Goal: Task Accomplishment & Management: Manage account settings

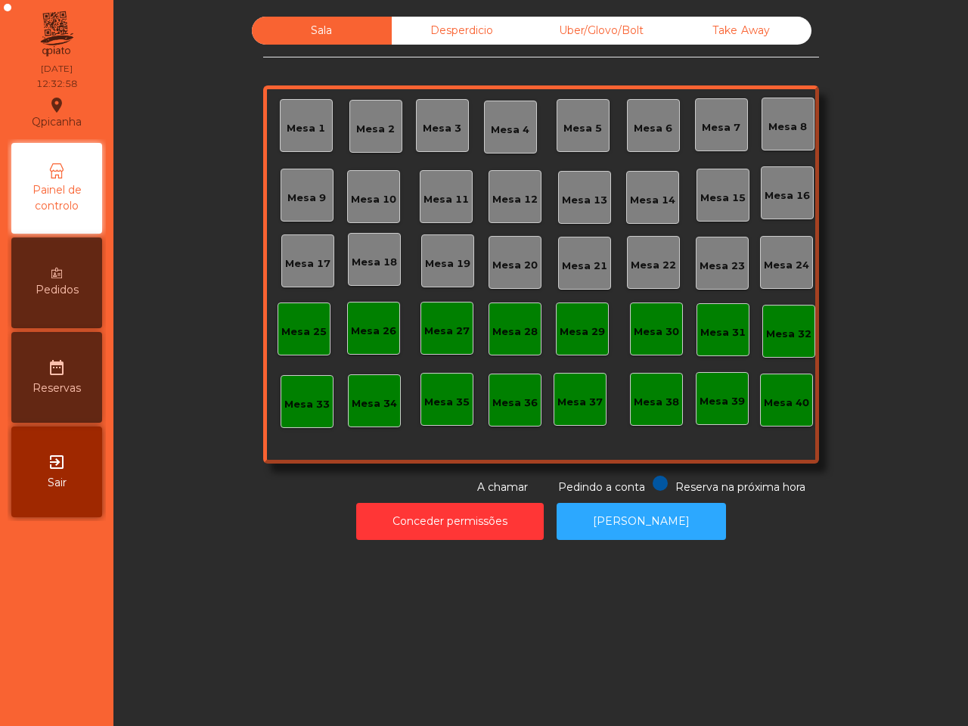
click at [746, 38] on div "Take Away" at bounding box center [742, 31] width 140 height 28
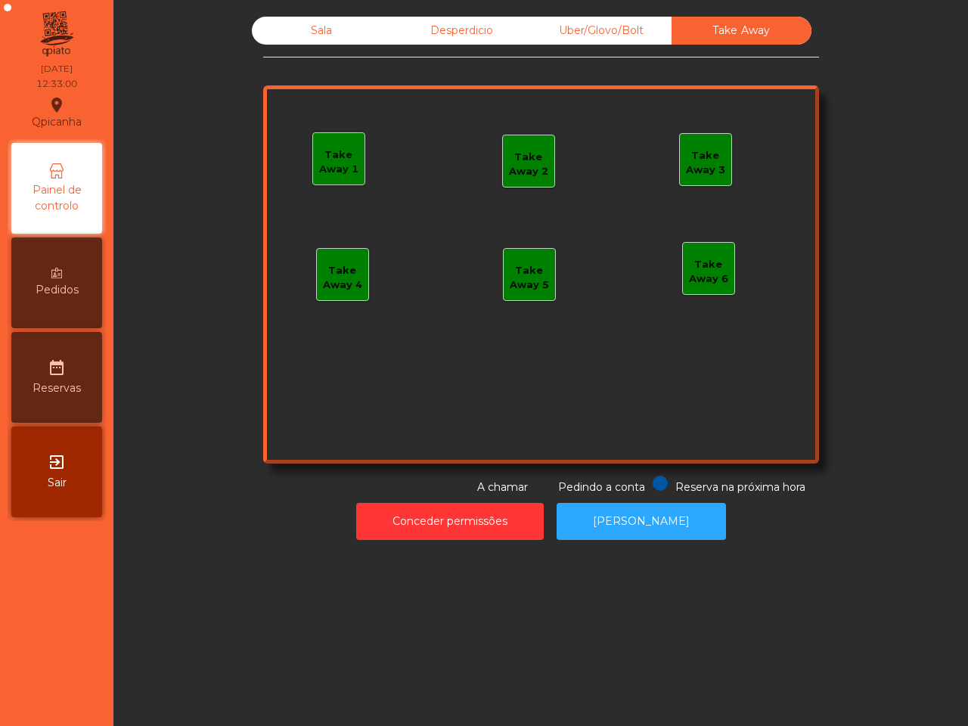
click at [349, 172] on div "Take Away 1" at bounding box center [338, 161] width 51 height 29
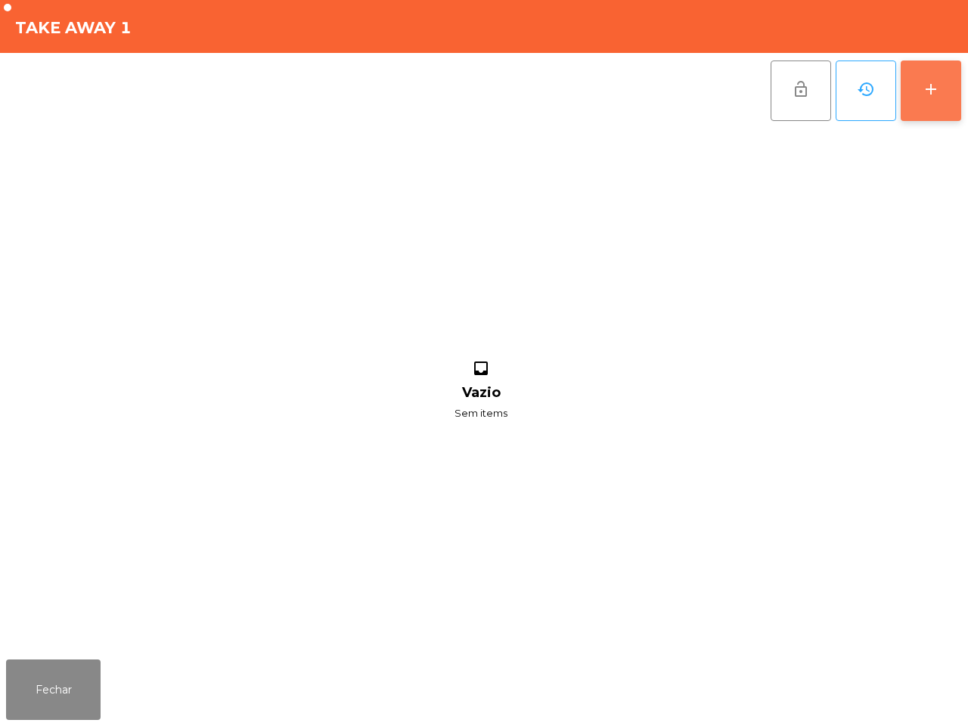
click at [939, 76] on button "add" at bounding box center [931, 91] width 61 height 61
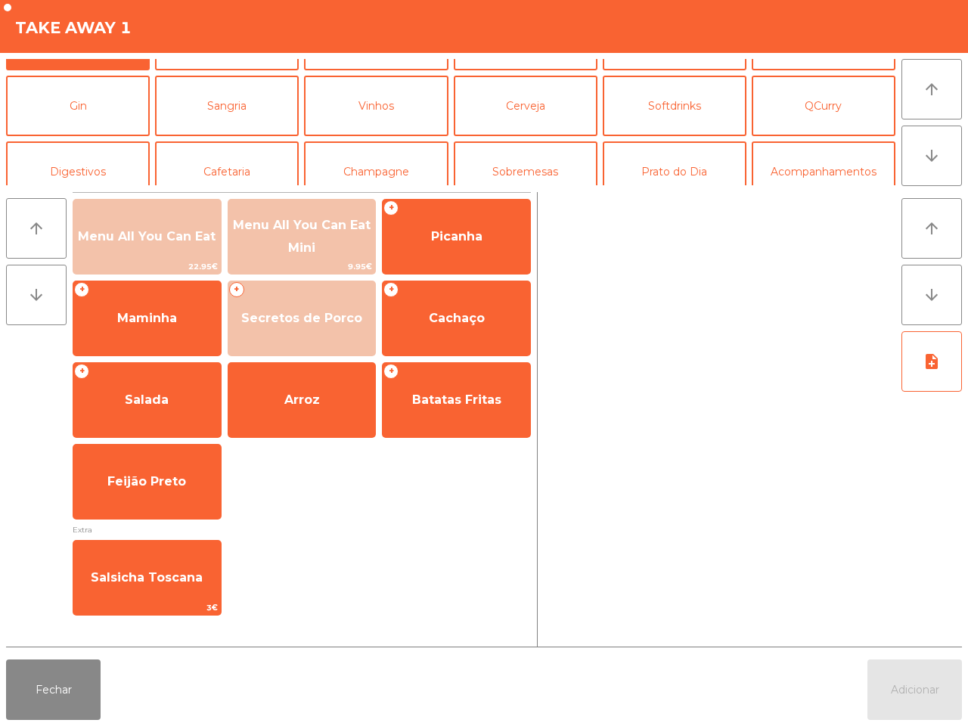
scroll to position [131, 0]
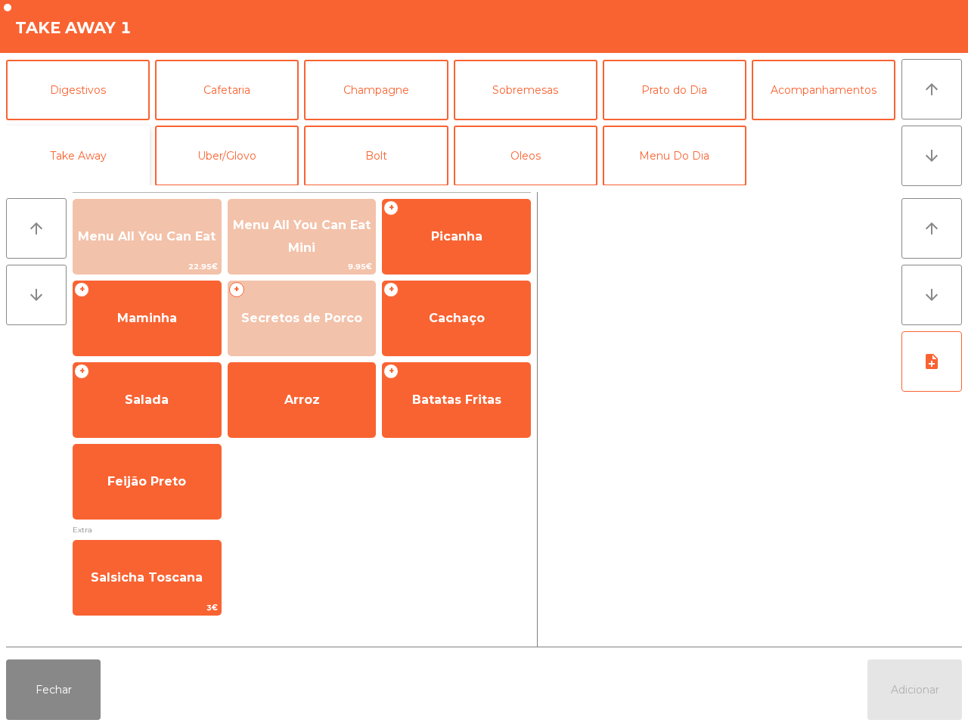
click at [122, 150] on button "Take Away" at bounding box center [78, 156] width 144 height 61
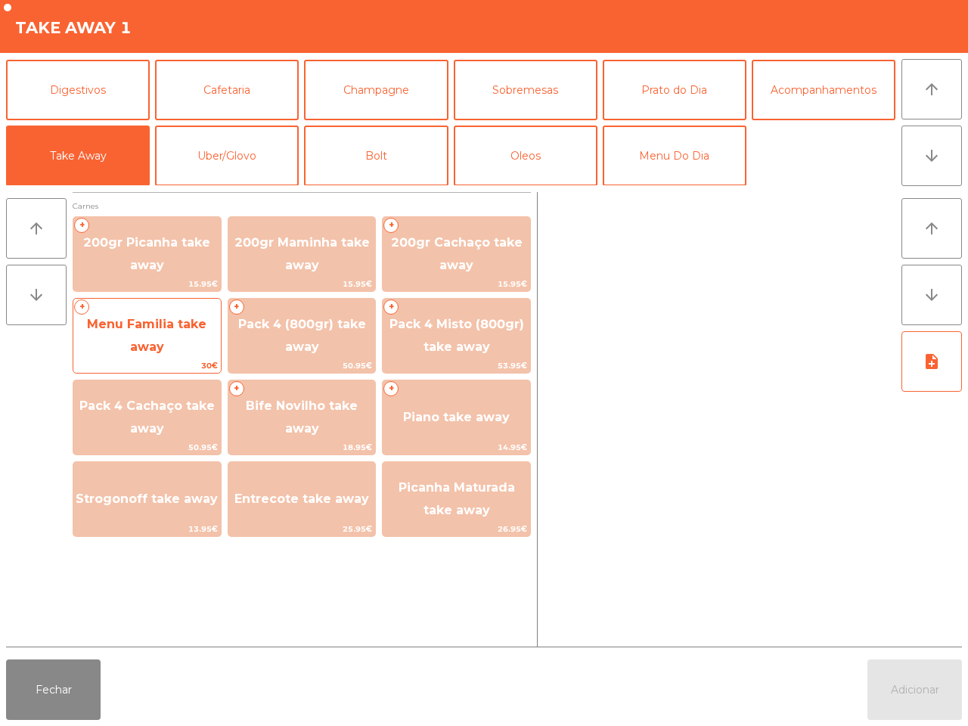
click at [197, 331] on span "Menu Familia take away" at bounding box center [147, 335] width 120 height 37
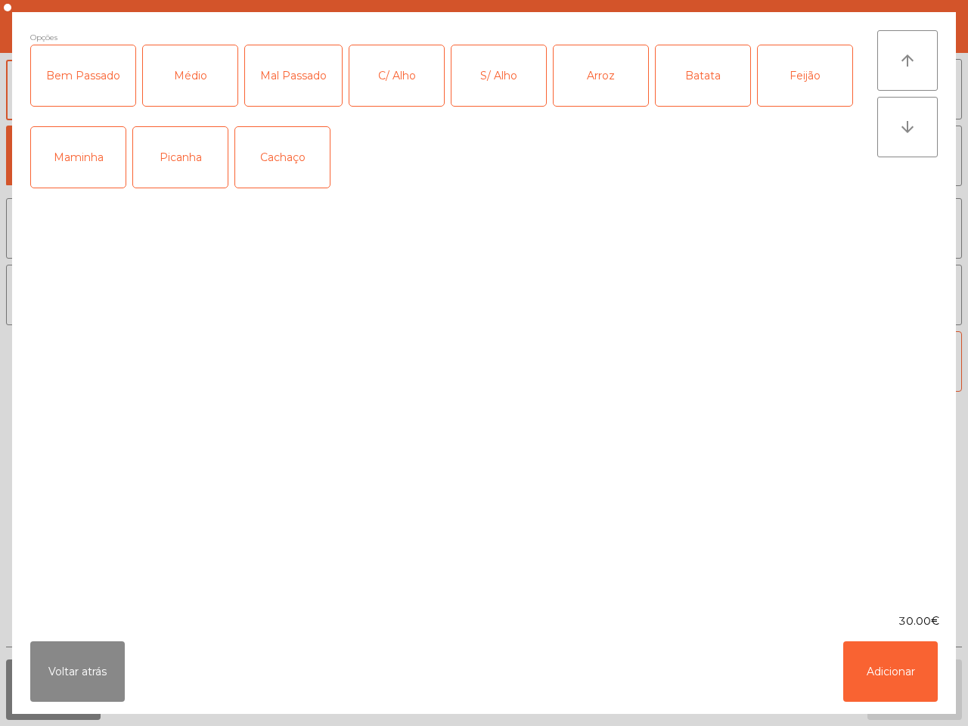
click at [175, 166] on div "Picanha" at bounding box center [180, 157] width 95 height 61
click at [388, 82] on div "C/ Alho" at bounding box center [396, 75] width 95 height 61
click at [205, 80] on div "Médio" at bounding box center [190, 75] width 95 height 61
click at [67, 73] on div "Bem Passado" at bounding box center [83, 75] width 104 height 61
click at [571, 73] on div "Arroz" at bounding box center [601, 75] width 95 height 61
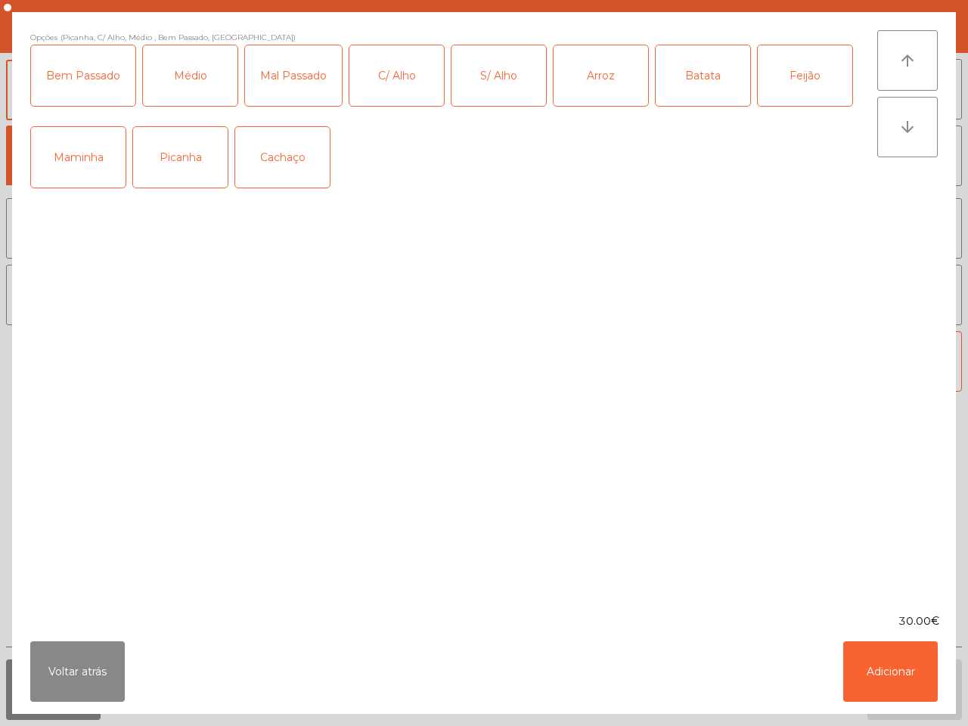
click at [704, 72] on div "Batata" at bounding box center [703, 75] width 95 height 61
click at [783, 65] on div "Feijão" at bounding box center [805, 75] width 95 height 61
click at [917, 660] on button "Adicionar" at bounding box center [890, 671] width 95 height 61
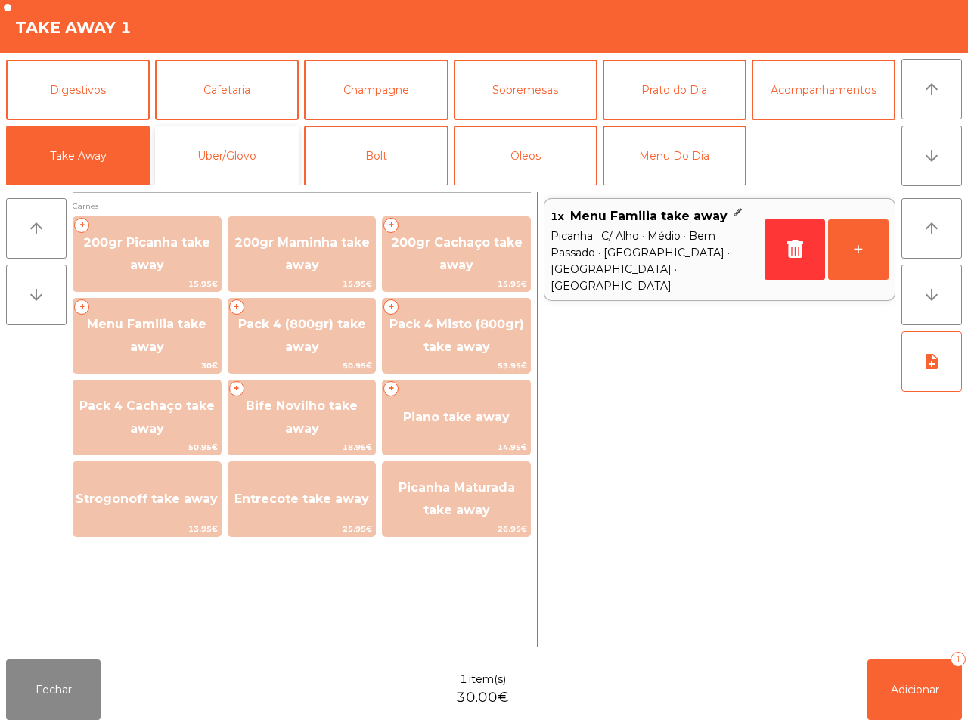
click at [267, 155] on button "Uber/Glovo" at bounding box center [227, 156] width 144 height 61
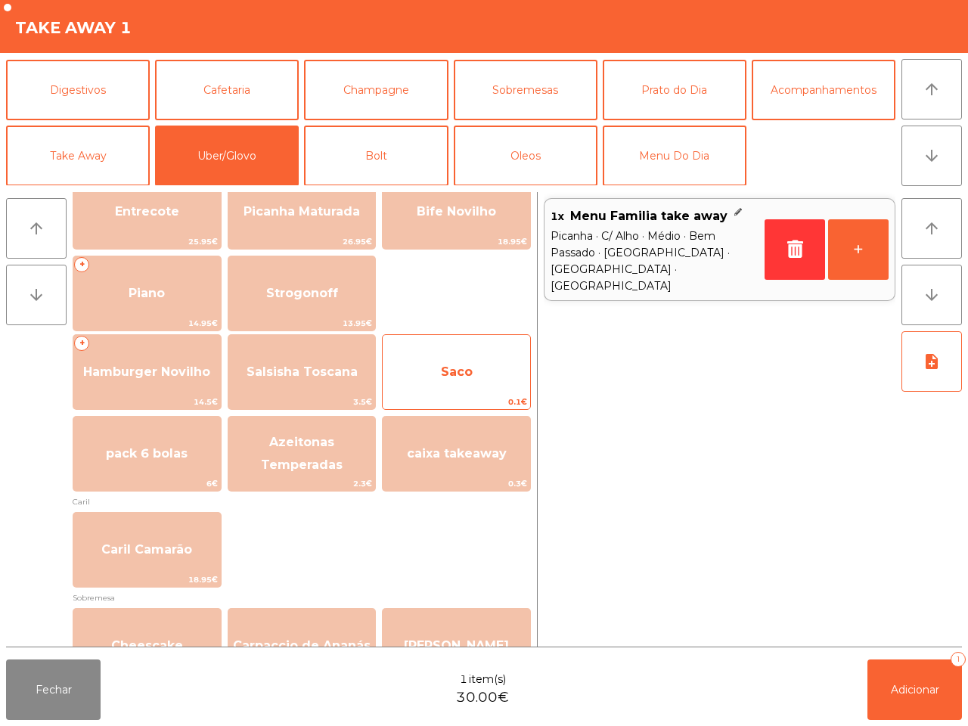
scroll to position [284, 0]
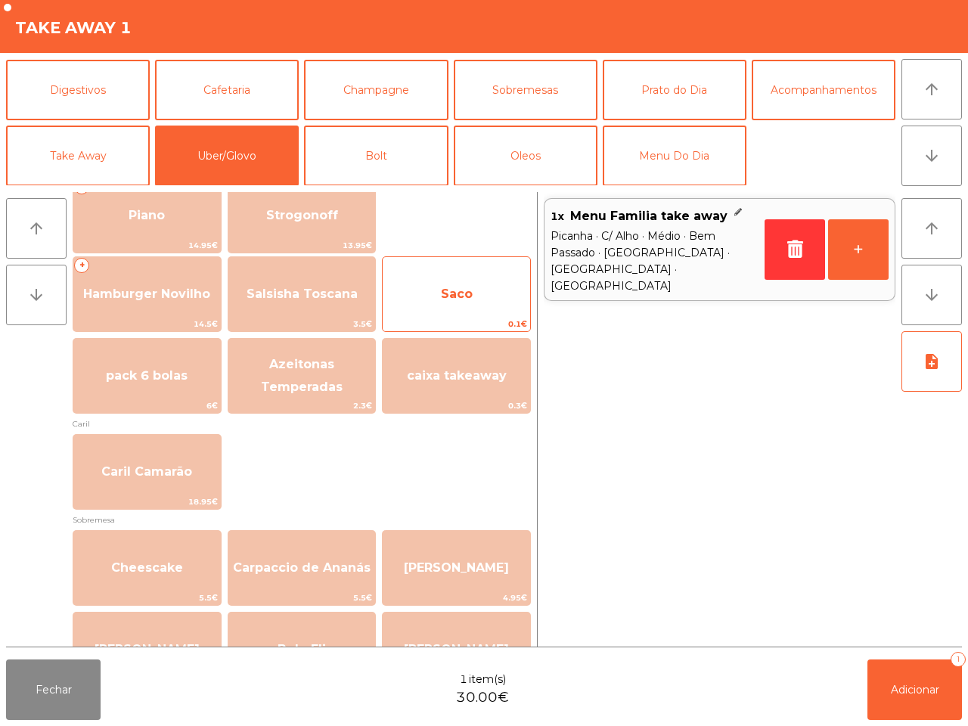
click at [451, 285] on span "Saco" at bounding box center [456, 294] width 147 height 41
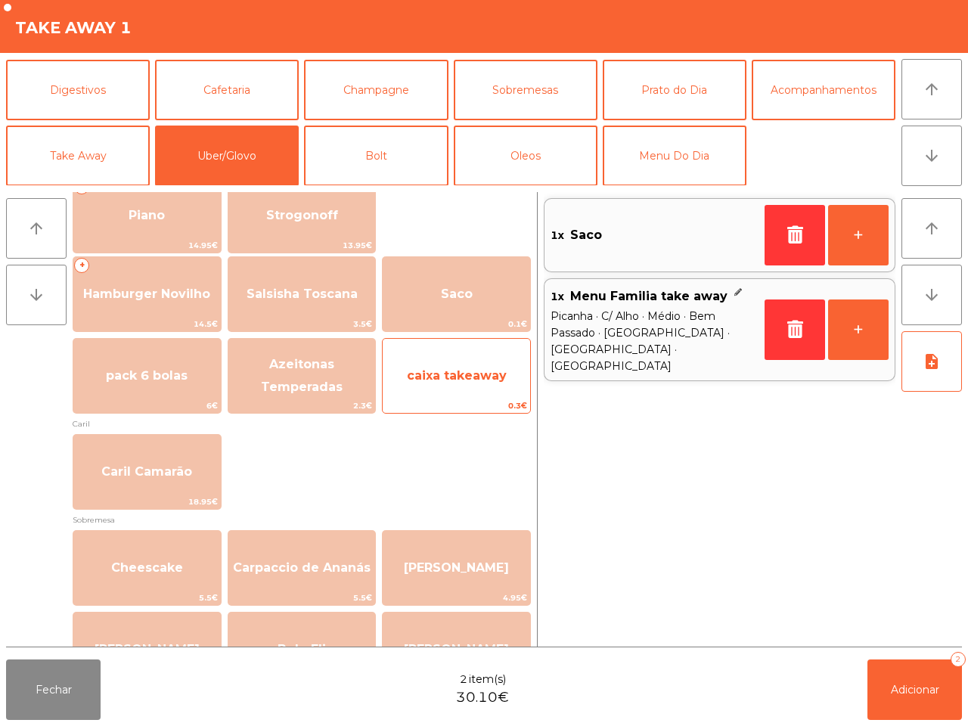
click at [477, 371] on span "caixa takeaway" at bounding box center [457, 375] width 100 height 14
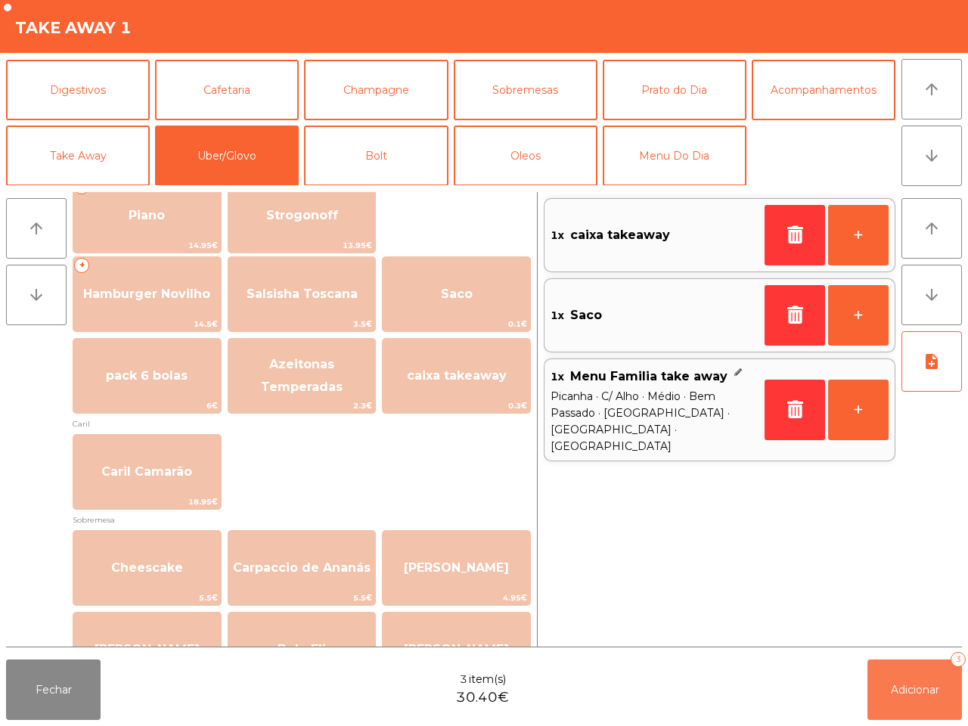
click at [940, 681] on button "Adicionar 3" at bounding box center [915, 690] width 95 height 61
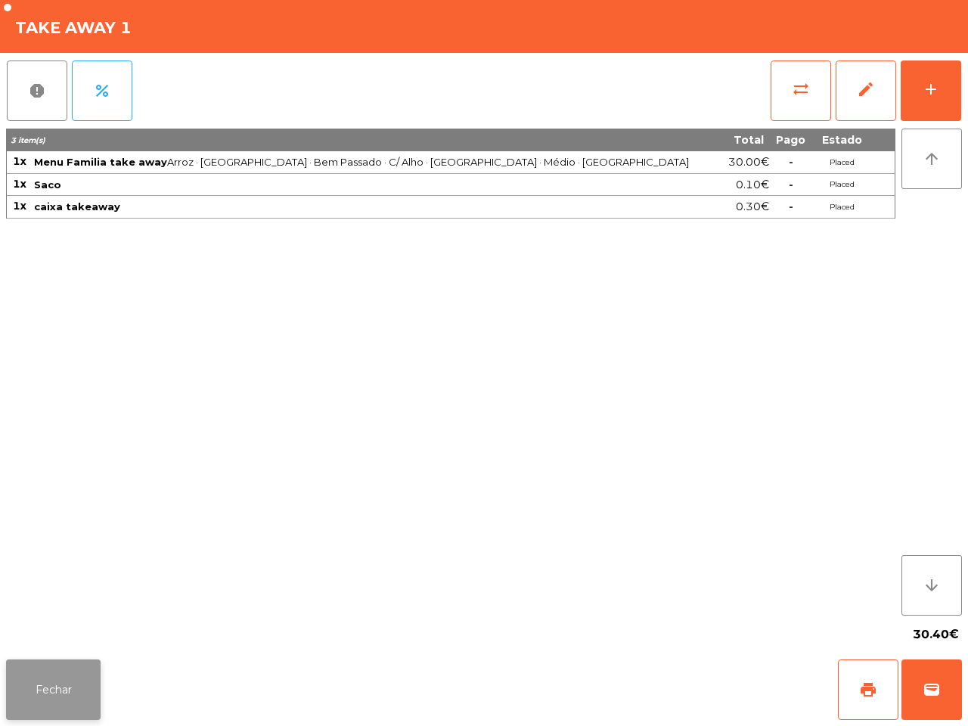
click at [46, 671] on button "Fechar" at bounding box center [53, 690] width 95 height 61
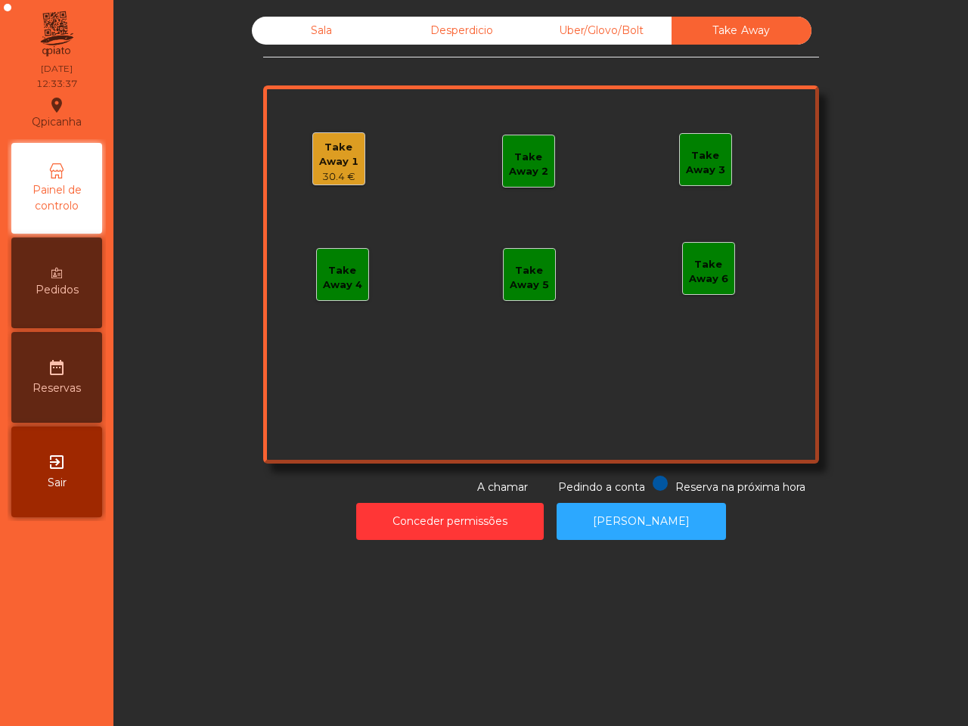
click at [584, 23] on div "Uber/Glovo/Bolt" at bounding box center [602, 31] width 140 height 28
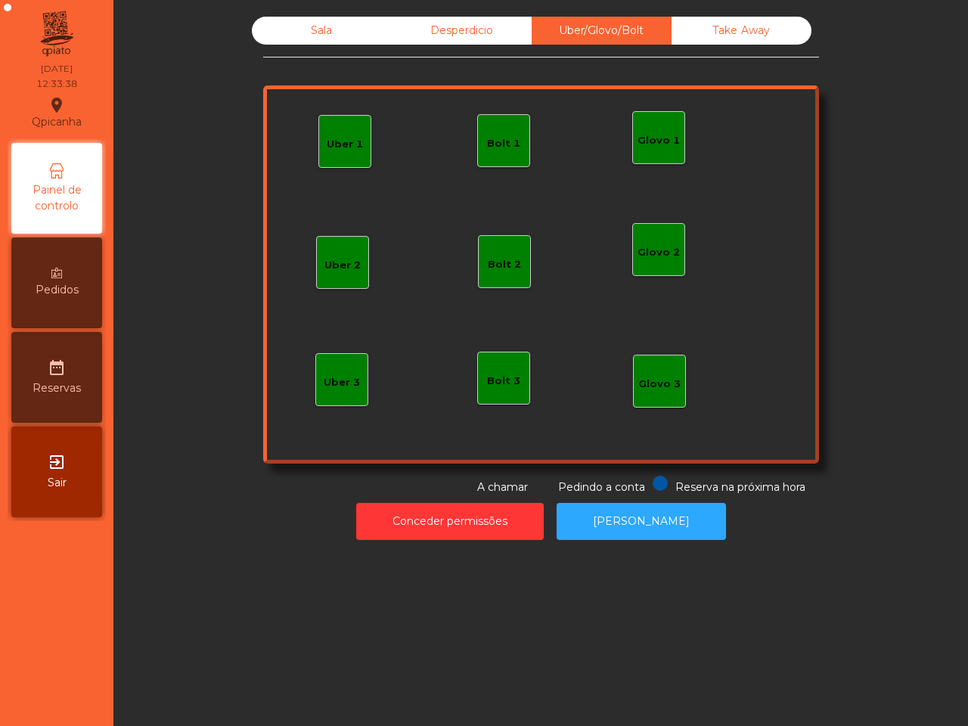
click at [660, 129] on div "Glovo 1" at bounding box center [659, 137] width 42 height 21
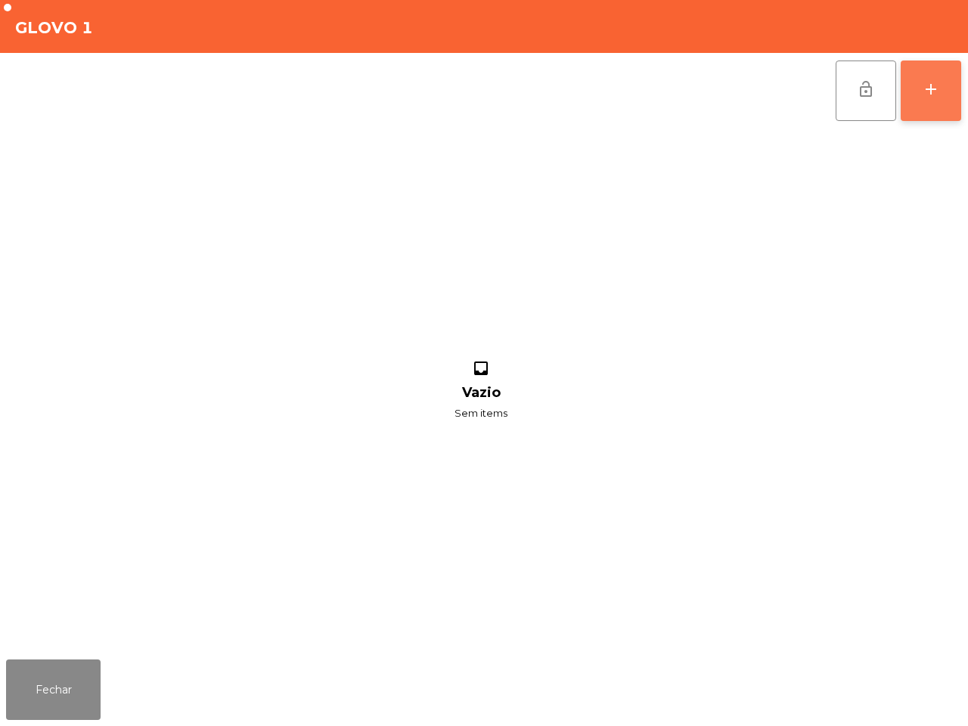
click at [928, 93] on div "add" at bounding box center [931, 89] width 18 height 18
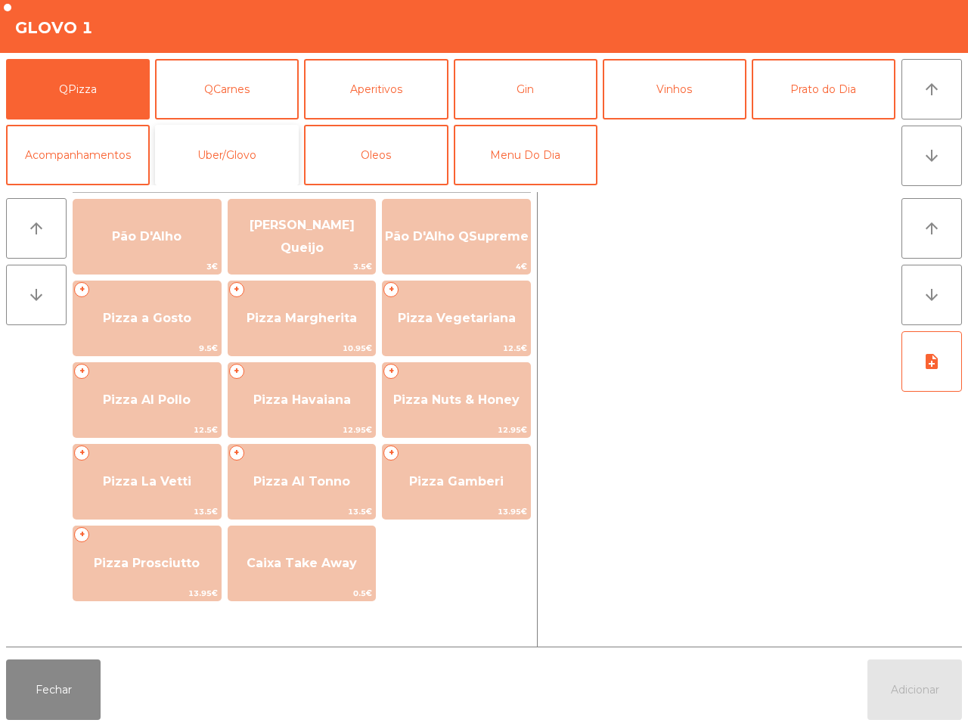
click at [231, 154] on button "Uber/Glovo" at bounding box center [227, 155] width 144 height 61
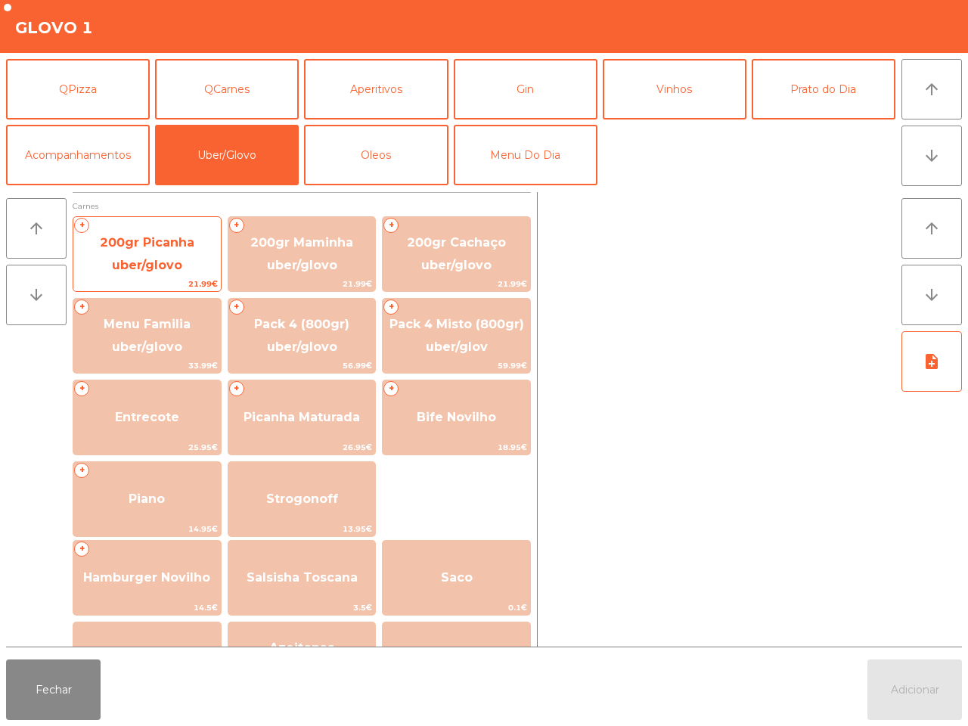
click at [197, 225] on span "200gr Picanha uber/glovo" at bounding box center [146, 254] width 147 height 64
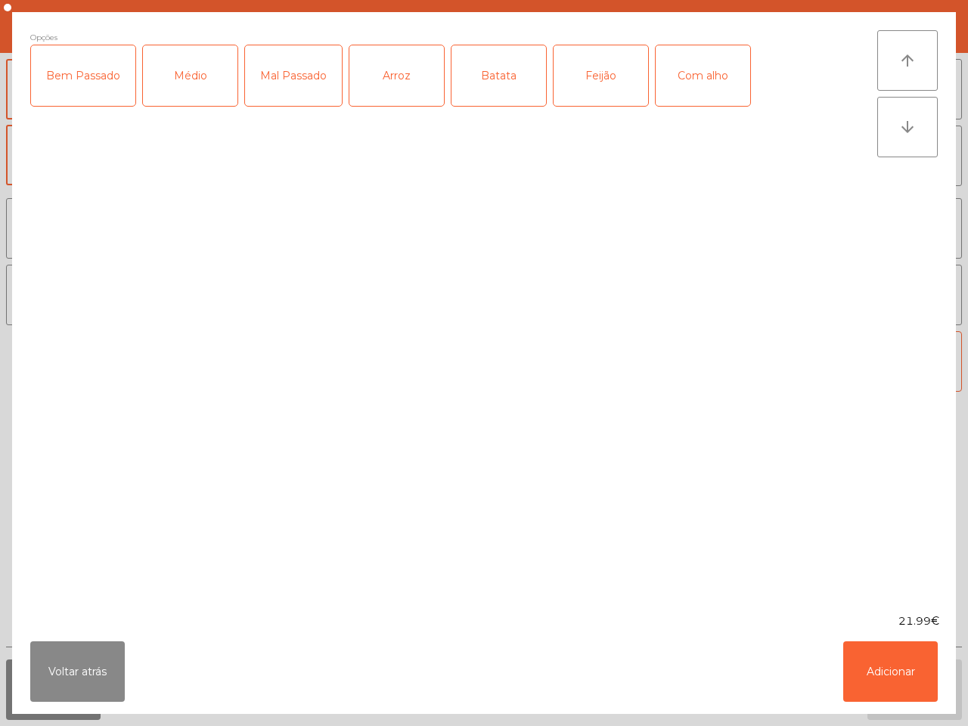
click at [95, 89] on div "Bem Passado" at bounding box center [83, 75] width 104 height 61
click at [399, 80] on div "Arroz" at bounding box center [396, 75] width 95 height 61
click at [479, 73] on div "Batata" at bounding box center [499, 75] width 95 height 61
click at [602, 83] on div "Feijão" at bounding box center [601, 75] width 95 height 61
click at [904, 670] on button "Adicionar" at bounding box center [890, 671] width 95 height 61
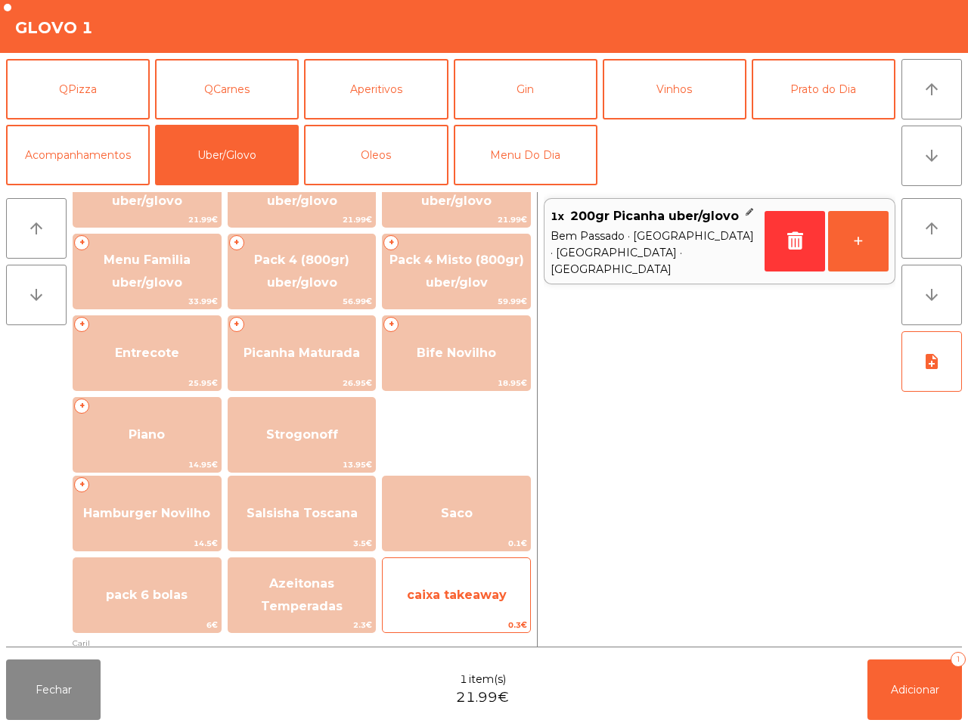
scroll to position [189, 0]
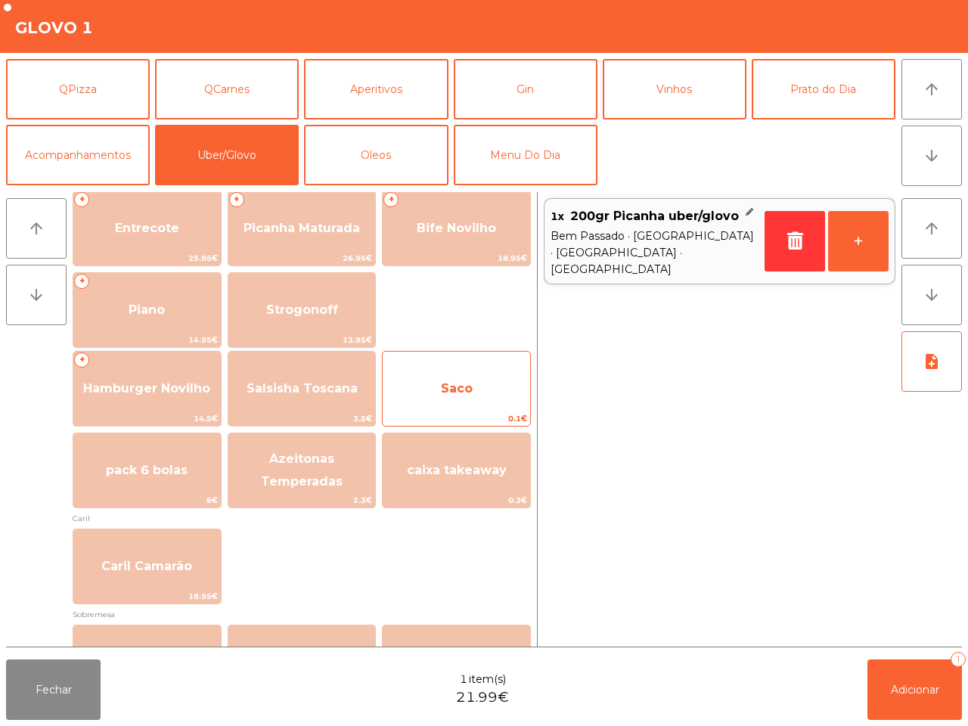
click at [467, 409] on span "Saco" at bounding box center [456, 388] width 147 height 41
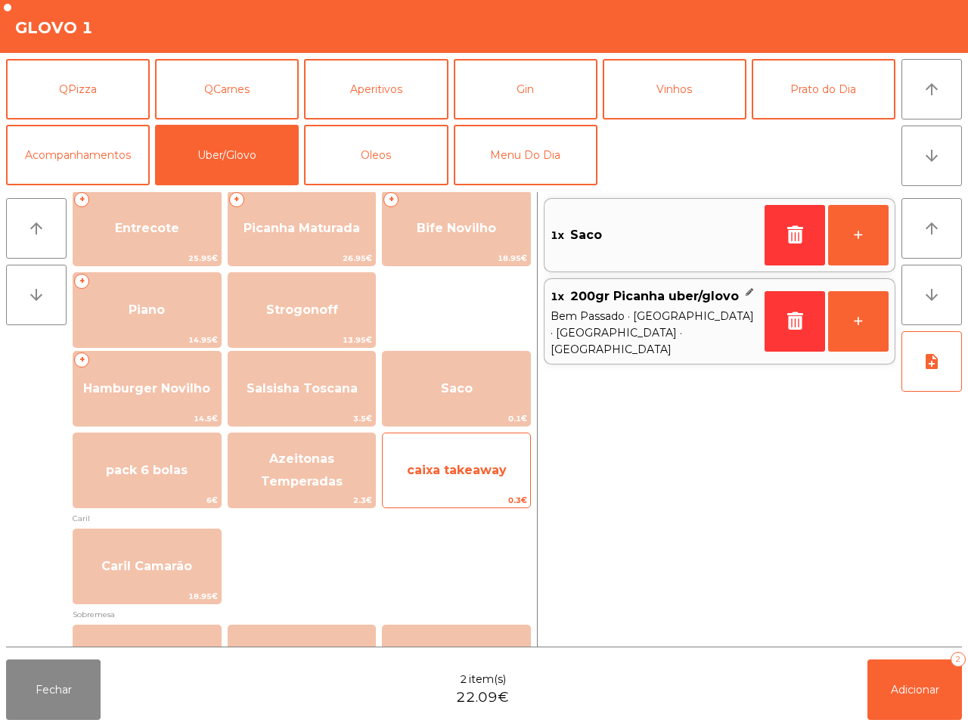
click at [490, 473] on span "caixa takeaway" at bounding box center [457, 470] width 100 height 14
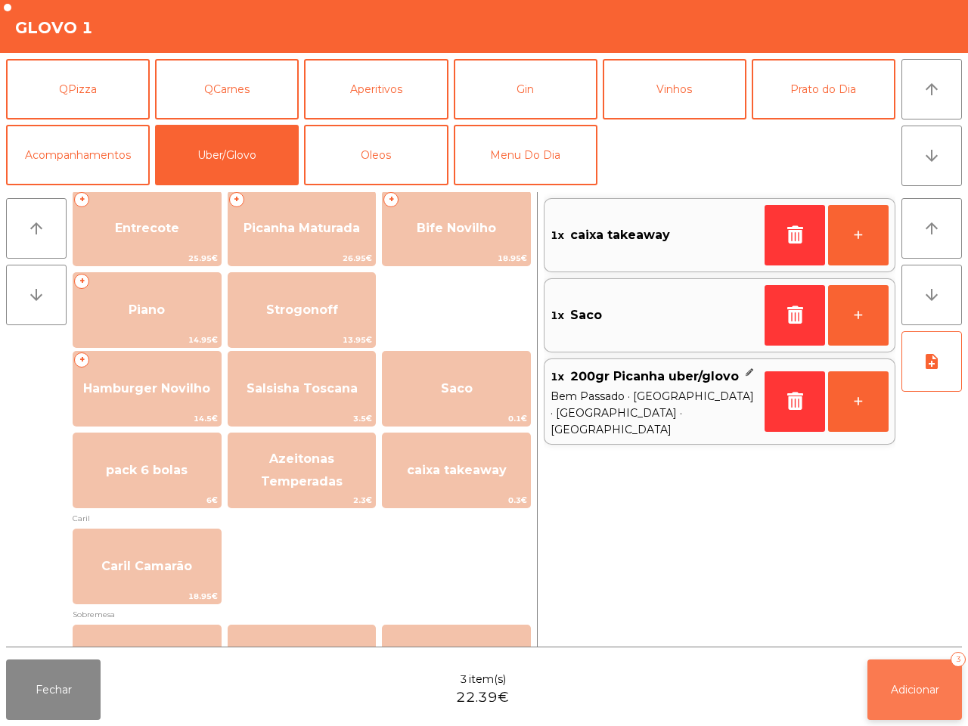
click at [918, 683] on span "Adicionar" at bounding box center [915, 690] width 48 height 14
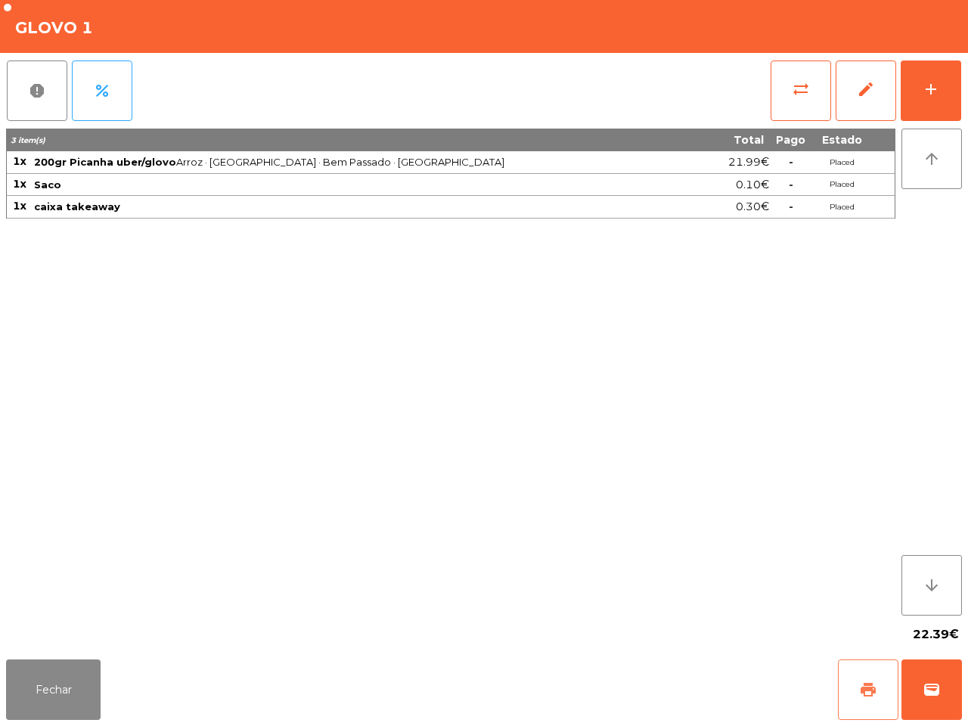
click at [872, 694] on span "print" at bounding box center [868, 690] width 18 height 18
click at [924, 682] on span "wallet" at bounding box center [932, 690] width 18 height 18
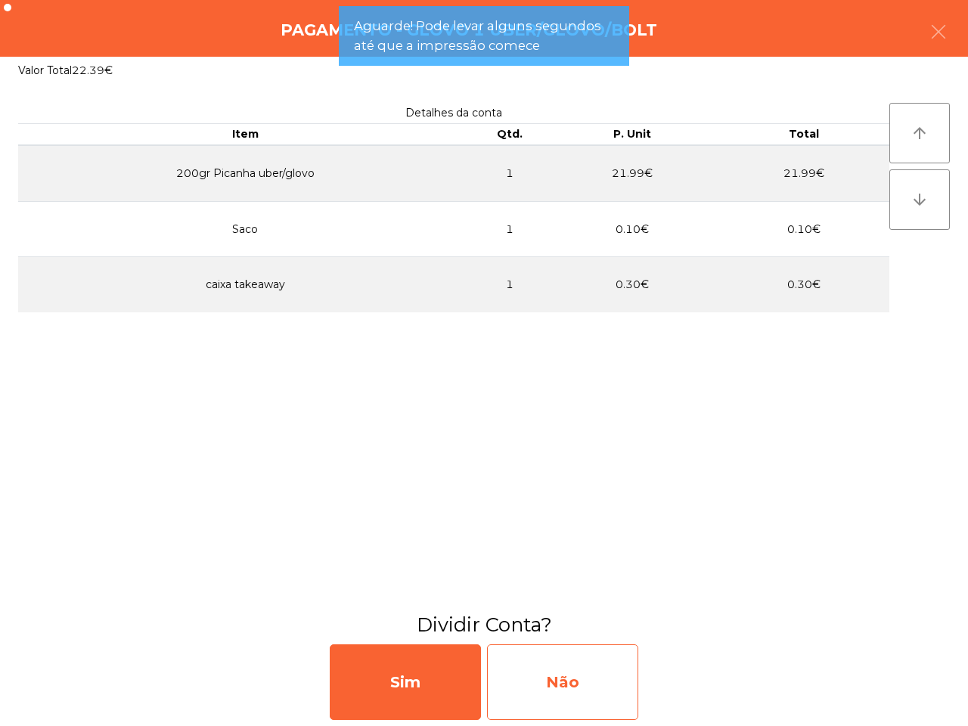
click at [566, 678] on div "Não" at bounding box center [562, 682] width 151 height 76
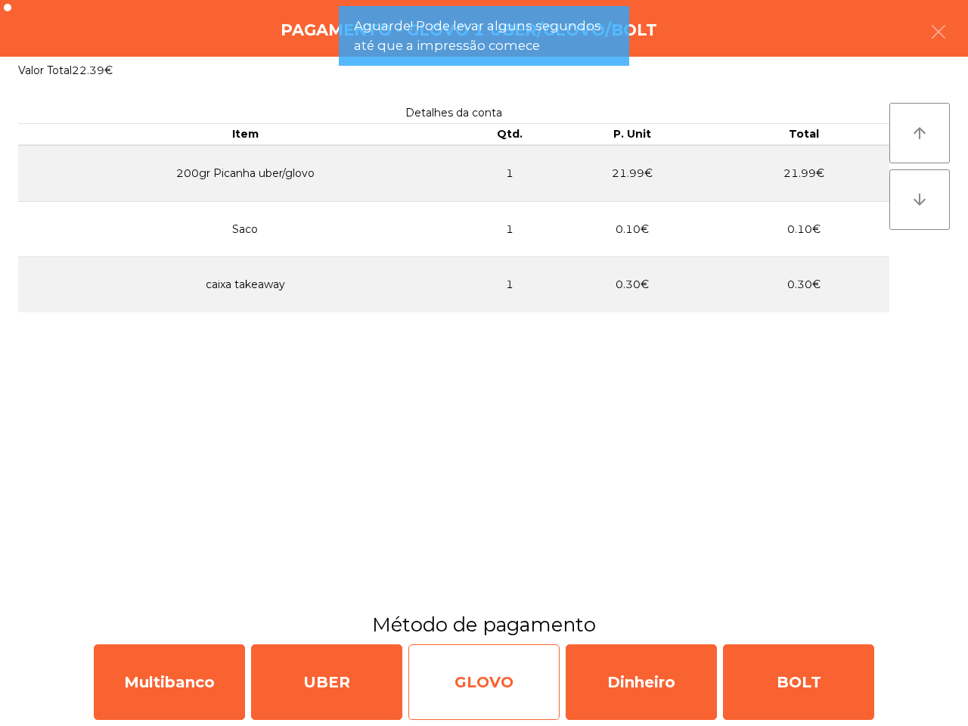
click at [425, 667] on div "GLOVO" at bounding box center [483, 682] width 151 height 76
select select "**"
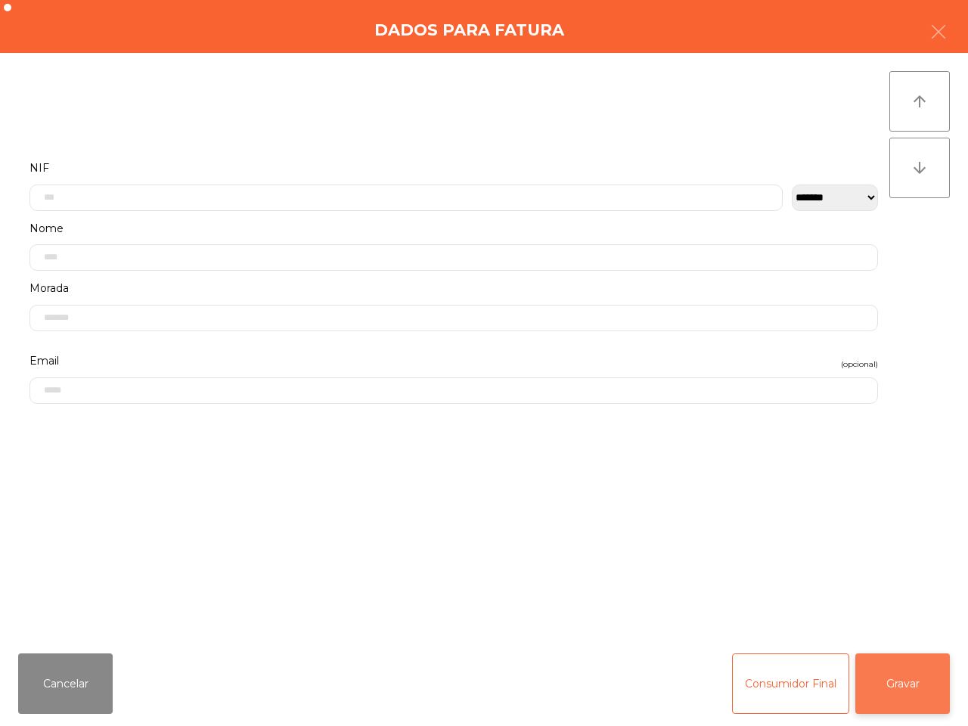
click at [921, 686] on button "Gravar" at bounding box center [902, 684] width 95 height 61
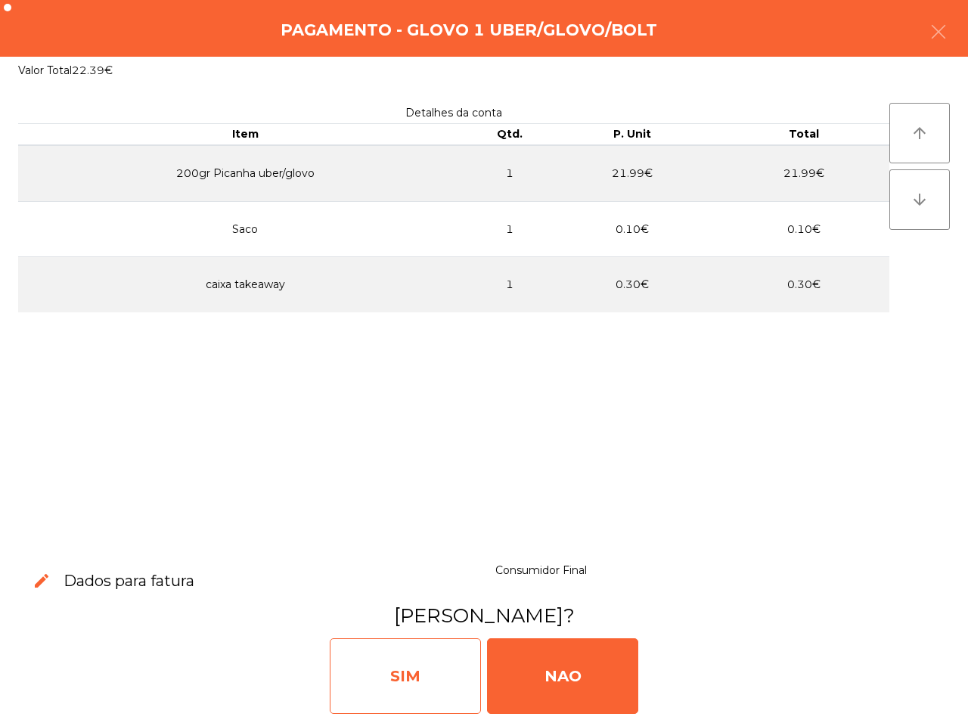
click at [402, 691] on div "SIM" at bounding box center [405, 676] width 151 height 76
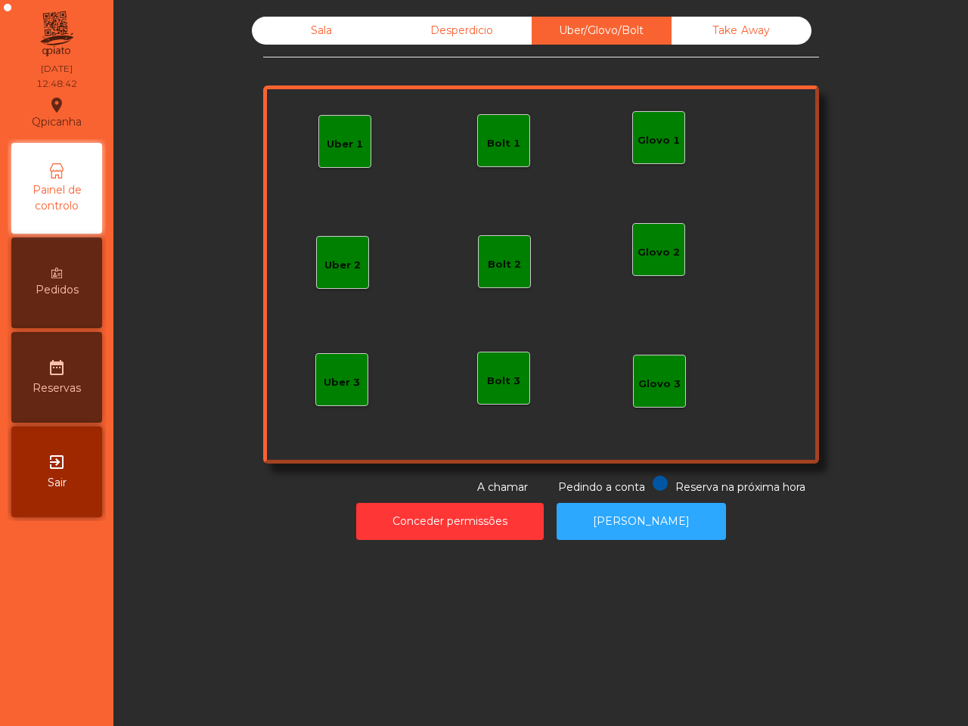
click at [397, 688] on div "Sala Desperdicio Uber/Glovo/Bolt Take Away Uber 1 Glovo 1 Uber 2 Uber 3 Glovo 2…" at bounding box center [540, 363] width 855 height 726
click at [716, 29] on div "Take Away" at bounding box center [742, 31] width 140 height 28
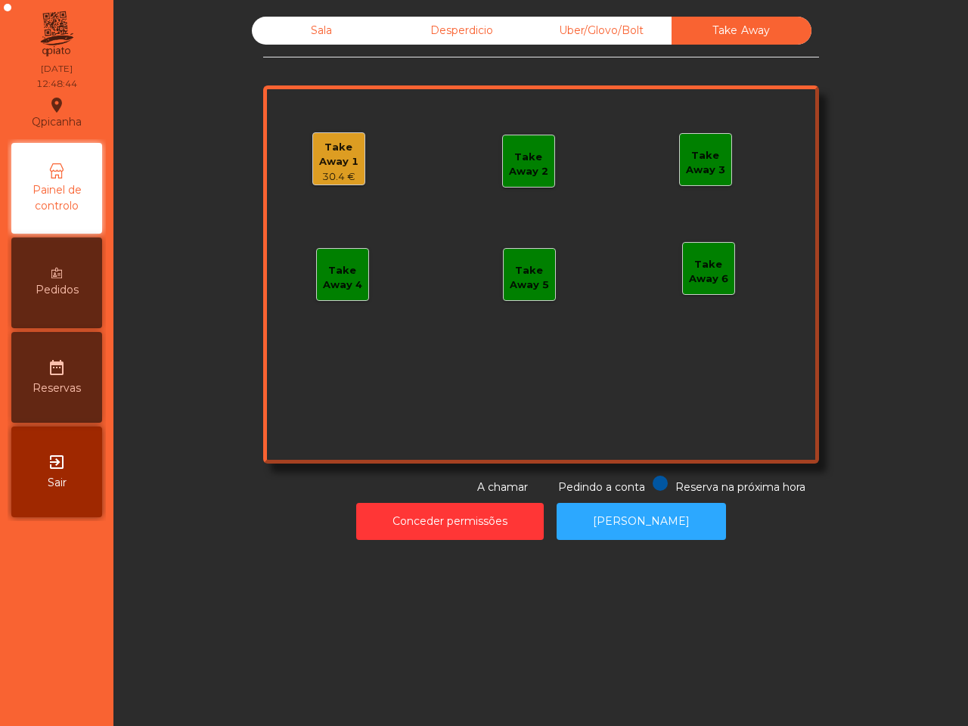
click at [325, 164] on div "Take Away 1" at bounding box center [338, 154] width 51 height 29
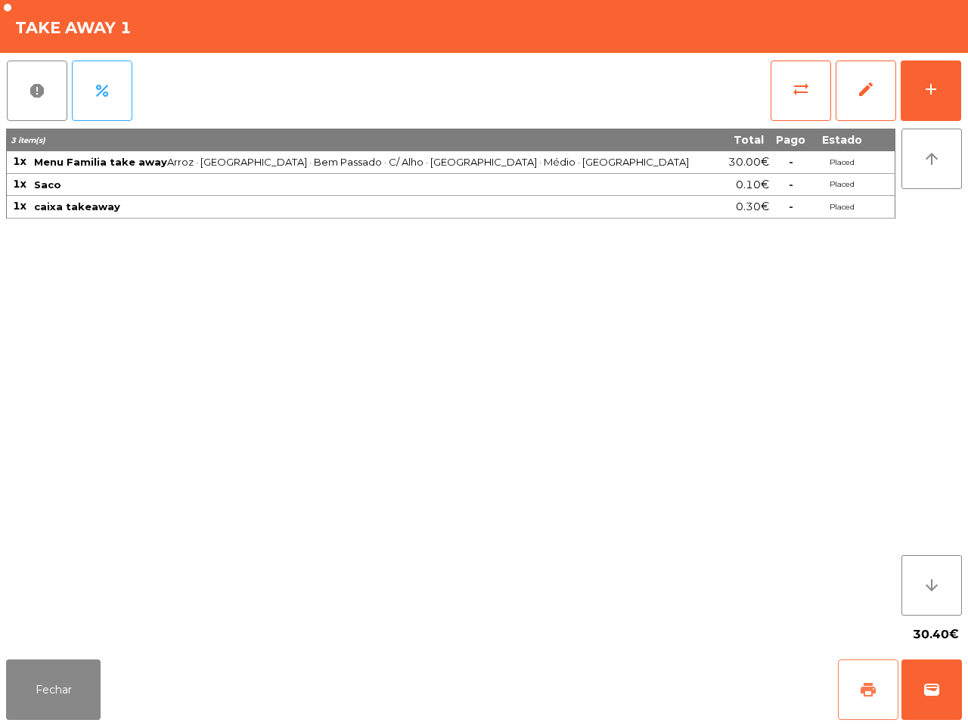
click at [859, 687] on button "print" at bounding box center [868, 690] width 61 height 61
click at [750, 519] on div "3 item(s) Total Pago Estado 1x Menu Familia take away [PERSON_NAME][GEOGRAPHIC_…" at bounding box center [451, 372] width 890 height 487
click at [785, 83] on button "sync_alt" at bounding box center [801, 91] width 61 height 61
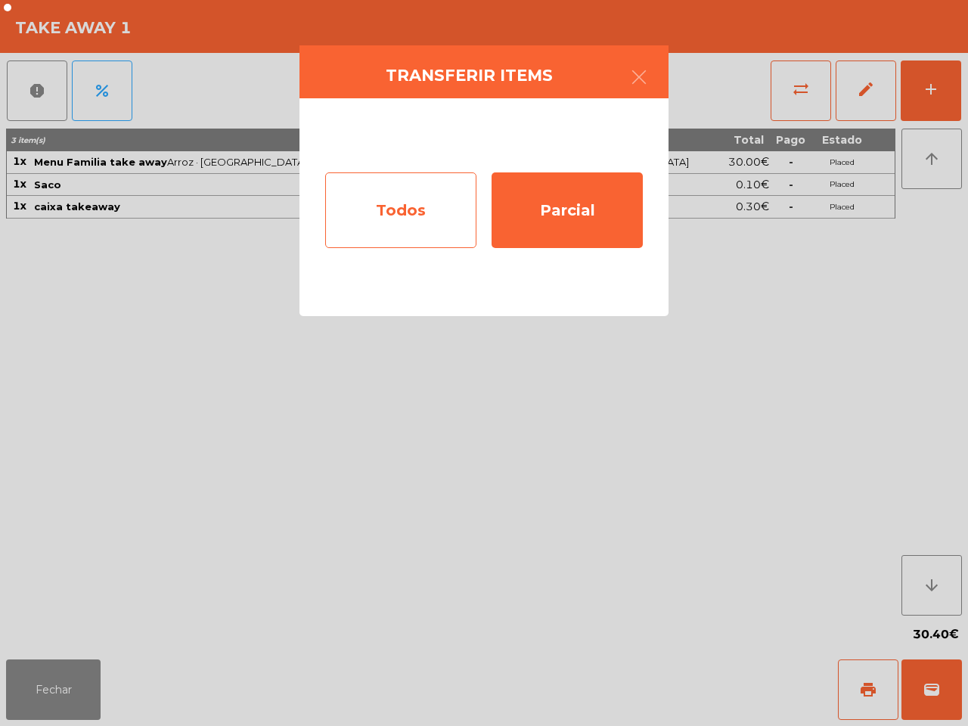
click at [386, 222] on div "Todos" at bounding box center [400, 210] width 151 height 76
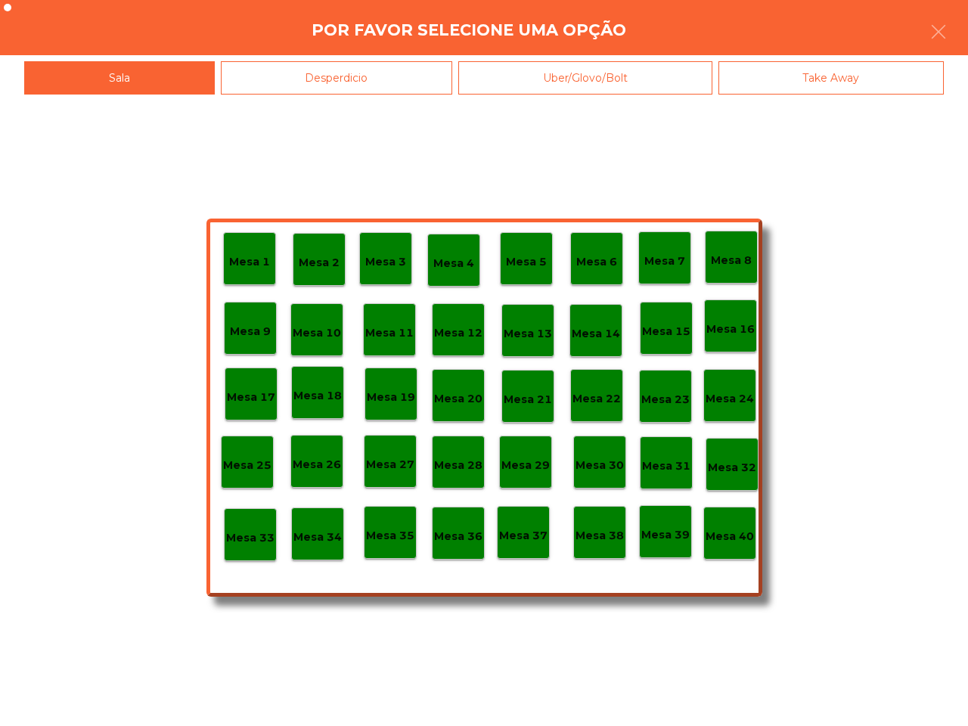
click at [746, 538] on p "Mesa 40" at bounding box center [730, 536] width 48 height 17
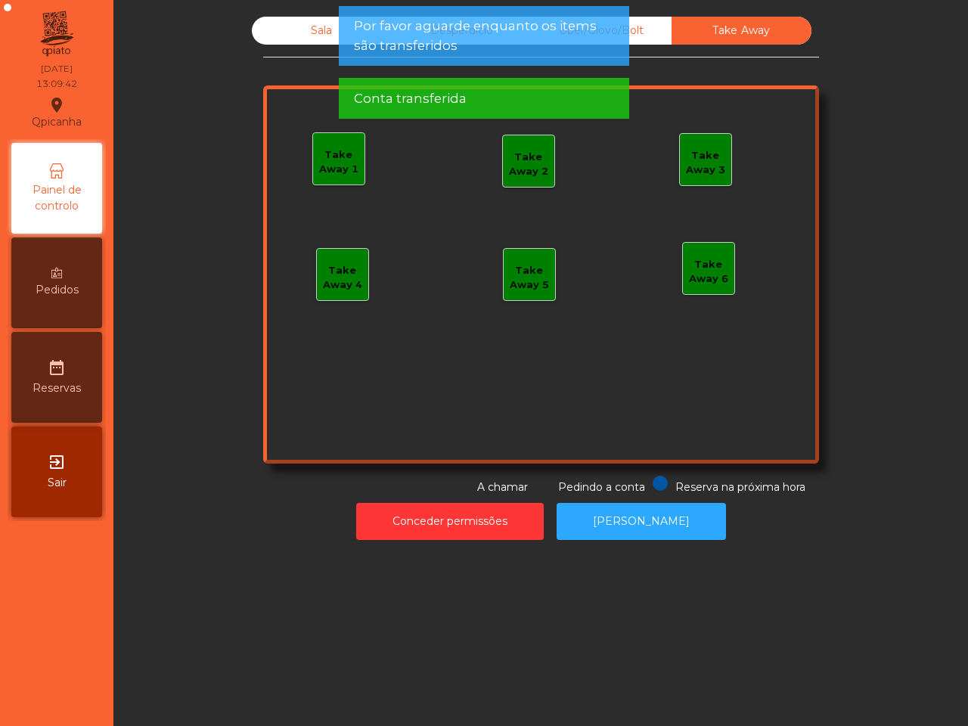
click at [297, 30] on div "Sala" at bounding box center [322, 31] width 140 height 28
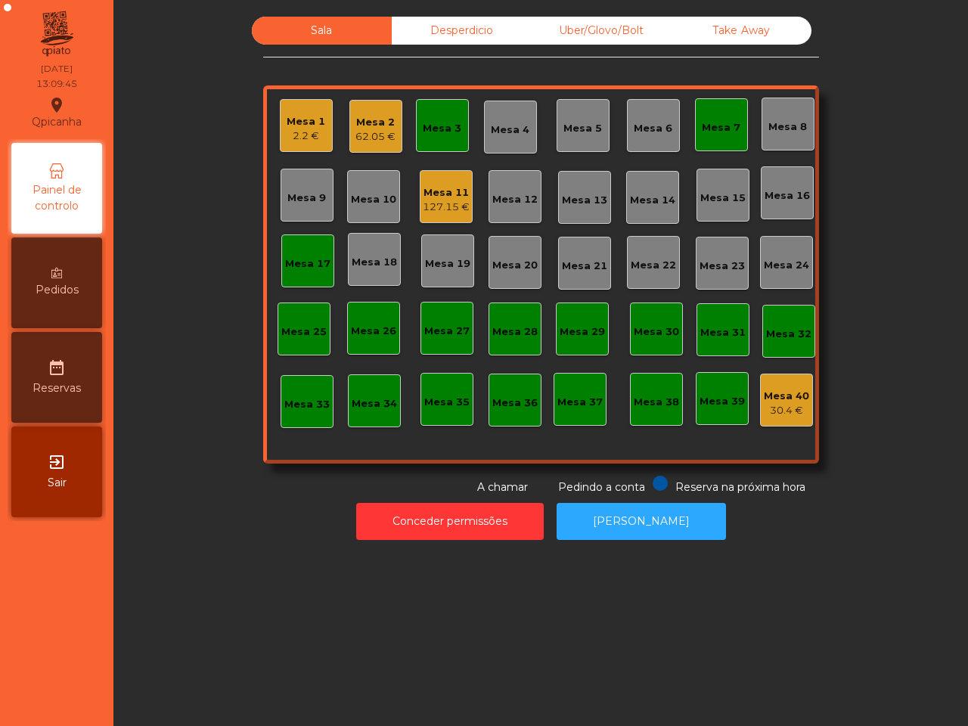
click at [591, 193] on div "Mesa 13" at bounding box center [584, 200] width 45 height 15
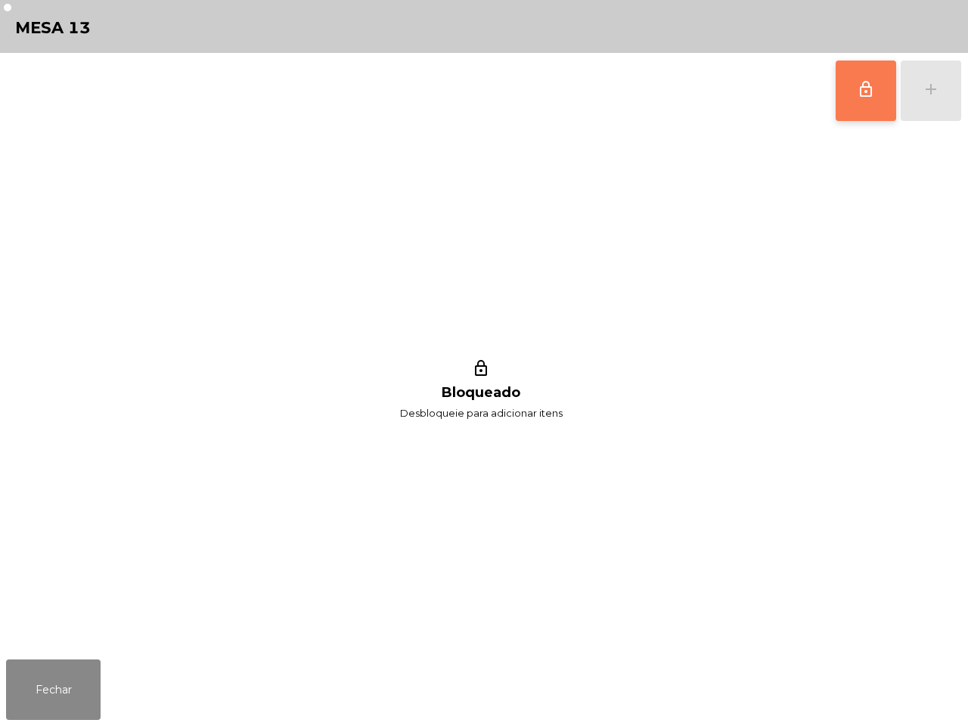
drag, startPoint x: 851, startPoint y: 97, endPoint x: 887, endPoint y: 89, distance: 37.1
click at [851, 95] on button "lock_outline" at bounding box center [866, 91] width 61 height 61
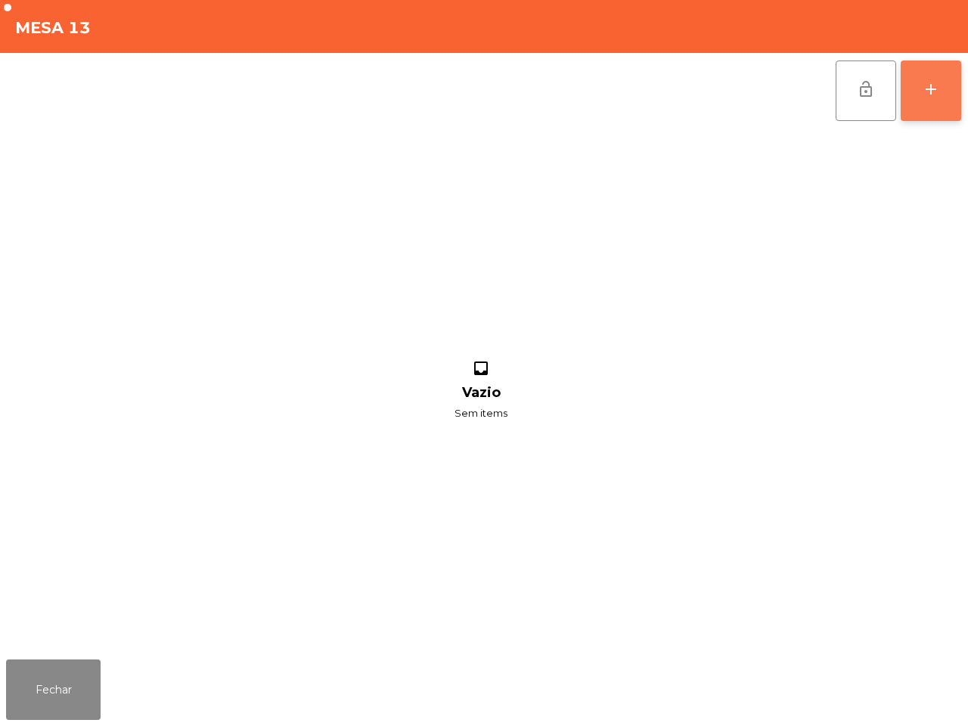
click at [943, 82] on button "add" at bounding box center [931, 91] width 61 height 61
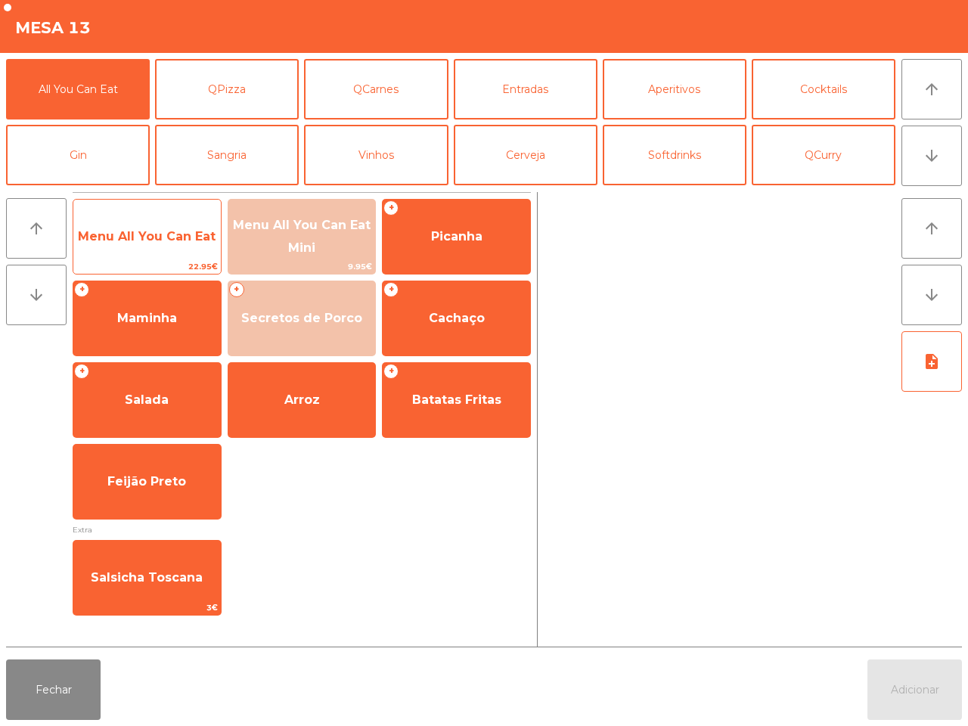
click at [174, 259] on span "22.95€" at bounding box center [146, 266] width 147 height 14
click at [174, 257] on span "Menu All You Can Eat" at bounding box center [146, 236] width 147 height 41
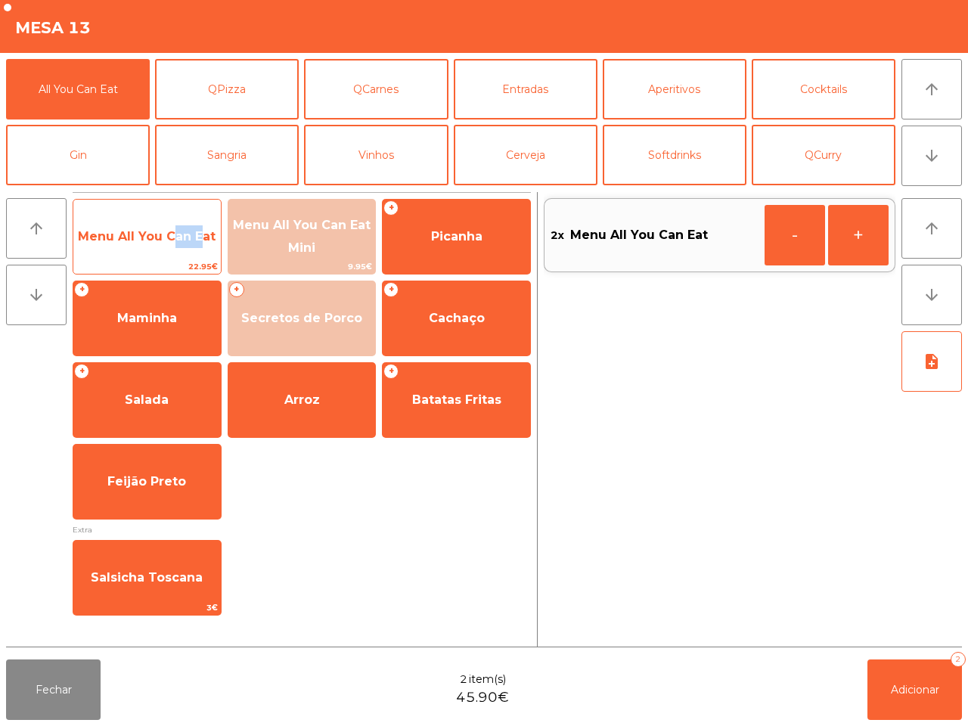
click at [174, 255] on span "Menu All You Can Eat" at bounding box center [146, 236] width 147 height 41
click at [175, 252] on span "Menu All You Can Eat" at bounding box center [146, 236] width 147 height 41
click at [178, 251] on span "Menu All You Can Eat" at bounding box center [146, 236] width 147 height 41
click at [182, 247] on span "Menu All You Can Eat" at bounding box center [146, 236] width 147 height 41
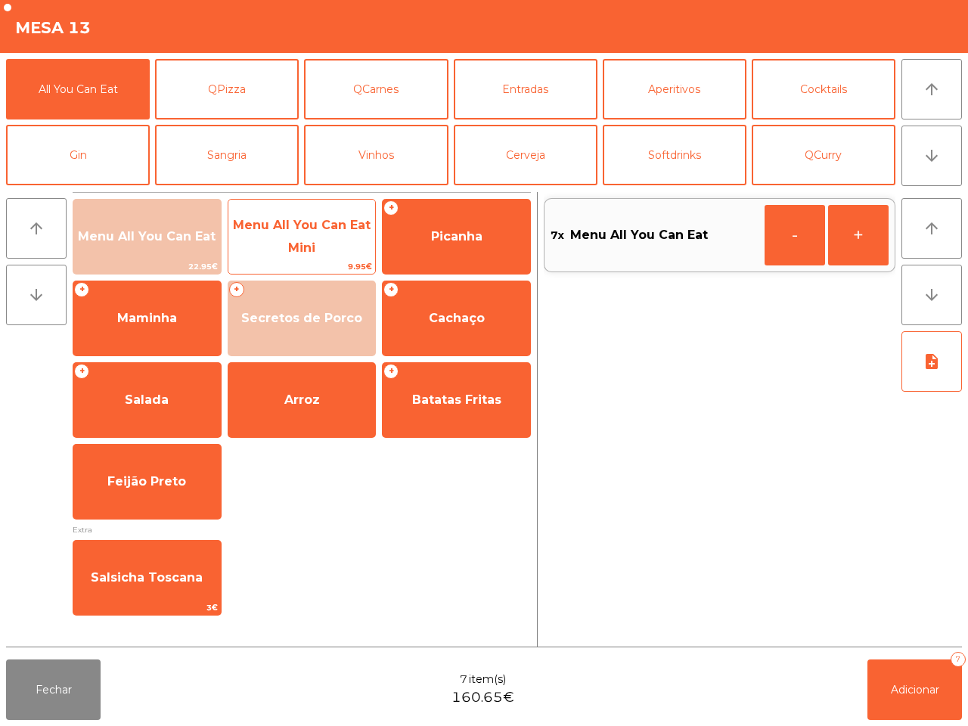
click at [360, 252] on span "Menu All You Can Eat Mini" at bounding box center [301, 237] width 147 height 64
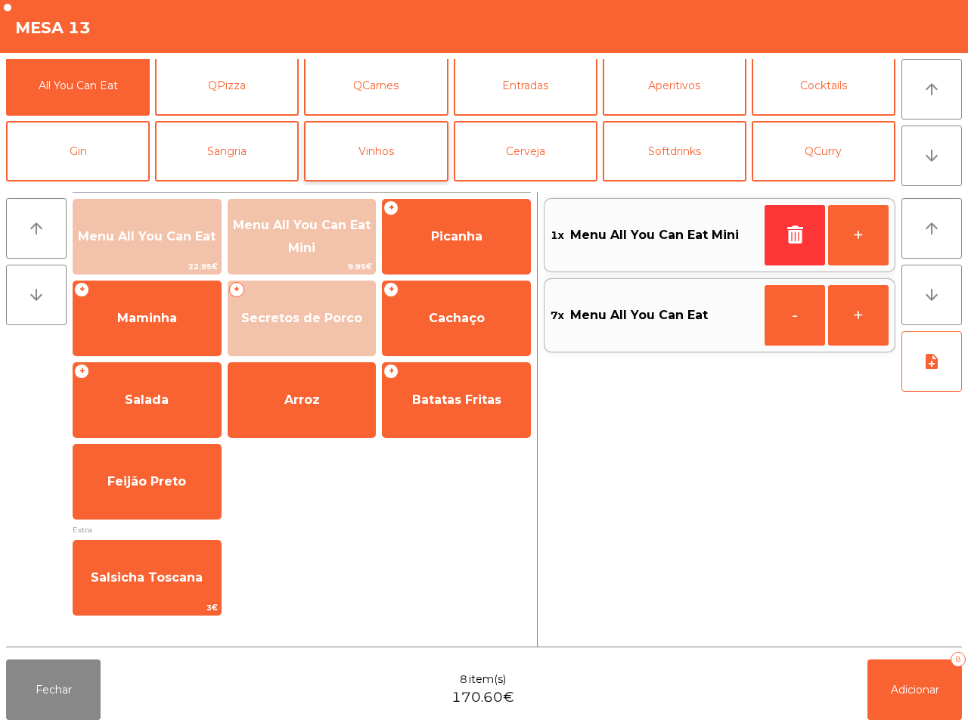
scroll to position [0, 0]
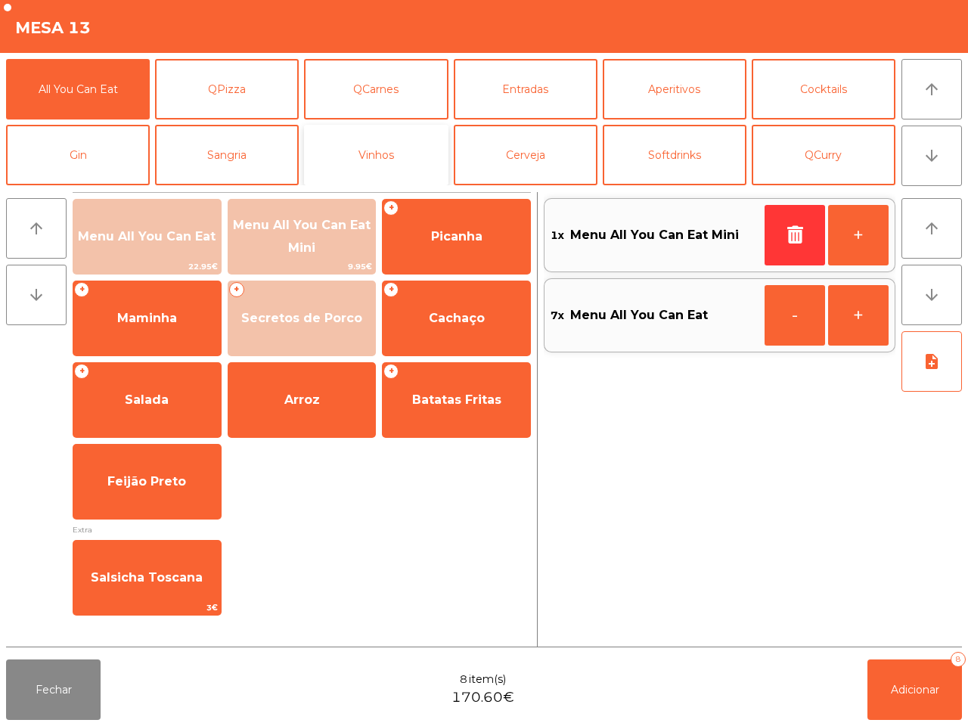
click at [393, 145] on button "Vinhos" at bounding box center [376, 155] width 144 height 61
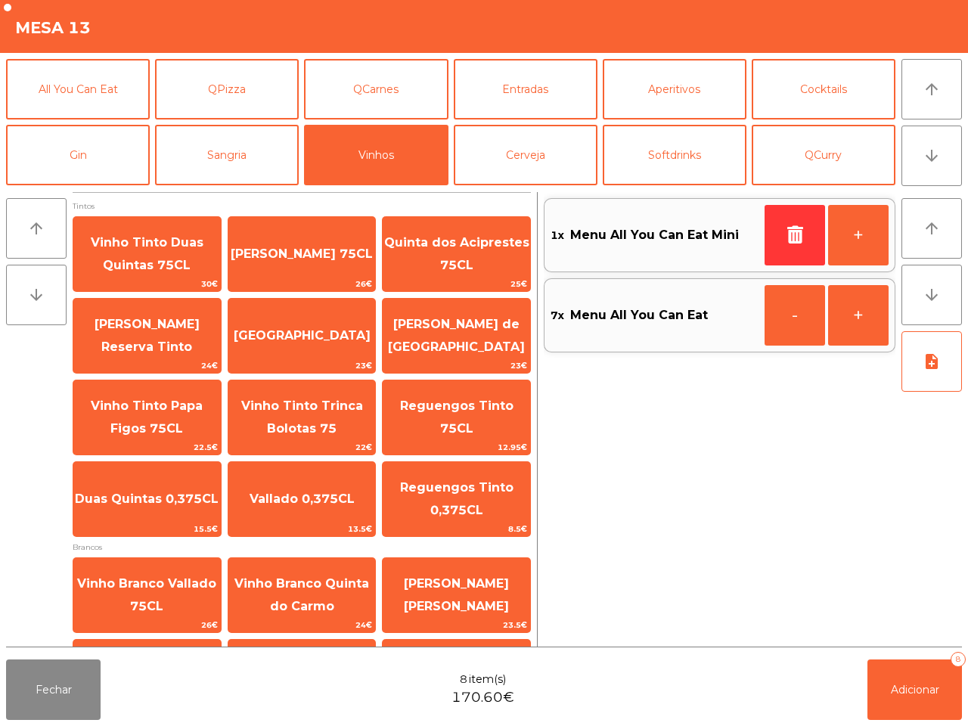
scroll to position [330, 0]
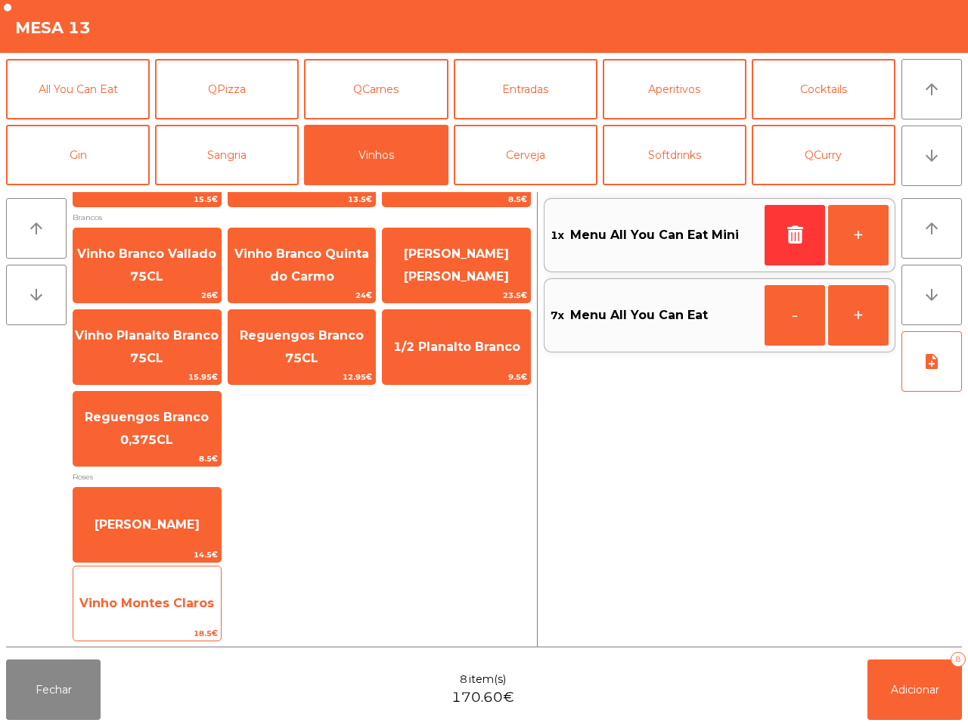
click at [184, 628] on span "18.5€" at bounding box center [146, 633] width 147 height 14
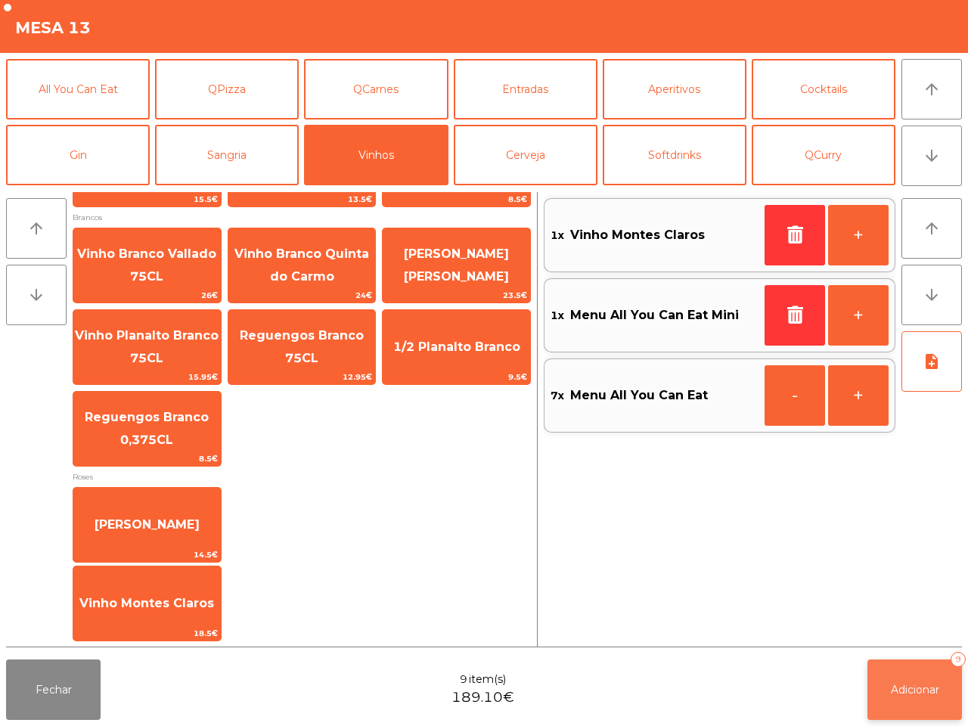
click at [930, 686] on span "Adicionar" at bounding box center [915, 690] width 48 height 14
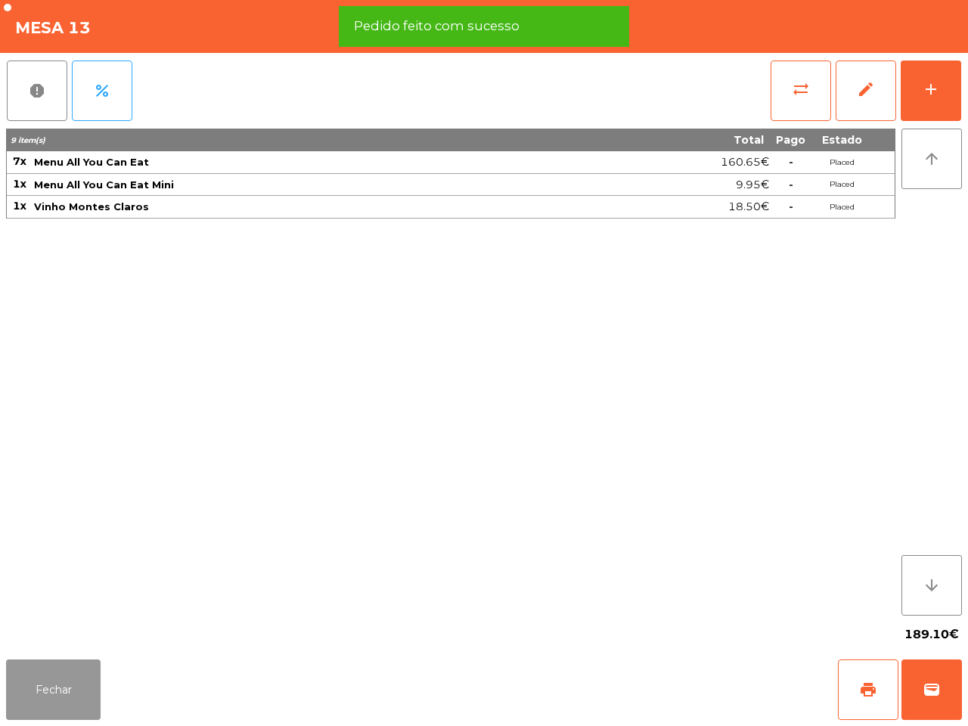
click at [67, 694] on button "Fechar" at bounding box center [53, 690] width 95 height 61
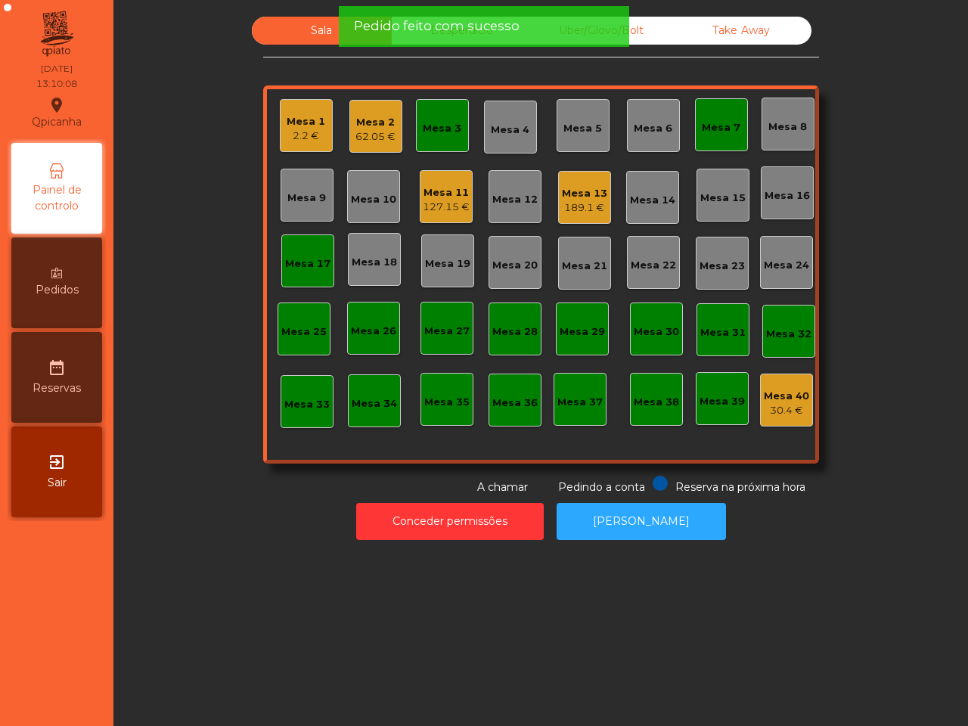
click at [433, 126] on div "Mesa 3" at bounding box center [442, 128] width 39 height 15
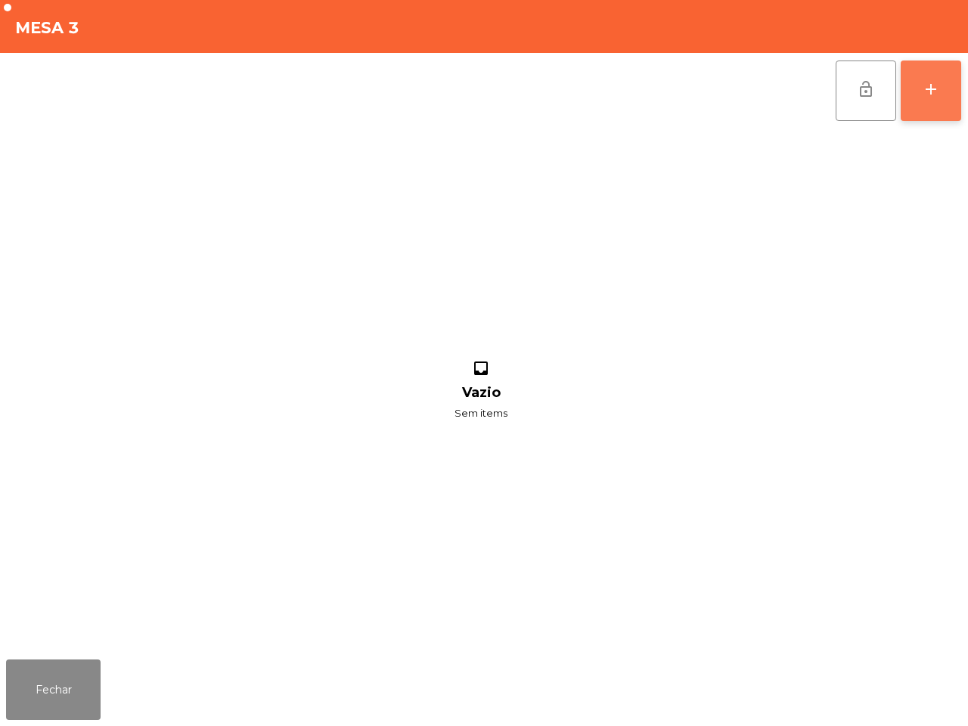
click at [938, 77] on button "add" at bounding box center [931, 91] width 61 height 61
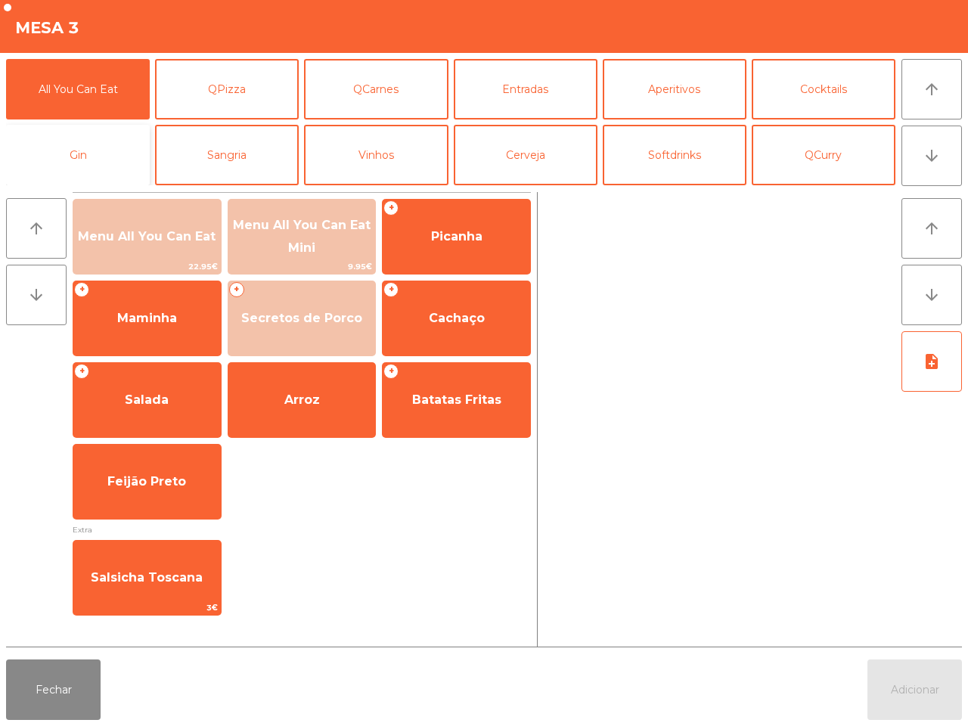
click at [95, 148] on button "Gin" at bounding box center [78, 155] width 144 height 61
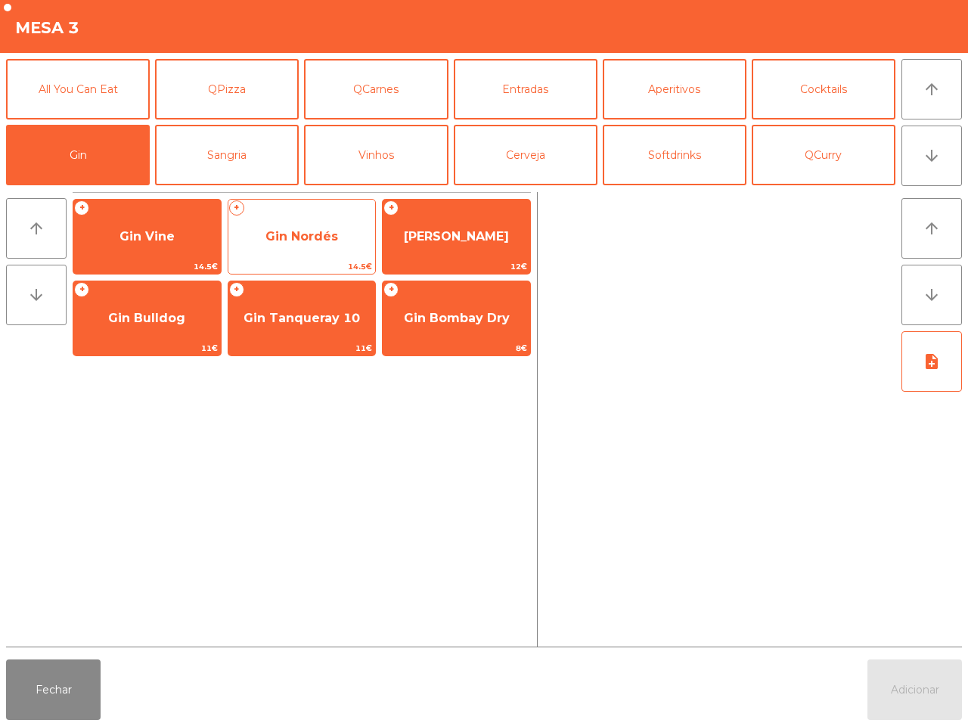
click at [293, 233] on span "Gin Nordés" at bounding box center [301, 236] width 73 height 14
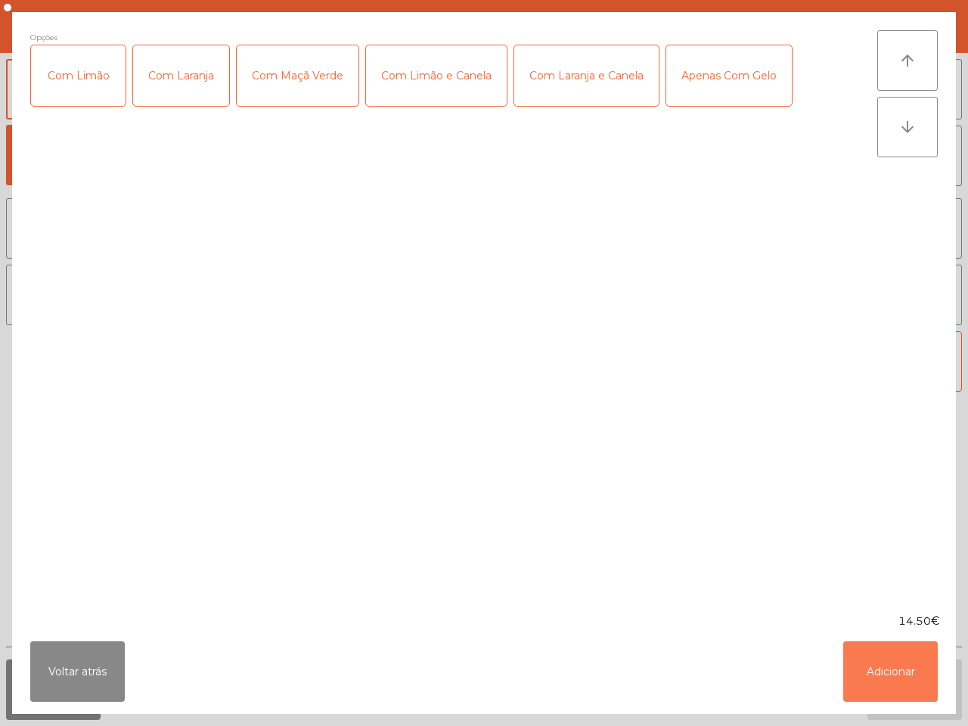
click at [890, 663] on button "Adicionar" at bounding box center [890, 671] width 95 height 61
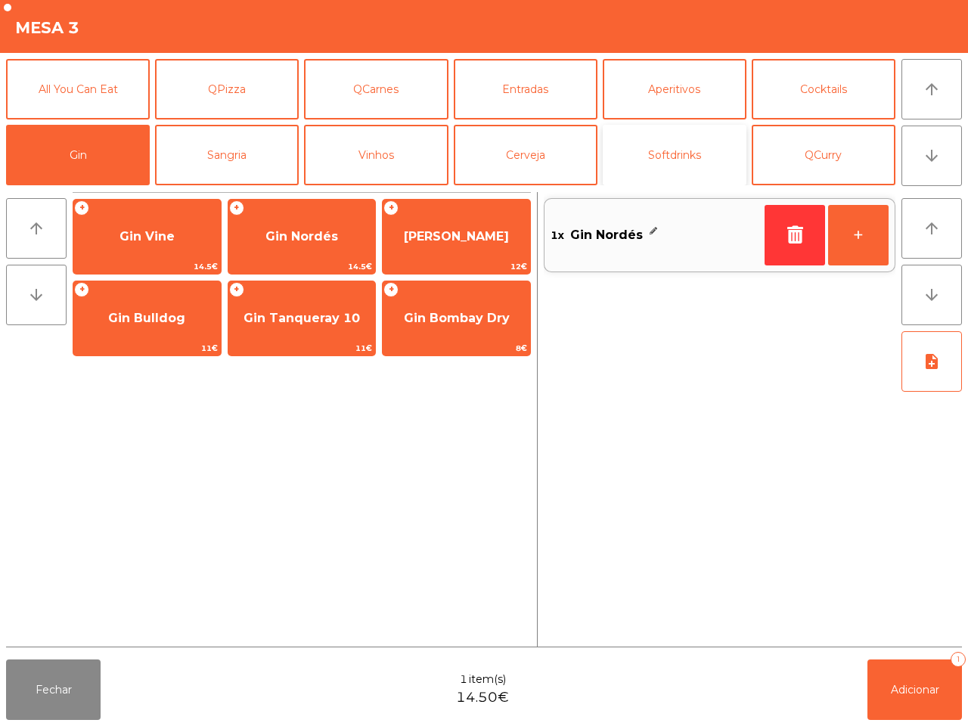
click at [617, 156] on button "Softdrinks" at bounding box center [675, 155] width 144 height 61
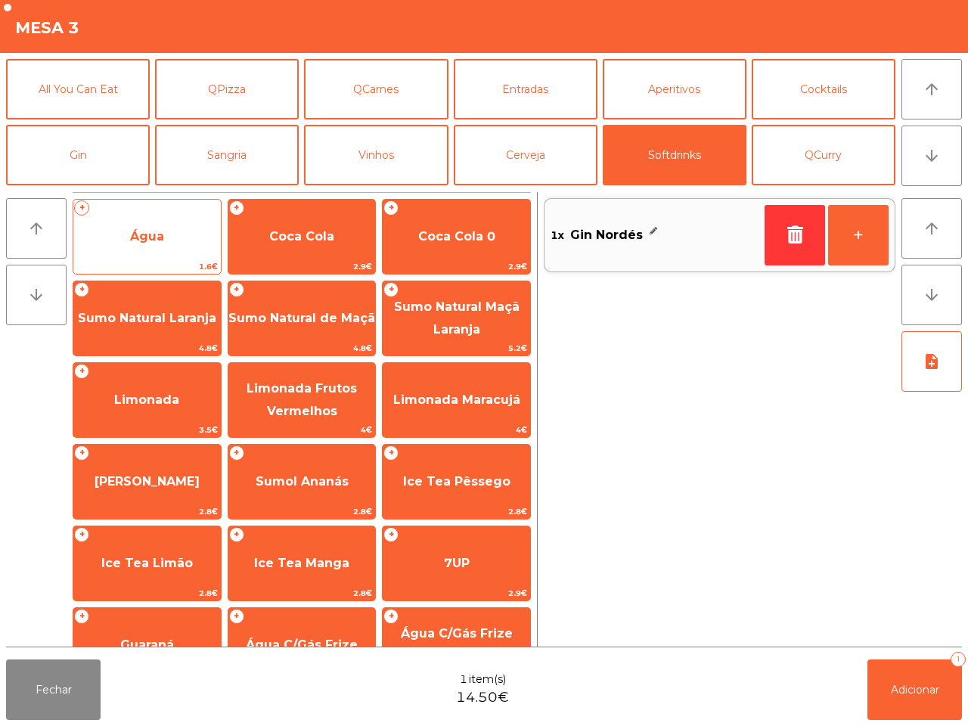
click at [189, 237] on span "Água" at bounding box center [146, 236] width 147 height 41
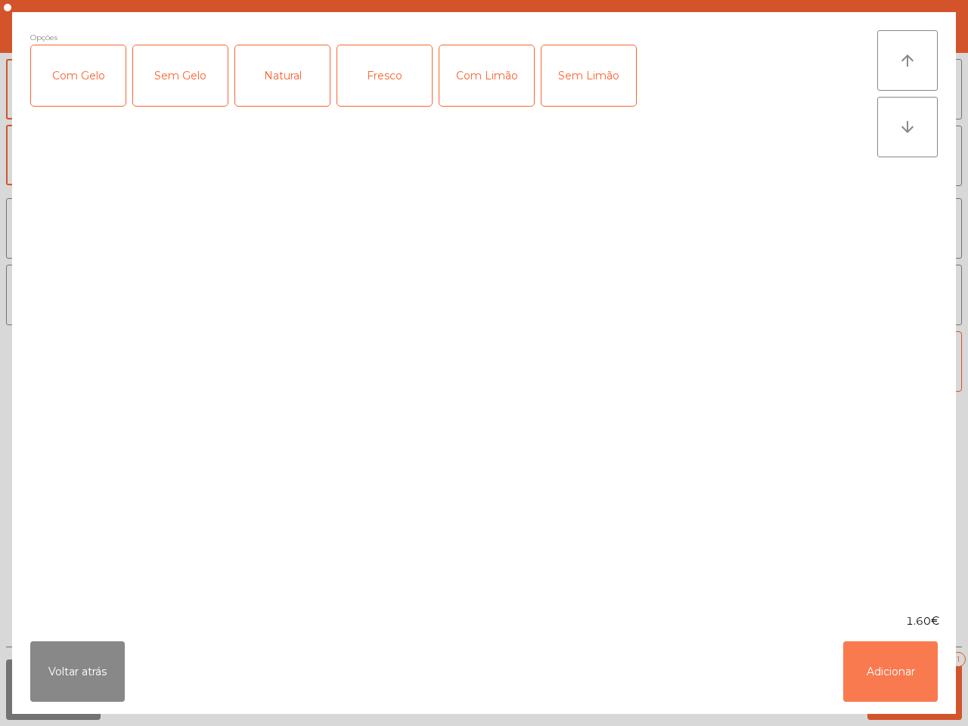
click at [895, 645] on button "Adicionar" at bounding box center [890, 671] width 95 height 61
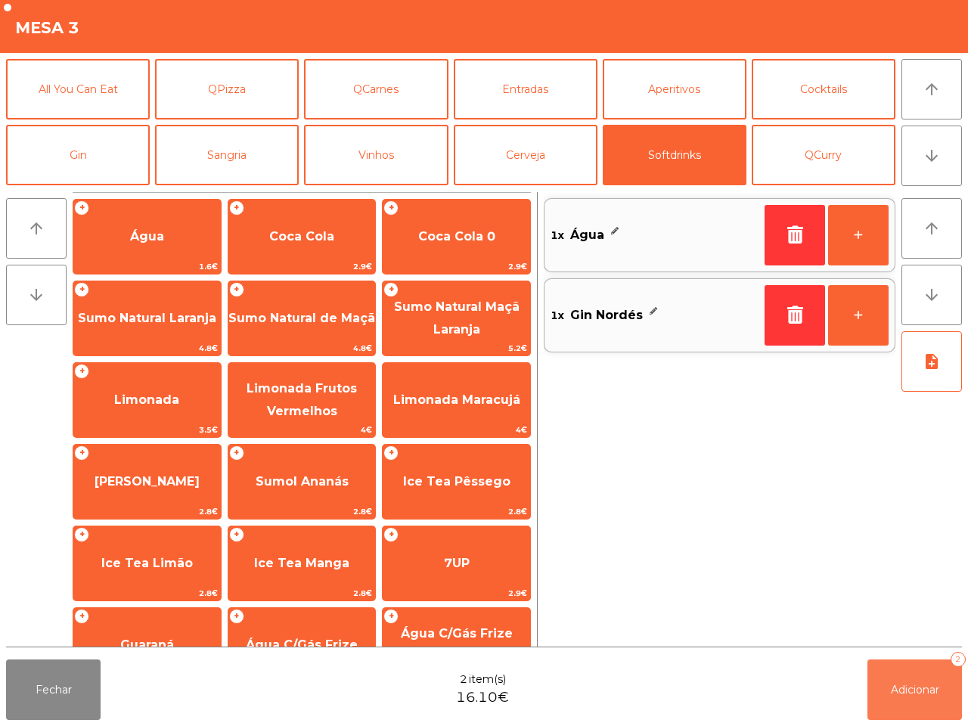
click at [911, 678] on button "Adicionar 2" at bounding box center [915, 690] width 95 height 61
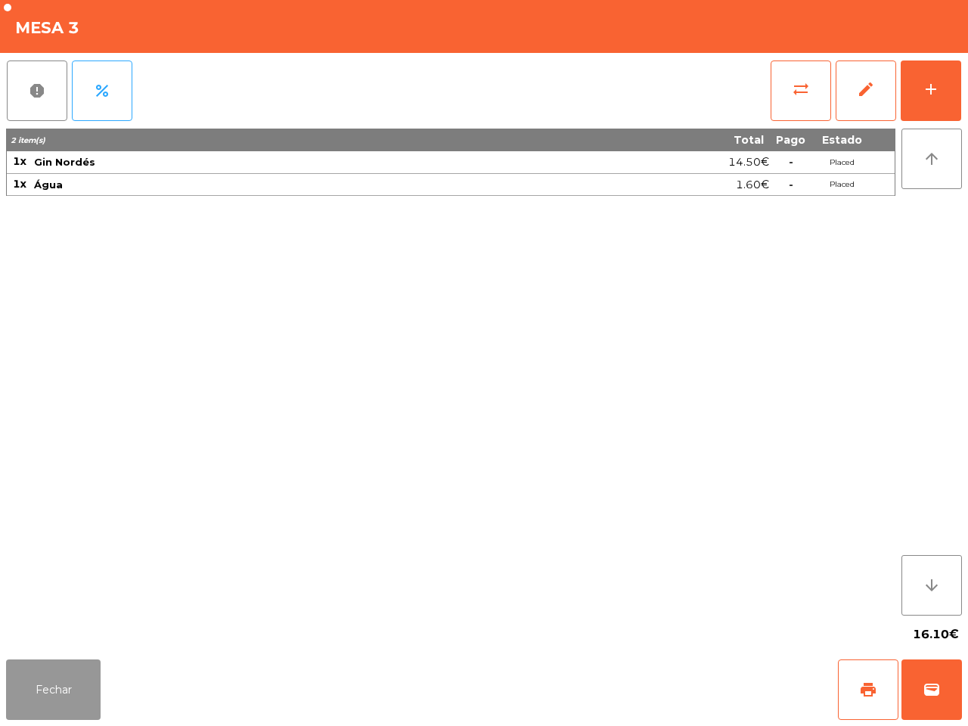
click at [17, 707] on button "Fechar" at bounding box center [53, 690] width 95 height 61
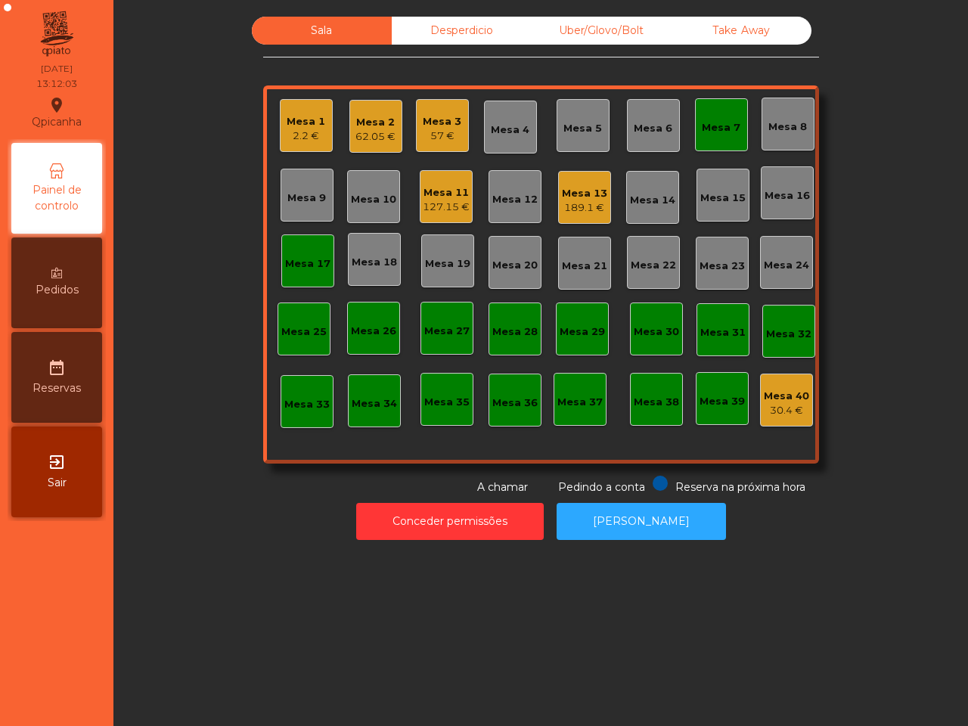
click at [570, 262] on div "Mesa 1 2.2 € Mesa 2 62.05 € Mesa 3 57 € Mesa 4 Mesa 5 Mesa 6 Mesa 7 Mesa 8 Mesa…" at bounding box center [541, 274] width 556 height 378
click at [402, 152] on div "Mesa 1 2.2 € Mesa 2 62.05 € Mesa 3 57 € Mesa 4 Mesa 5 Mesa 6 Mesa 7 Mesa 8 Mesa…" at bounding box center [541, 274] width 556 height 378
click at [425, 141] on div "57 €" at bounding box center [442, 136] width 39 height 15
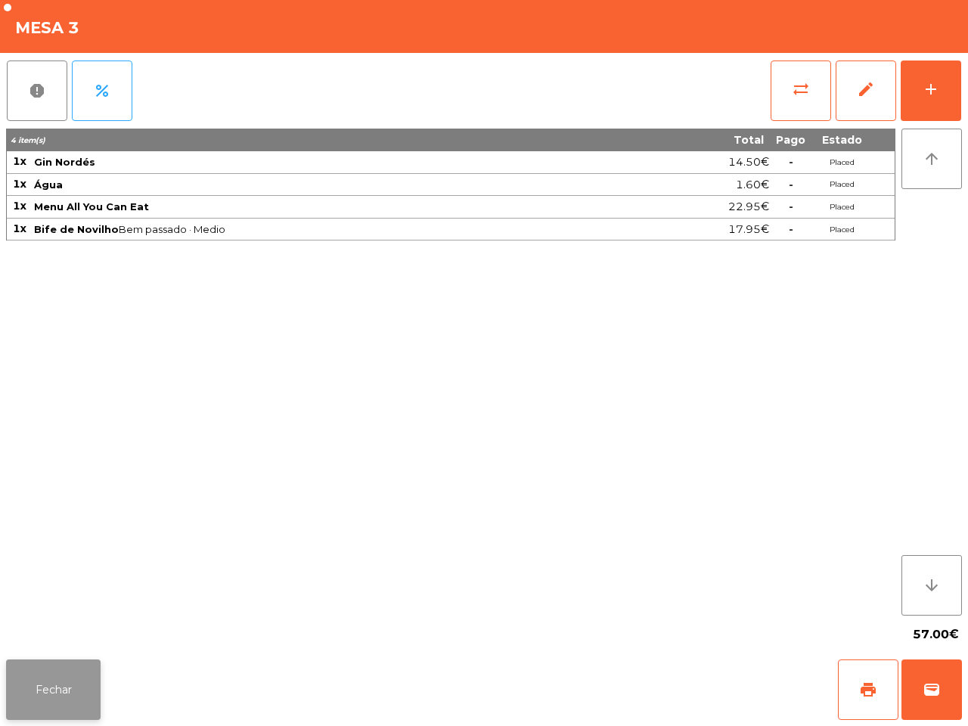
click at [58, 688] on button "Fechar" at bounding box center [53, 690] width 95 height 61
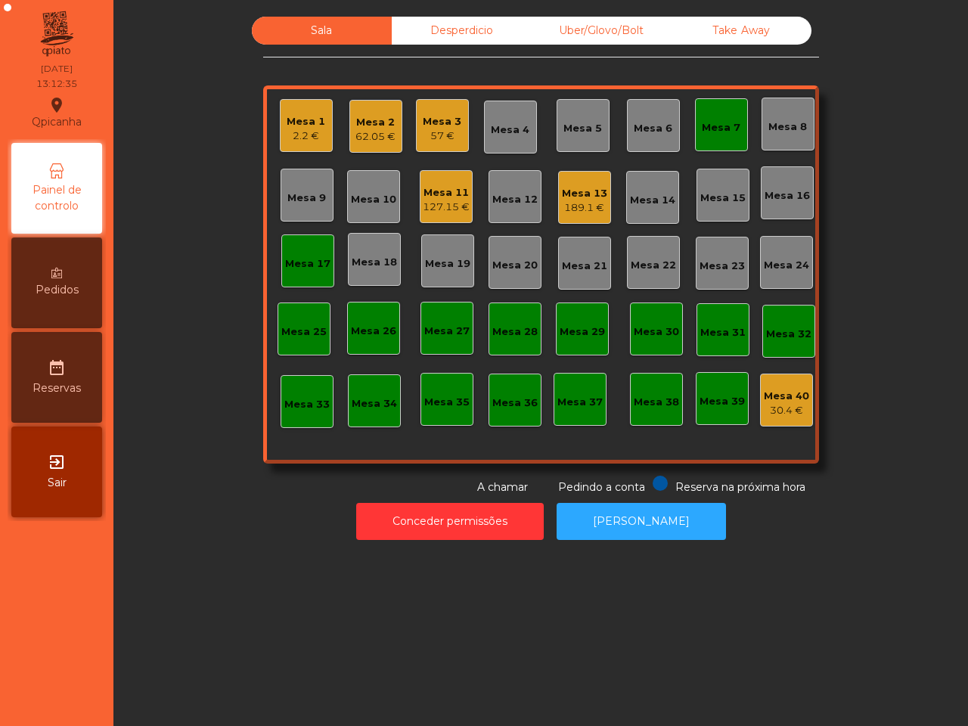
click at [455, 270] on div "Mesa 19" at bounding box center [447, 263] width 45 height 15
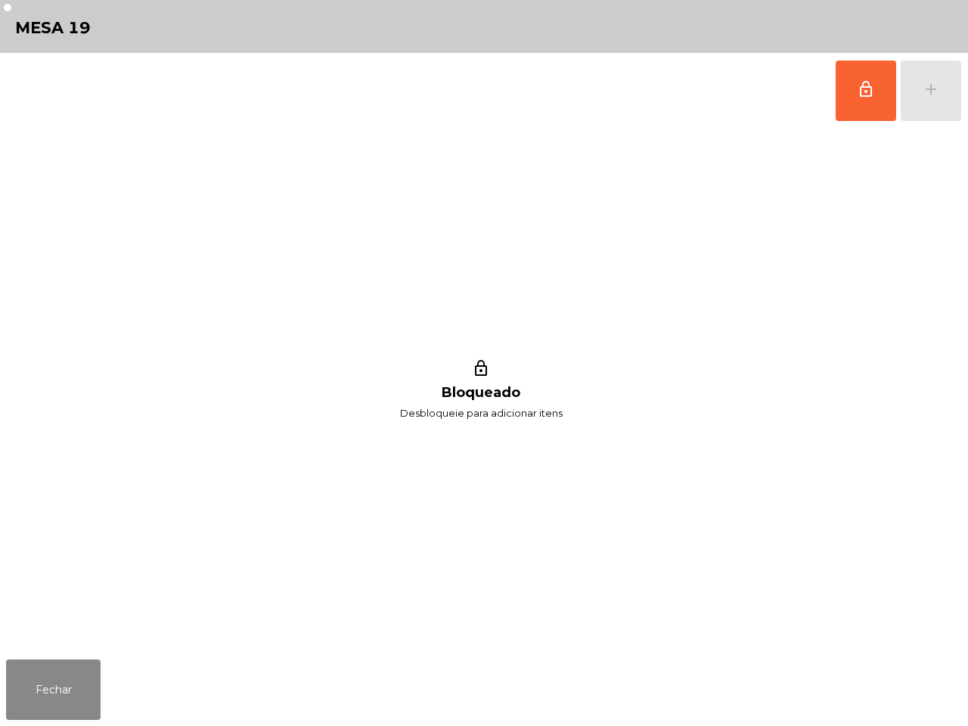
click at [834, 103] on div "lock_outline add" at bounding box center [484, 91] width 956 height 76
click at [863, 108] on button "lock_outline" at bounding box center [866, 91] width 61 height 61
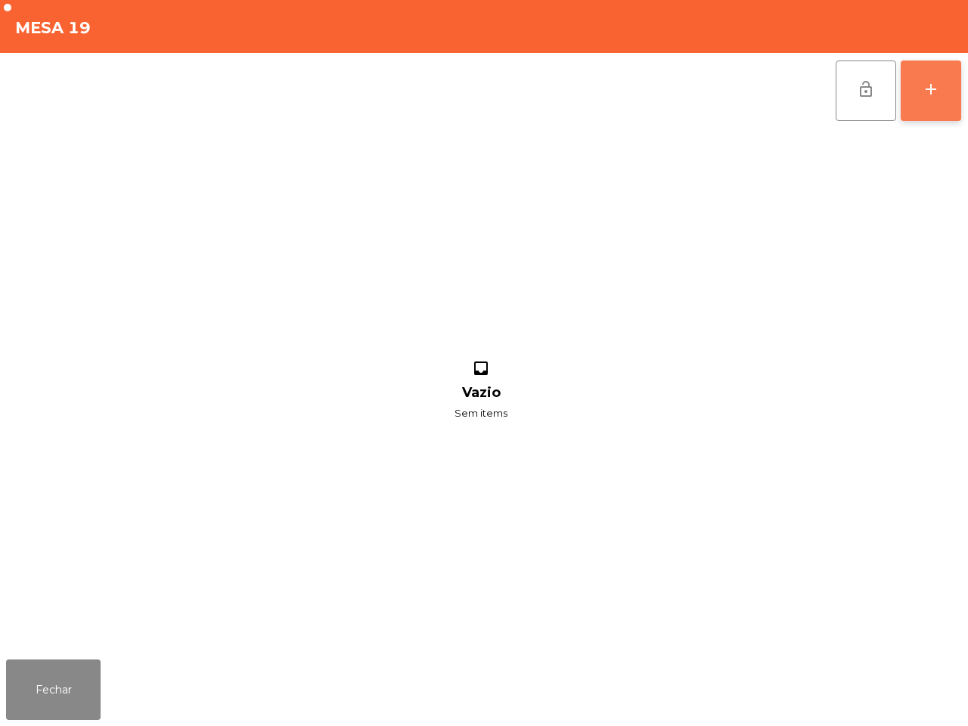
click at [942, 101] on button "add" at bounding box center [931, 91] width 61 height 61
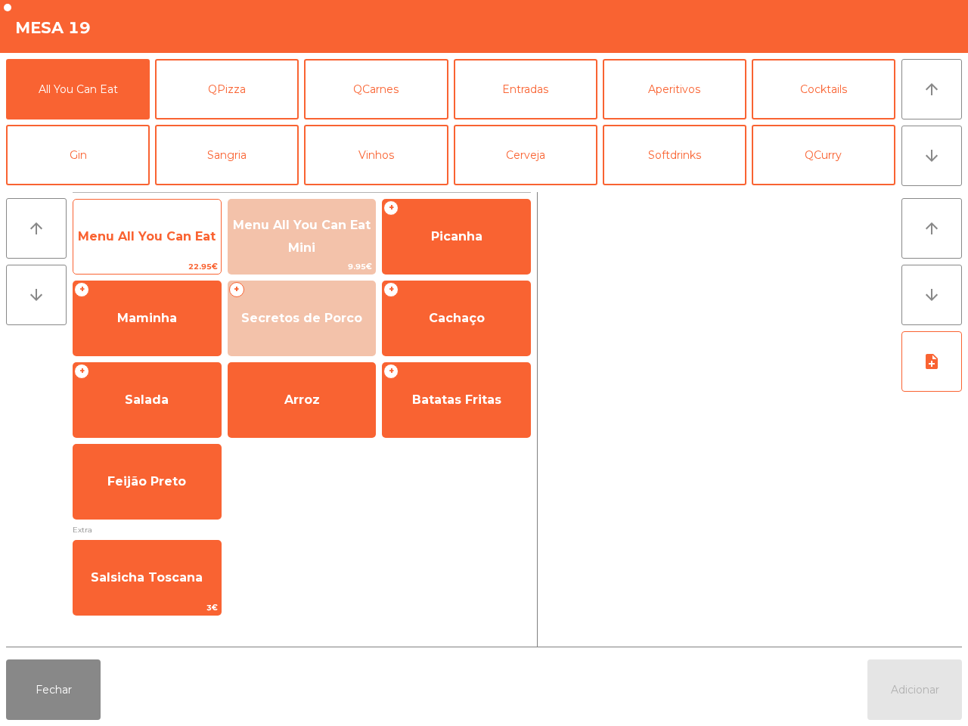
click at [170, 257] on span "Menu All You Can Eat" at bounding box center [146, 236] width 147 height 41
click at [170, 254] on span "Menu All You Can Eat" at bounding box center [146, 236] width 147 height 41
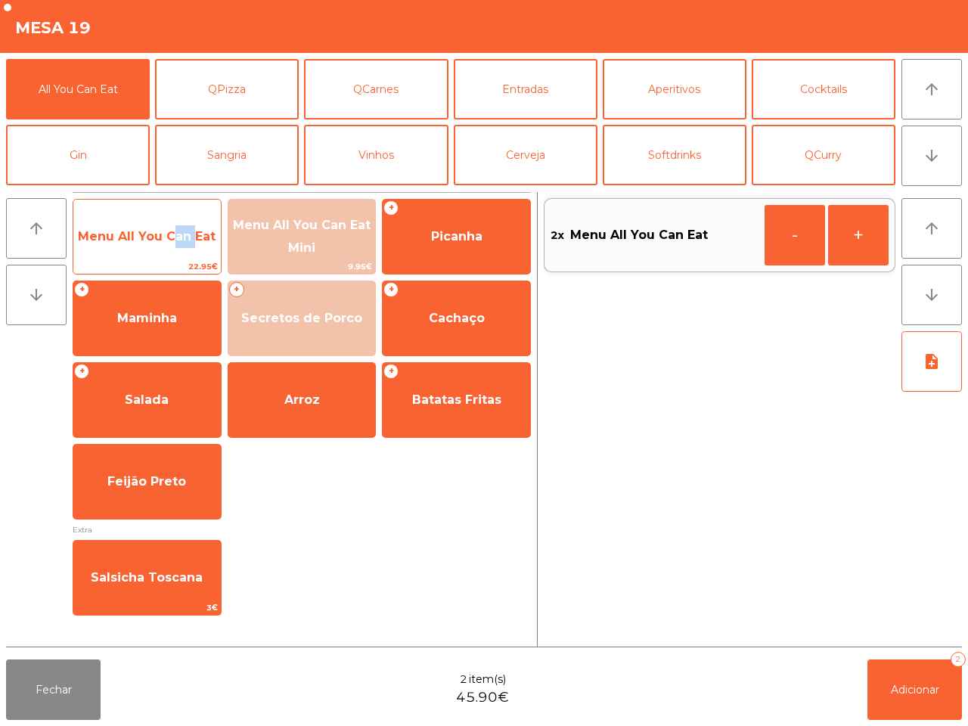
click at [172, 253] on span "Menu All You Can Eat" at bounding box center [146, 236] width 147 height 41
click at [176, 253] on span "Menu All You Can Eat" at bounding box center [146, 236] width 147 height 41
click at [180, 253] on span "Menu All You Can Eat" at bounding box center [146, 236] width 147 height 41
click at [183, 253] on span "Menu All You Can Eat" at bounding box center [146, 236] width 147 height 41
click at [185, 253] on span "Menu All You Can Eat" at bounding box center [146, 236] width 147 height 41
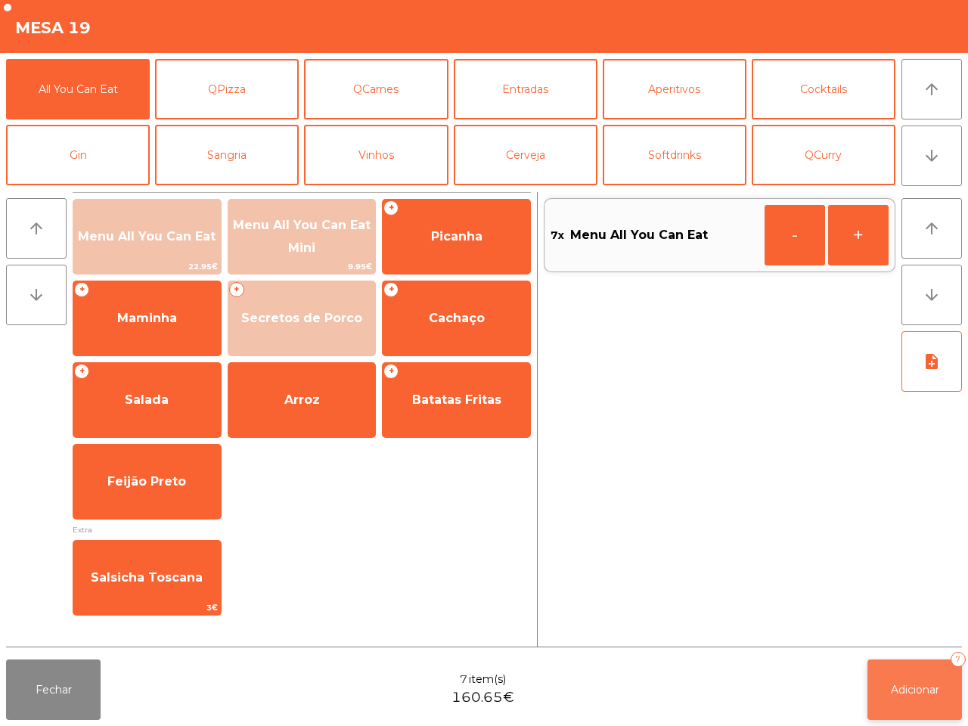
click at [900, 685] on span "Adicionar" at bounding box center [915, 690] width 48 height 14
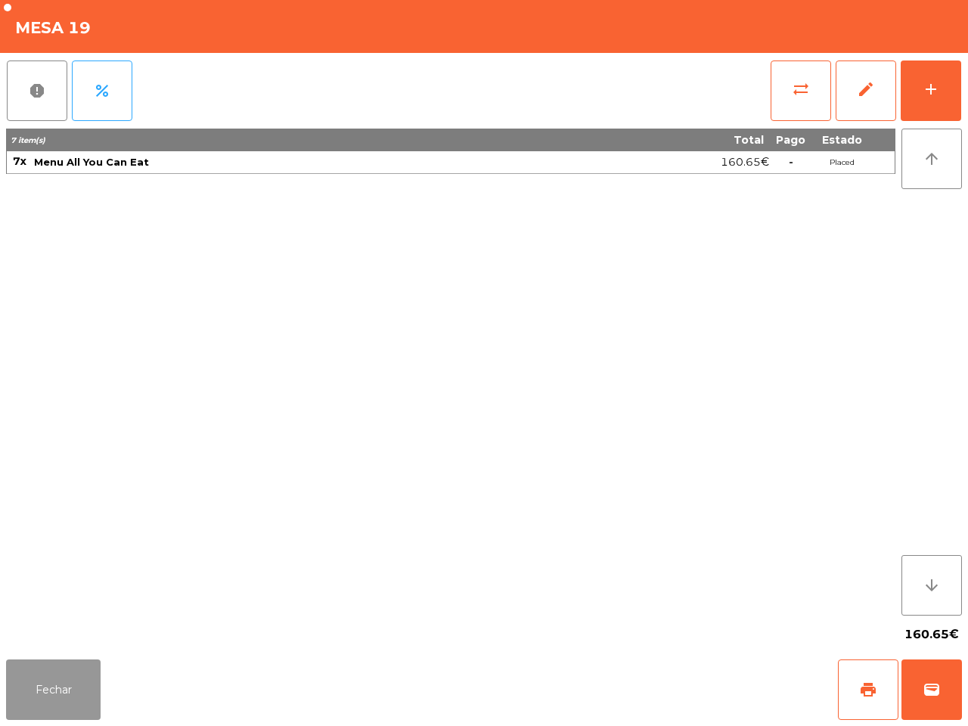
drag, startPoint x: 64, startPoint y: 700, endPoint x: 79, endPoint y: 697, distance: 15.4
click at [72, 700] on button "Fechar" at bounding box center [53, 690] width 95 height 61
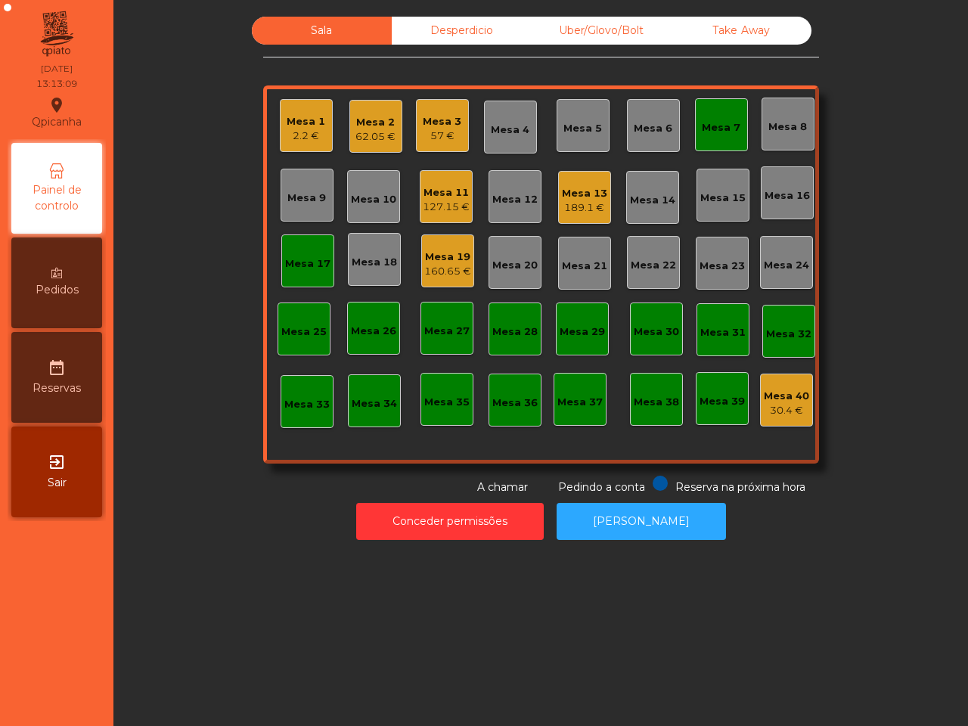
click at [439, 262] on div "Mesa 19" at bounding box center [447, 257] width 47 height 15
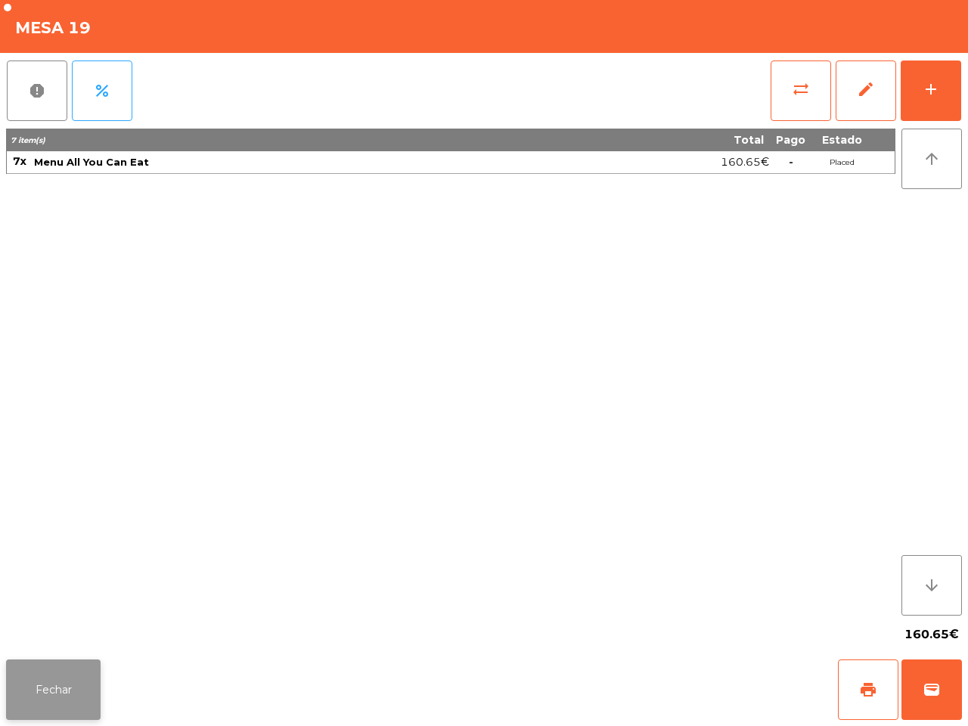
click at [25, 685] on button "Fechar" at bounding box center [53, 690] width 95 height 61
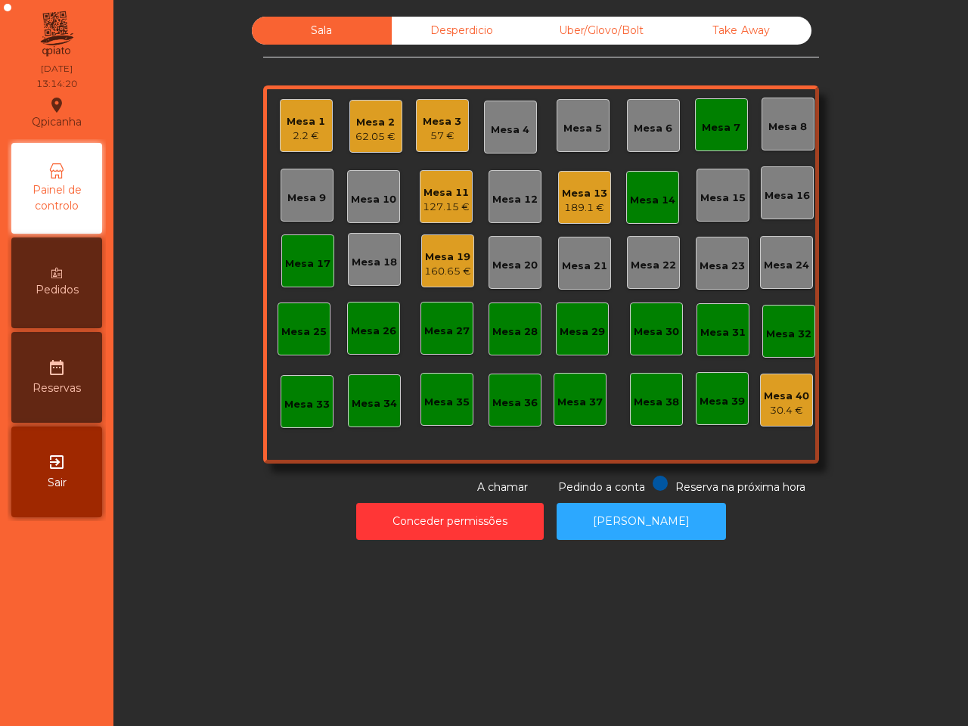
click at [576, 29] on div "Uber/Glovo/Bolt" at bounding box center [602, 31] width 140 height 28
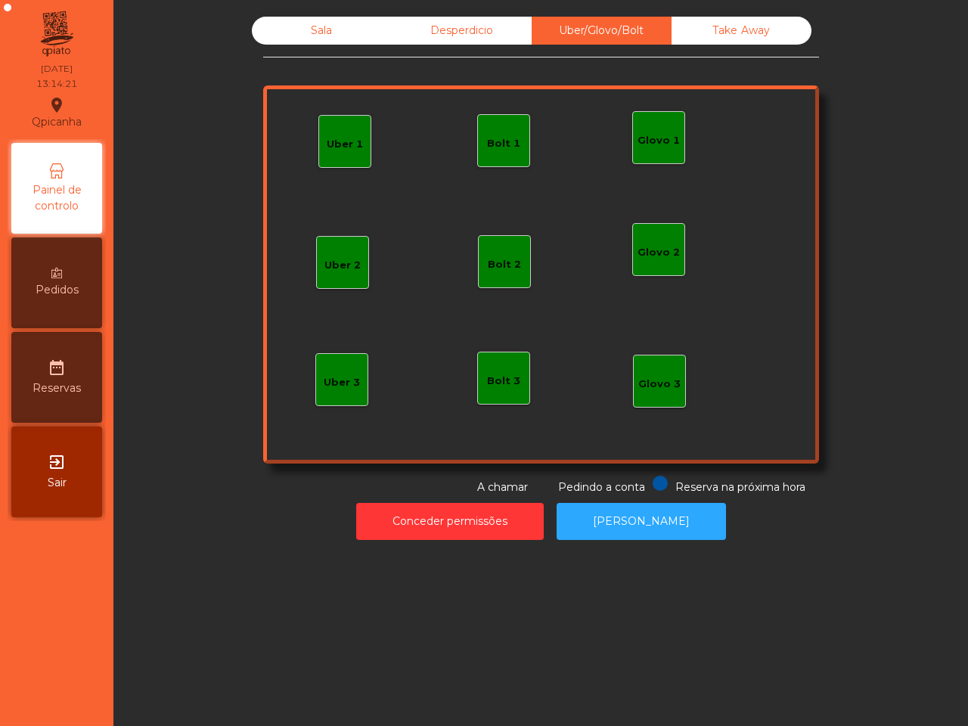
click at [504, 136] on div "Bolt 1" at bounding box center [503, 143] width 33 height 15
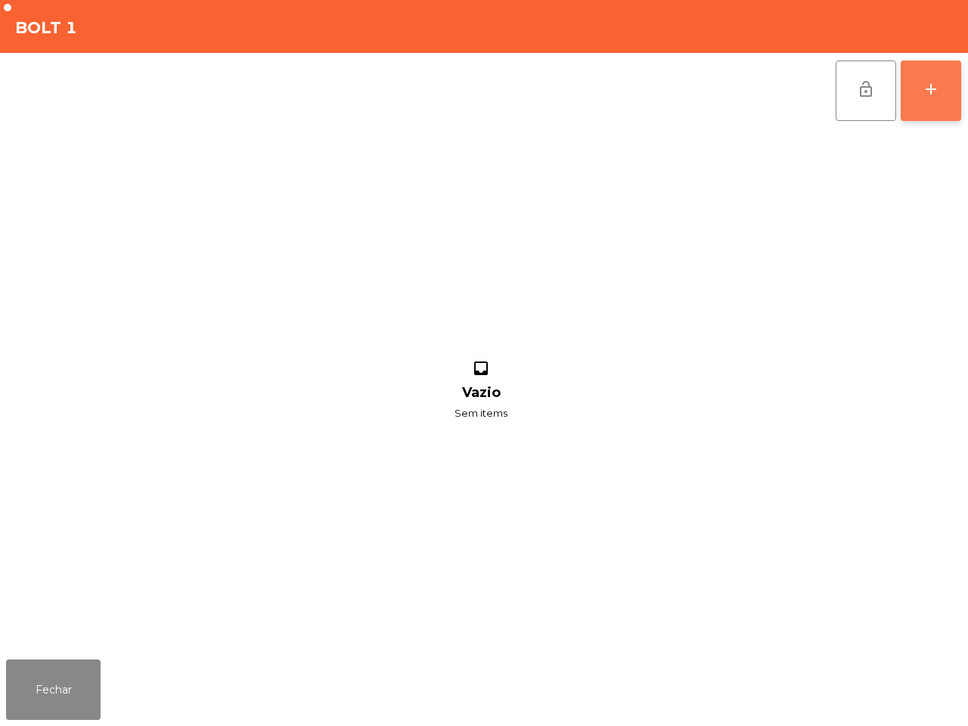
click at [930, 83] on div "add" at bounding box center [931, 89] width 18 height 18
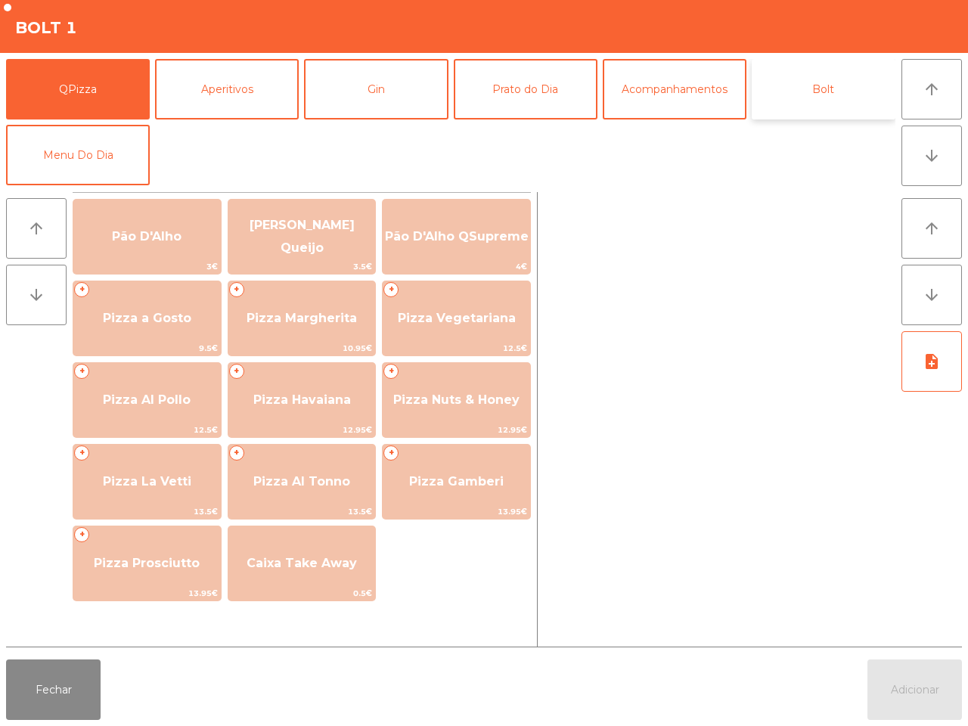
click at [807, 88] on button "Bolt" at bounding box center [824, 89] width 144 height 61
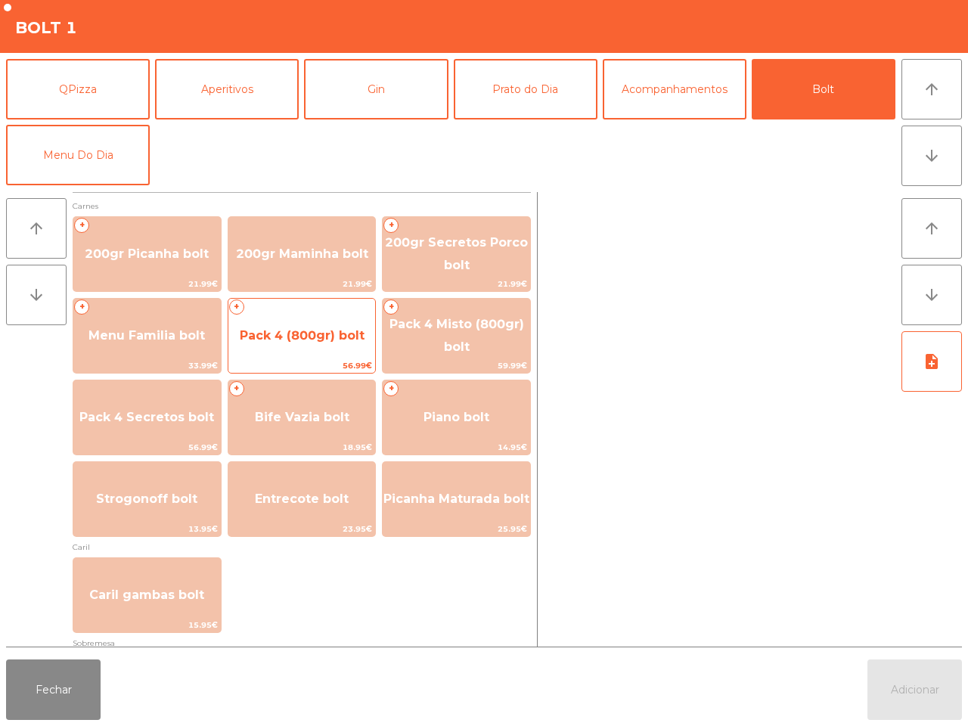
click at [325, 326] on span "Pack 4 (800gr) bolt" at bounding box center [301, 335] width 147 height 41
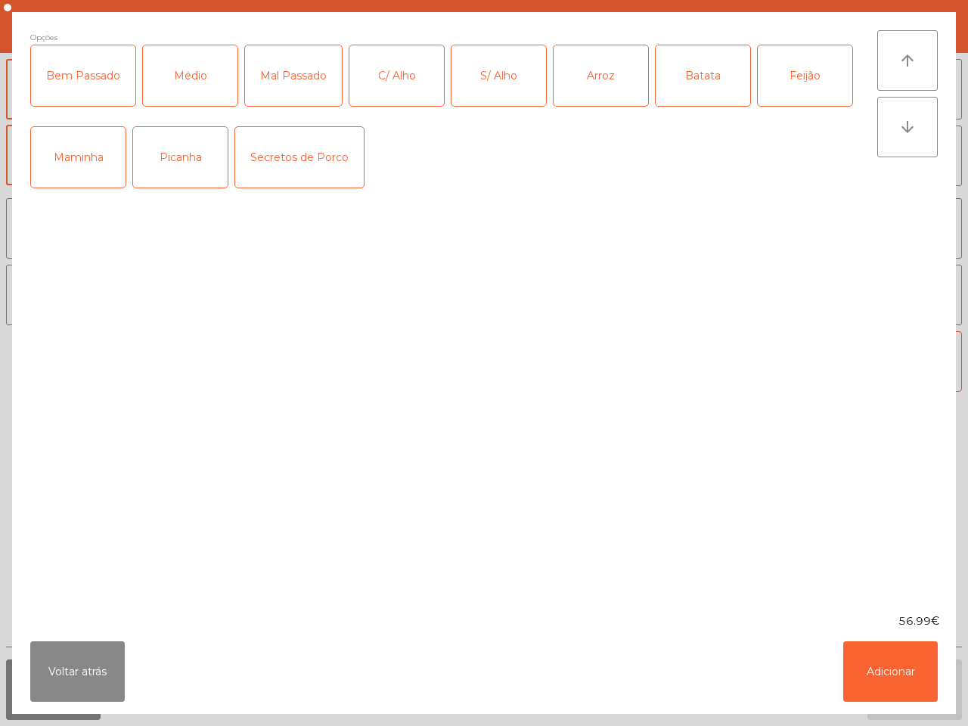
click at [85, 160] on div "Maminha" at bounding box center [78, 157] width 95 height 61
click at [299, 73] on div "Mal Passado" at bounding box center [293, 75] width 97 height 61
click at [425, 89] on div "C/ Alho" at bounding box center [396, 75] width 95 height 61
click at [617, 78] on div "Arroz" at bounding box center [601, 75] width 95 height 61
click at [679, 77] on div "Batata" at bounding box center [703, 75] width 95 height 61
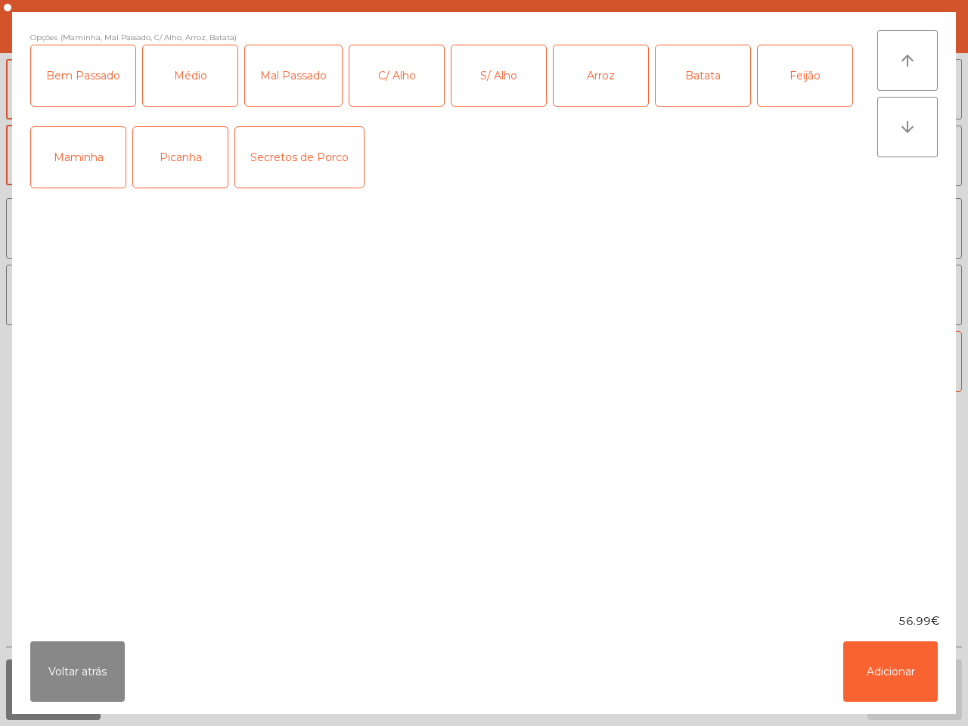
click at [770, 78] on div "Feijão" at bounding box center [805, 75] width 95 height 61
click at [894, 660] on button "Adicionar" at bounding box center [890, 671] width 95 height 61
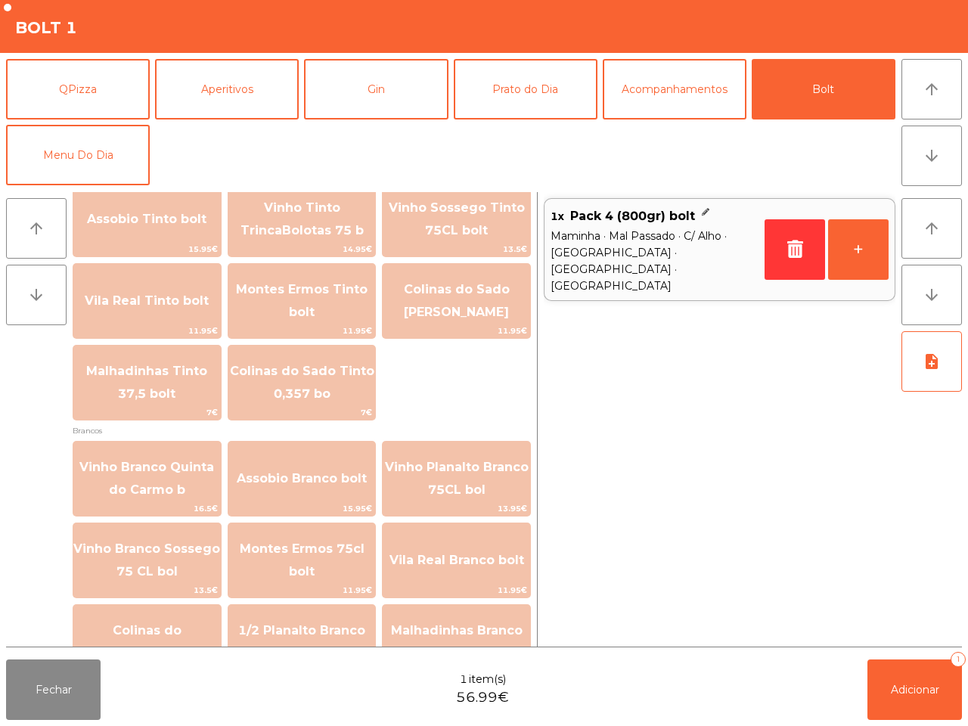
scroll to position [1723, 0]
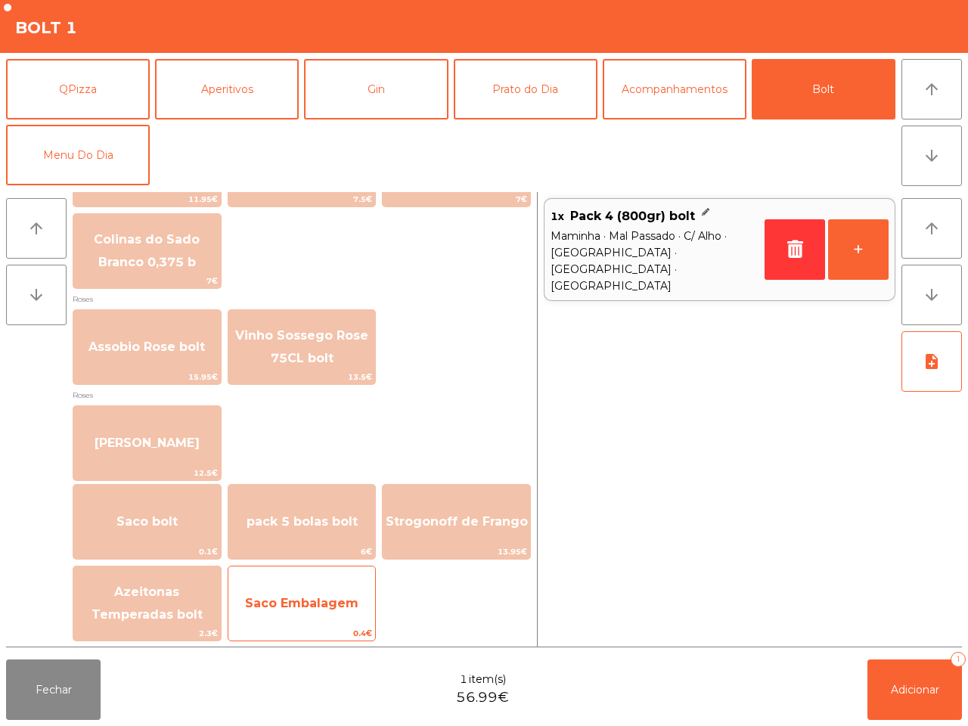
click at [315, 606] on span "Saco Embalagem" at bounding box center [301, 603] width 113 height 14
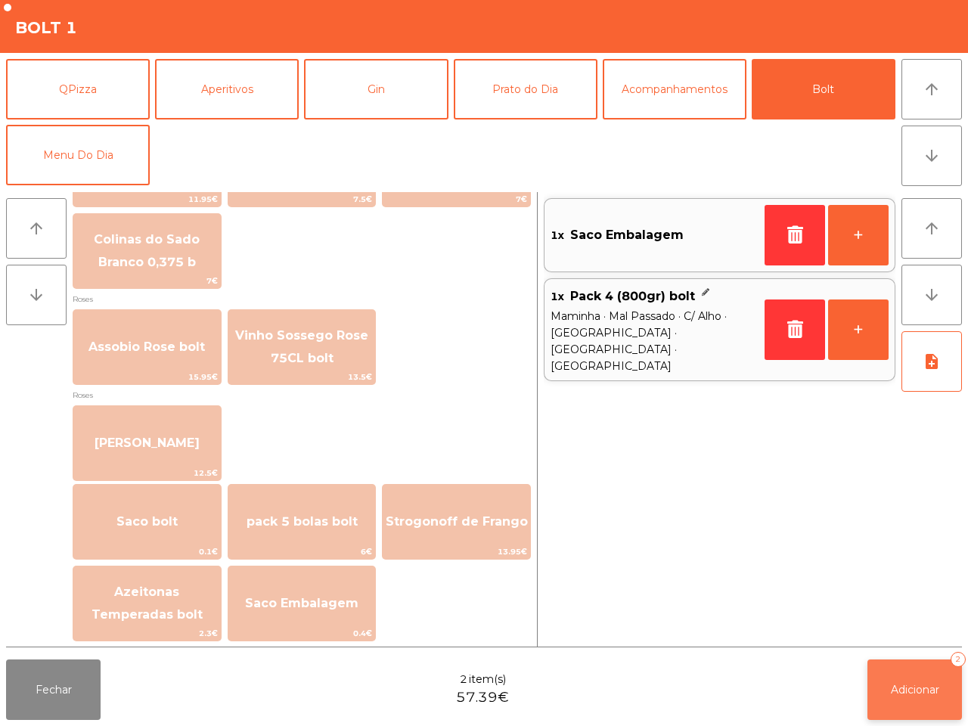
click at [904, 691] on span "Adicionar" at bounding box center [915, 690] width 48 height 14
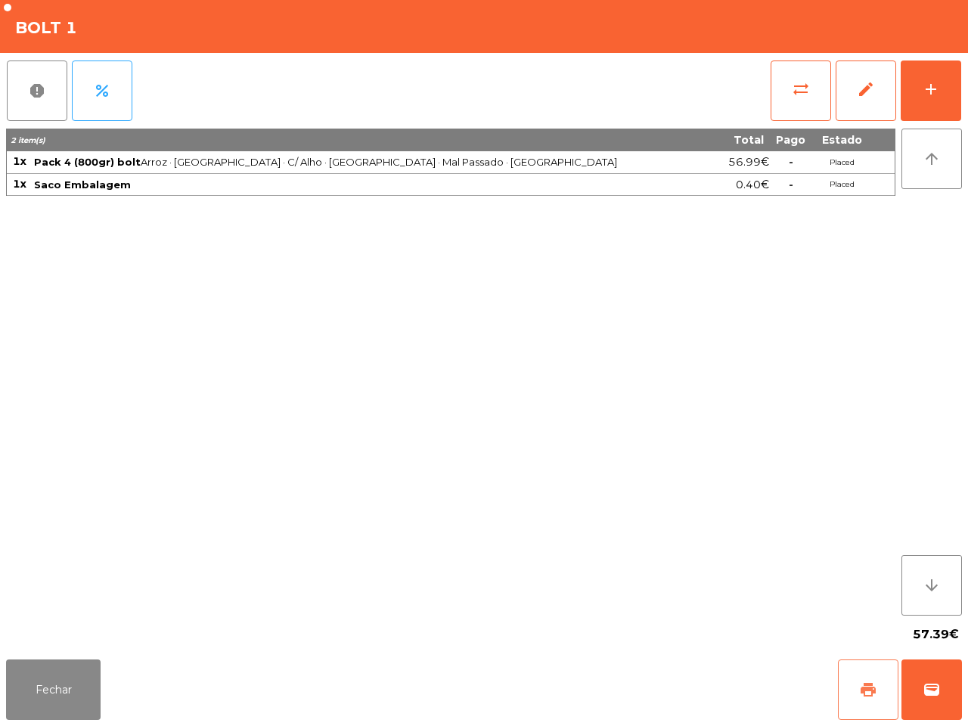
click at [853, 677] on button "print" at bounding box center [868, 690] width 61 height 61
click at [954, 675] on button "wallet" at bounding box center [932, 690] width 61 height 61
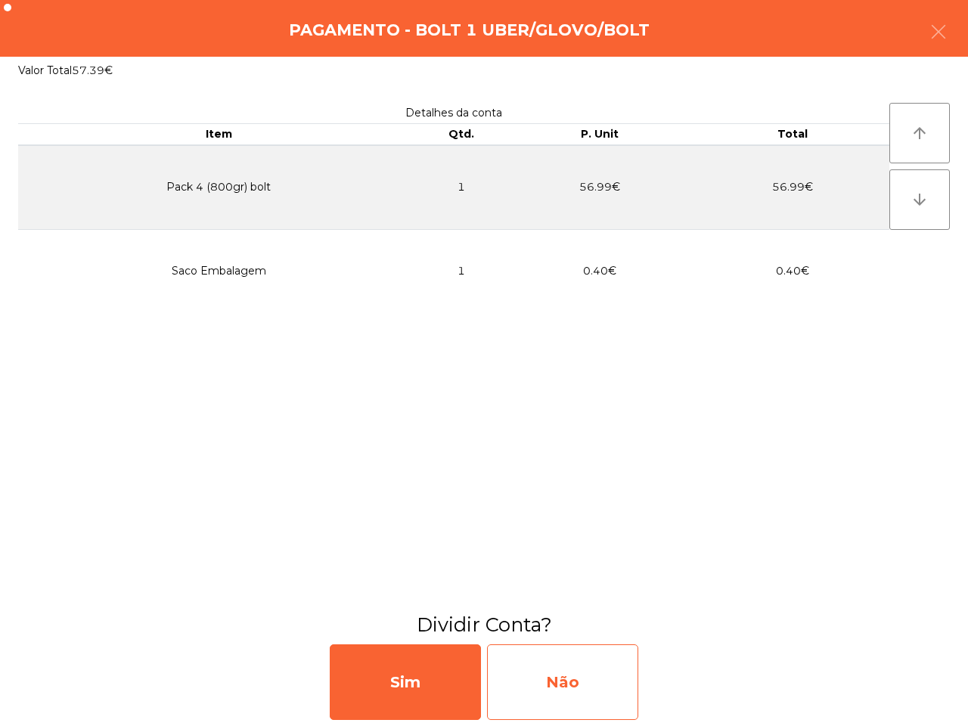
click at [564, 693] on div "Não" at bounding box center [562, 682] width 151 height 76
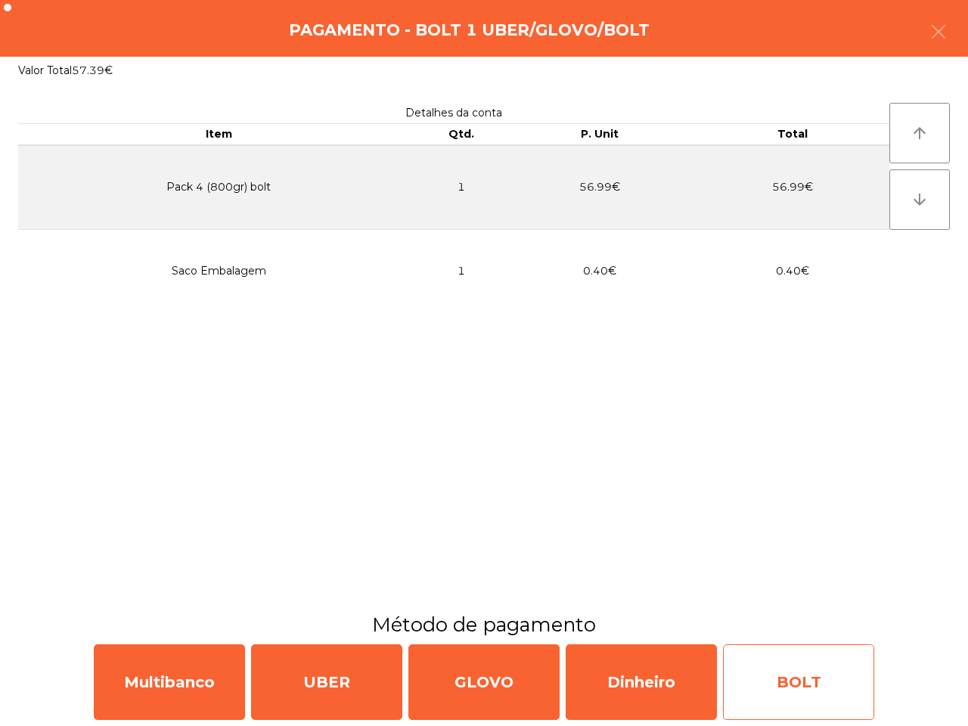
click at [802, 685] on div "BOLT" at bounding box center [798, 682] width 151 height 76
select select "**"
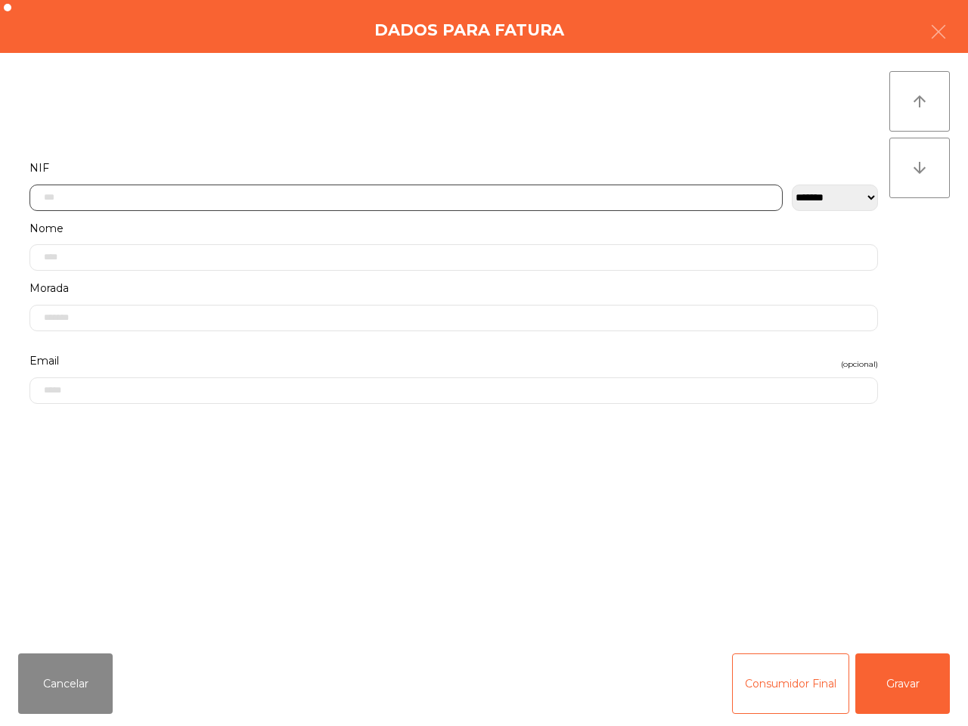
click at [346, 200] on input "text" at bounding box center [405, 198] width 753 height 26
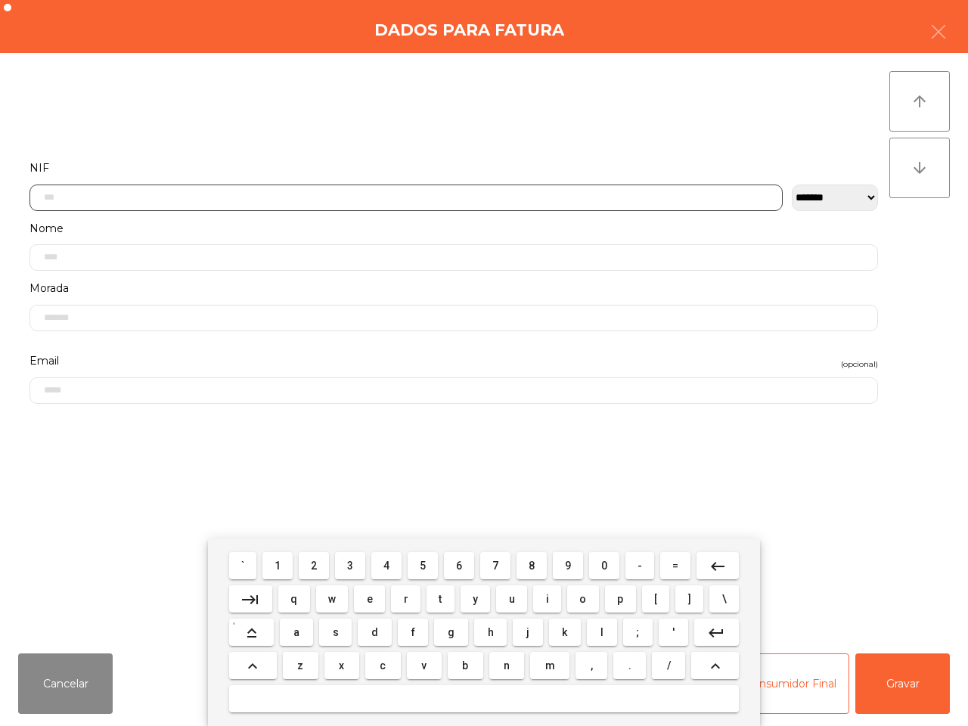
scroll to position [85, 0]
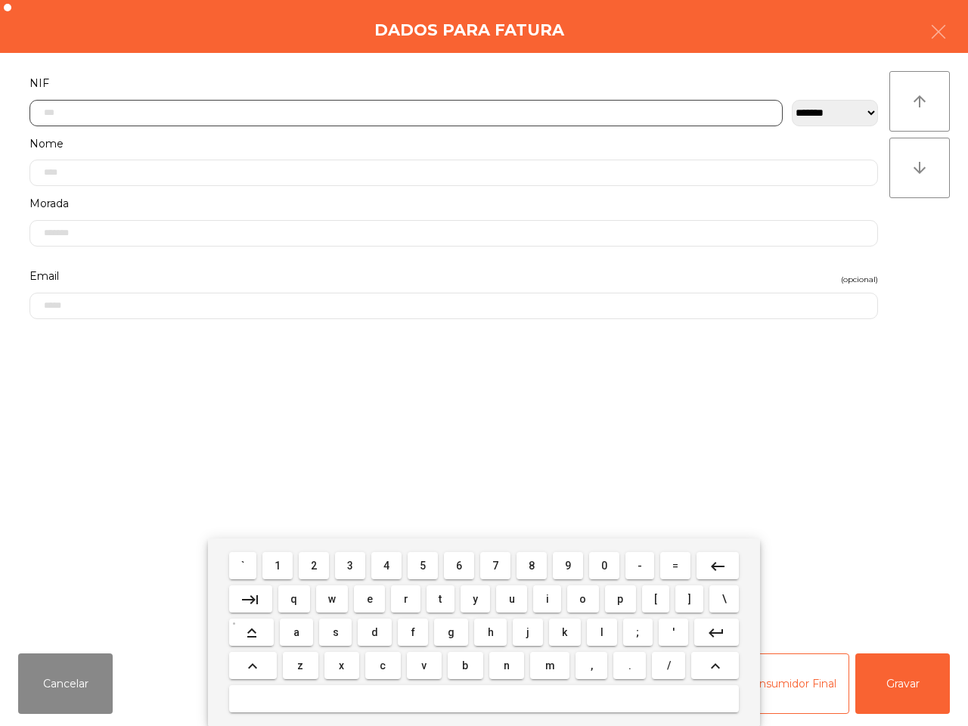
click at [316, 561] on span "2" at bounding box center [314, 566] width 6 height 12
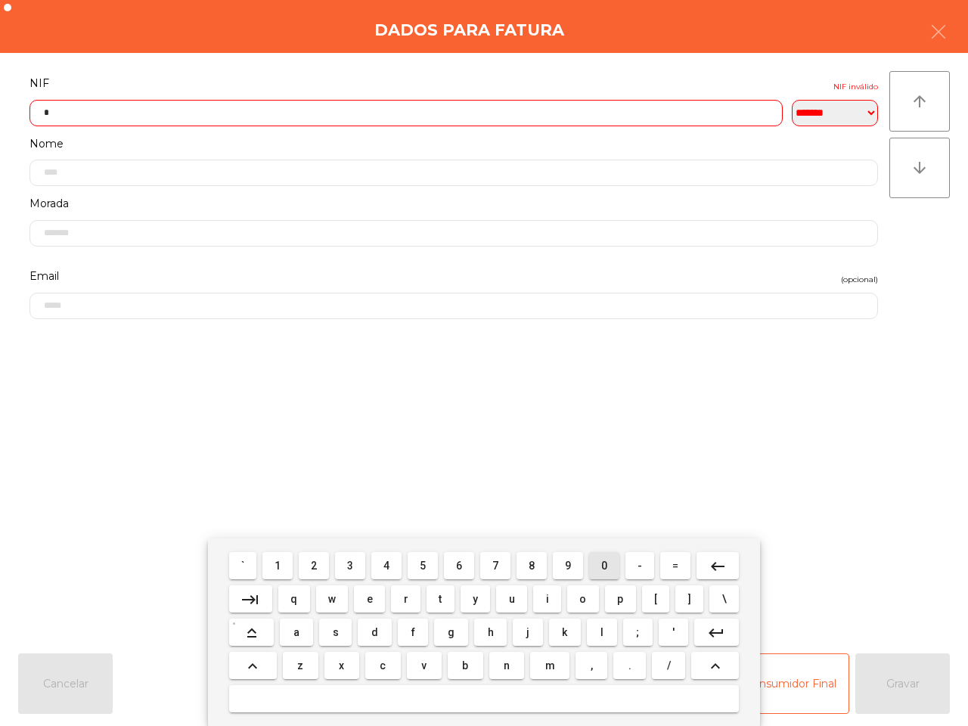
click at [613, 568] on button "0" at bounding box center [604, 565] width 30 height 27
click at [350, 556] on button "3" at bounding box center [350, 565] width 30 height 27
click at [430, 569] on button "5" at bounding box center [423, 565] width 30 height 27
click at [519, 565] on button "8" at bounding box center [532, 565] width 30 height 27
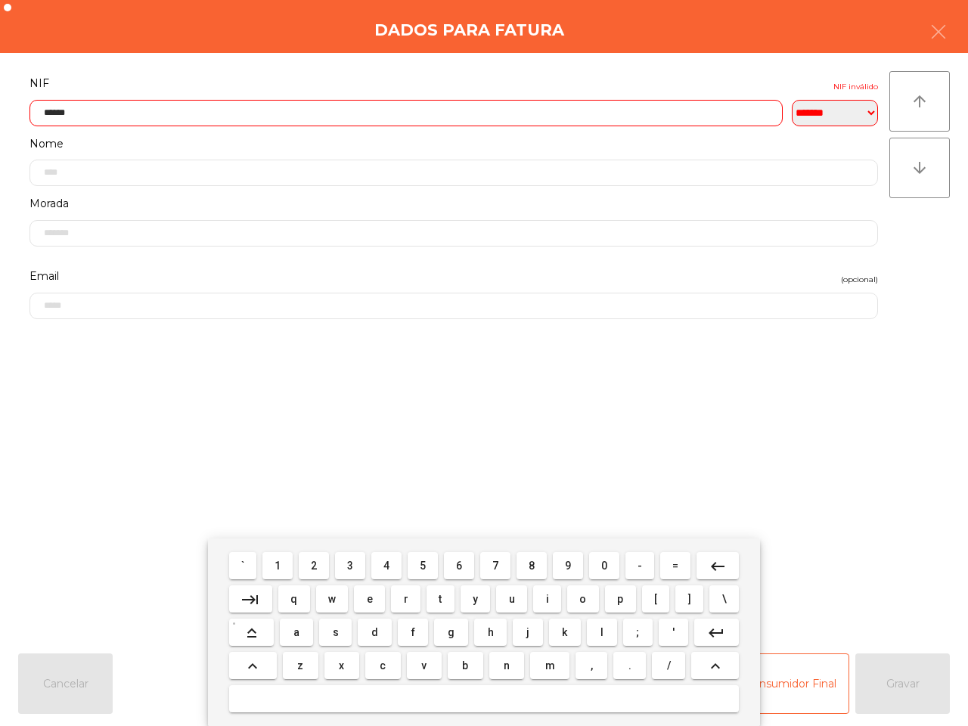
click at [387, 562] on span "4" at bounding box center [386, 566] width 6 height 12
click at [463, 568] on button "6" at bounding box center [459, 565] width 30 height 27
click at [596, 561] on button "0" at bounding box center [604, 565] width 30 height 27
type input "*********"
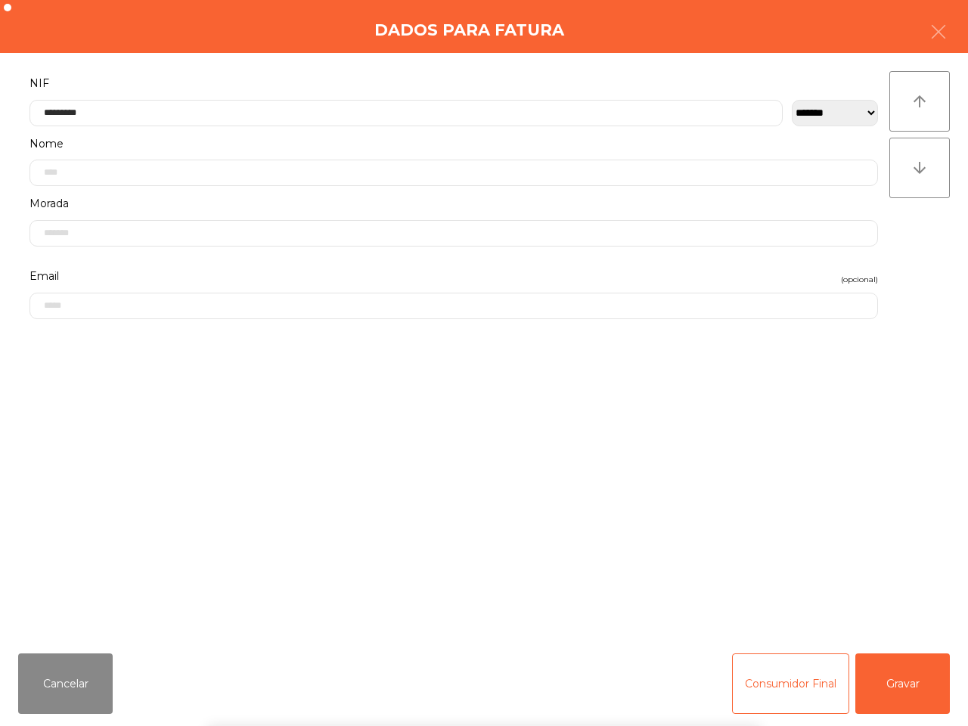
click at [688, 441] on form "**********" at bounding box center [453, 349] width 871 height 552
click at [908, 675] on button "Gravar" at bounding box center [902, 684] width 95 height 61
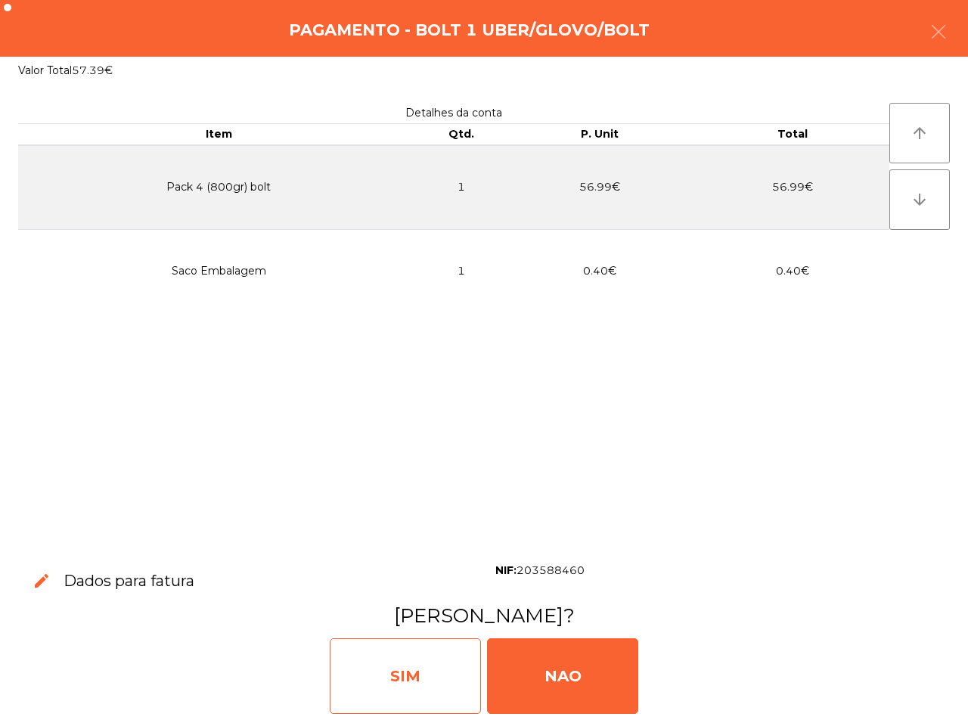
click at [410, 650] on div "SIM" at bounding box center [405, 676] width 151 height 76
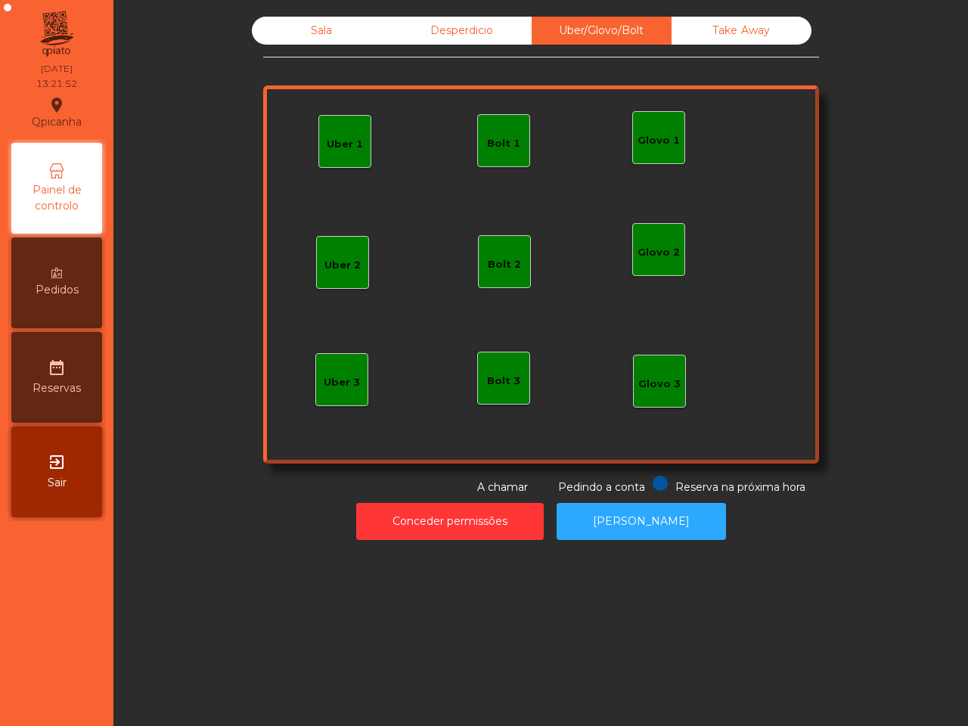
click at [307, 29] on div "Sala" at bounding box center [322, 31] width 140 height 28
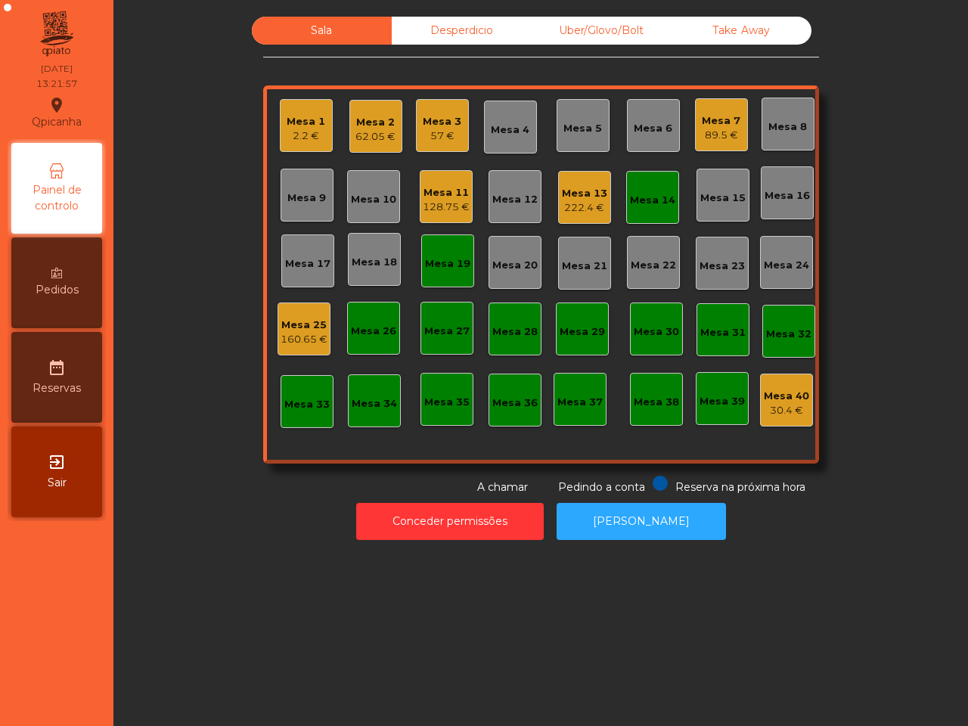
click at [459, 253] on div "Mesa 19" at bounding box center [447, 260] width 45 height 21
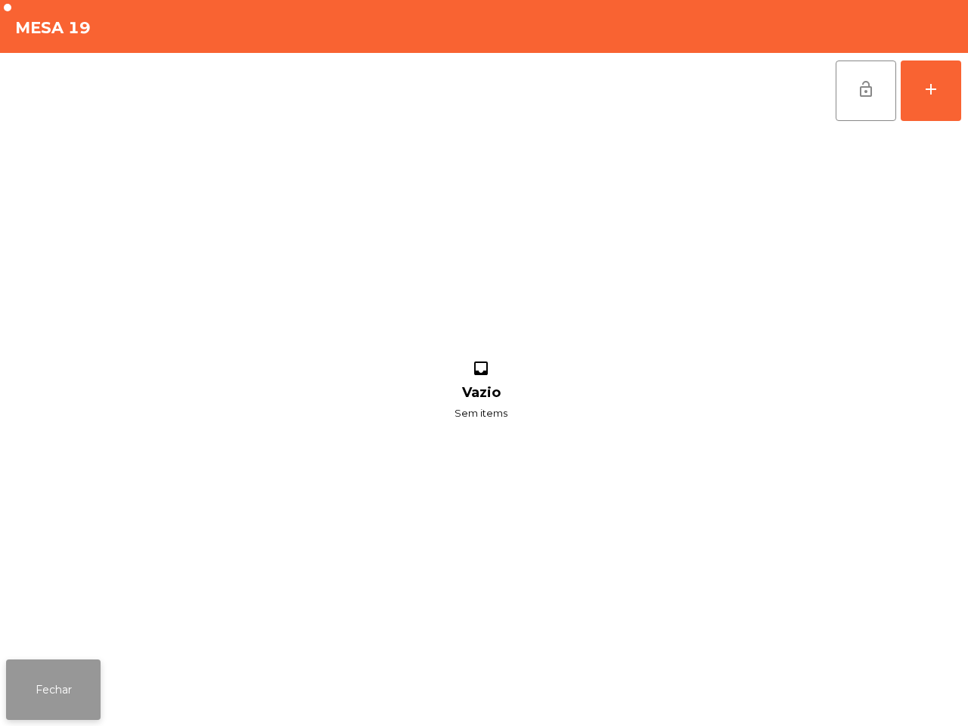
click at [78, 674] on button "Fechar" at bounding box center [53, 690] width 95 height 61
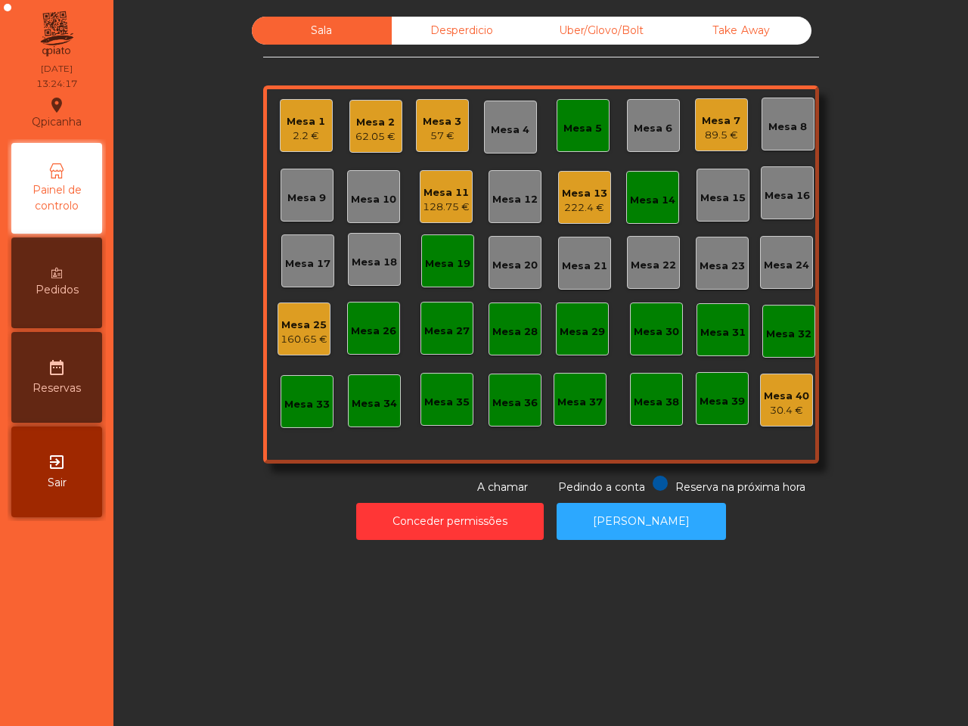
drag, startPoint x: 160, startPoint y: 582, endPoint x: 182, endPoint y: 573, distance: 24.4
click at [163, 579] on div "Sala Desperdicio Uber/Glovo/Bolt Take Away Mesa 1 2.2 € Mesa 2 62.05 € Mesa 3 5…" at bounding box center [540, 363] width 855 height 726
click at [647, 182] on div "Mesa 14" at bounding box center [652, 197] width 53 height 53
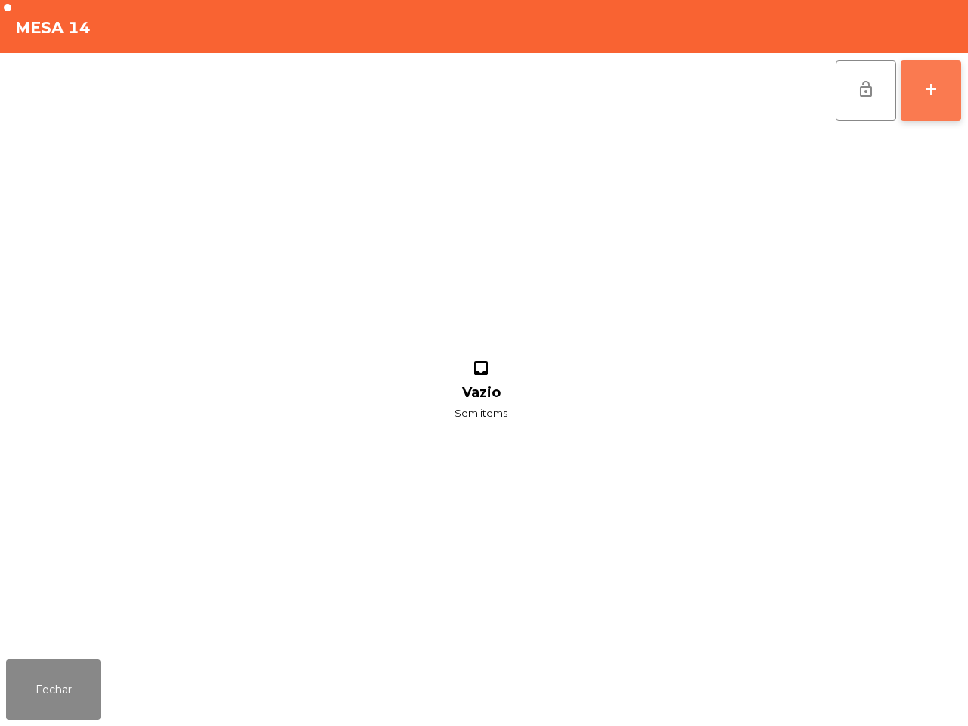
click at [936, 95] on div "add" at bounding box center [931, 89] width 18 height 18
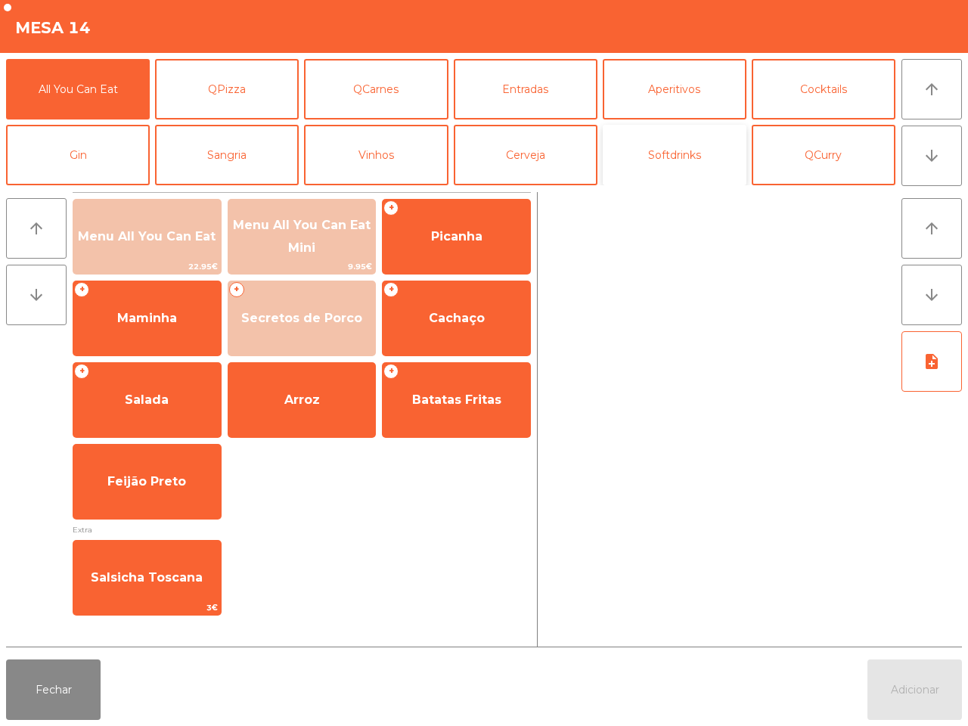
click at [660, 165] on button "Softdrinks" at bounding box center [675, 155] width 144 height 61
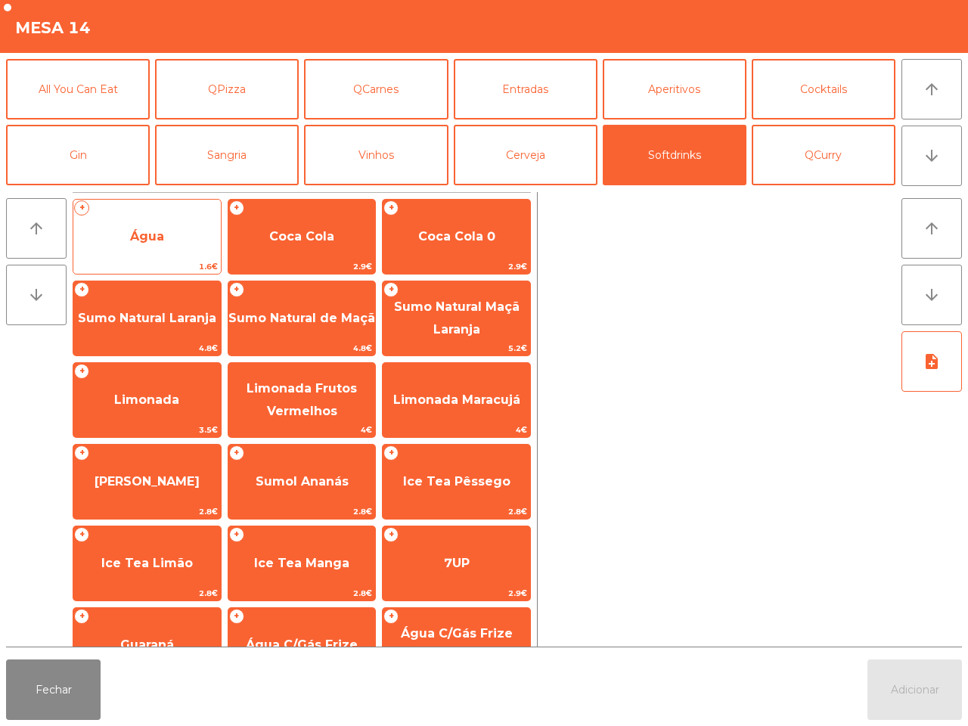
click at [130, 250] on span "Água" at bounding box center [146, 236] width 147 height 41
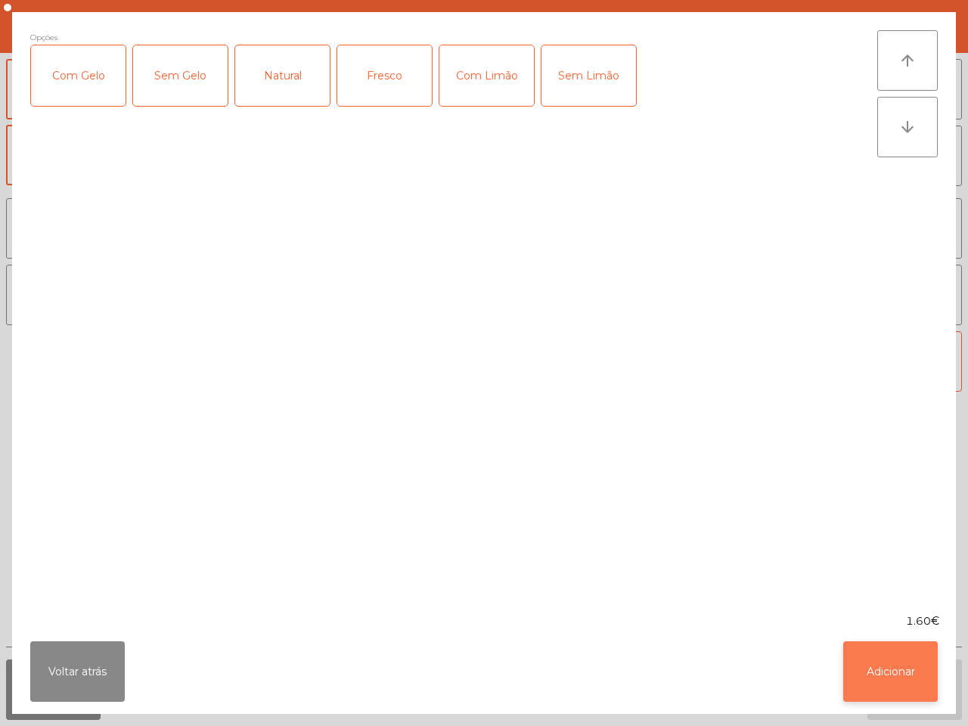
click at [874, 666] on button "Adicionar" at bounding box center [890, 671] width 95 height 61
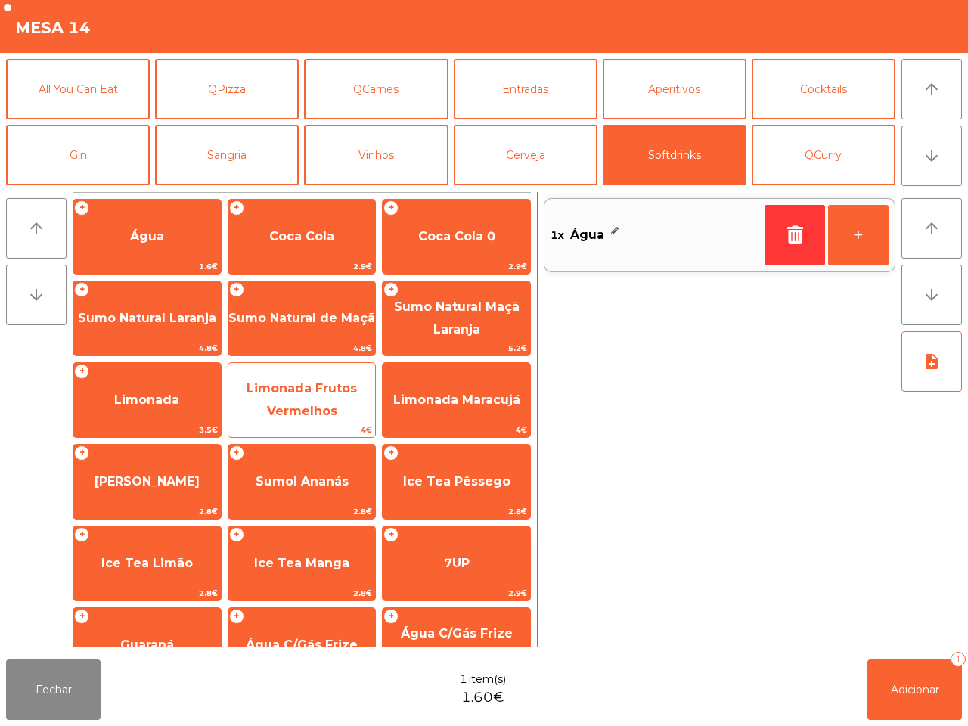
click at [327, 381] on span "Limonada Frutos Vermelhos" at bounding box center [302, 399] width 110 height 37
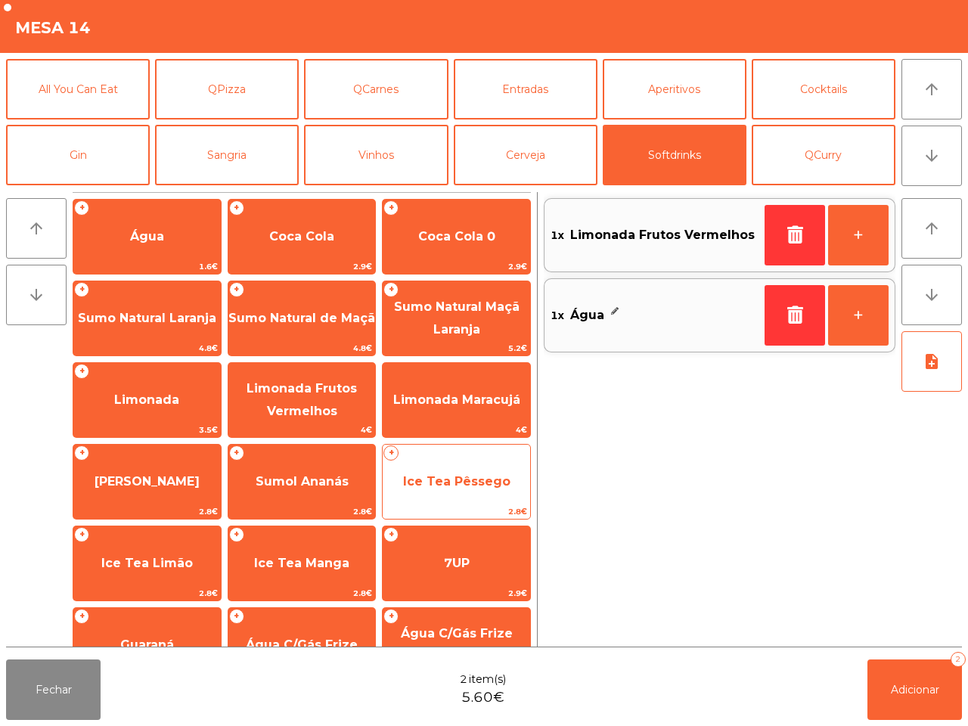
click at [508, 473] on span "Ice Tea Pêssego" at bounding box center [456, 481] width 147 height 41
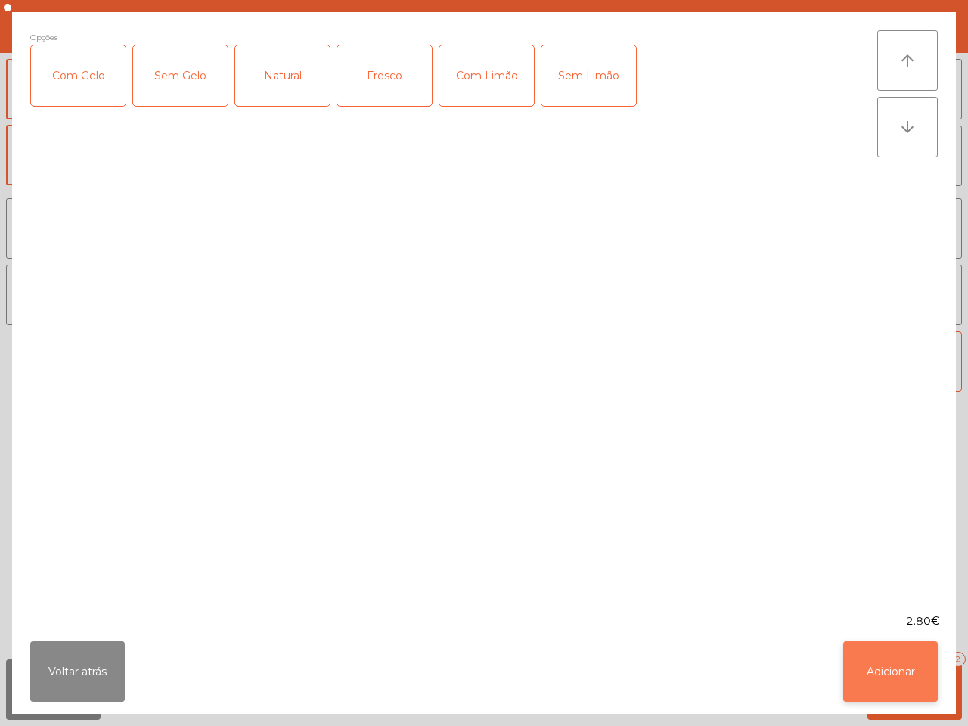
click at [855, 660] on button "Adicionar" at bounding box center [890, 671] width 95 height 61
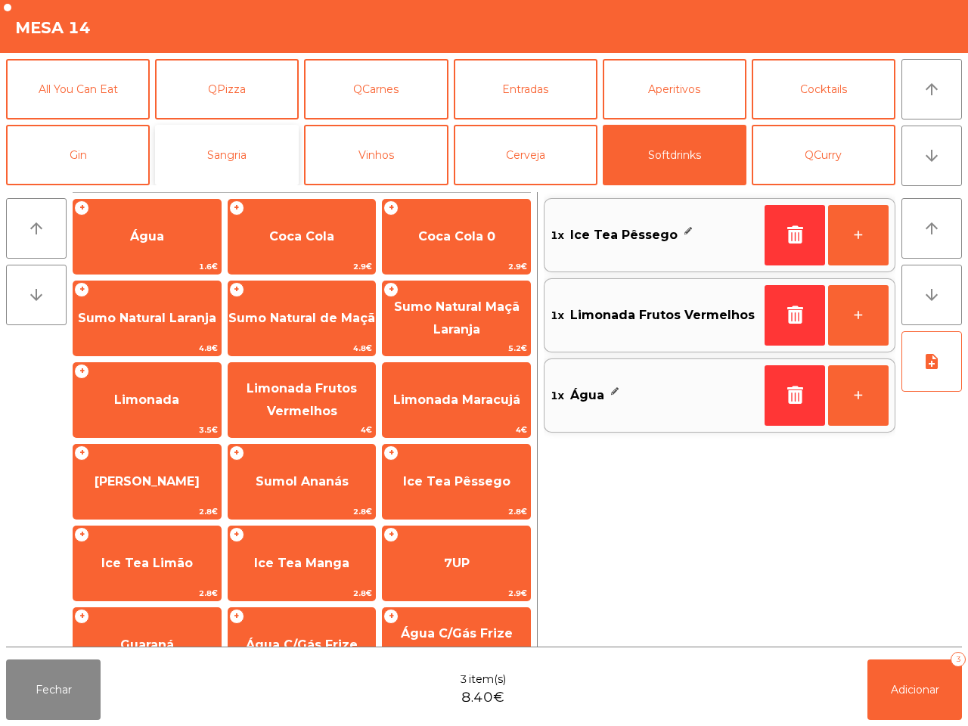
click at [247, 144] on button "Sangria" at bounding box center [227, 155] width 144 height 61
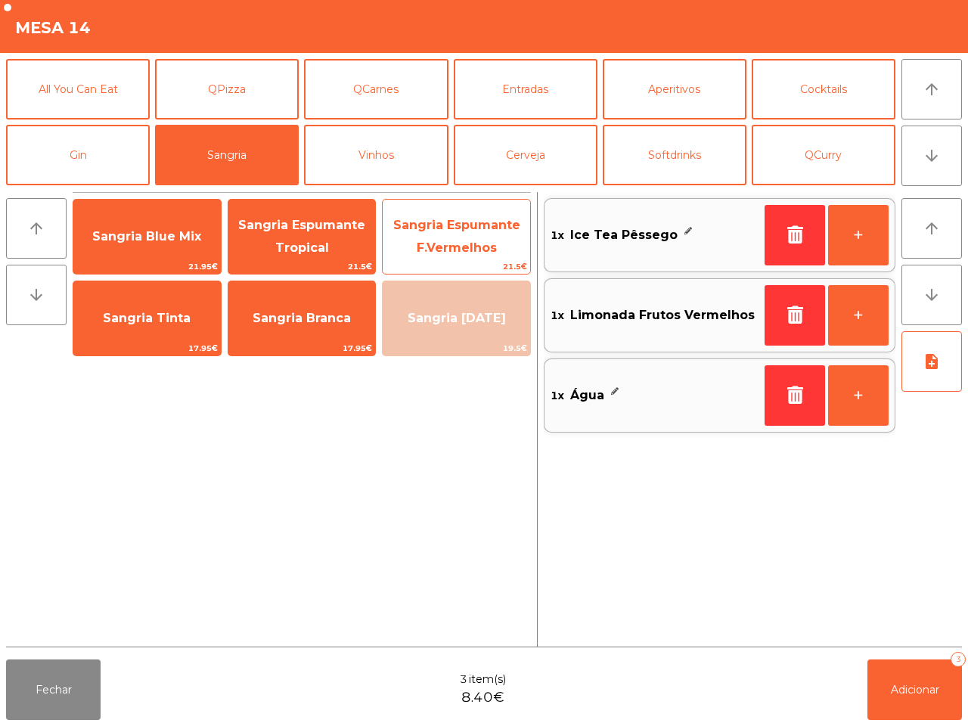
click at [433, 237] on span "Sangria Espumante F.Vermelhos" at bounding box center [456, 237] width 147 height 64
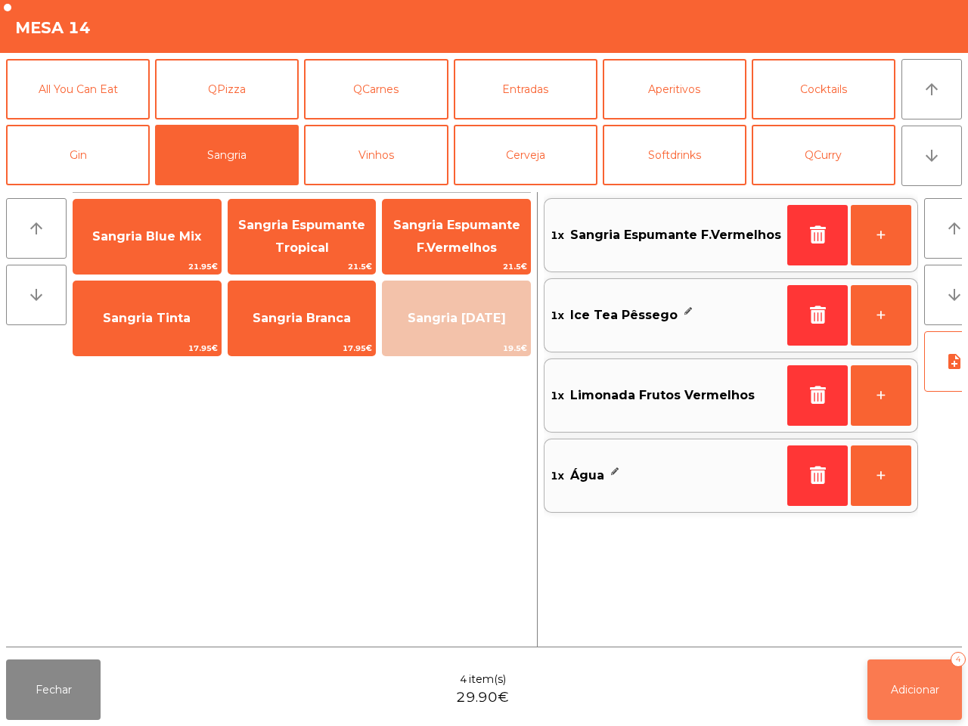
click at [914, 696] on span "Adicionar" at bounding box center [915, 690] width 48 height 14
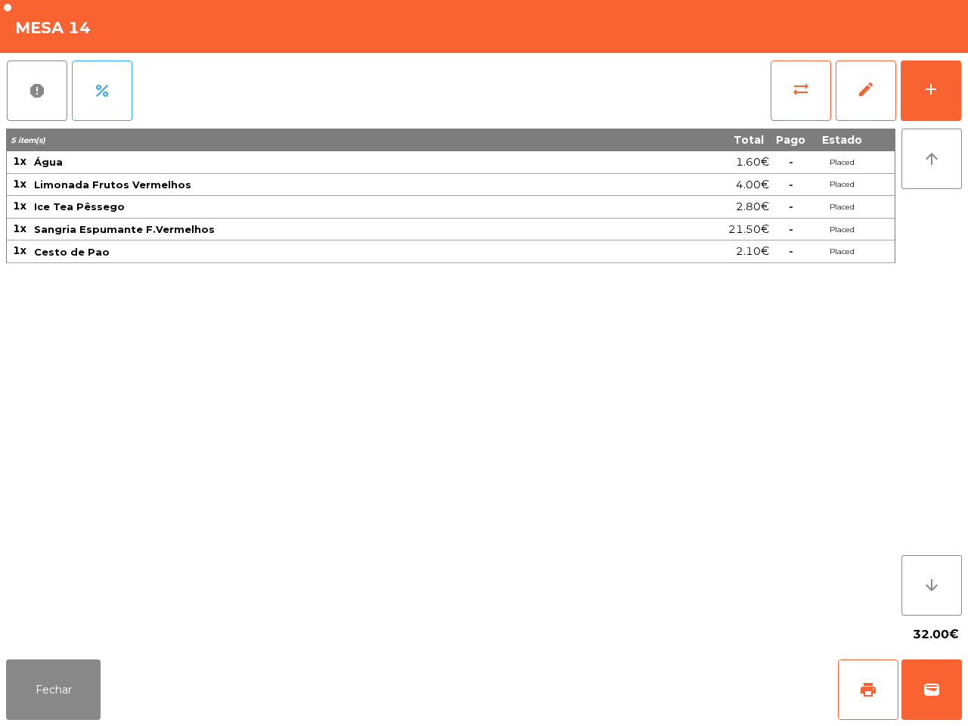
click at [705, 660] on div "Fechar print wallet" at bounding box center [484, 690] width 968 height 73
drag, startPoint x: 46, startPoint y: 711, endPoint x: 113, endPoint y: 664, distance: 82.0
click at [45, 712] on button "Fechar" at bounding box center [53, 690] width 95 height 61
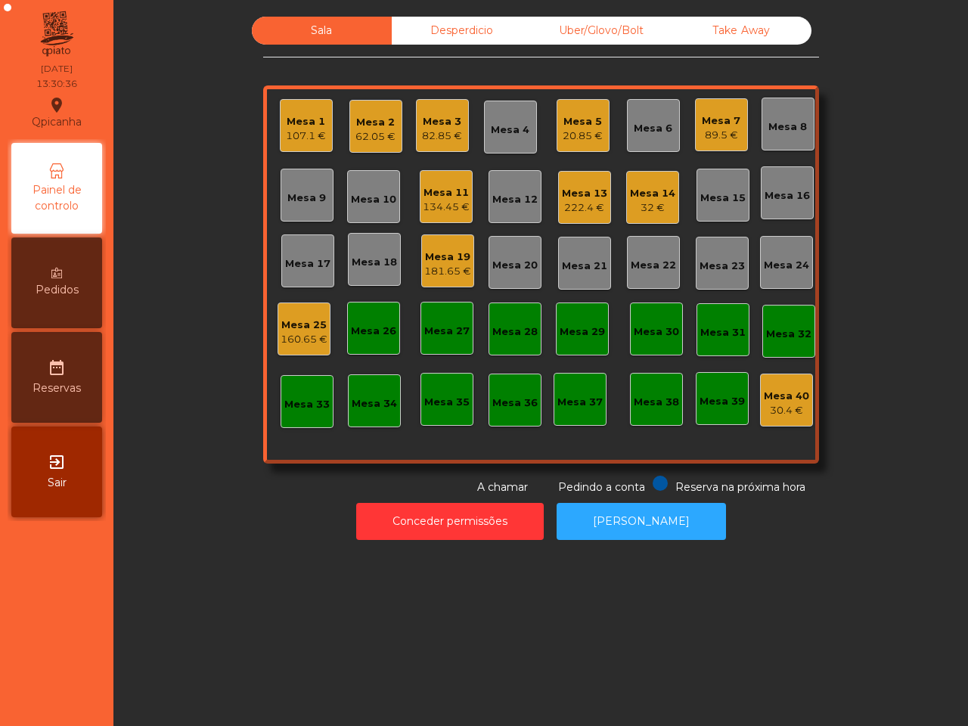
click at [440, 265] on div "181.65 €" at bounding box center [447, 271] width 47 height 15
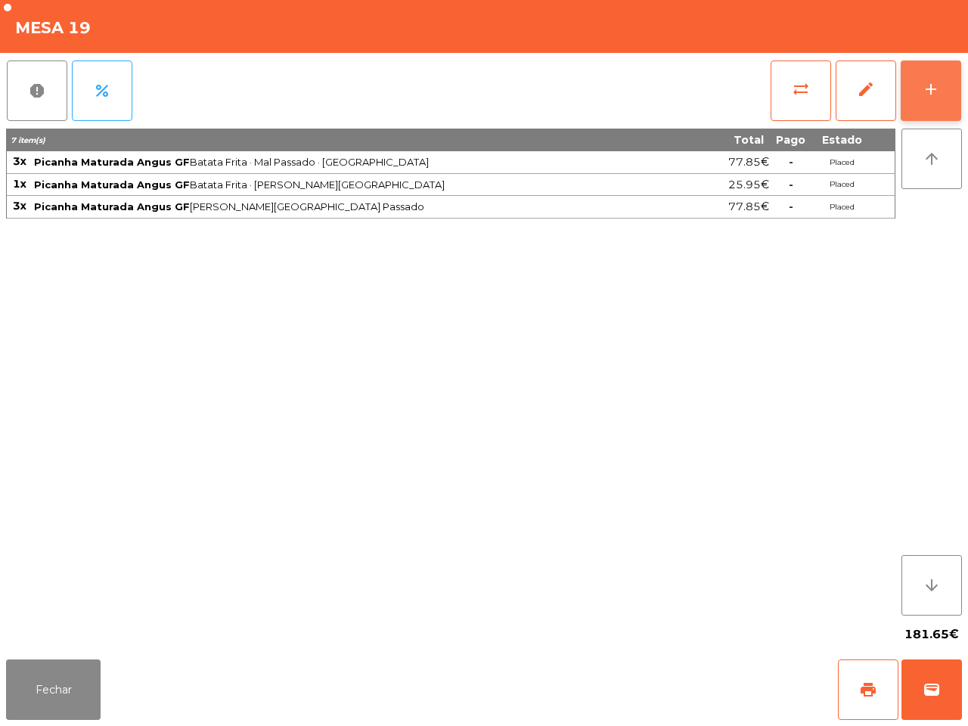
click at [936, 82] on div "add" at bounding box center [931, 89] width 18 height 18
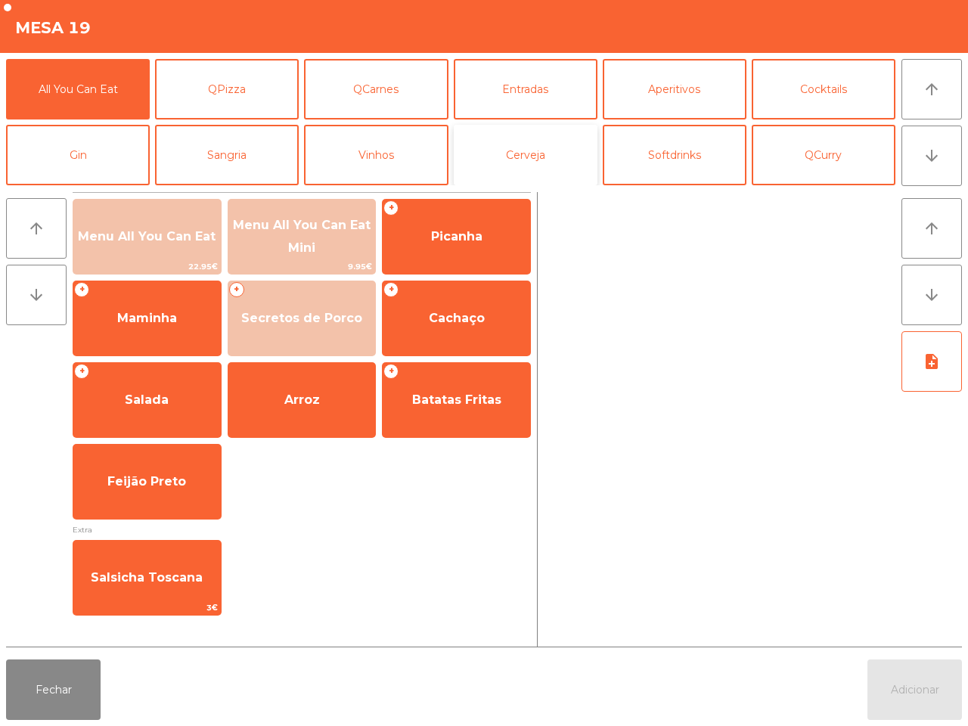
click at [482, 132] on button "Cerveja" at bounding box center [526, 155] width 144 height 61
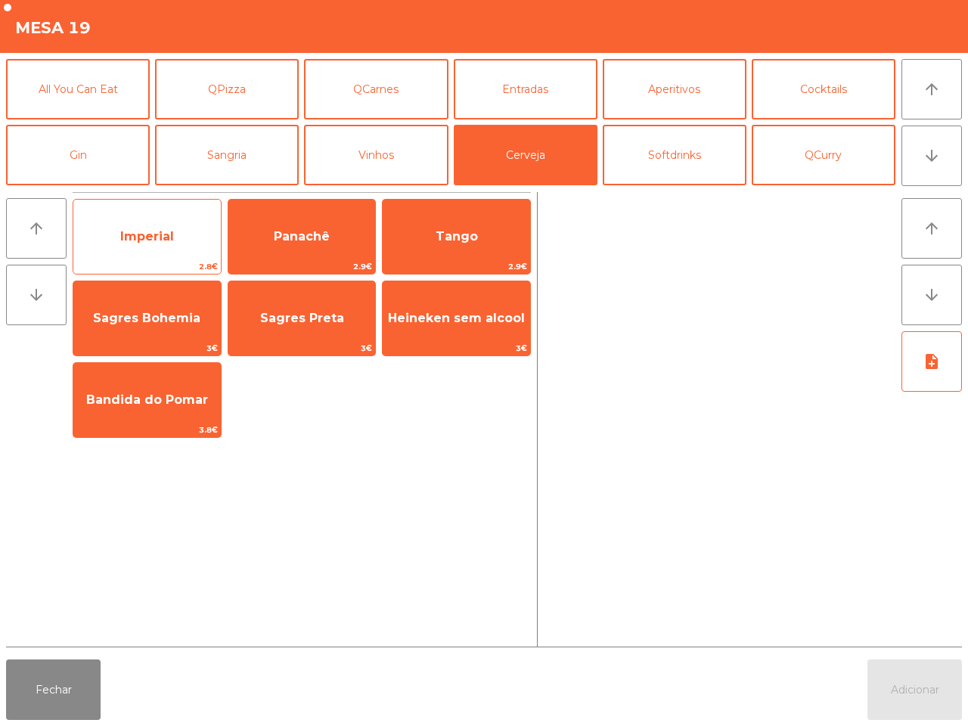
click at [175, 214] on div "Imperial 2.8€" at bounding box center [147, 237] width 149 height 76
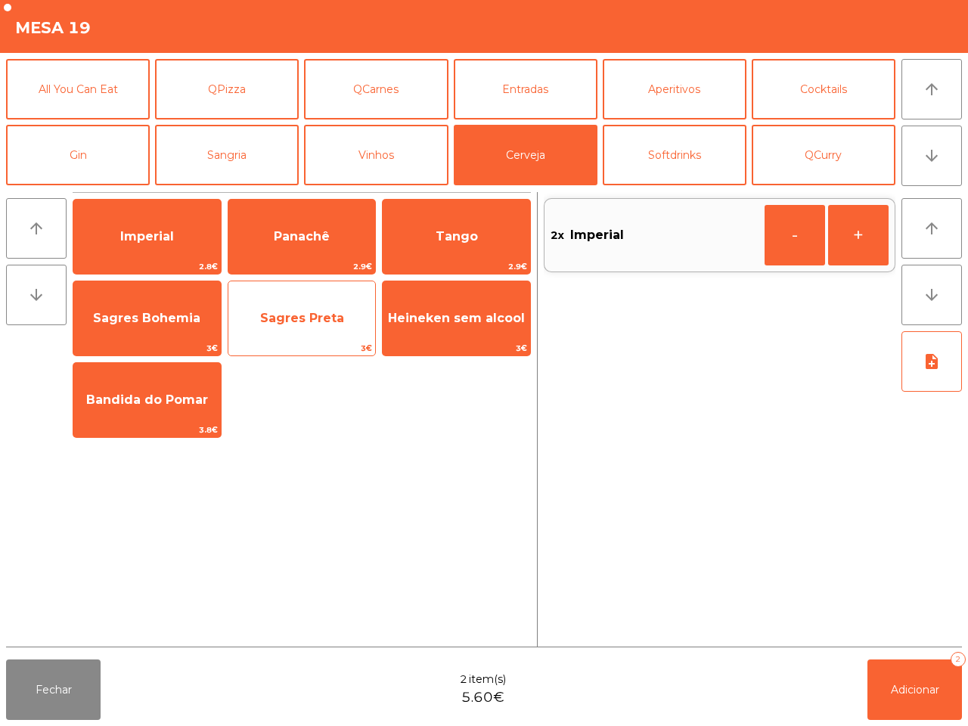
click at [284, 315] on span "Sagres Preta" at bounding box center [302, 318] width 84 height 14
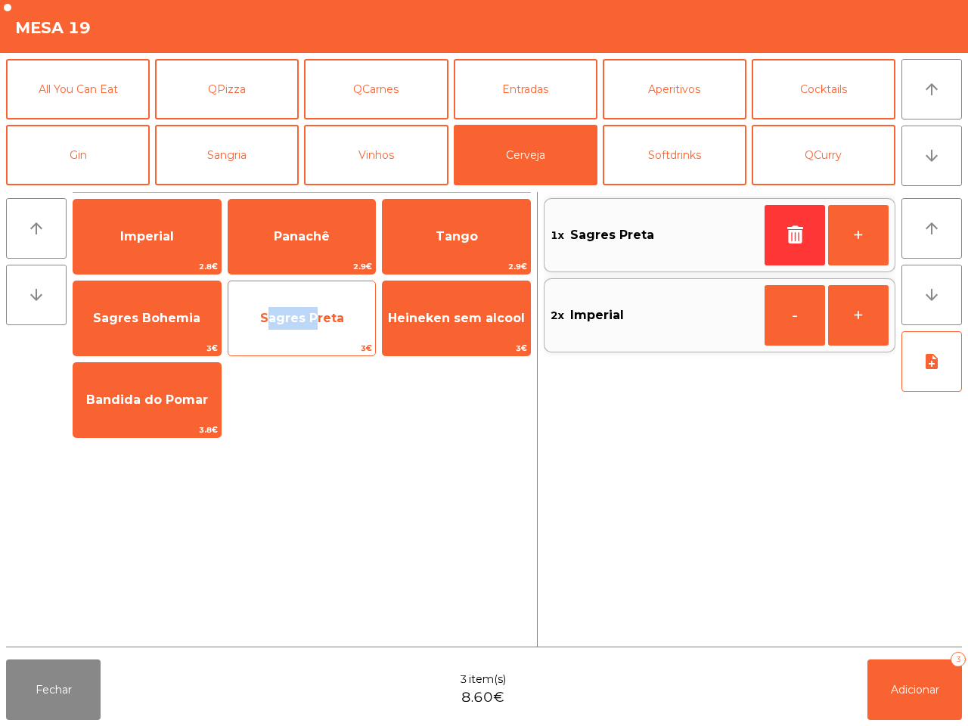
click at [284, 315] on span "Sagres Preta" at bounding box center [302, 318] width 84 height 14
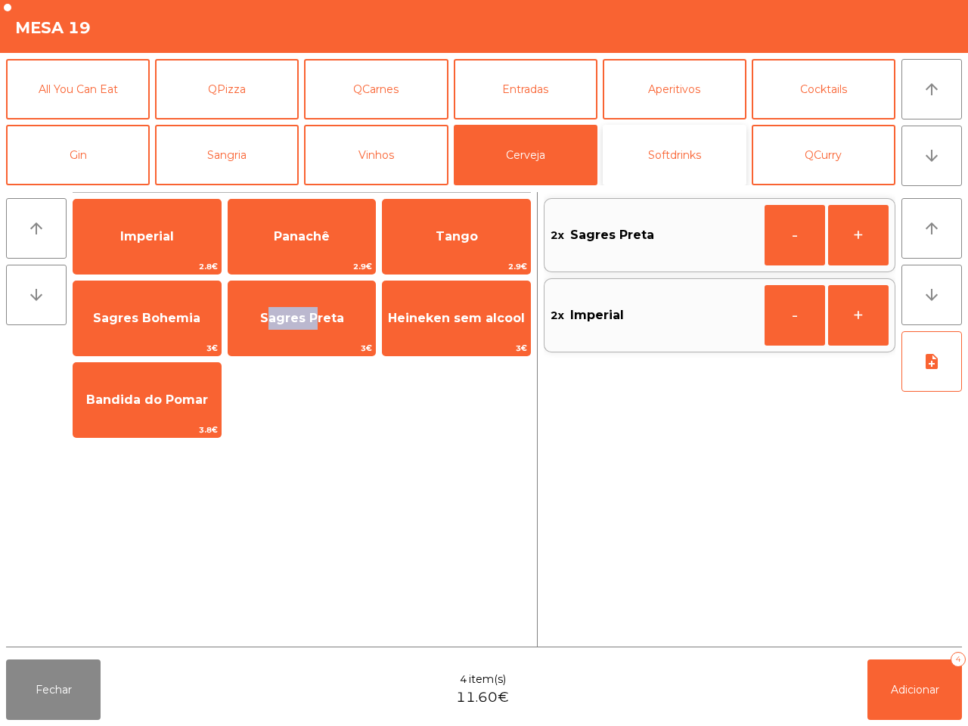
click at [649, 146] on button "Softdrinks" at bounding box center [675, 155] width 144 height 61
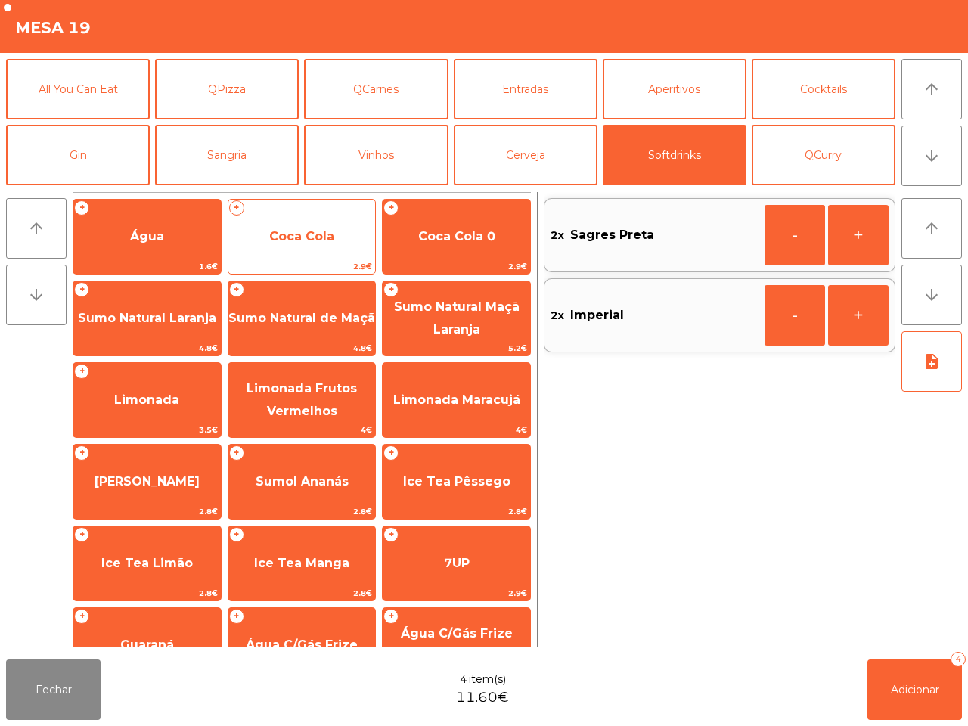
click at [300, 234] on span "Coca Cola" at bounding box center [301, 236] width 65 height 14
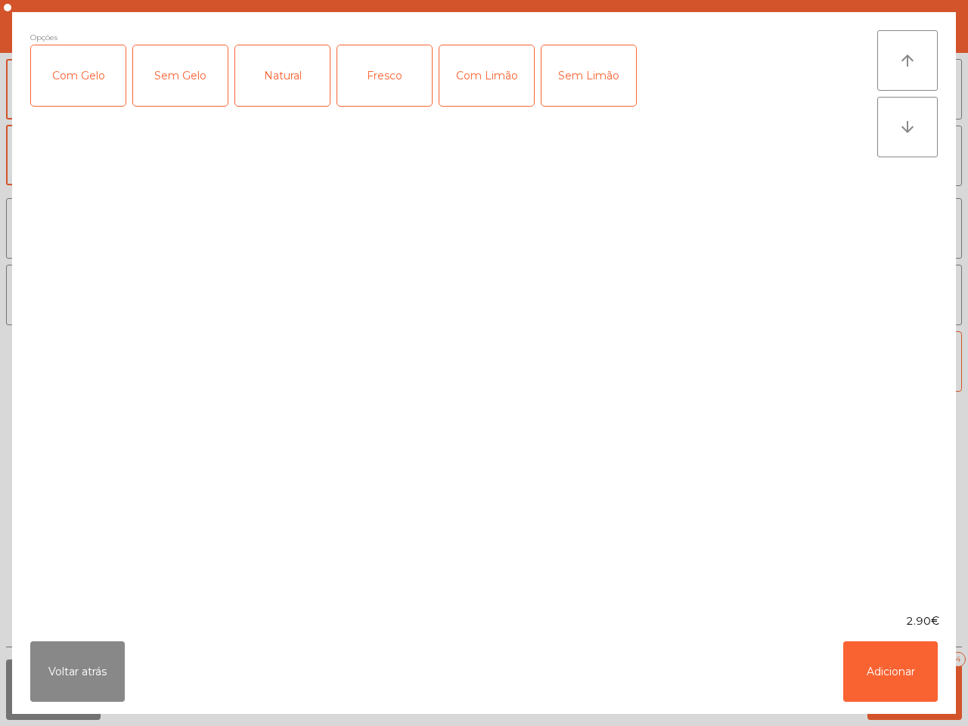
click at [85, 61] on div "Com Gelo" at bounding box center [78, 75] width 95 height 61
drag, startPoint x: 465, startPoint y: 73, endPoint x: 531, endPoint y: 152, distance: 103.1
click at [467, 73] on div "Com Limão" at bounding box center [486, 75] width 95 height 61
drag, startPoint x: 894, startPoint y: 682, endPoint x: 882, endPoint y: 672, distance: 15.6
click at [890, 682] on button "Adicionar" at bounding box center [890, 671] width 95 height 61
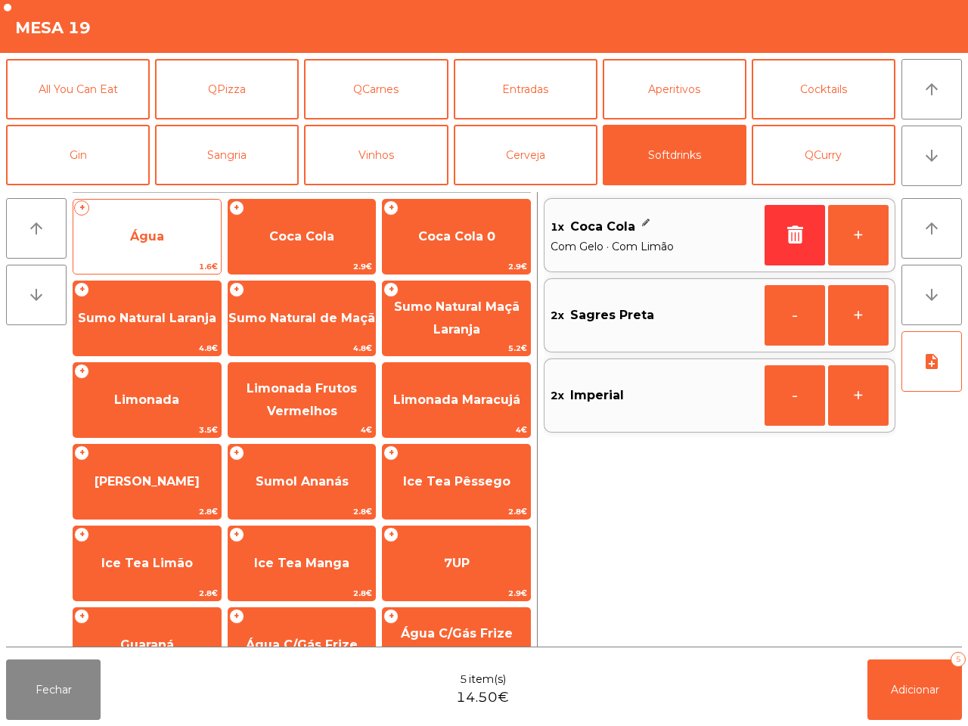
click at [138, 213] on div "+ Água 1.6€" at bounding box center [147, 237] width 149 height 76
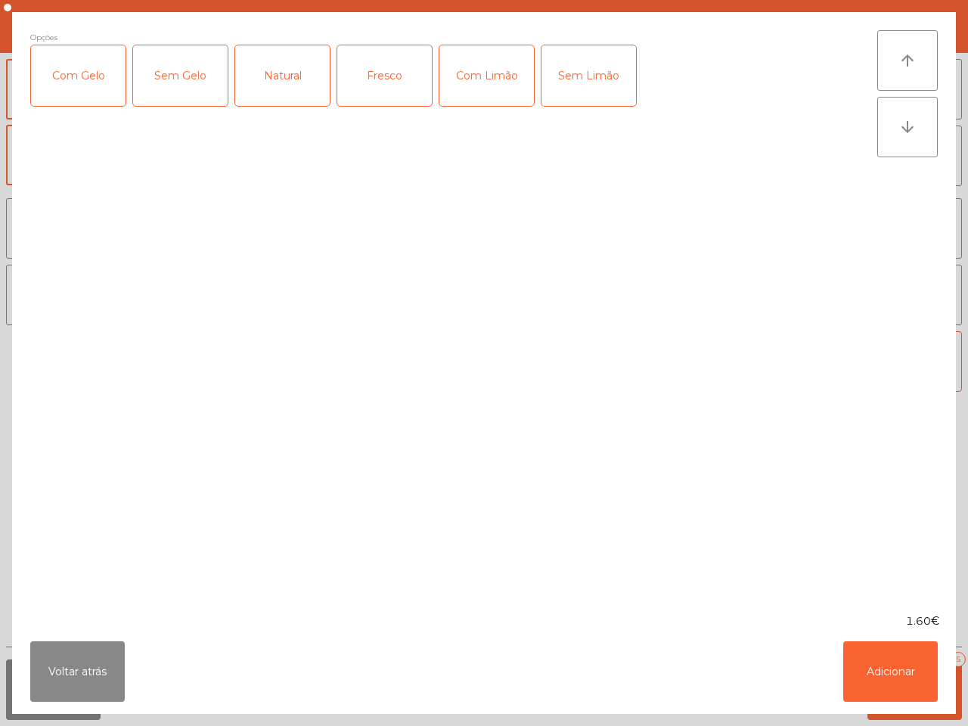
click at [269, 84] on div "Natural" at bounding box center [282, 75] width 95 height 61
click at [921, 686] on button "Adicionar" at bounding box center [890, 671] width 95 height 61
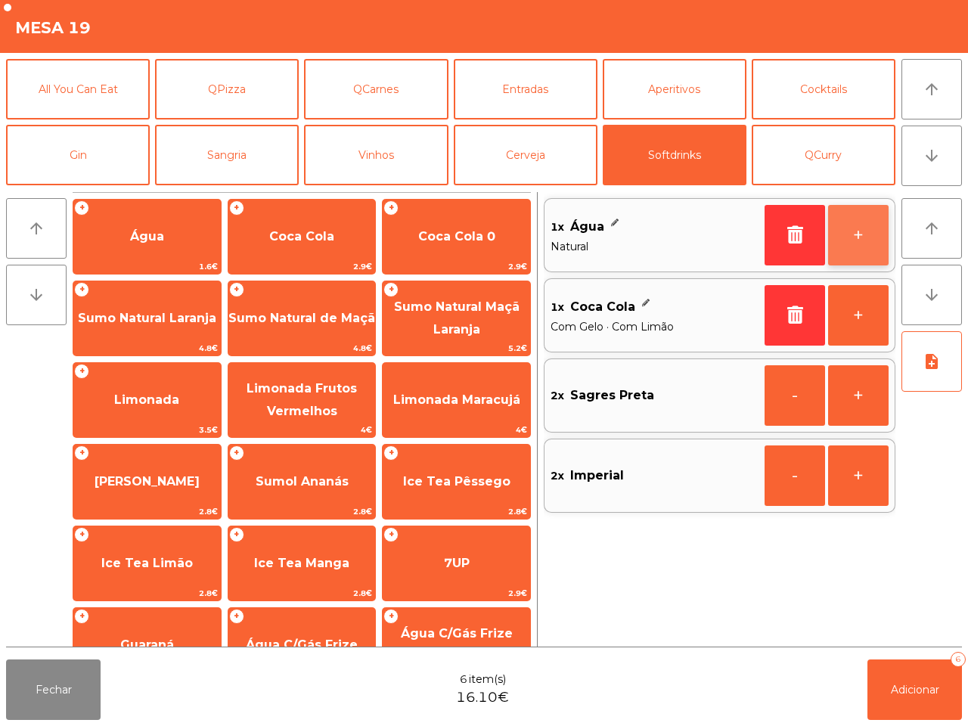
click at [863, 234] on button "+" at bounding box center [858, 235] width 61 height 61
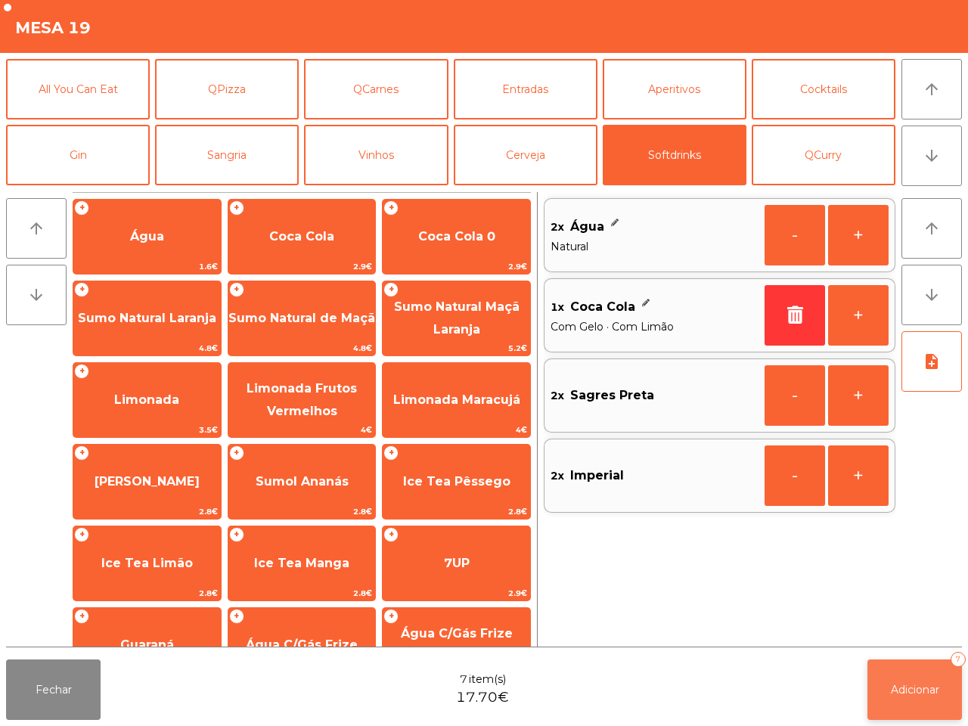
click at [891, 683] on span "Adicionar" at bounding box center [915, 690] width 48 height 14
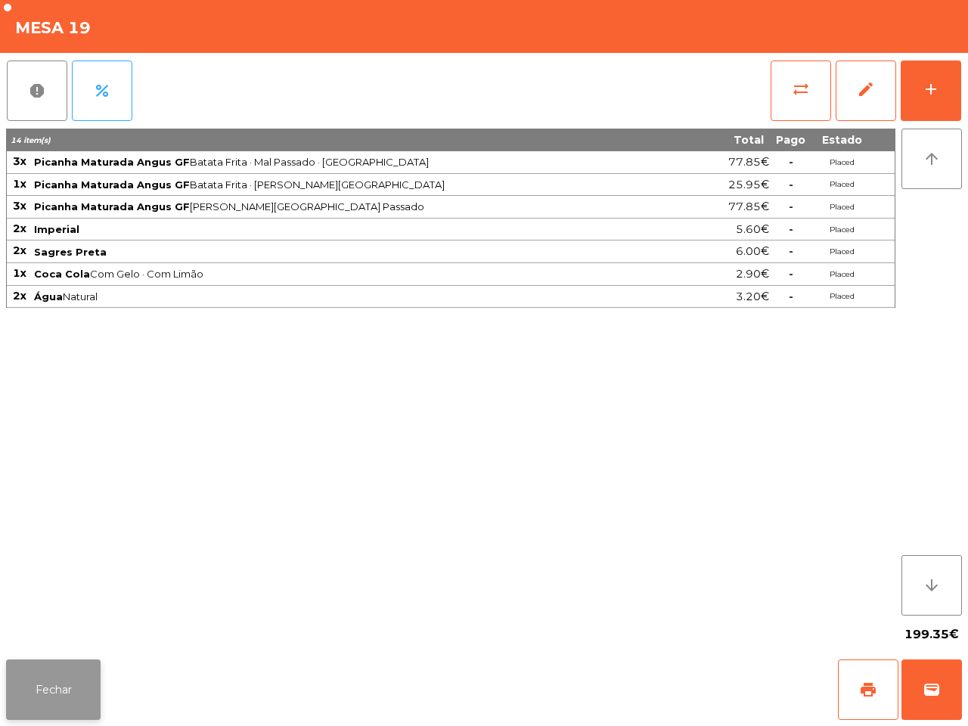
click at [49, 697] on button "Fechar" at bounding box center [53, 690] width 95 height 61
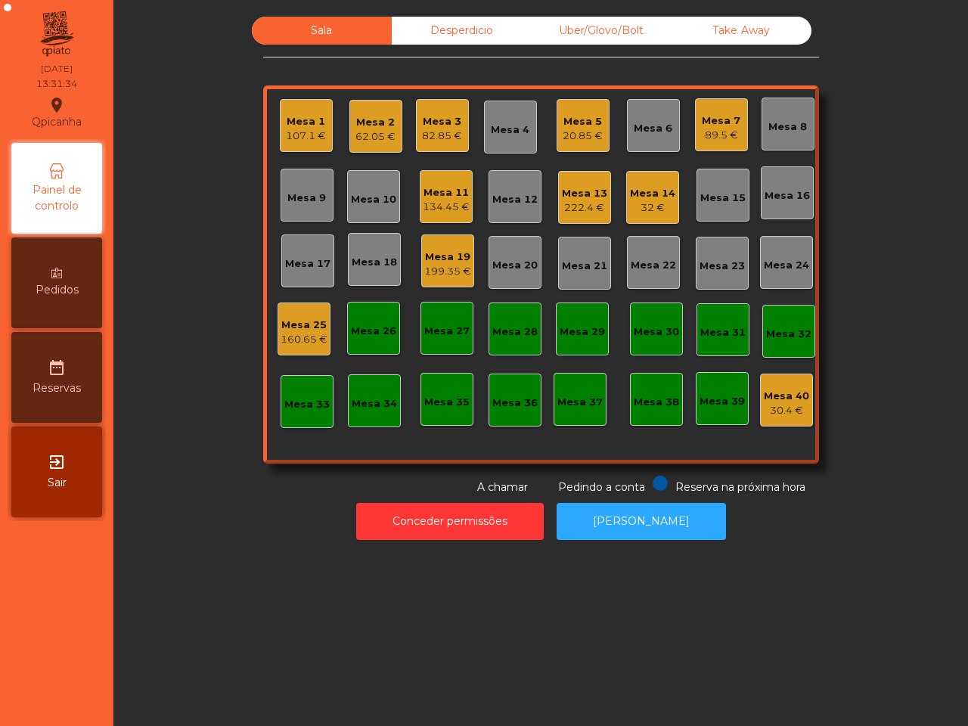
click at [439, 129] on div "82.85 €" at bounding box center [442, 136] width 40 height 15
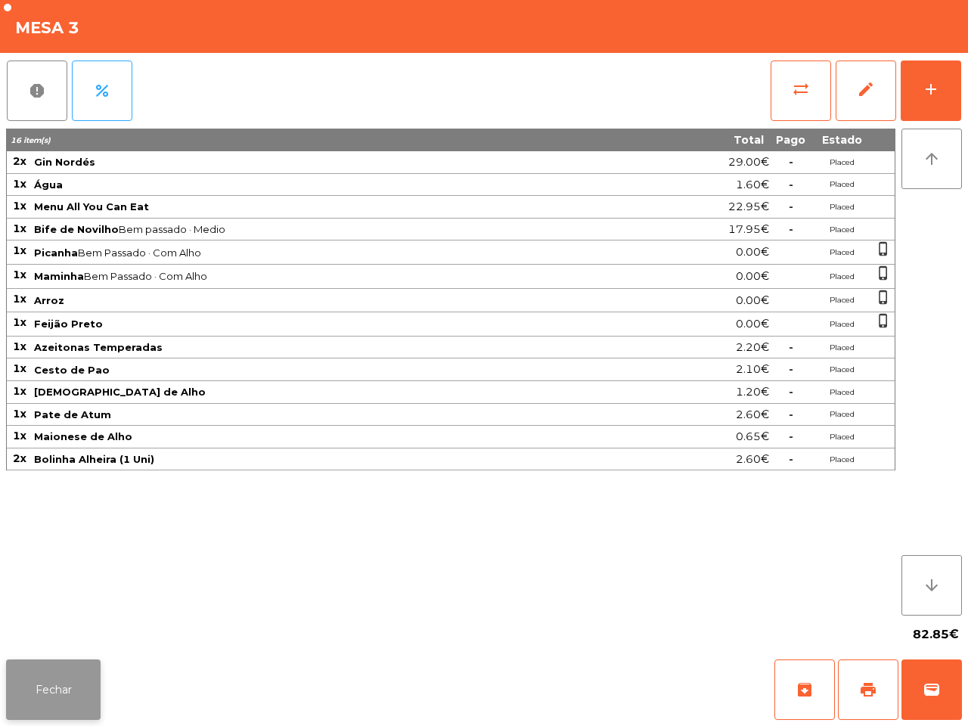
click at [55, 694] on button "Fechar" at bounding box center [53, 690] width 95 height 61
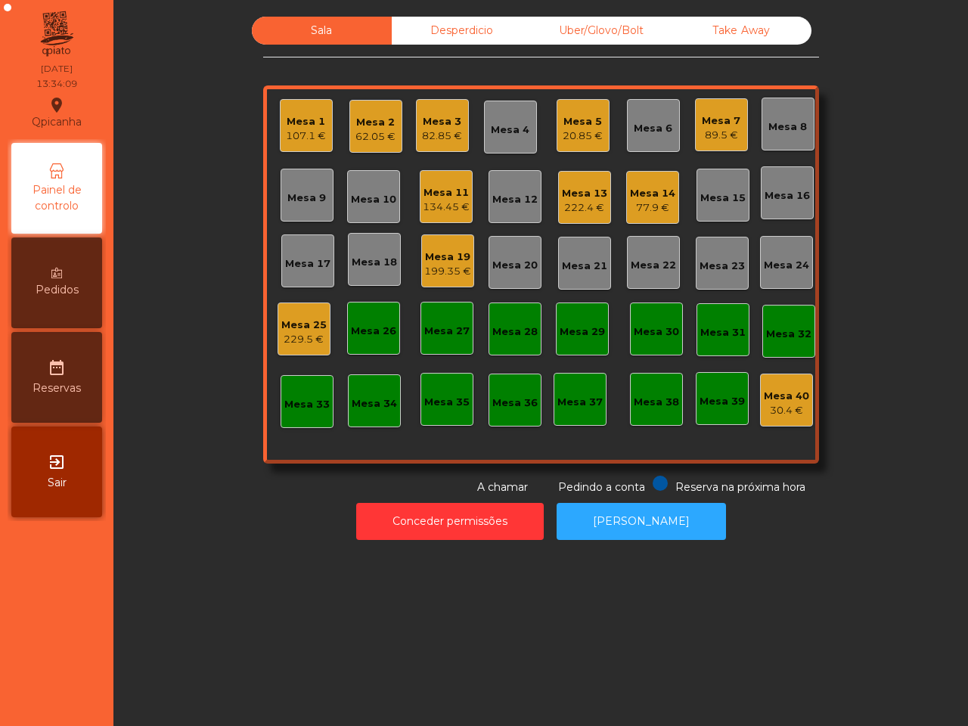
click at [163, 269] on div "Sala Desperdicio Uber/Glovo/Bolt Take Away Mesa 1 107.1 € Mesa 2 62.05 € Mesa 3…" at bounding box center [541, 256] width 814 height 479
click at [78, 258] on div "Pedidos" at bounding box center [56, 283] width 91 height 91
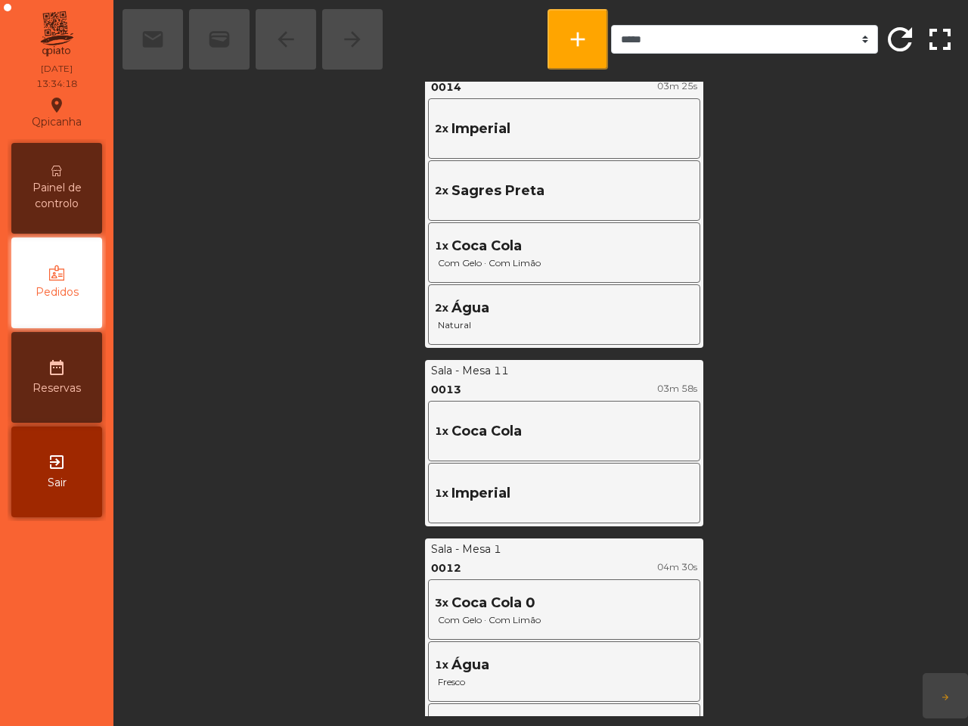
scroll to position [756, 0]
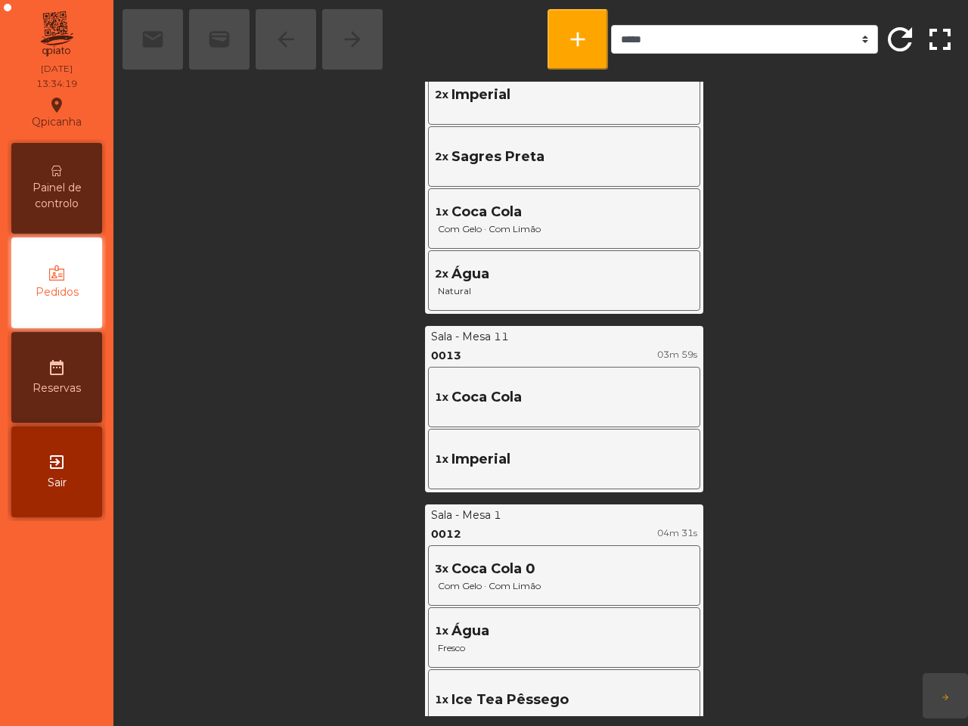
click at [88, 190] on span "Painel de controlo" at bounding box center [56, 196] width 83 height 32
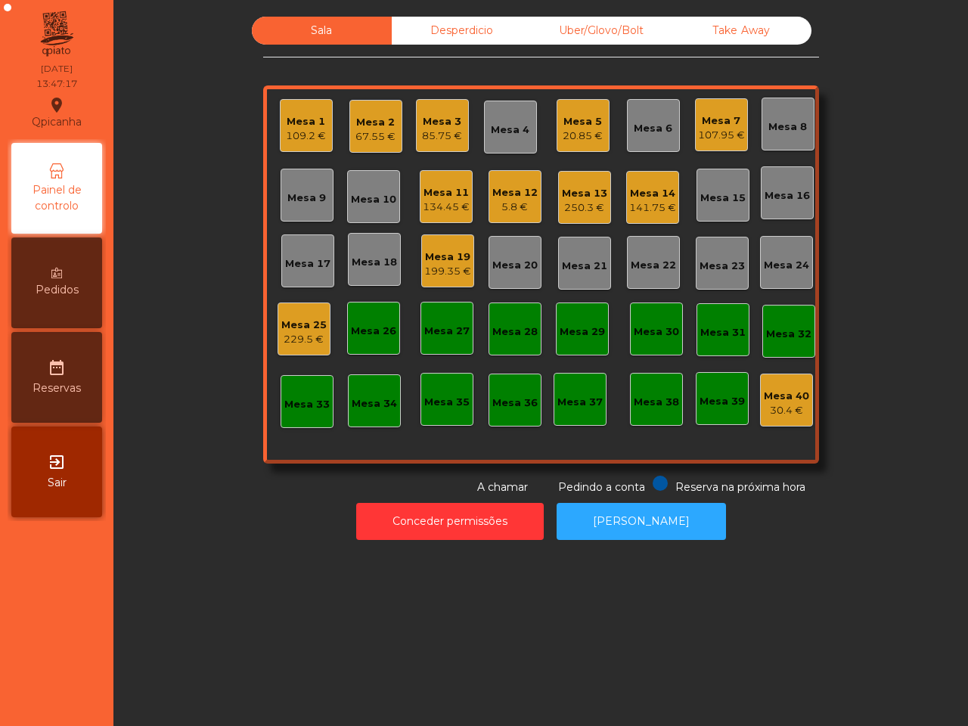
click at [590, 111] on div "Mesa 5 20.85 €" at bounding box center [583, 126] width 40 height 36
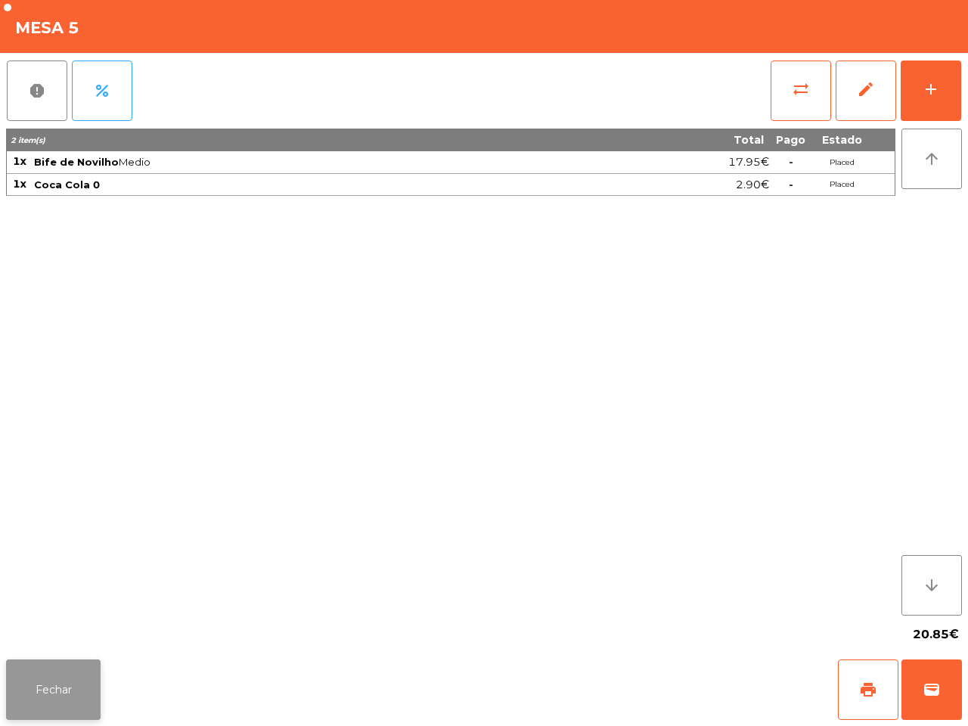
click at [36, 700] on button "Fechar" at bounding box center [53, 690] width 95 height 61
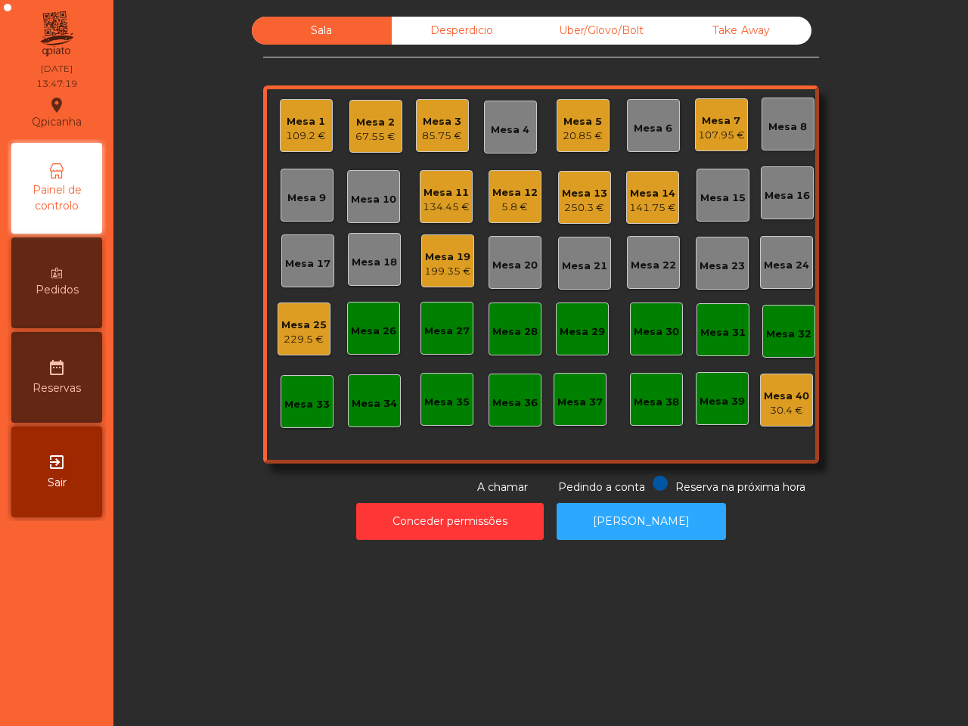
click at [465, 270] on div "Mesa 19 199.35 €" at bounding box center [447, 260] width 53 height 53
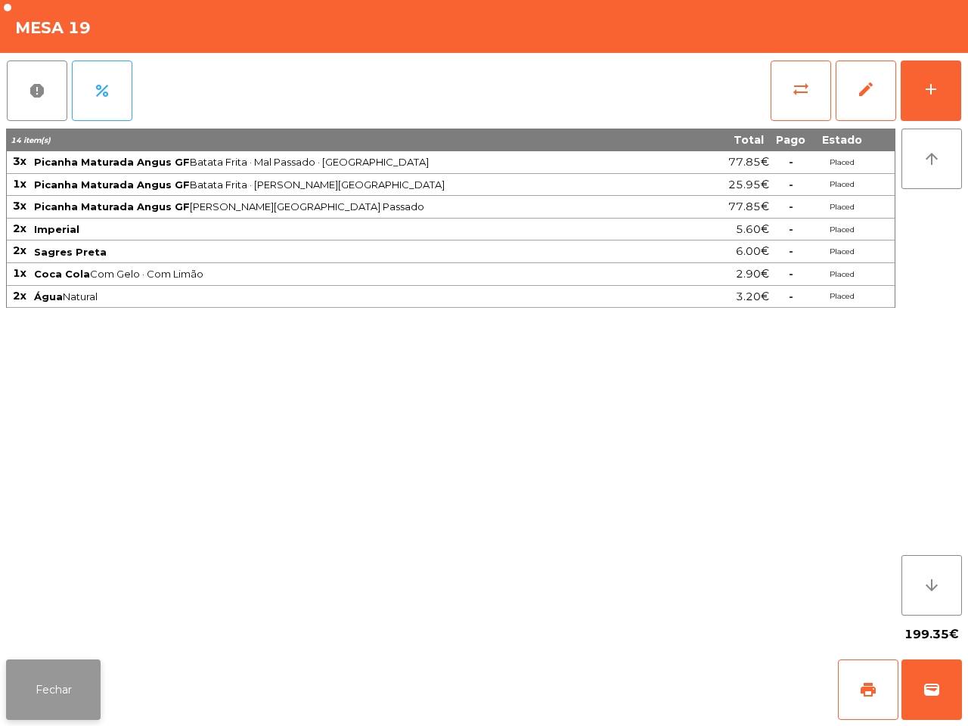
click at [73, 673] on button "Fechar" at bounding box center [53, 690] width 95 height 61
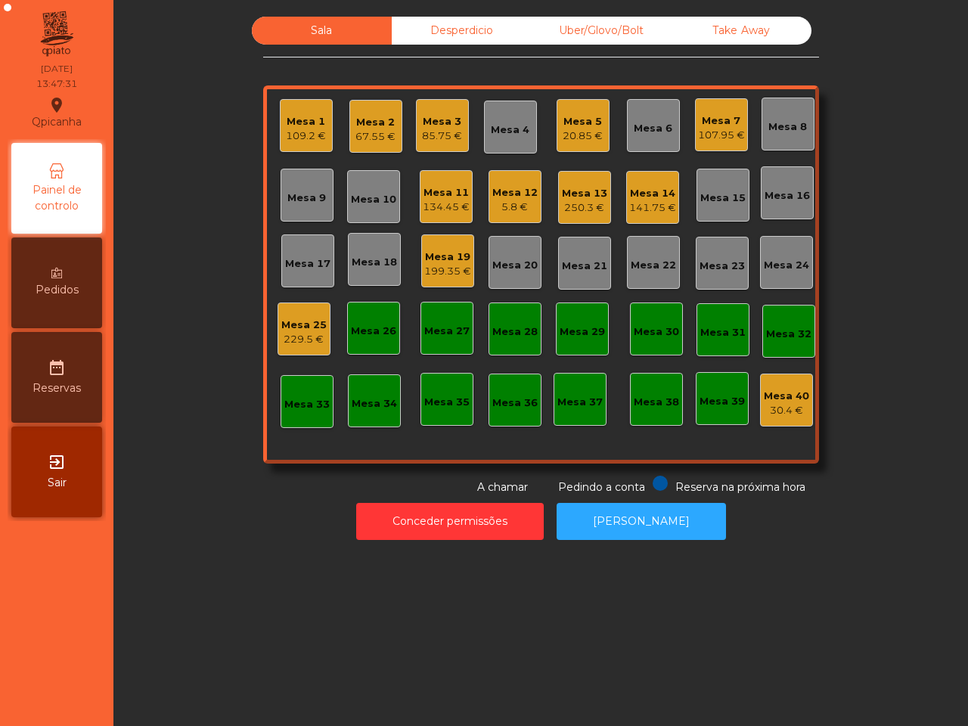
click at [492, 199] on div "Mesa 12" at bounding box center [514, 192] width 45 height 15
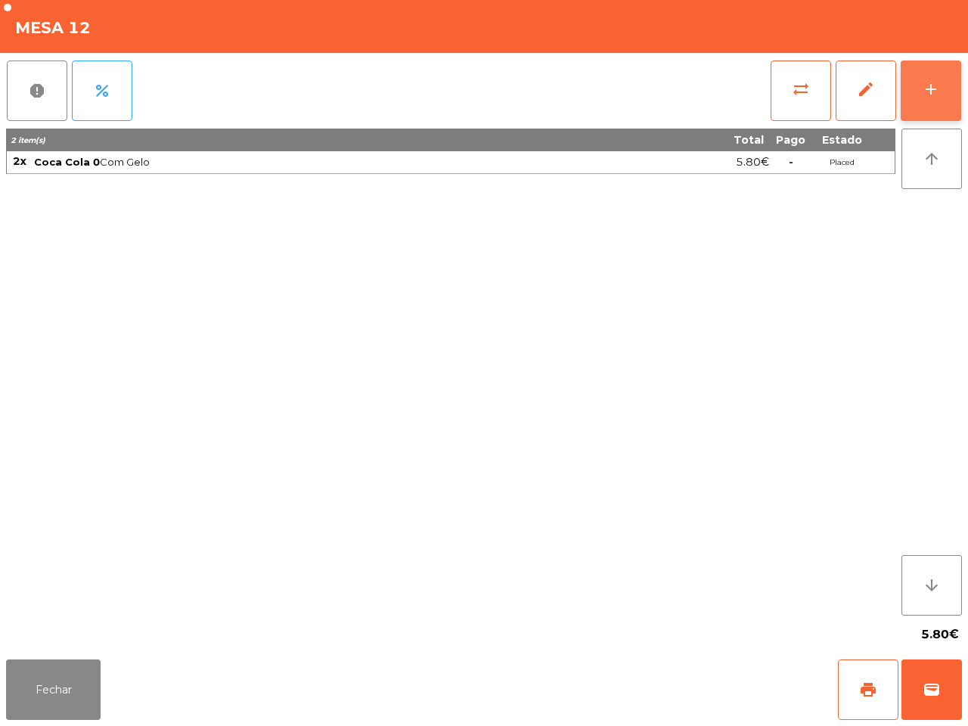
click at [921, 103] on button "add" at bounding box center [931, 91] width 61 height 61
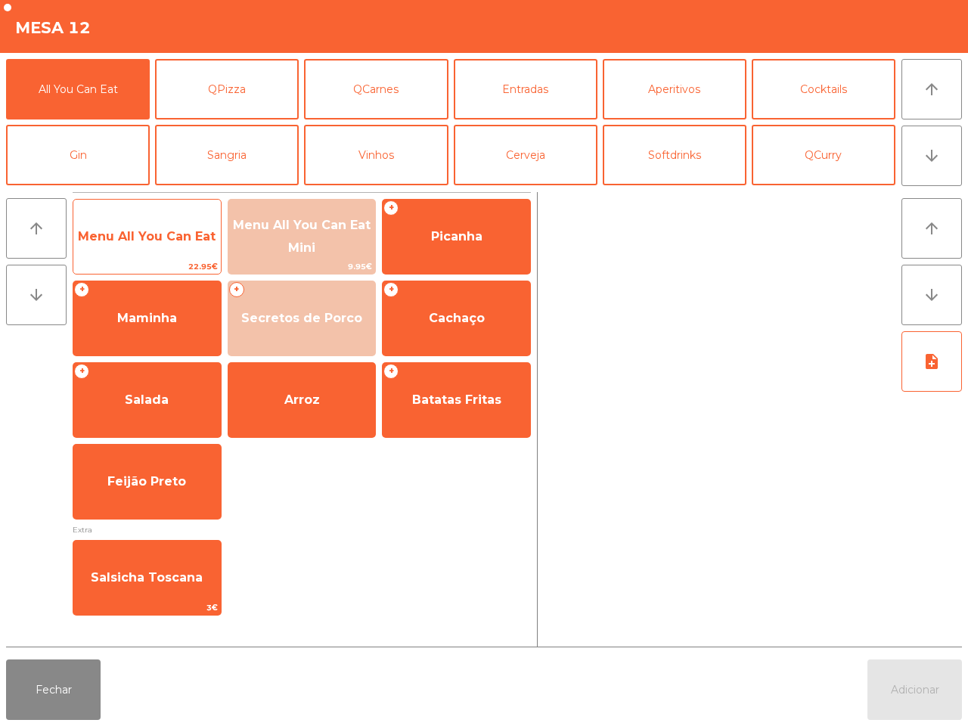
click at [161, 236] on span "Menu All You Can Eat" at bounding box center [147, 236] width 138 height 14
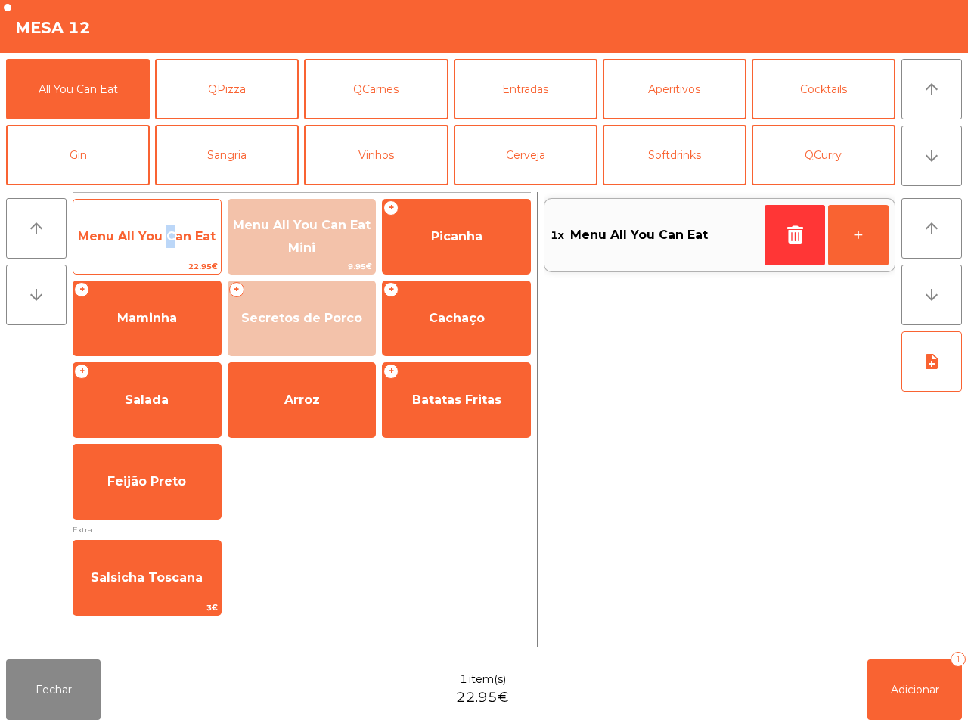
click at [161, 236] on span "Menu All You Can Eat" at bounding box center [147, 236] width 138 height 14
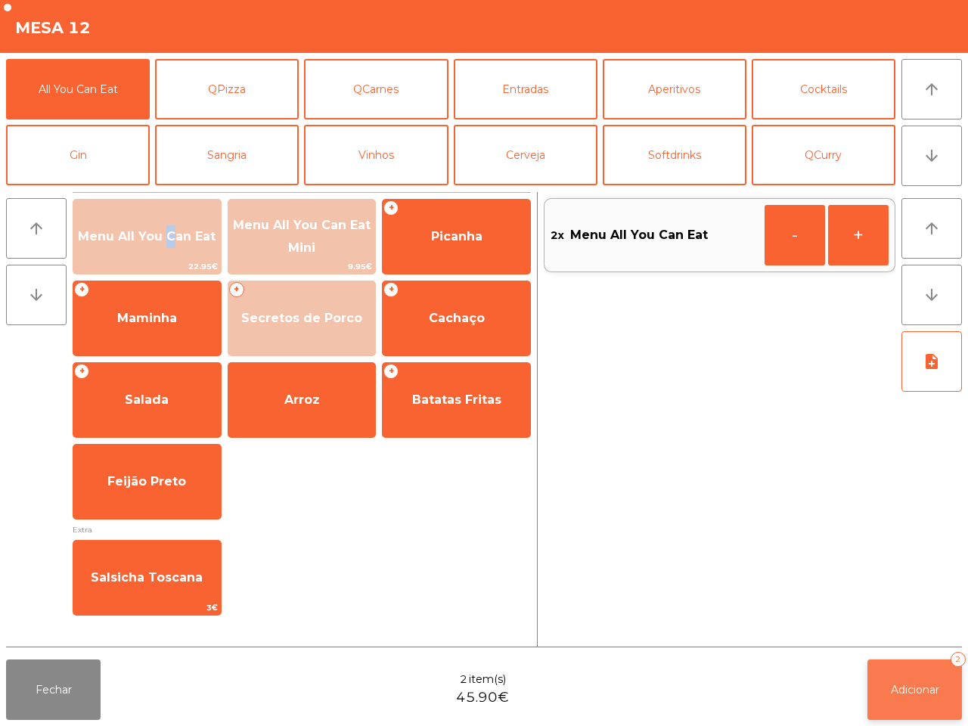
click at [902, 685] on span "Adicionar" at bounding box center [915, 690] width 48 height 14
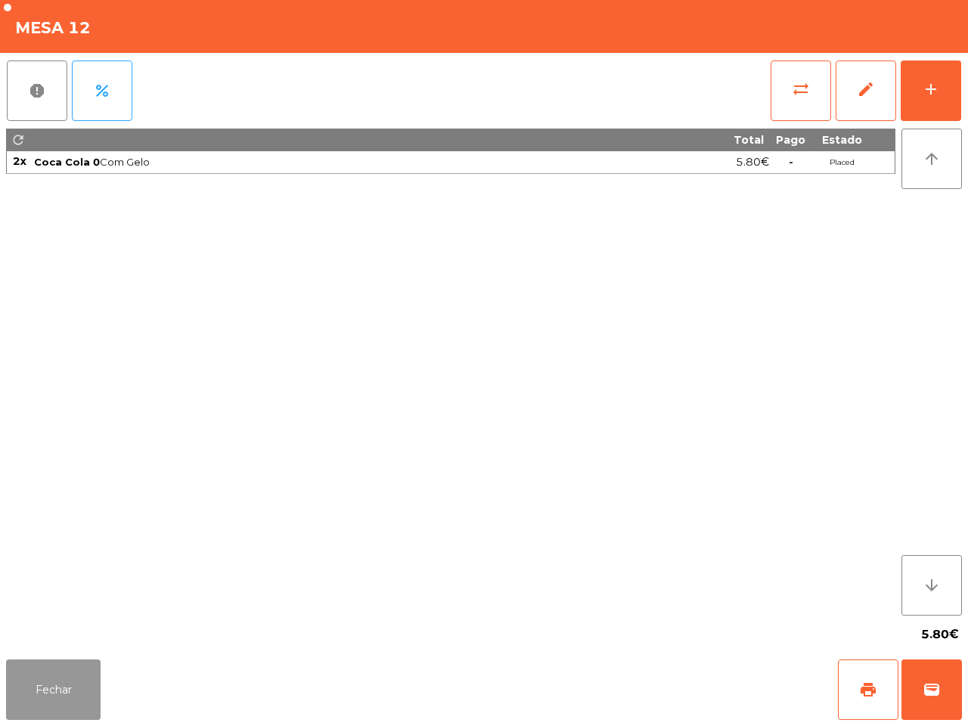
click at [46, 709] on button "Fechar" at bounding box center [53, 690] width 95 height 61
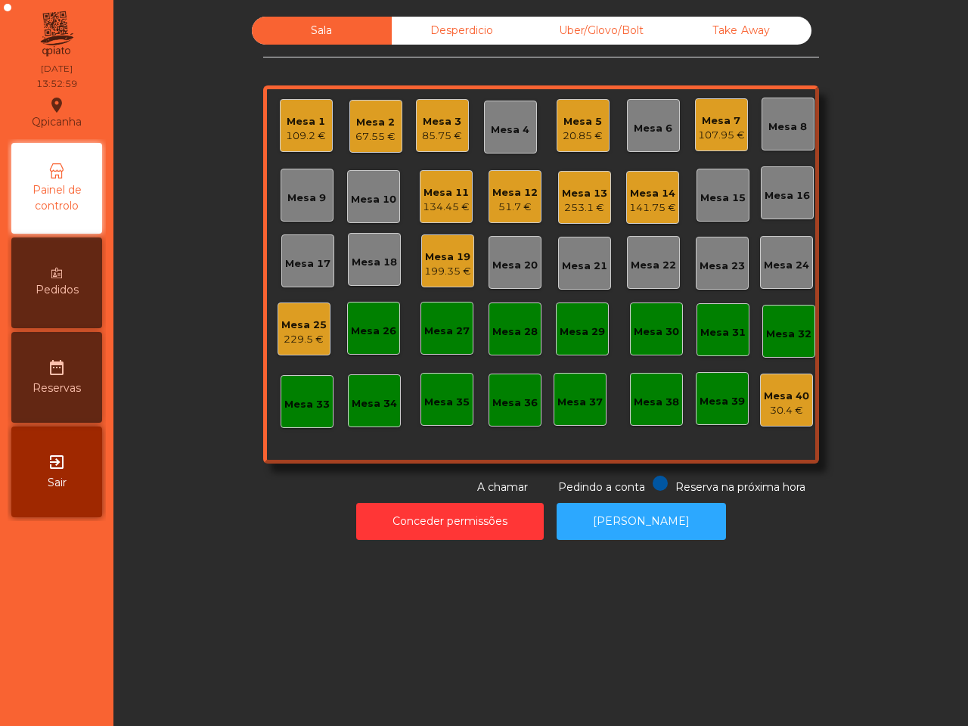
click at [87, 616] on nav "Qpicanha location_on [DATE] 13:52:59 Painel de controlo Pedidos date_range Rese…" at bounding box center [56, 363] width 113 height 726
drag, startPoint x: 87, startPoint y: 616, endPoint x: 203, endPoint y: 703, distance: 144.8
click at [203, 702] on div "[GEOGRAPHIC_DATA] location_on [DATE] 13:53:13 Painel de controlo Pedidos date_r…" at bounding box center [484, 363] width 968 height 726
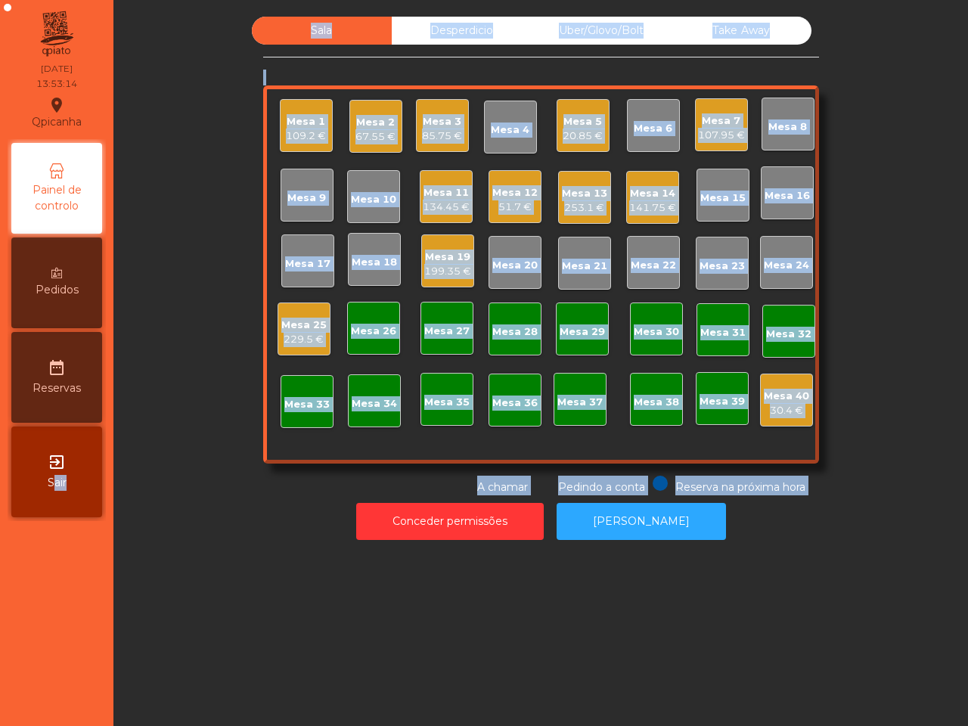
click at [209, 376] on div "Sala Desperdicio Uber/Glovo/Bolt Take Away Mesa 1 109.2 € Mesa 2 67.55 € Mesa 3…" at bounding box center [541, 256] width 814 height 479
click at [280, 473] on div "Sala Desperdicio Uber/Glovo/Bolt Take Away Mesa 1 109.2 € Mesa 2 67.55 € Mesa 3…" at bounding box center [541, 256] width 556 height 479
click at [280, 469] on div "Sala Desperdicio Uber/Glovo/Bolt Take Away Mesa 1 109.2 € Mesa 2 67.55 € Mesa 3…" at bounding box center [541, 256] width 556 height 479
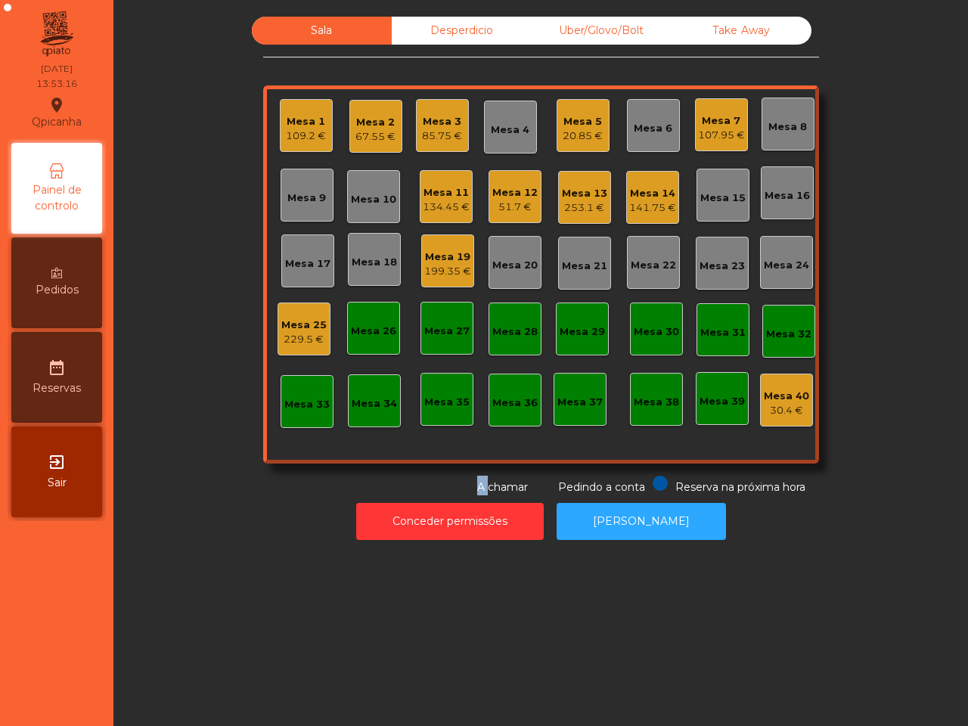
click at [280, 469] on div "Sala Desperdicio Uber/Glovo/Bolt Take Away Mesa 1 109.2 € Mesa 2 67.55 € Mesa 3…" at bounding box center [541, 256] width 556 height 479
click at [314, 312] on div "Mesa 25 229.5 €" at bounding box center [303, 330] width 45 height 36
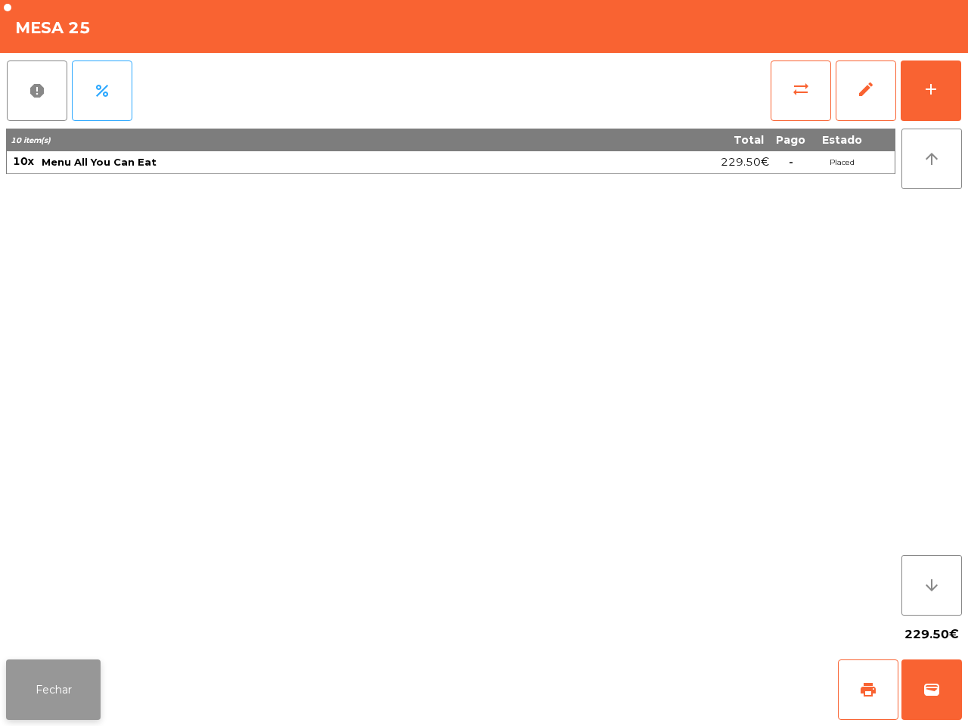
click at [69, 672] on button "Fechar" at bounding box center [53, 690] width 95 height 61
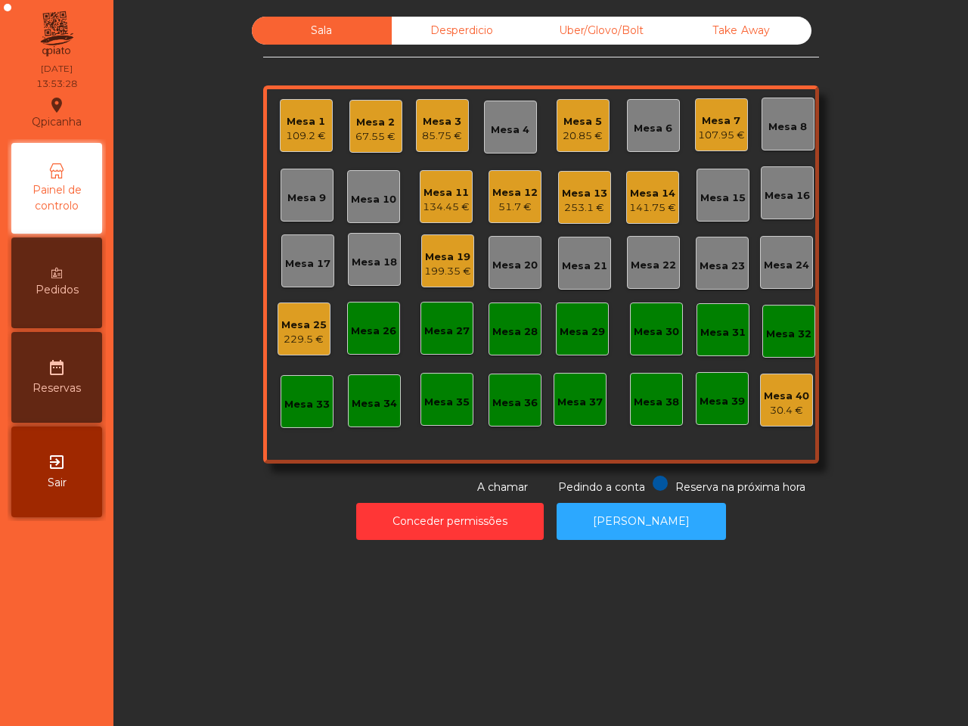
click at [436, 253] on div "Mesa 19" at bounding box center [447, 257] width 47 height 15
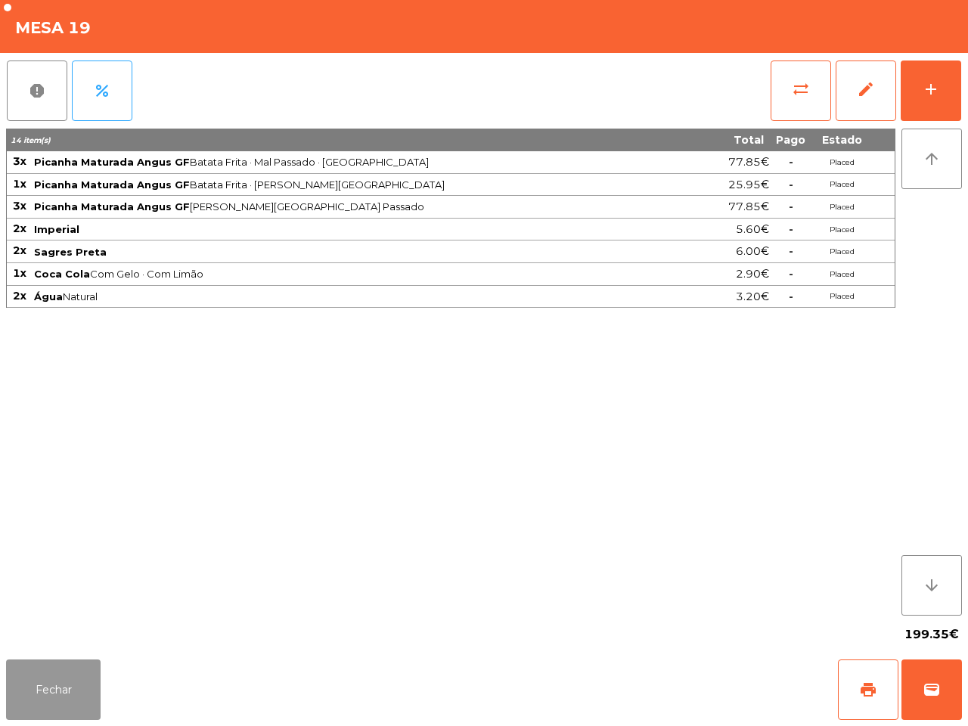
click at [29, 693] on button "Fechar" at bounding box center [53, 690] width 95 height 61
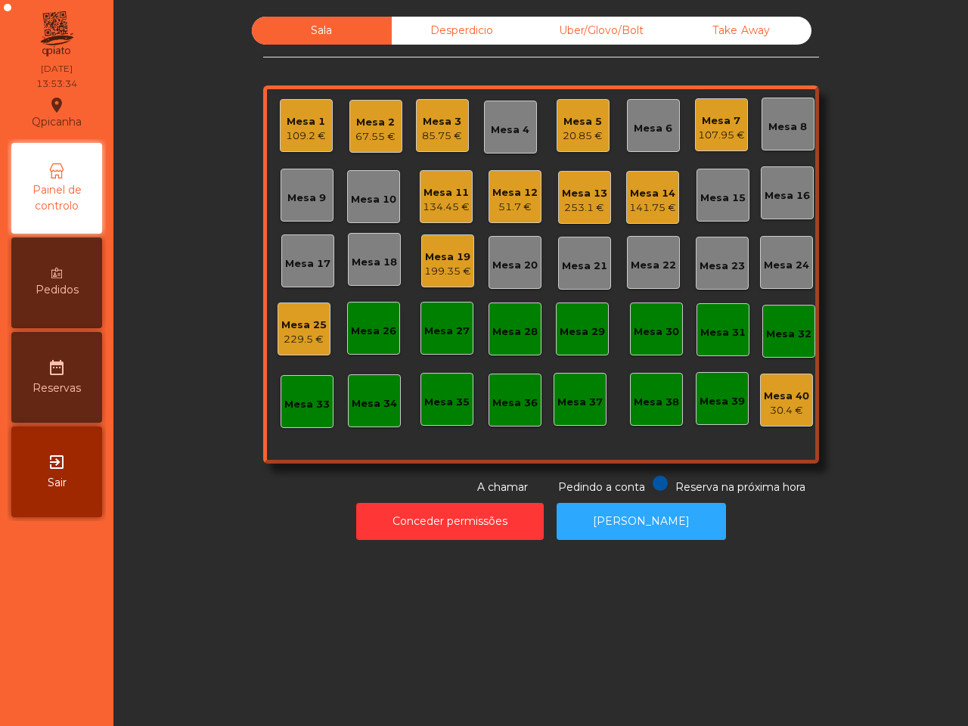
click at [442, 36] on div "Desperdicio" at bounding box center [462, 31] width 140 height 28
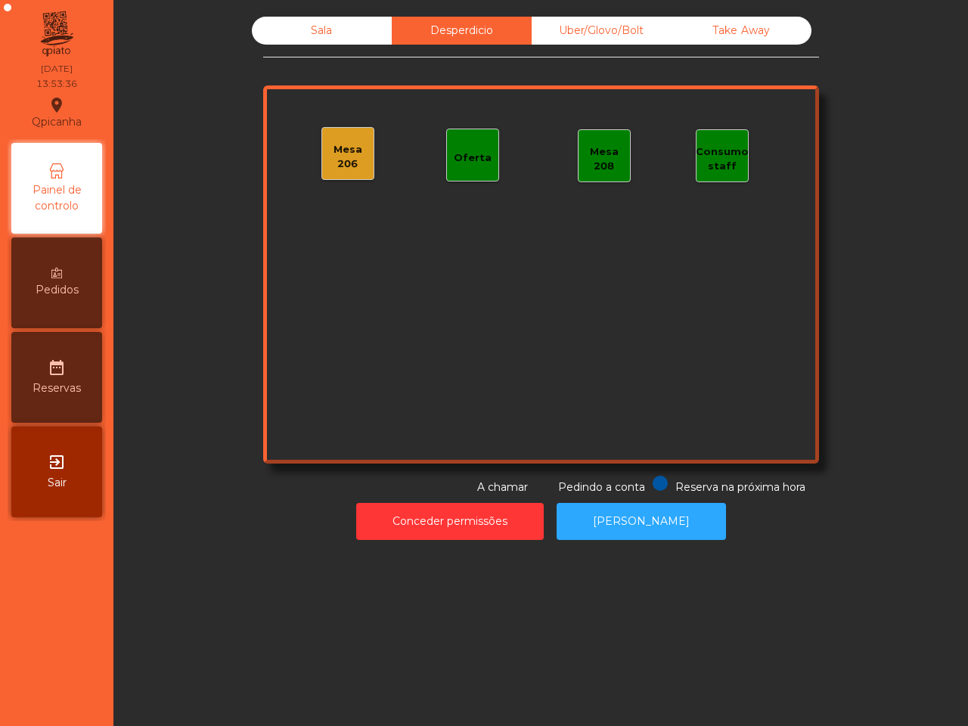
click at [341, 142] on div "Mesa 206" at bounding box center [347, 156] width 51 height 29
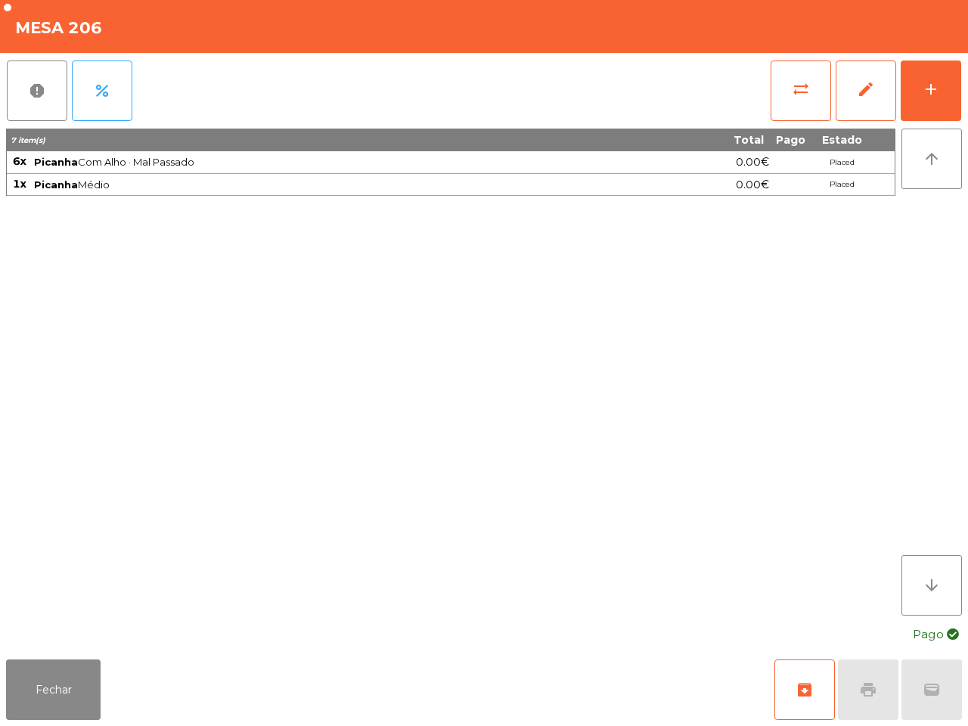
click at [34, 657] on div "Fechar archive print wallet" at bounding box center [484, 690] width 968 height 73
click at [51, 696] on button "Fechar" at bounding box center [53, 690] width 95 height 61
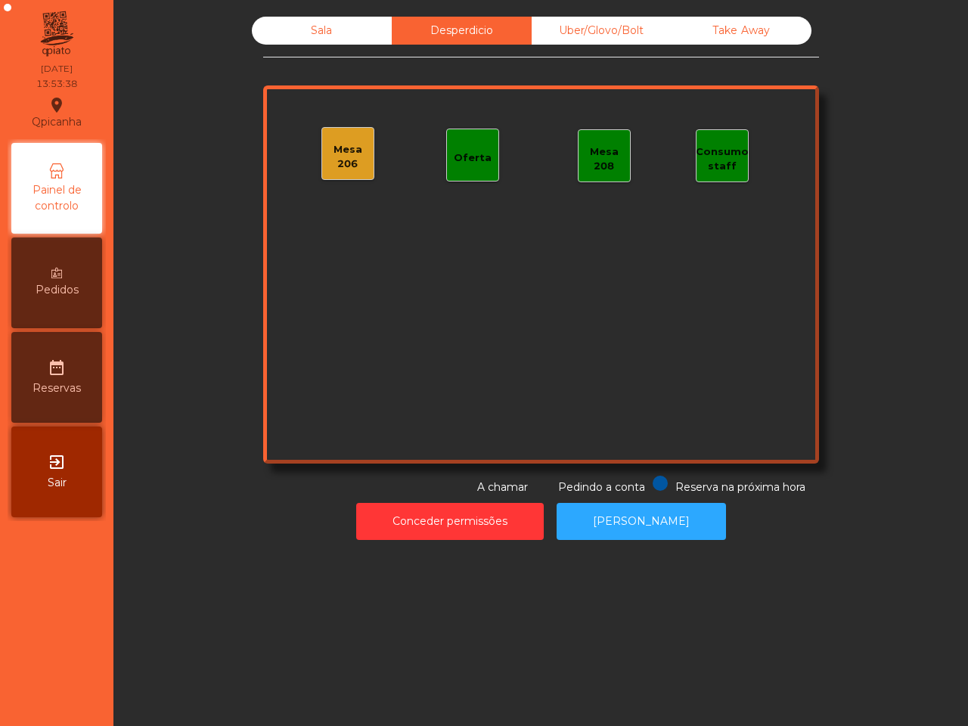
click at [337, 28] on div "Sala" at bounding box center [322, 31] width 140 height 28
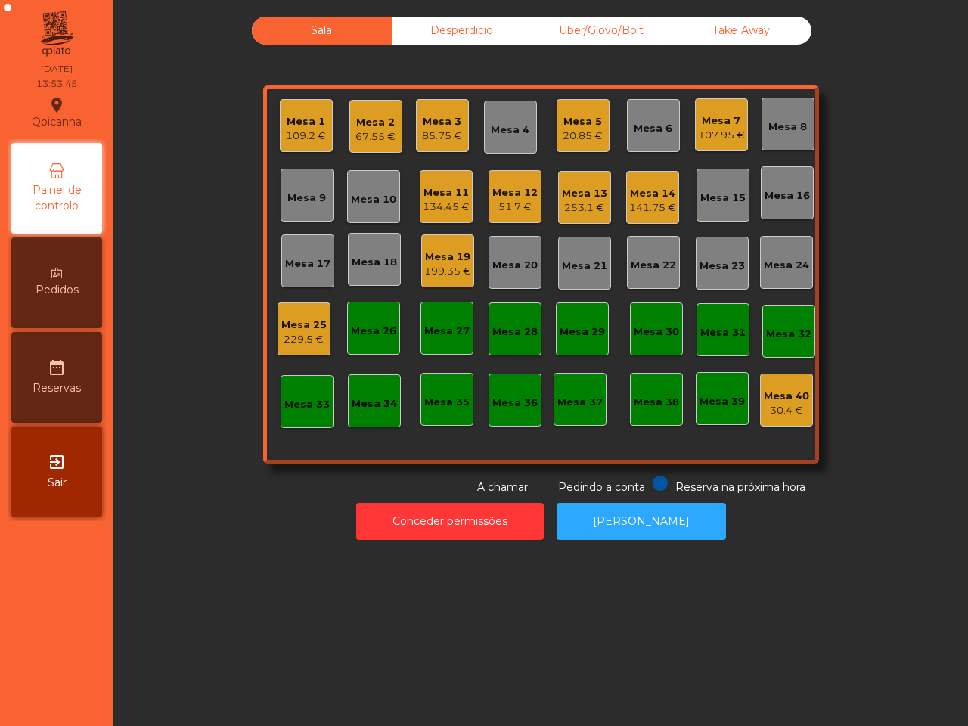
click at [447, 270] on div "199.35 €" at bounding box center [447, 271] width 47 height 15
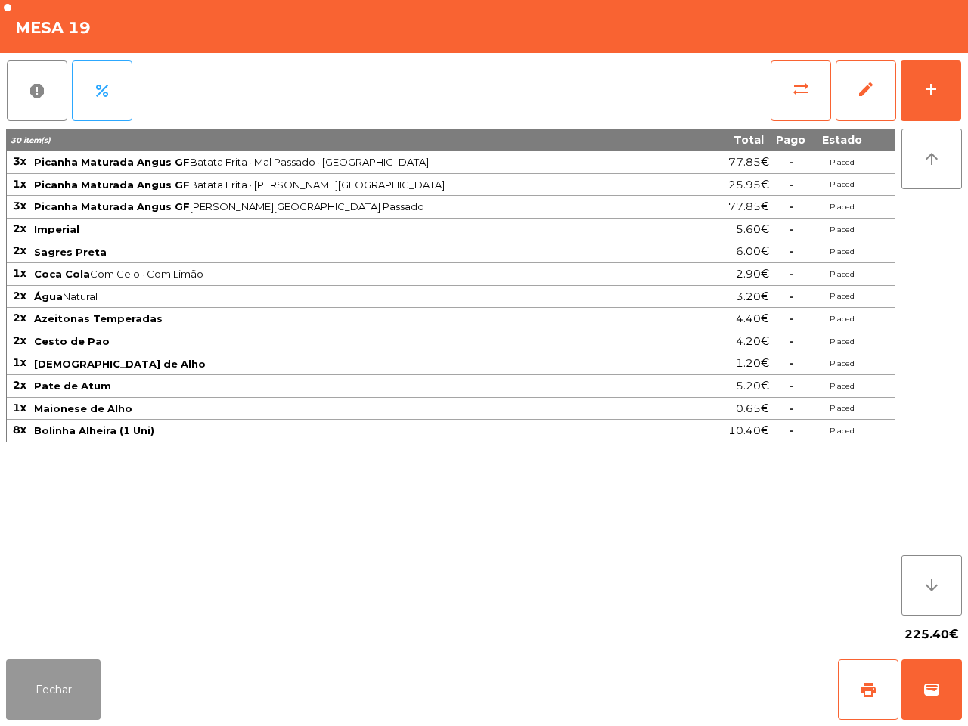
click at [53, 693] on button "Fechar" at bounding box center [53, 690] width 95 height 61
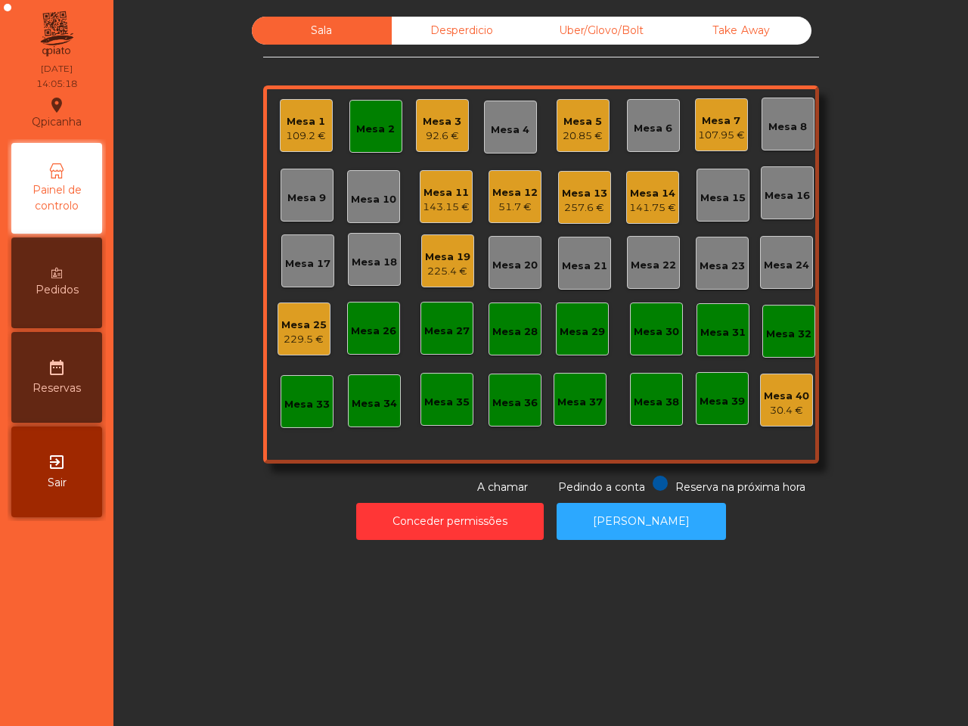
click at [580, 38] on div "Uber/Glovo/Bolt" at bounding box center [602, 31] width 140 height 28
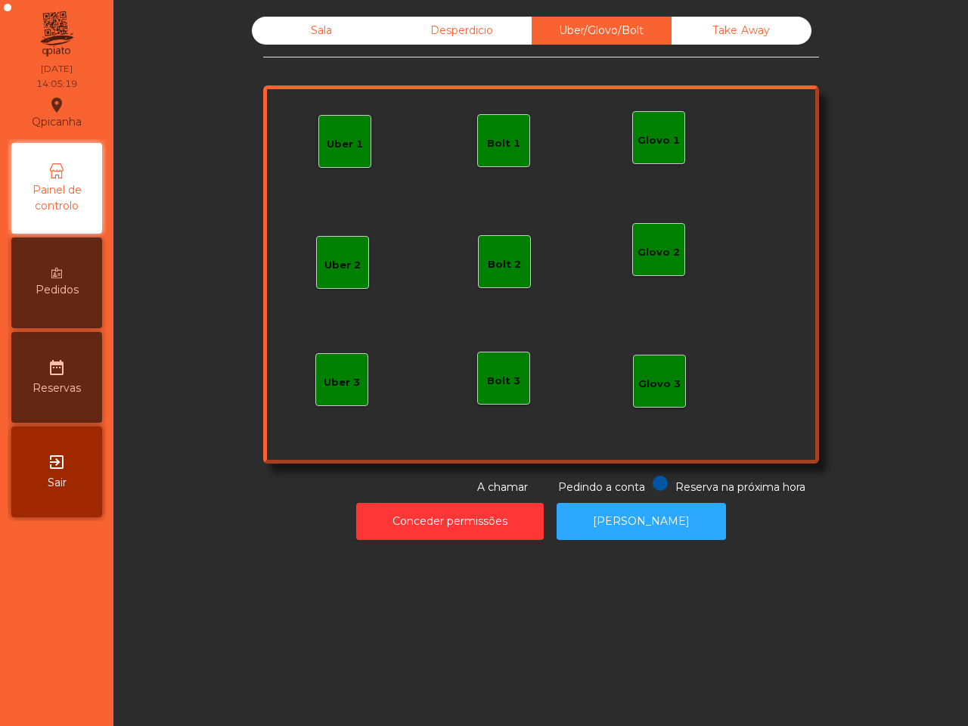
click at [356, 147] on div "Uber 1" at bounding box center [344, 141] width 53 height 53
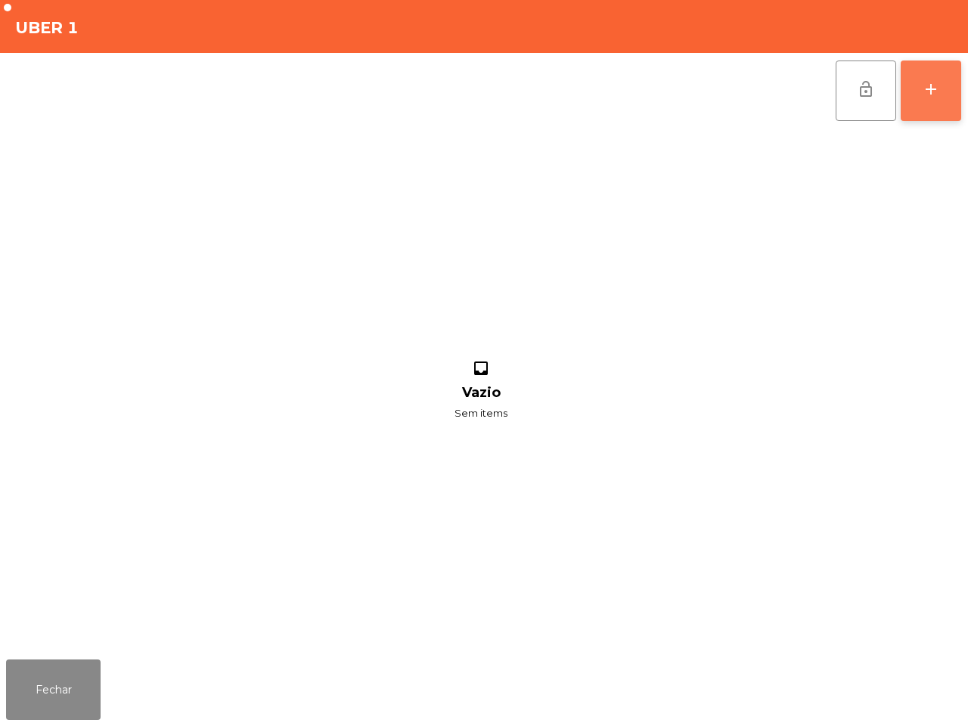
click at [932, 101] on button "add" at bounding box center [931, 91] width 61 height 61
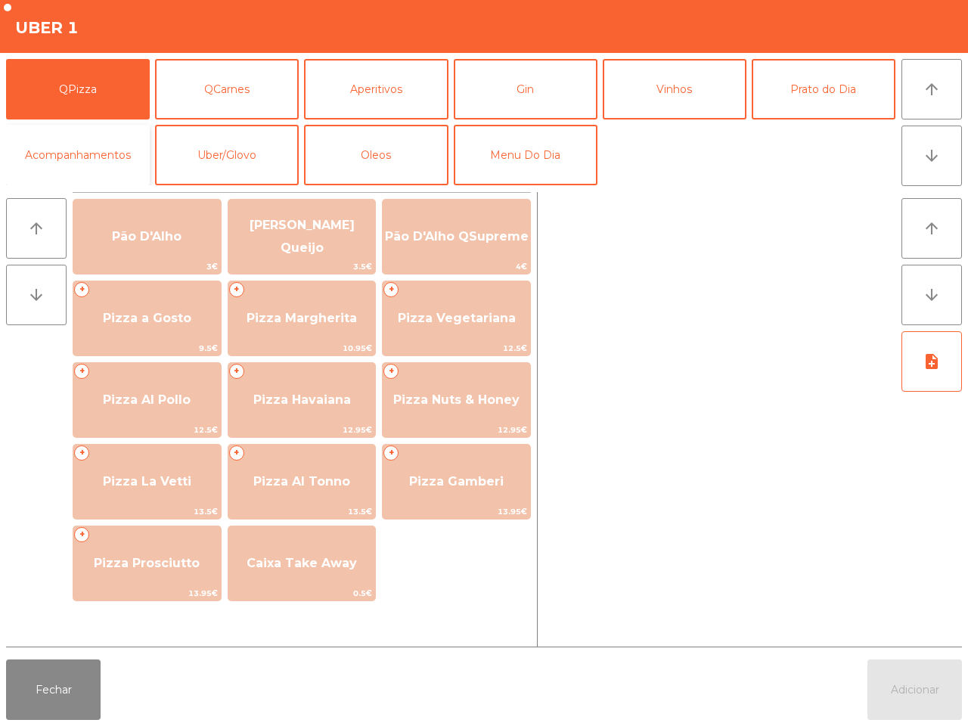
click at [111, 155] on button "Acompanhamentos" at bounding box center [78, 155] width 144 height 61
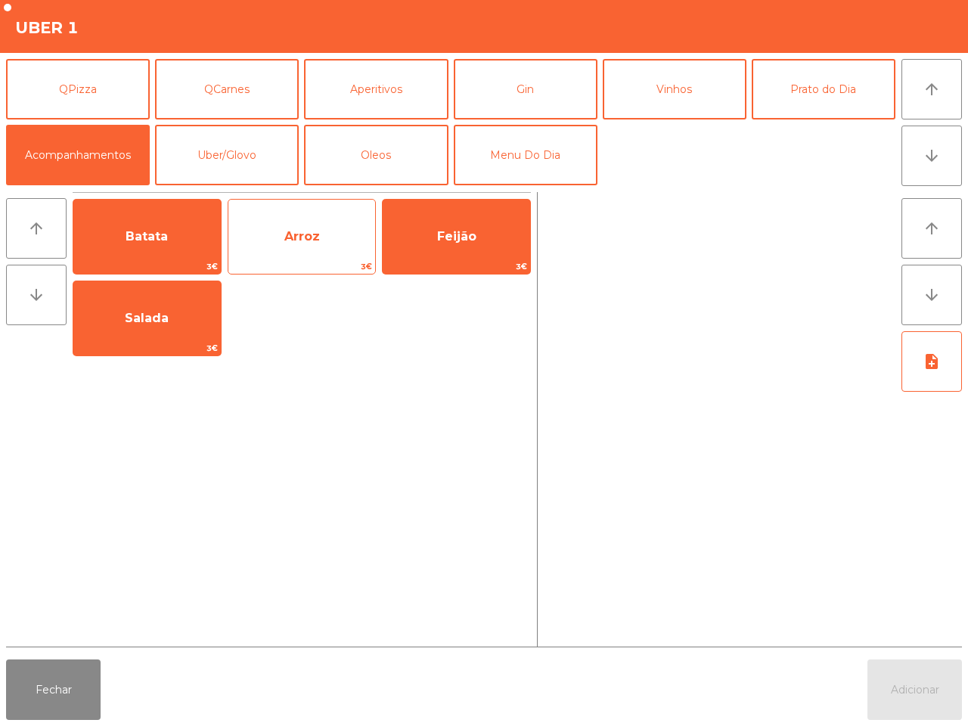
click at [293, 237] on span "Arroz" at bounding box center [302, 236] width 36 height 14
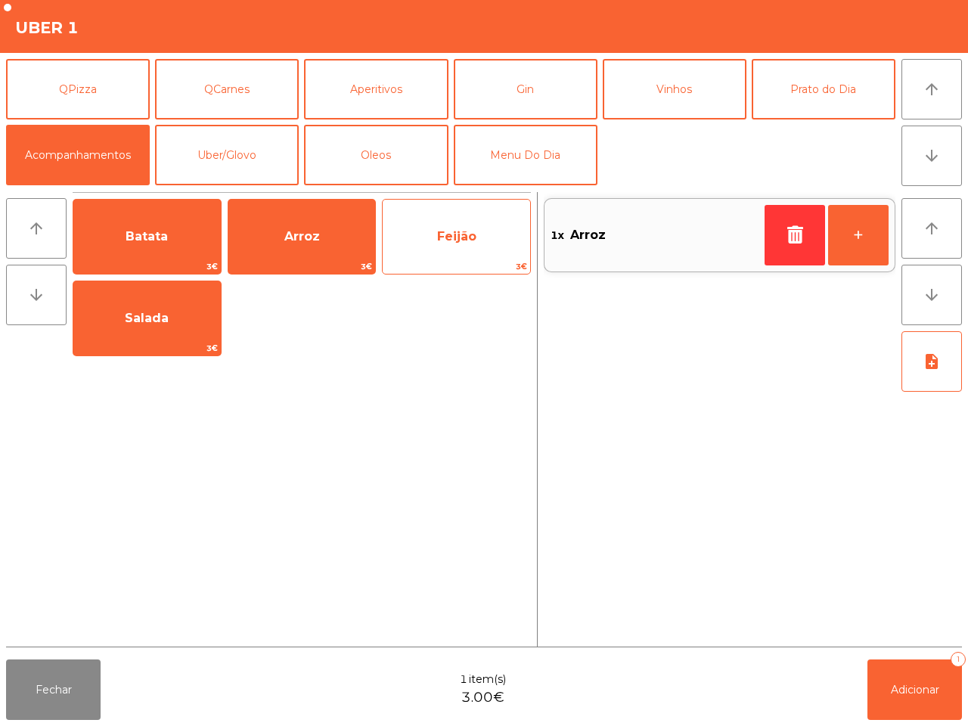
click at [467, 244] on span "Feijão" at bounding box center [456, 236] width 147 height 41
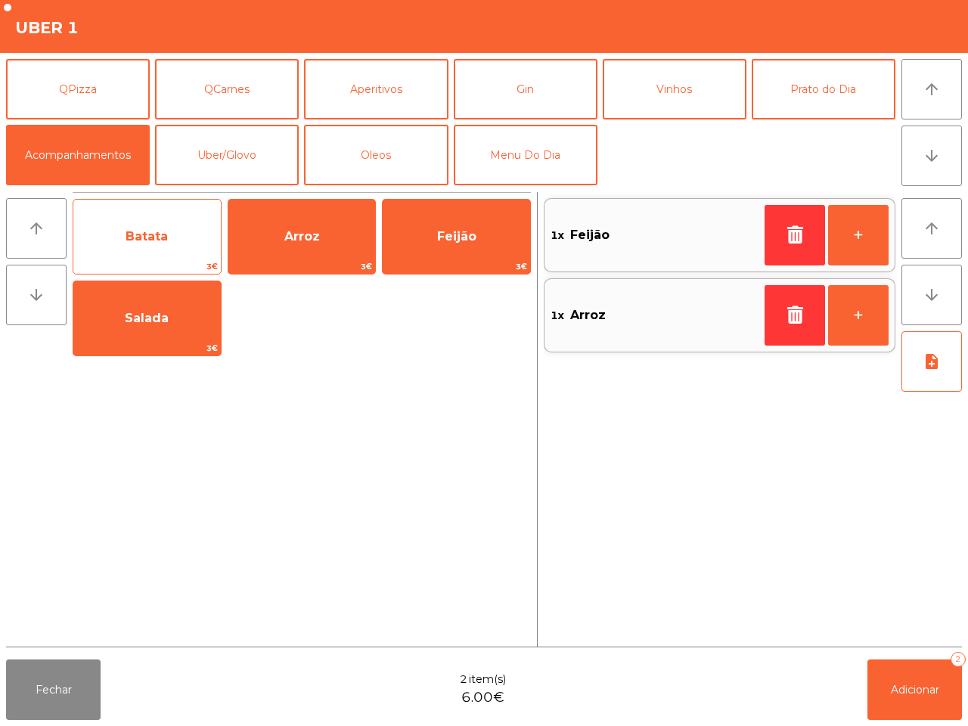
click at [150, 240] on span "Batata" at bounding box center [147, 236] width 42 height 14
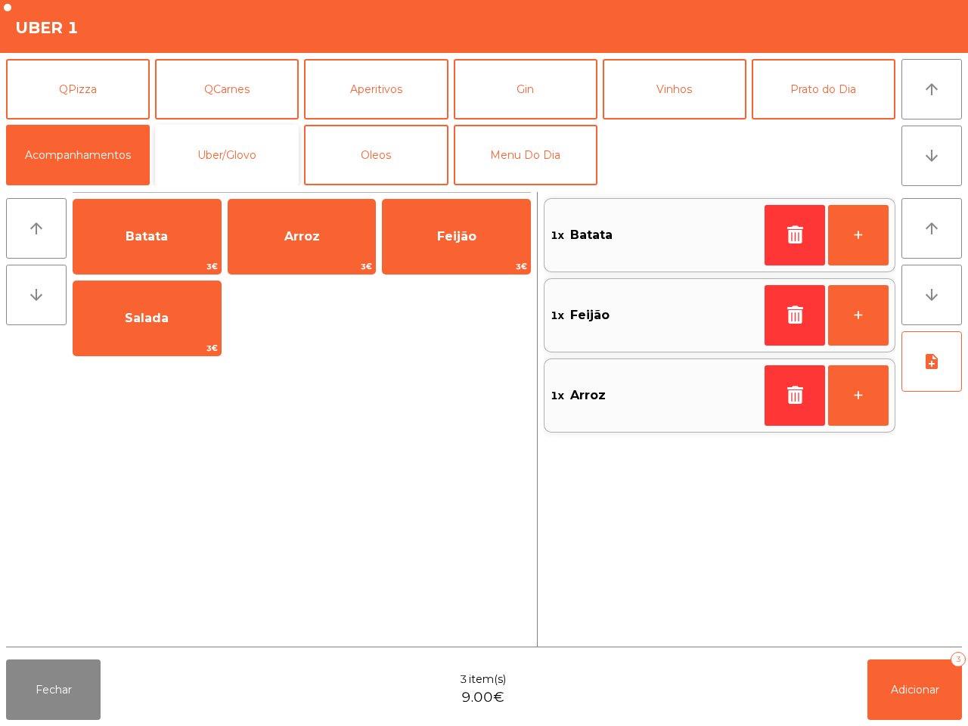
click at [267, 149] on button "Uber/Glovo" at bounding box center [227, 155] width 144 height 61
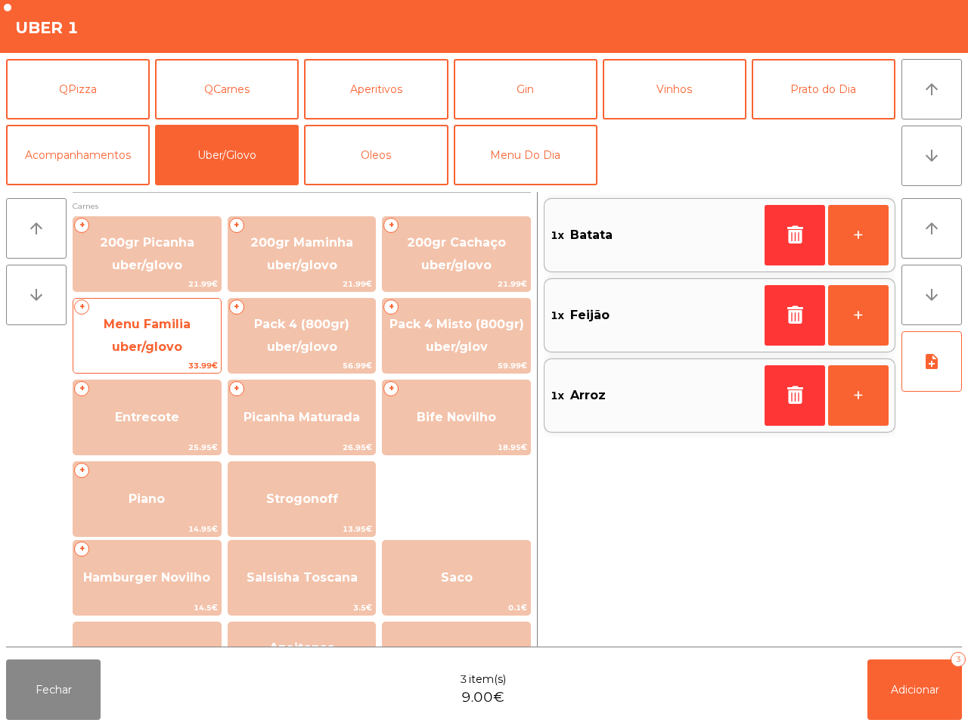
click at [112, 323] on span "Menu Familia uber/glovo" at bounding box center [147, 335] width 87 height 37
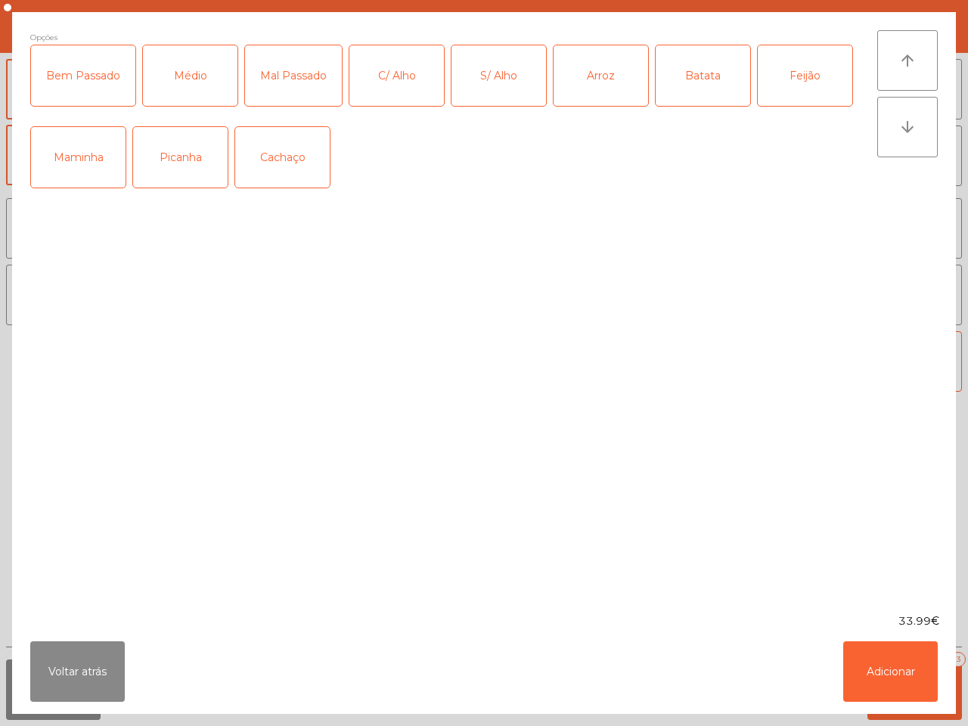
click at [193, 175] on div "Picanha" at bounding box center [180, 157] width 95 height 61
click at [185, 85] on div "Médio" at bounding box center [190, 75] width 95 height 61
click at [413, 85] on div "C/ Alho" at bounding box center [396, 75] width 95 height 61
click at [581, 76] on div "Arroz" at bounding box center [601, 75] width 95 height 61
click at [732, 76] on div "Batata" at bounding box center [703, 75] width 95 height 61
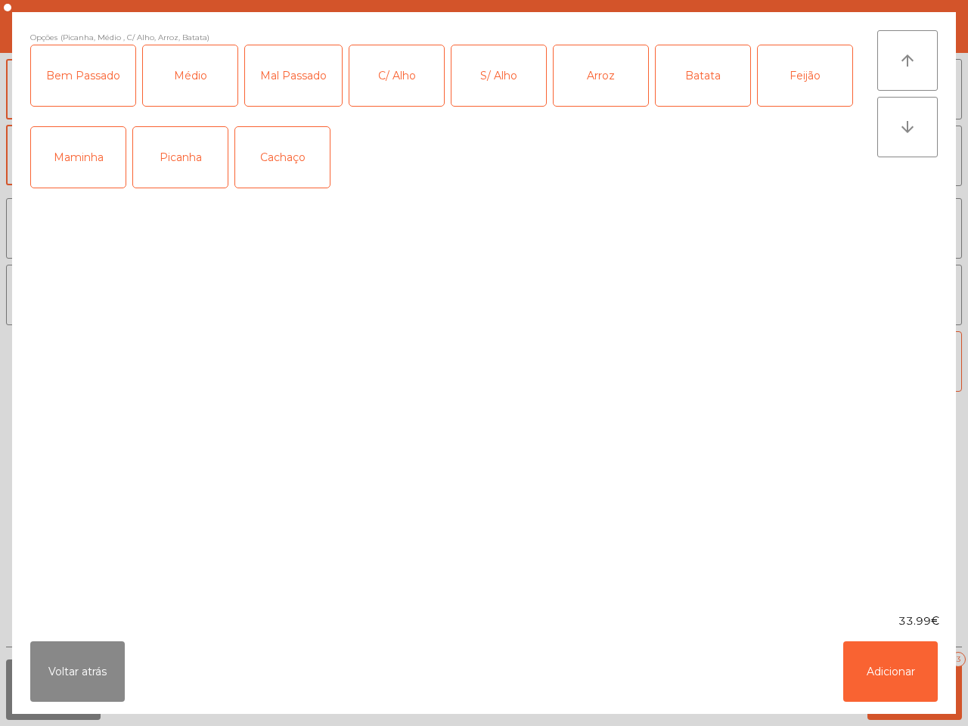
click at [779, 82] on div "Feijão" at bounding box center [805, 75] width 95 height 61
click at [102, 67] on div "Bem Passado" at bounding box center [83, 75] width 104 height 61
click at [901, 678] on button "Adicionar" at bounding box center [890, 671] width 95 height 61
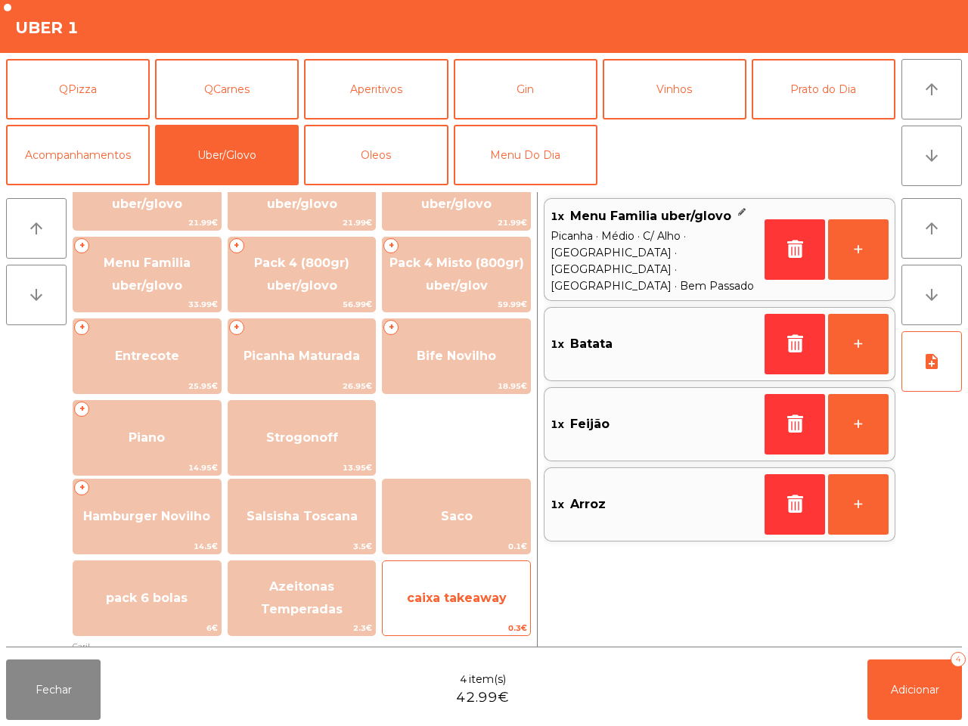
scroll to position [95, 0]
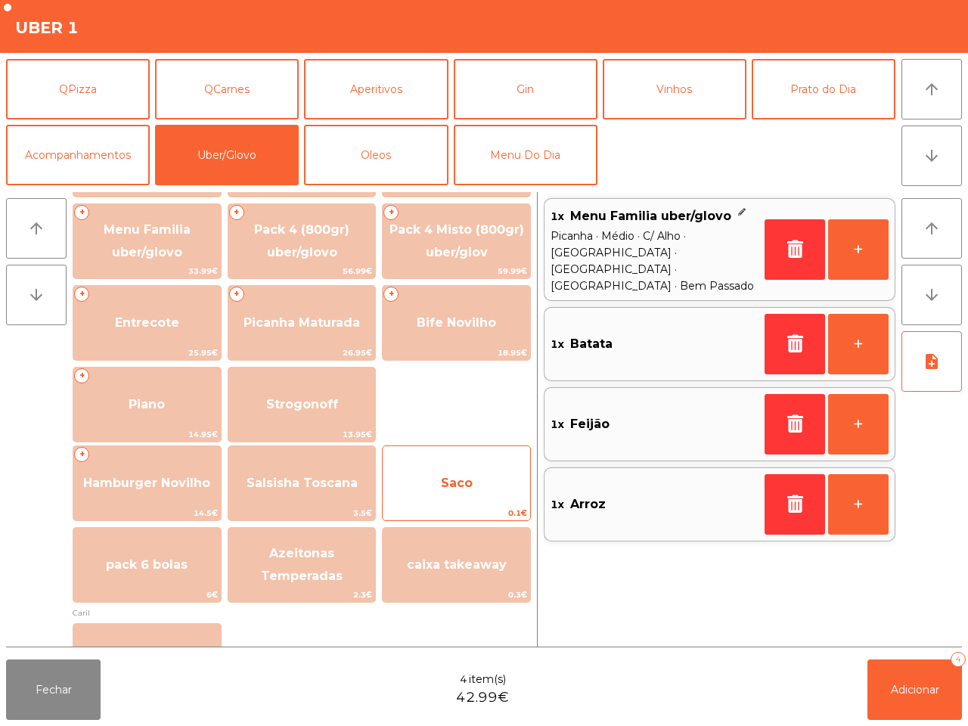
click at [466, 492] on span "Saco" at bounding box center [456, 483] width 147 height 41
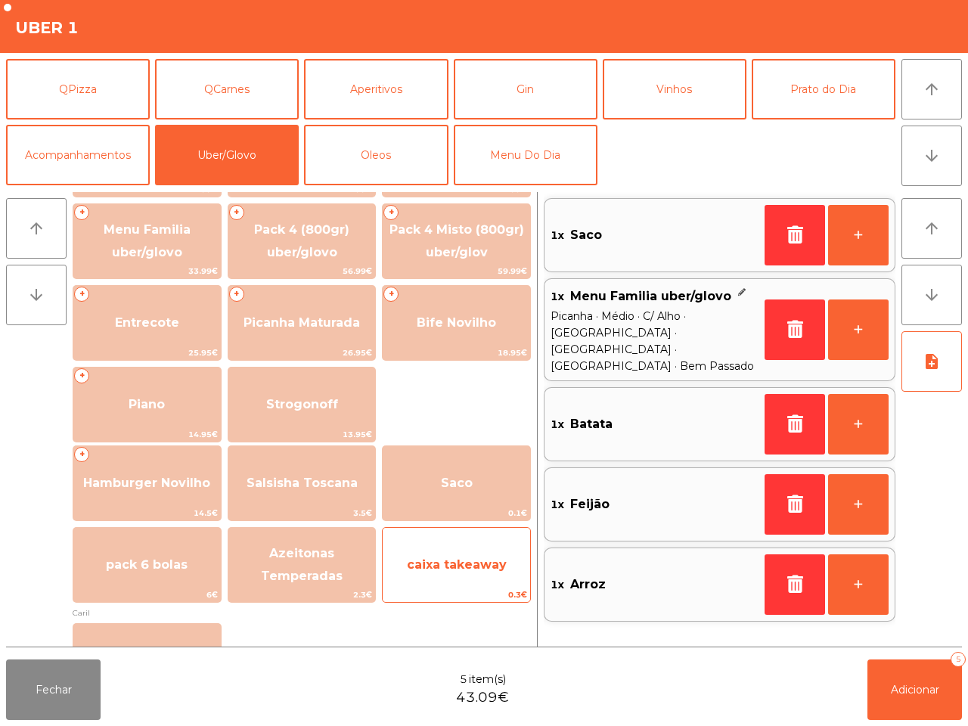
click at [467, 539] on div "caixa takeaway 0.3€" at bounding box center [456, 565] width 149 height 76
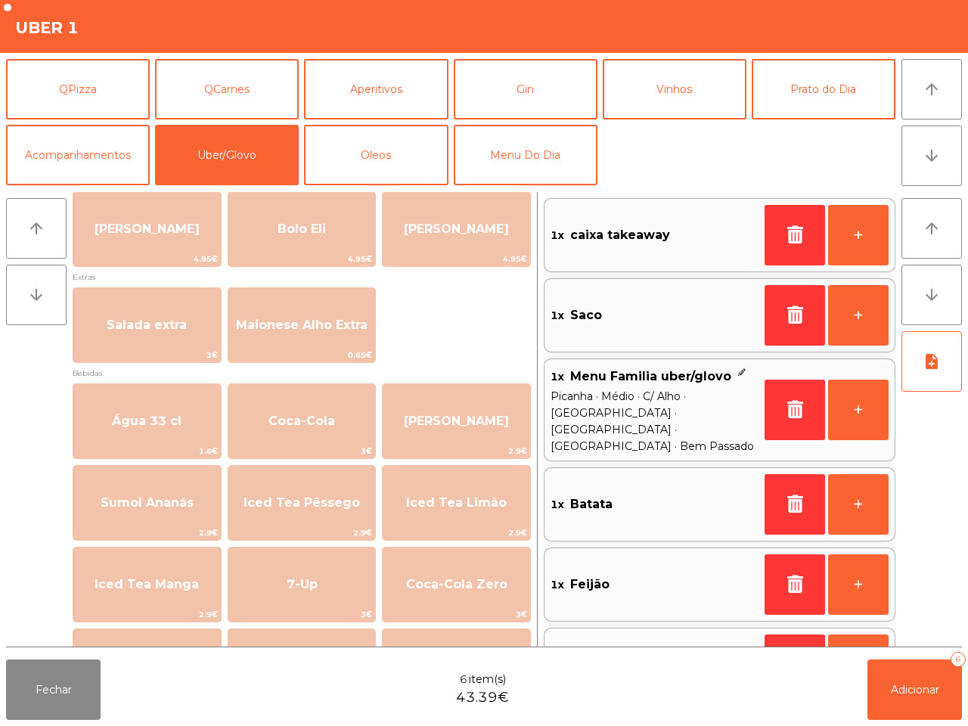
scroll to position [673, 0]
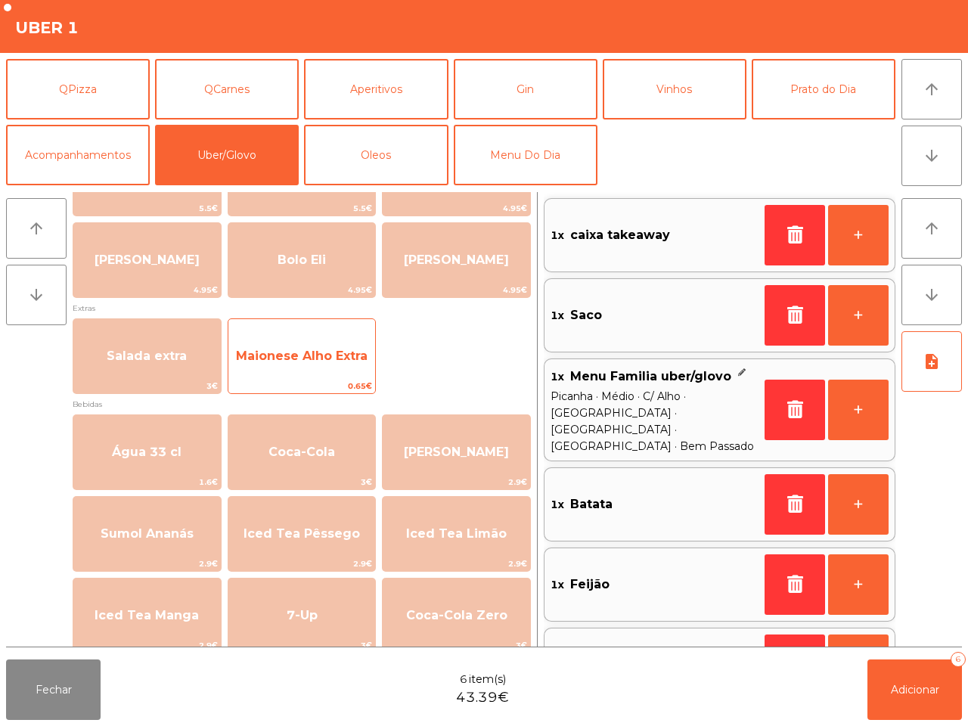
click at [331, 363] on span "Maionese Alho Extra" at bounding box center [301, 356] width 147 height 41
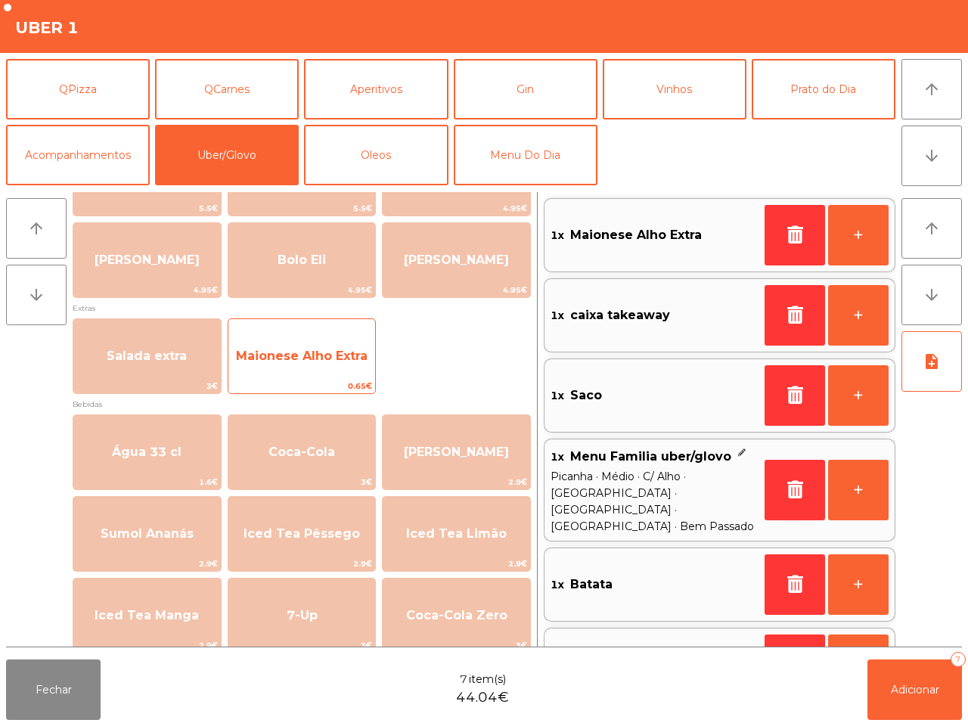
scroll to position [5, 0]
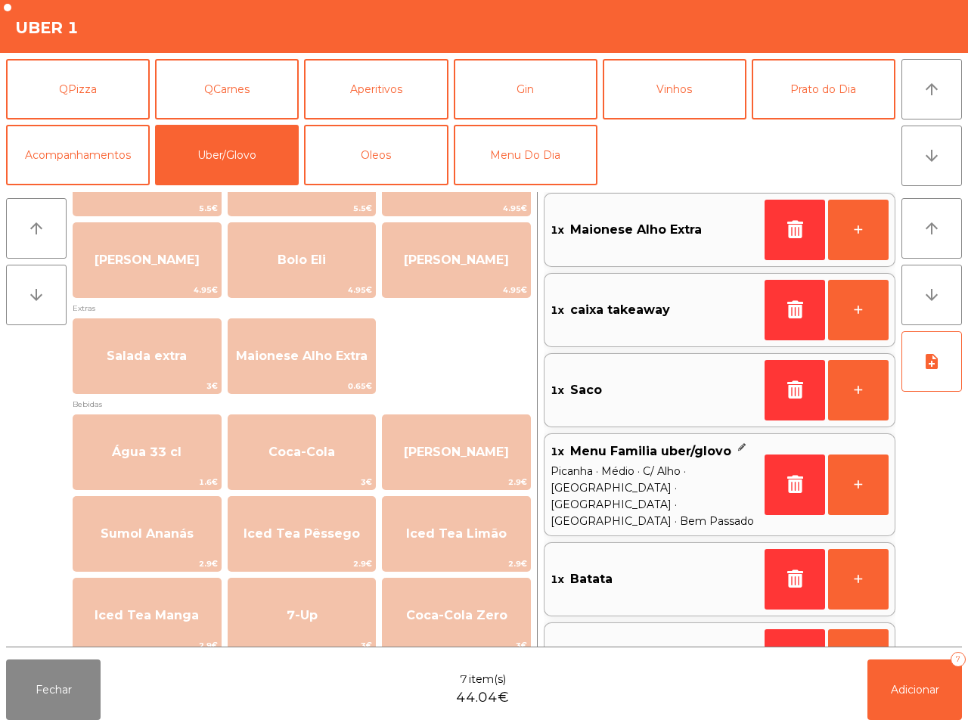
click at [874, 658] on div "Fechar 7 item(s) 44.04€ Adicionar 7" at bounding box center [484, 690] width 968 height 73
click at [942, 674] on button "Adicionar 7" at bounding box center [915, 690] width 95 height 61
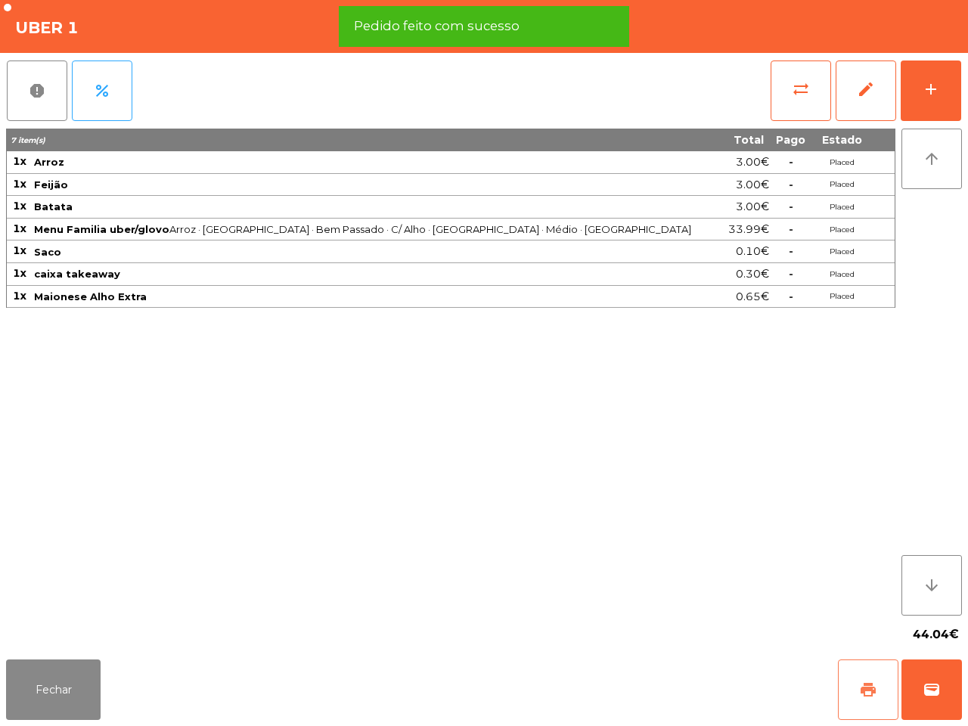
click at [863, 696] on span "print" at bounding box center [868, 690] width 18 height 18
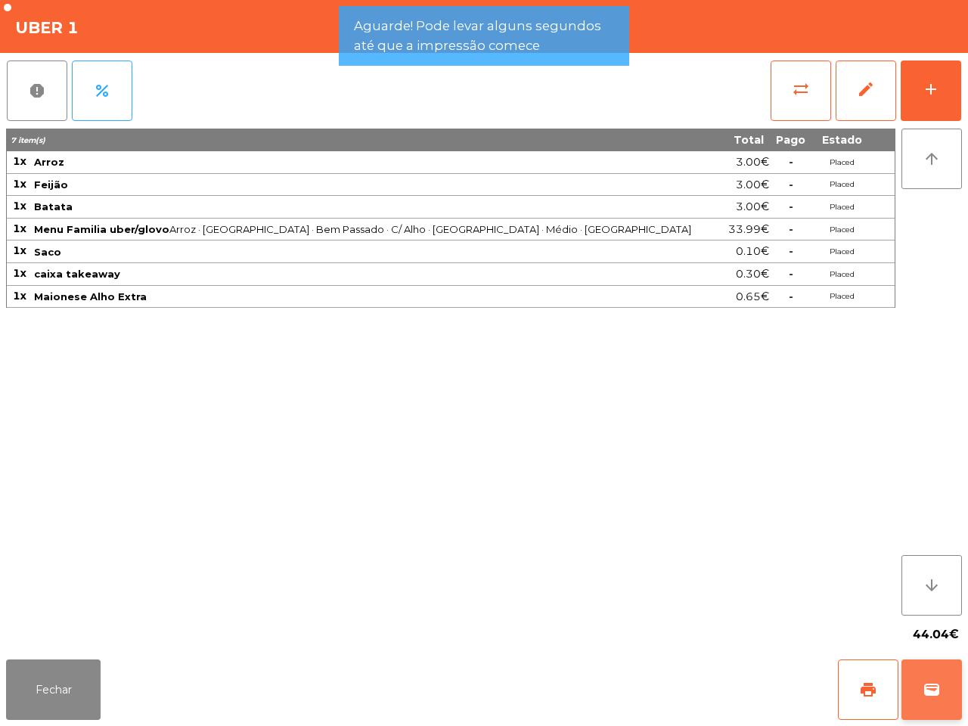
click at [924, 690] on span "wallet" at bounding box center [932, 690] width 18 height 18
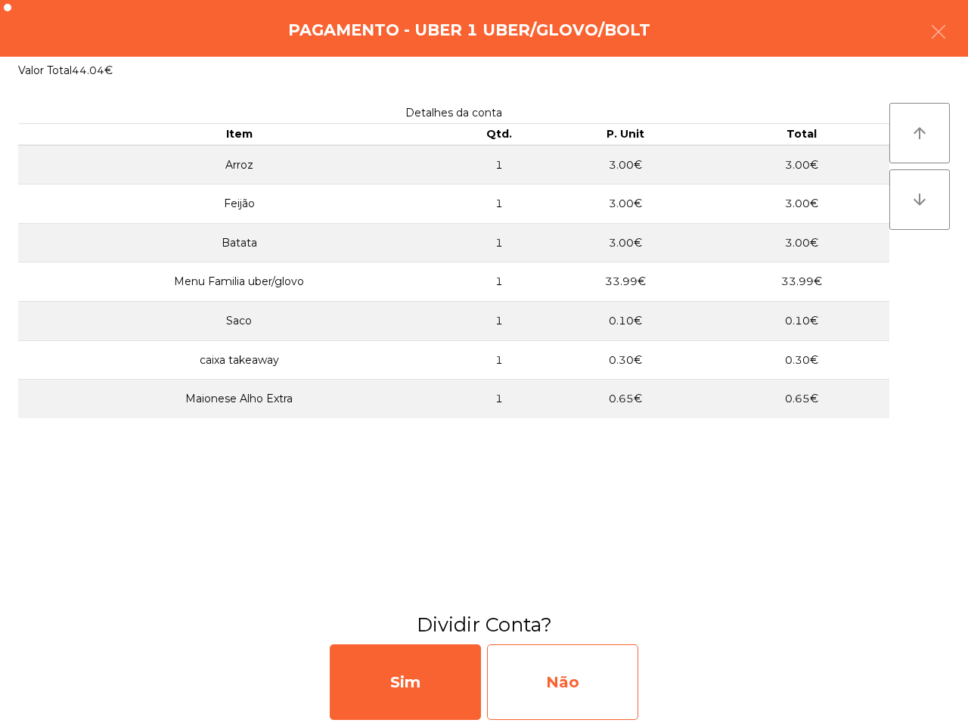
click at [599, 663] on div "Não" at bounding box center [562, 682] width 151 height 76
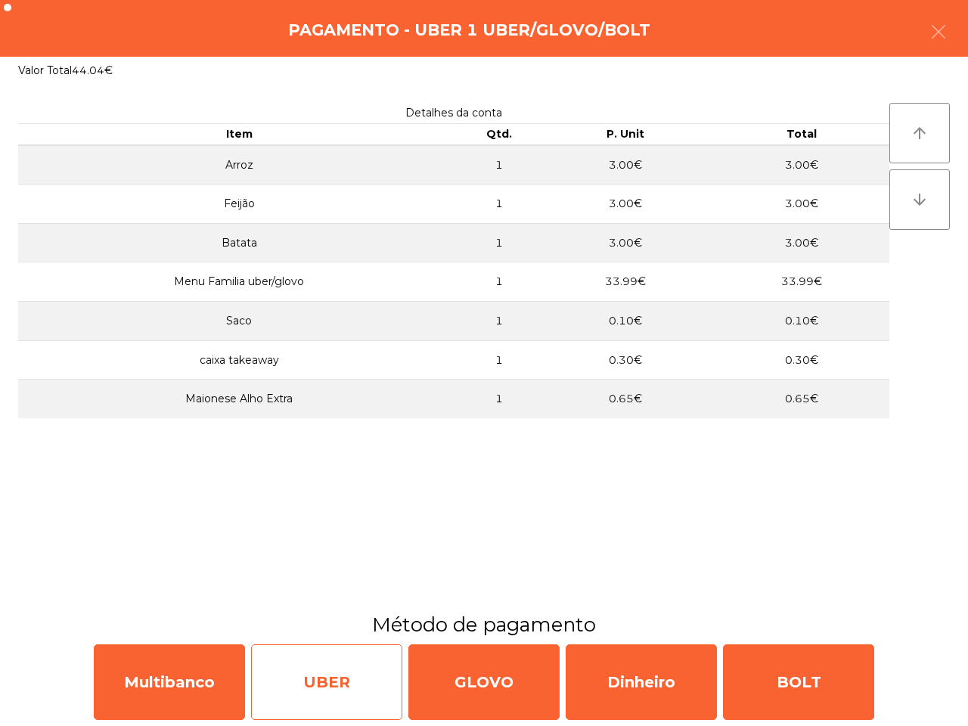
click at [293, 655] on div "UBER" at bounding box center [326, 682] width 151 height 76
select select "**"
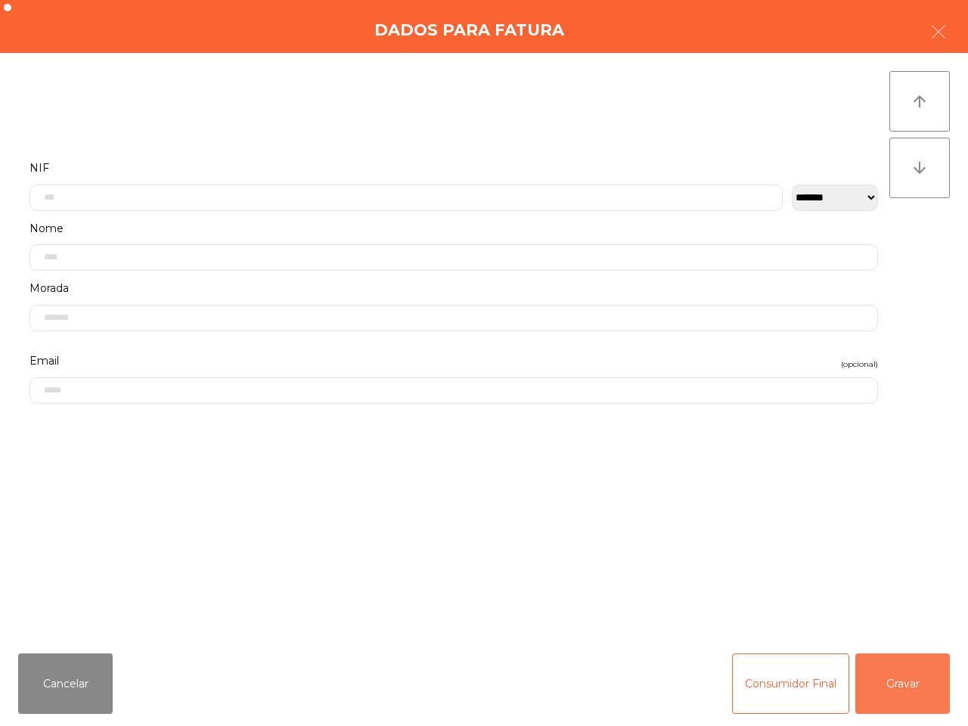
click at [891, 664] on button "Gravar" at bounding box center [902, 684] width 95 height 61
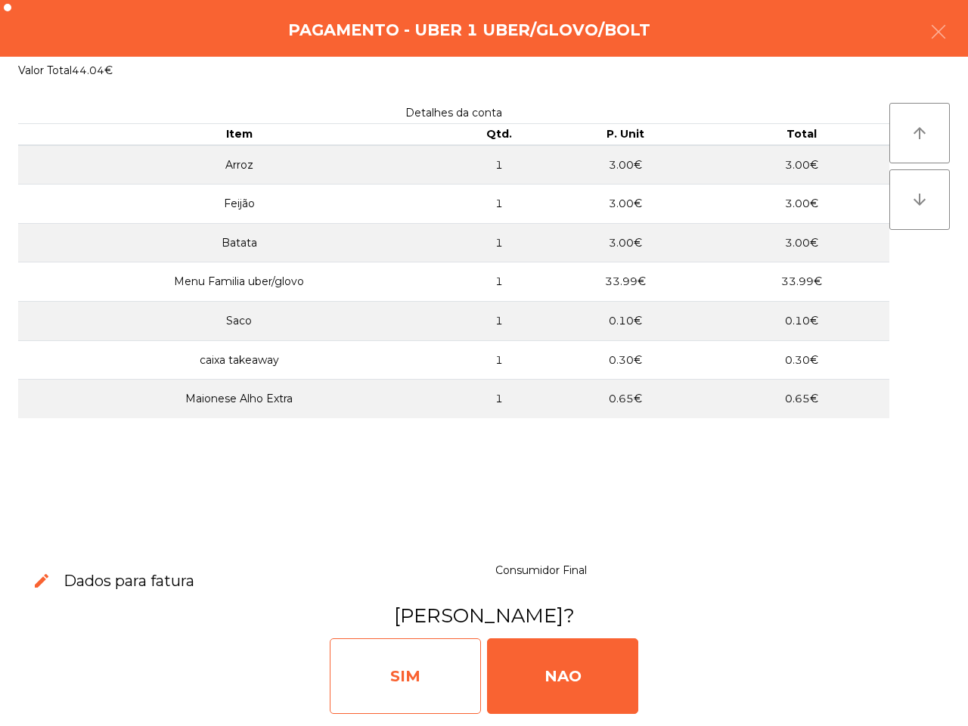
click at [401, 666] on div "SIM" at bounding box center [405, 676] width 151 height 76
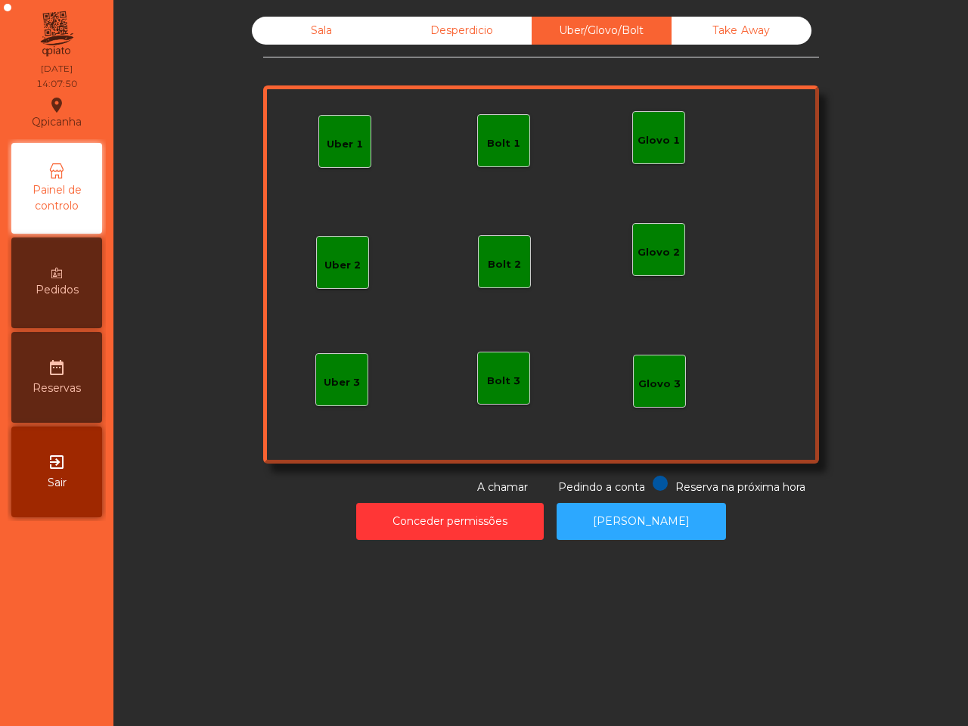
click at [402, 670] on div "Sala Desperdicio Uber/Glovo/Bolt Take Away Uber 1 Glovo 1 Uber 2 Uber 3 Glovo 2…" at bounding box center [540, 363] width 855 height 726
click at [312, 27] on div "Sala" at bounding box center [322, 31] width 140 height 28
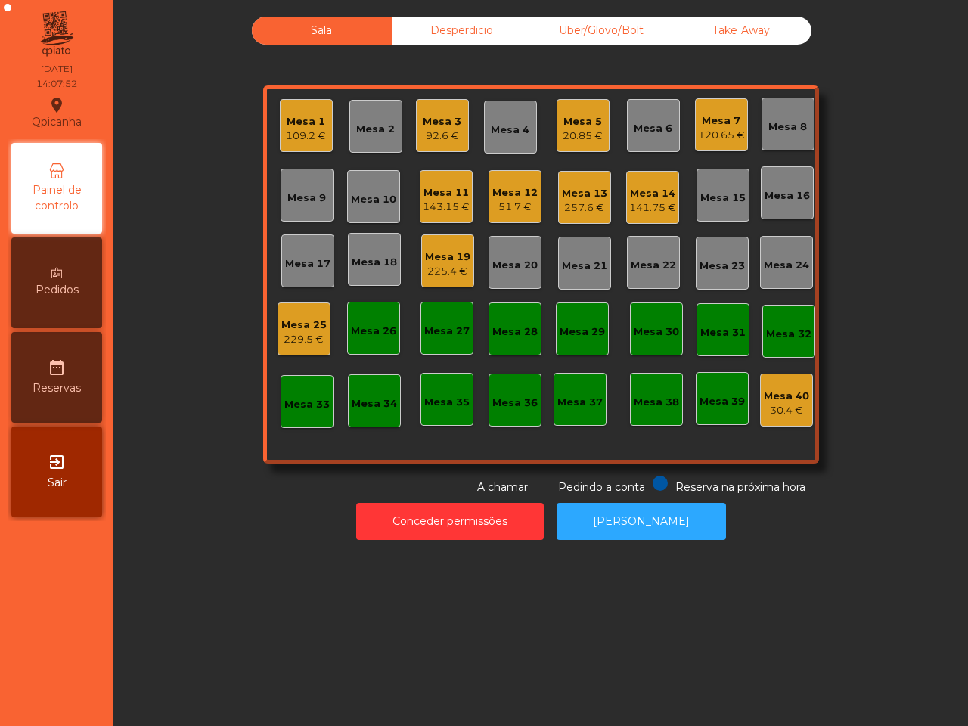
click at [312, 125] on div "Mesa 1" at bounding box center [306, 121] width 40 height 15
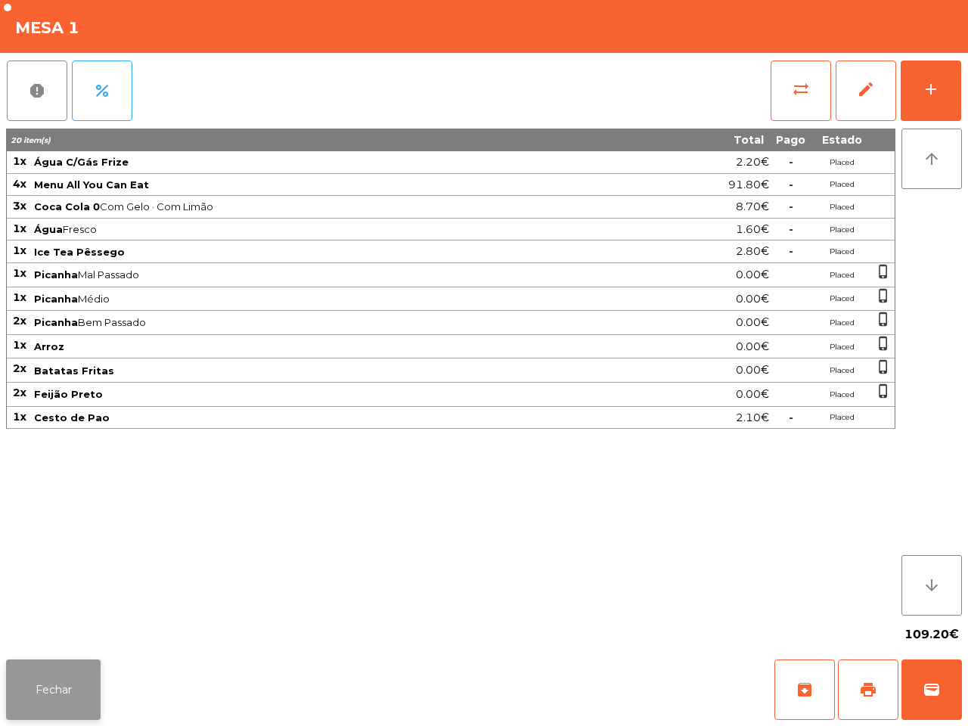
click at [91, 674] on button "Fechar" at bounding box center [53, 690] width 95 height 61
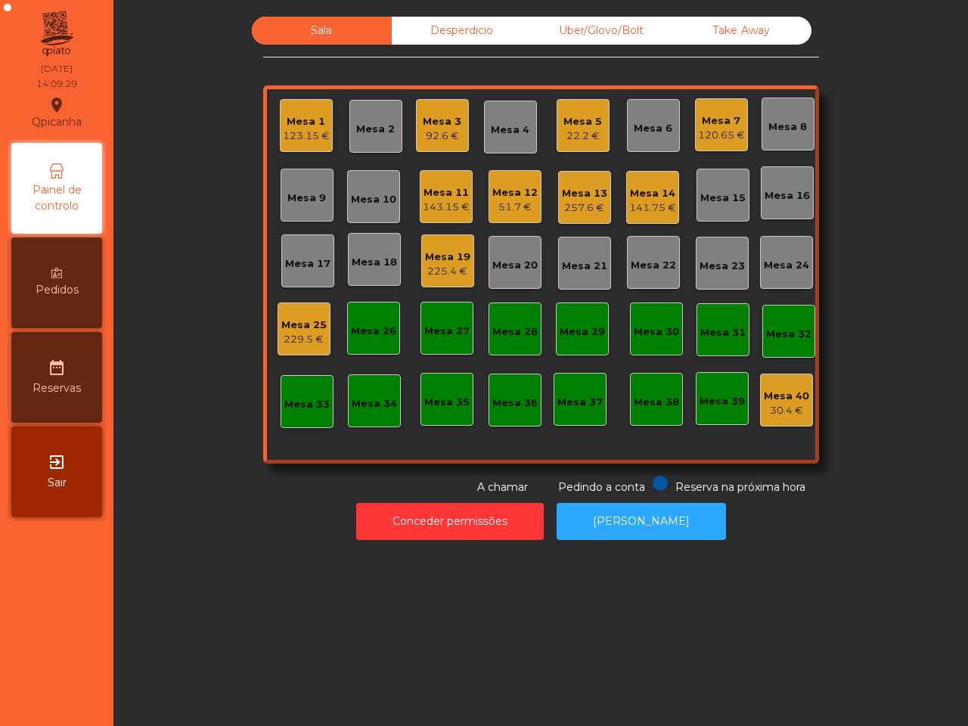
click at [577, 30] on div "Uber/Glovo/Bolt" at bounding box center [602, 31] width 140 height 28
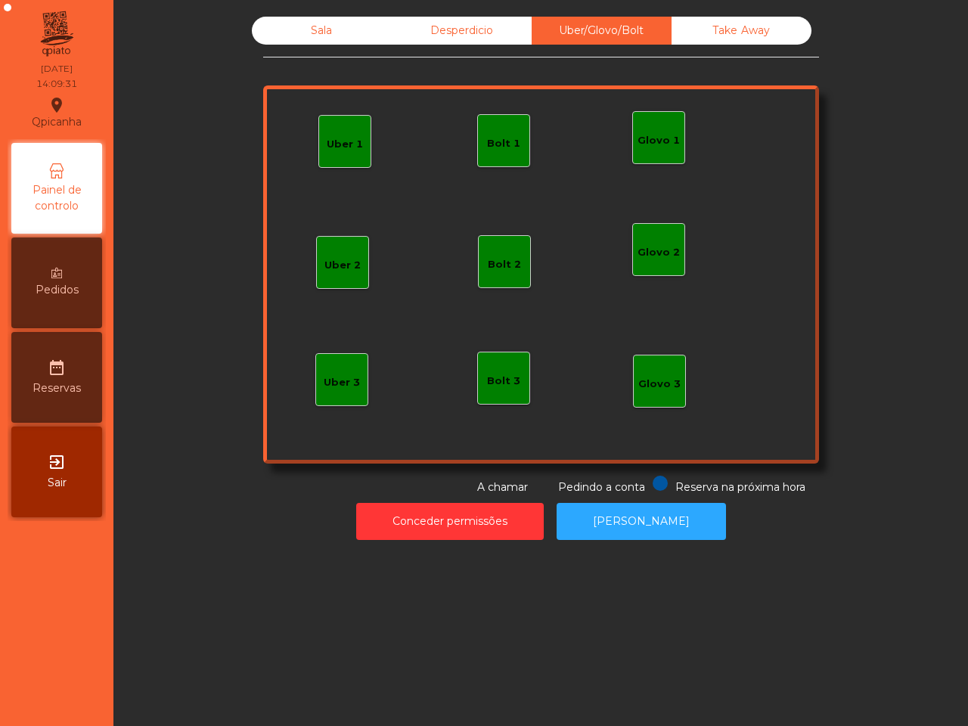
click at [660, 146] on div "Glovo 1" at bounding box center [659, 140] width 42 height 15
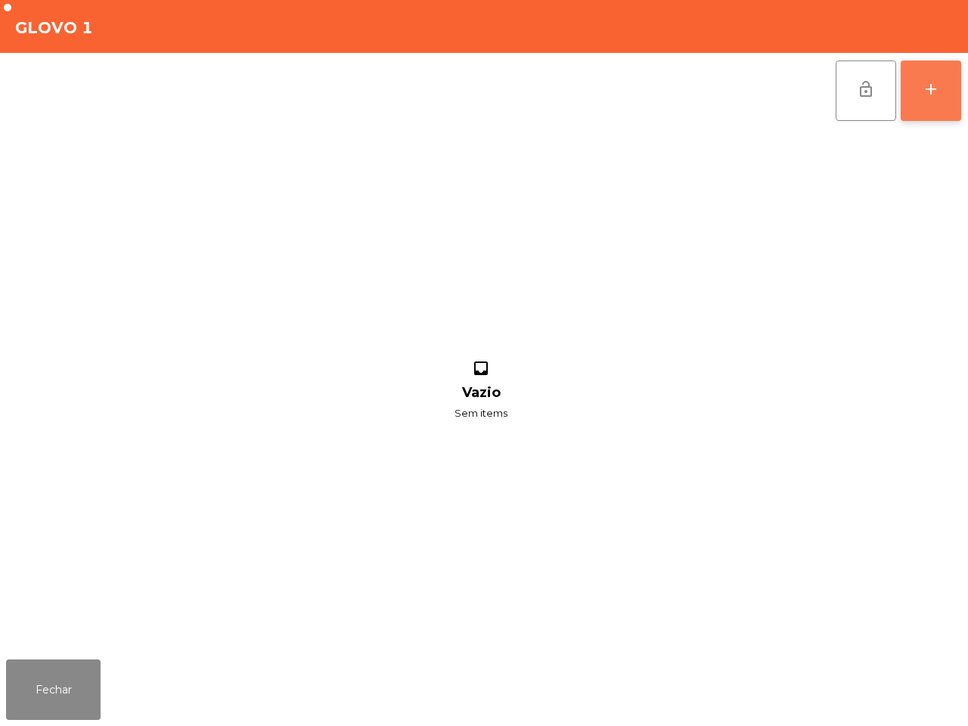
click at [919, 93] on button "add" at bounding box center [931, 91] width 61 height 61
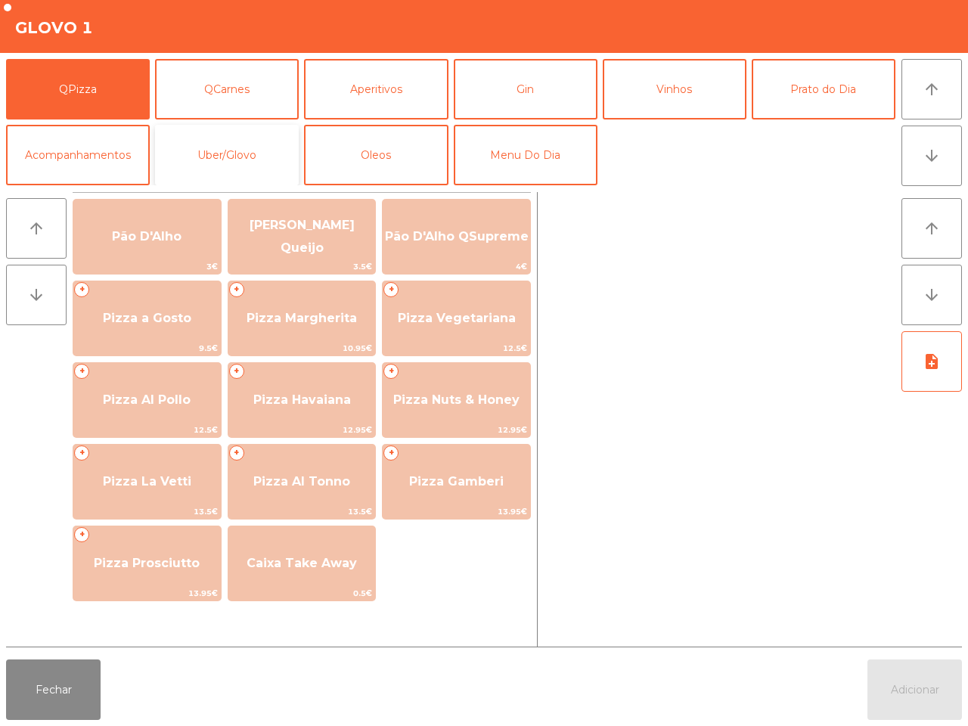
click at [265, 159] on button "Uber/Glovo" at bounding box center [227, 155] width 144 height 61
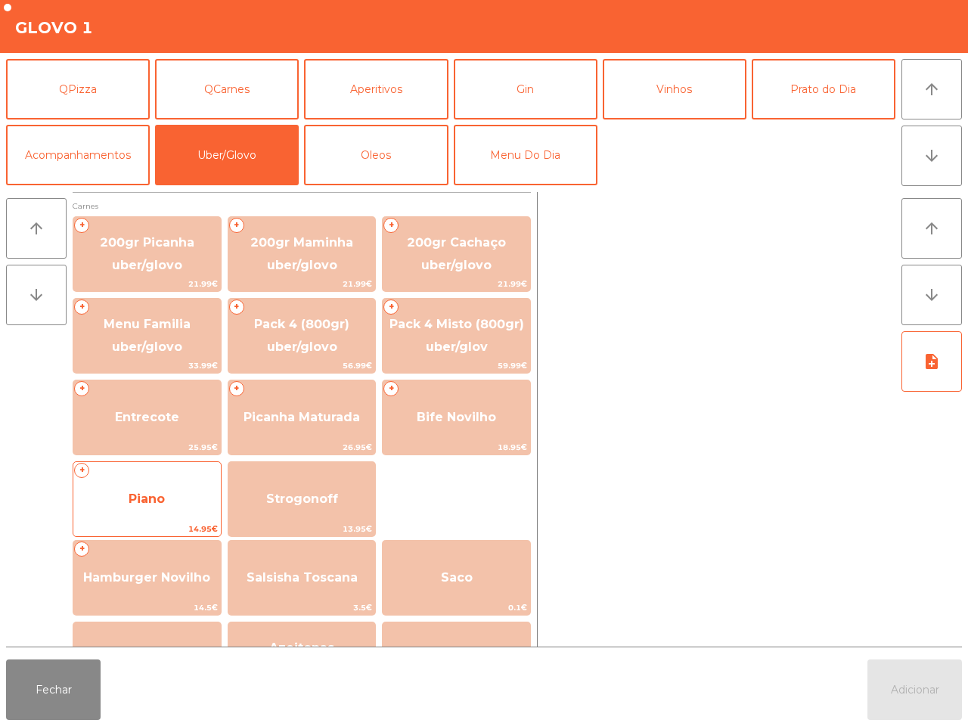
click at [187, 500] on span "Piano" at bounding box center [146, 499] width 147 height 41
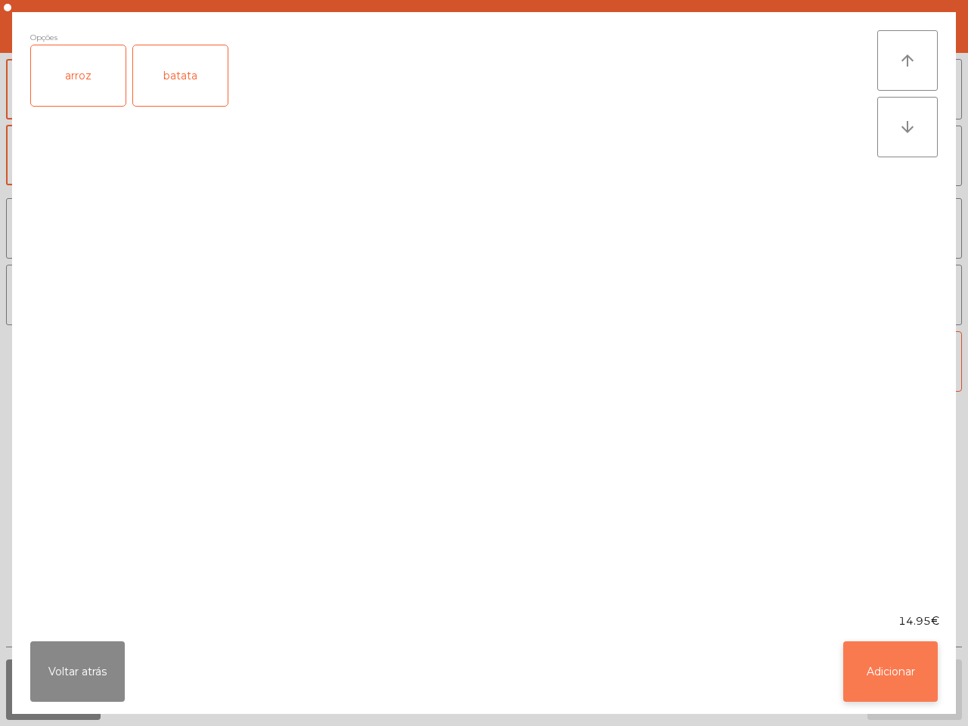
click at [906, 664] on button "Adicionar" at bounding box center [890, 671] width 95 height 61
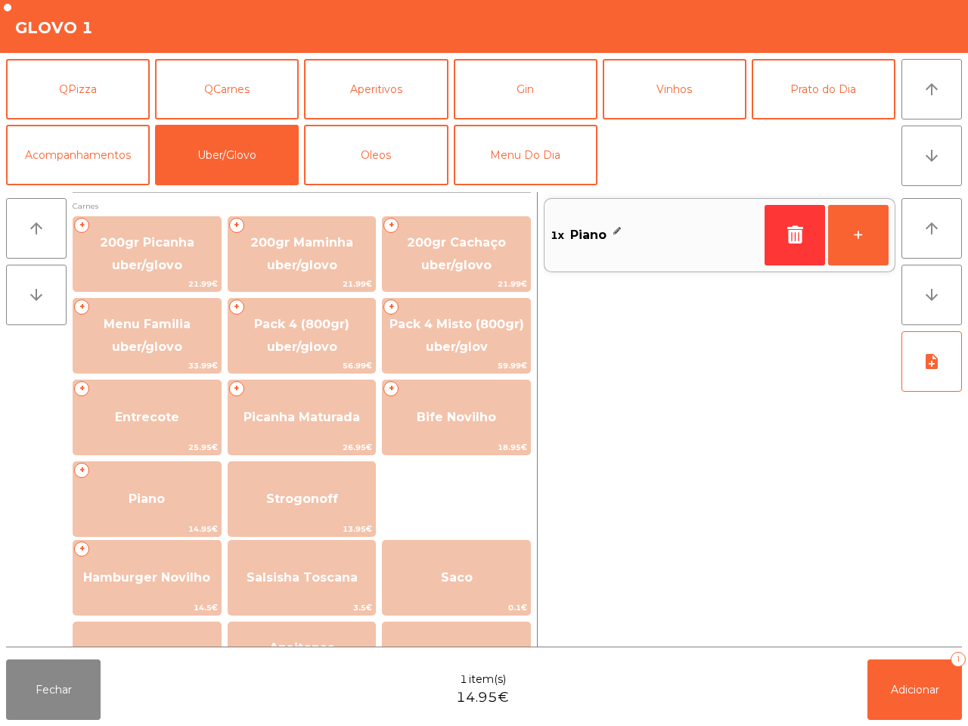
scroll to position [95, 0]
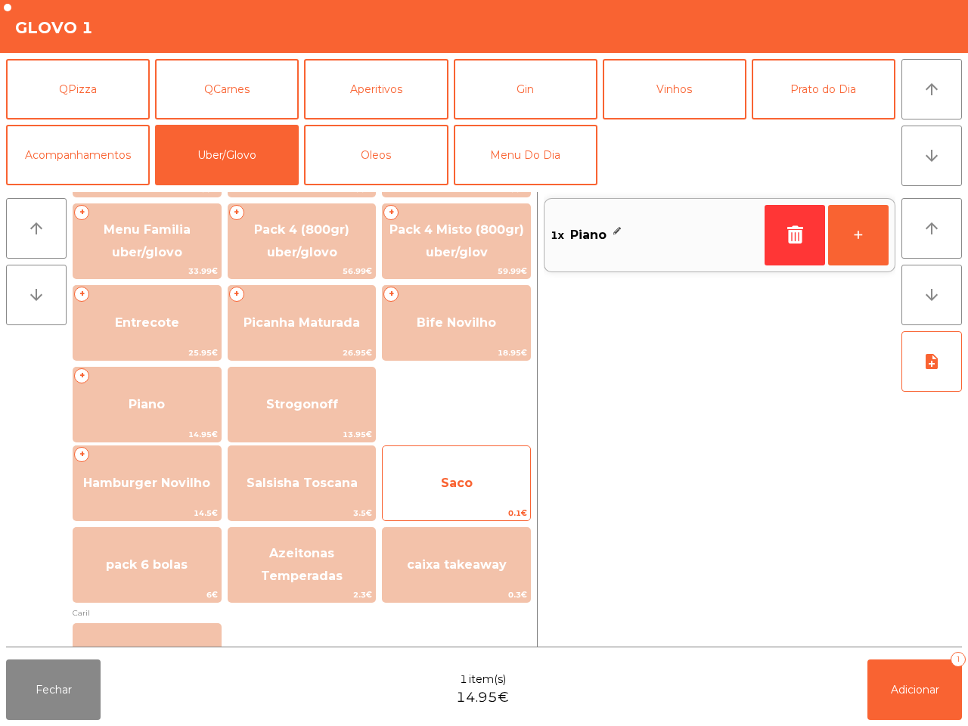
click at [454, 485] on span "Saco" at bounding box center [457, 483] width 32 height 14
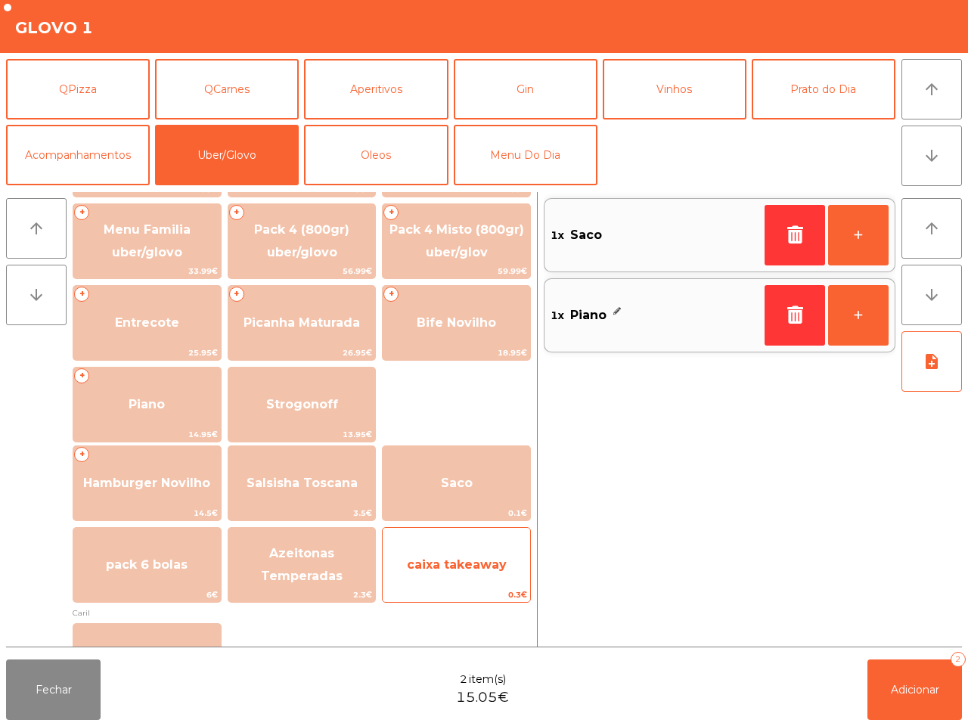
click at [470, 572] on span "caixa takeaway" at bounding box center [456, 565] width 147 height 41
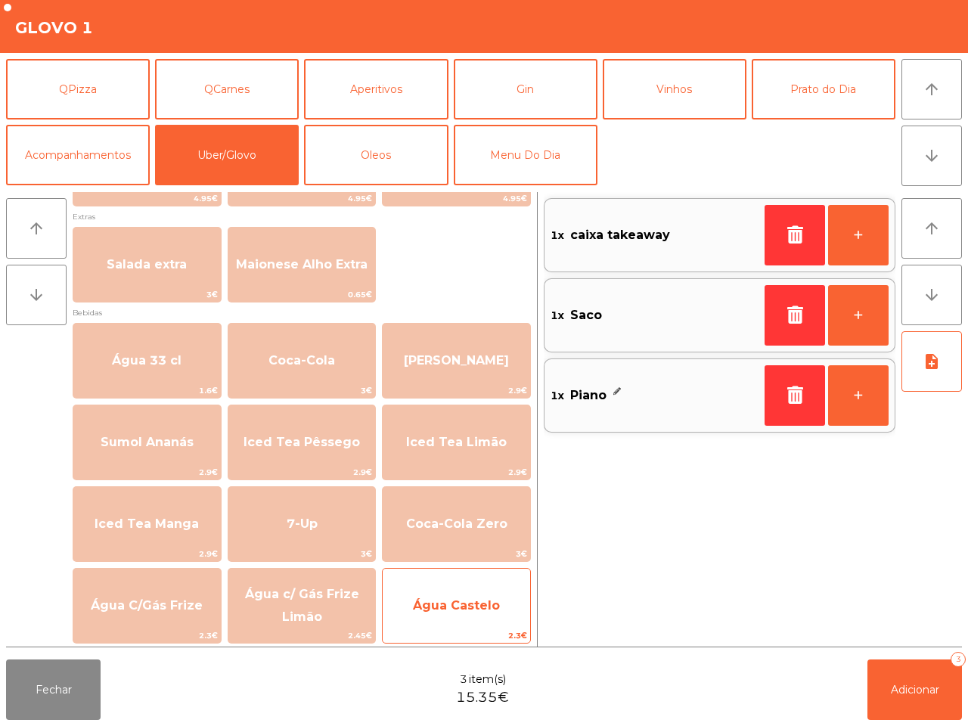
scroll to position [768, 0]
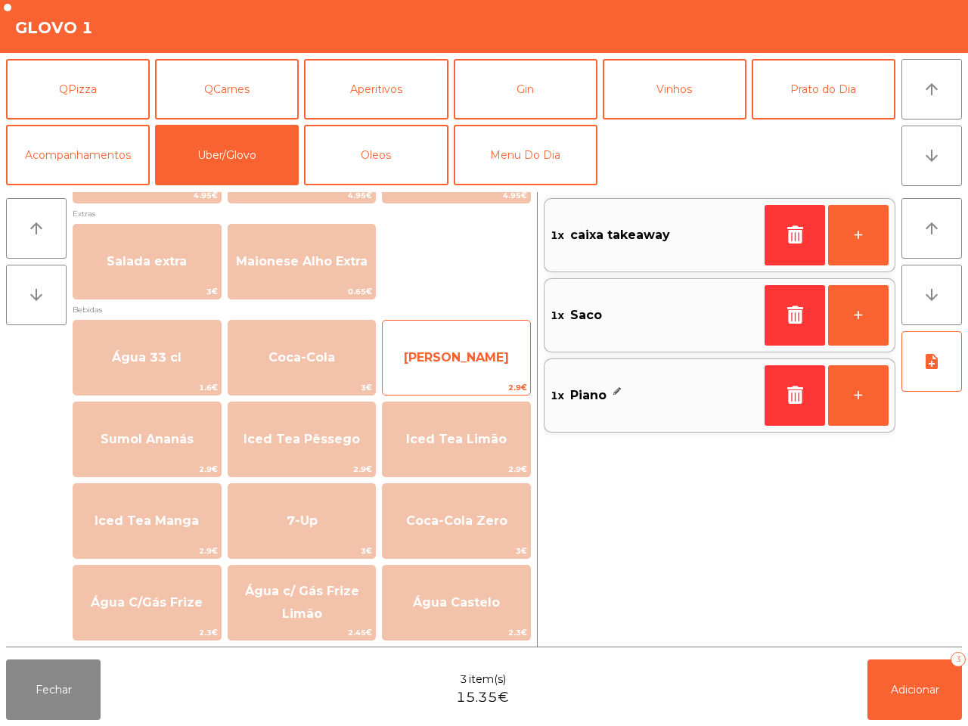
click at [443, 348] on span "[PERSON_NAME]" at bounding box center [456, 357] width 147 height 41
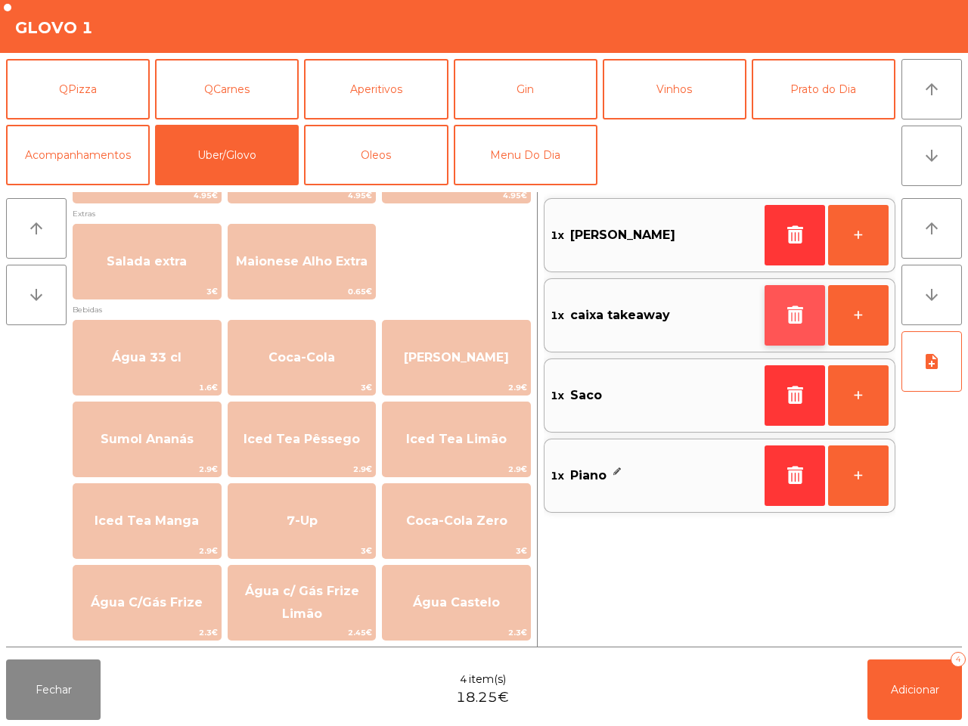
click at [779, 331] on button "button" at bounding box center [795, 315] width 61 height 61
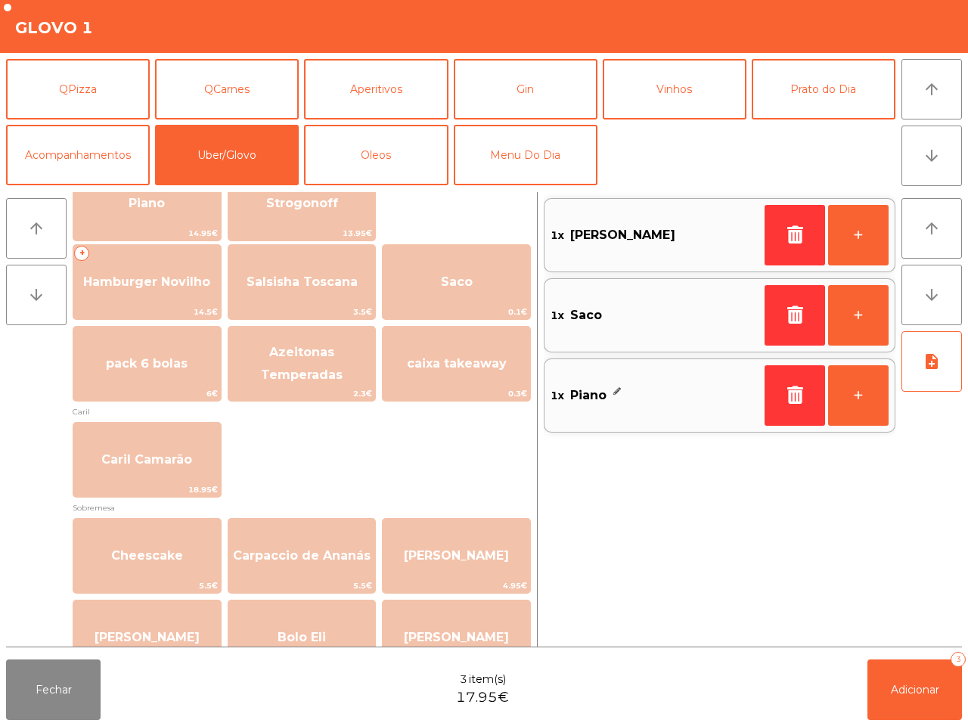
scroll to position [295, 0]
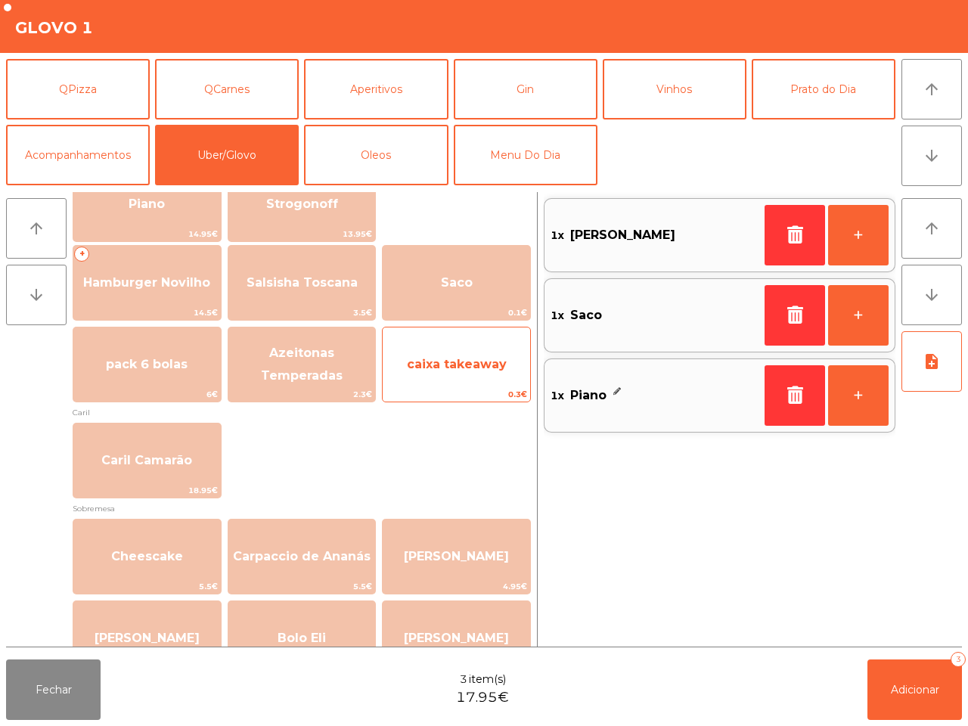
click at [478, 388] on span "0.3€" at bounding box center [456, 394] width 147 height 14
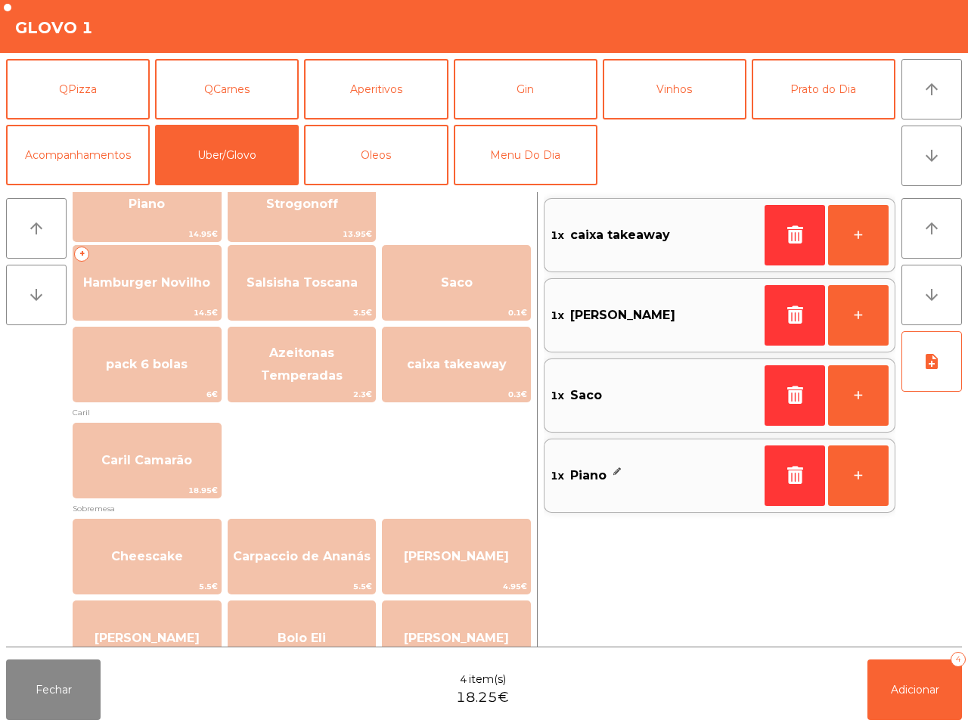
click at [343, 484] on div "[PERSON_NAME] 18.95€" at bounding box center [302, 461] width 458 height 76
click at [920, 705] on button "Adicionar 4" at bounding box center [915, 690] width 95 height 61
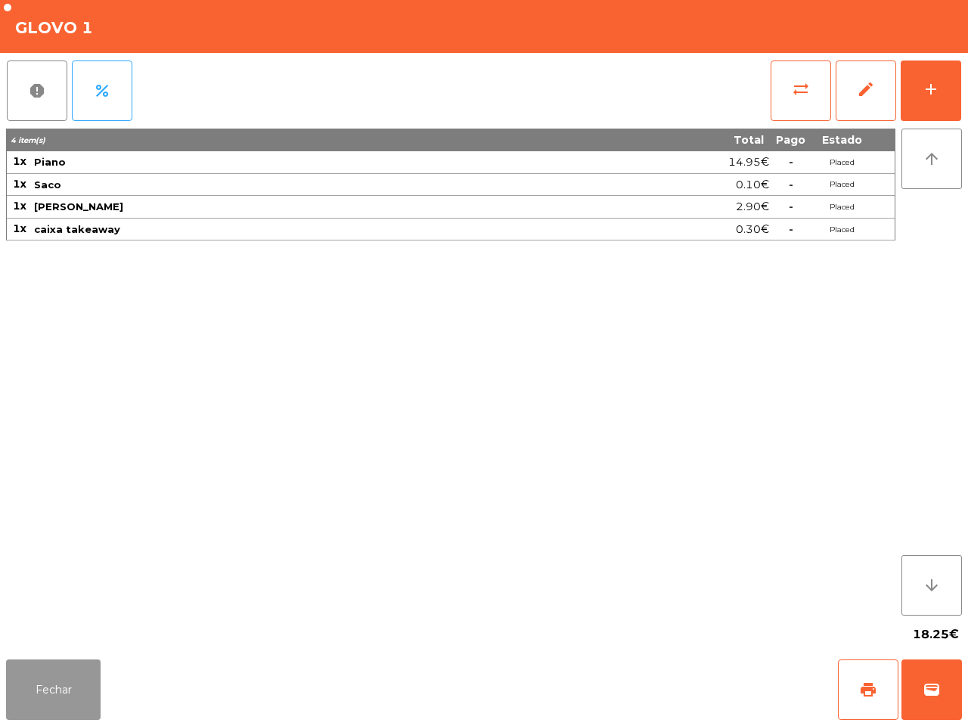
click at [39, 678] on button "Fechar" at bounding box center [53, 690] width 95 height 61
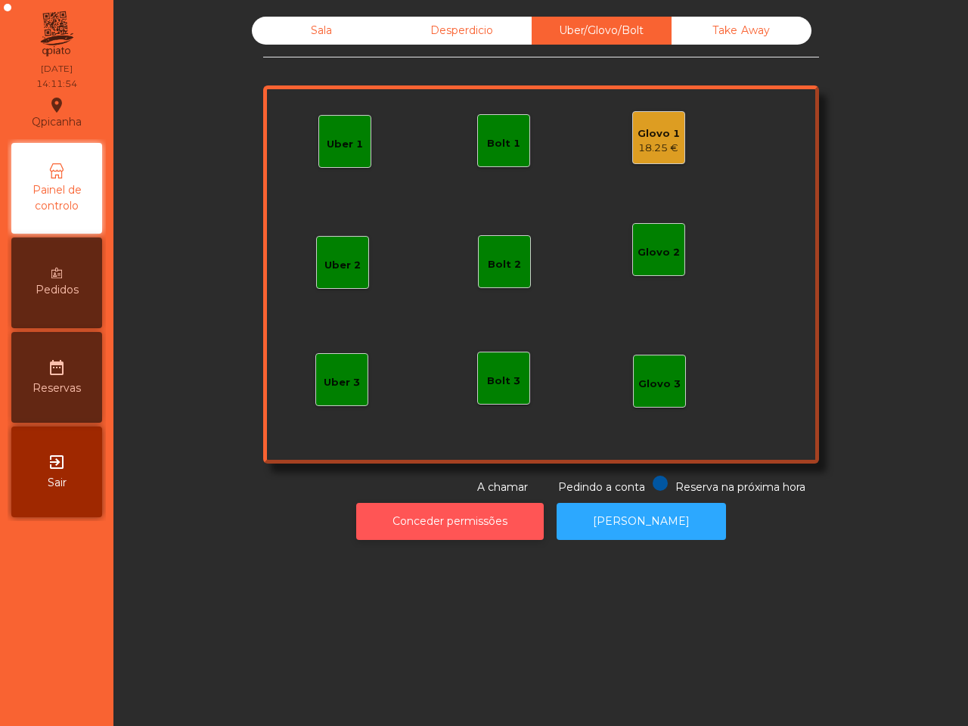
click at [470, 526] on button "Conceder permissões" at bounding box center [450, 521] width 188 height 37
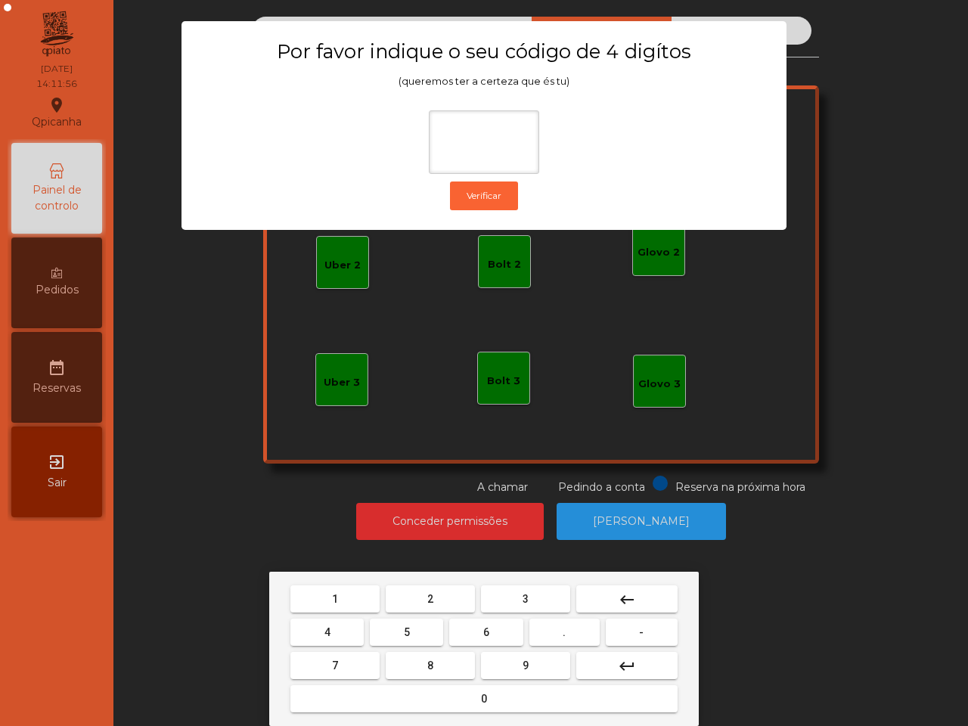
click at [484, 632] on span "6" at bounding box center [486, 632] width 6 height 12
click at [407, 628] on span "5" at bounding box center [407, 632] width 6 height 12
click at [338, 601] on button "1" at bounding box center [334, 598] width 89 height 27
click at [420, 601] on button "2" at bounding box center [430, 598] width 89 height 27
type input "****"
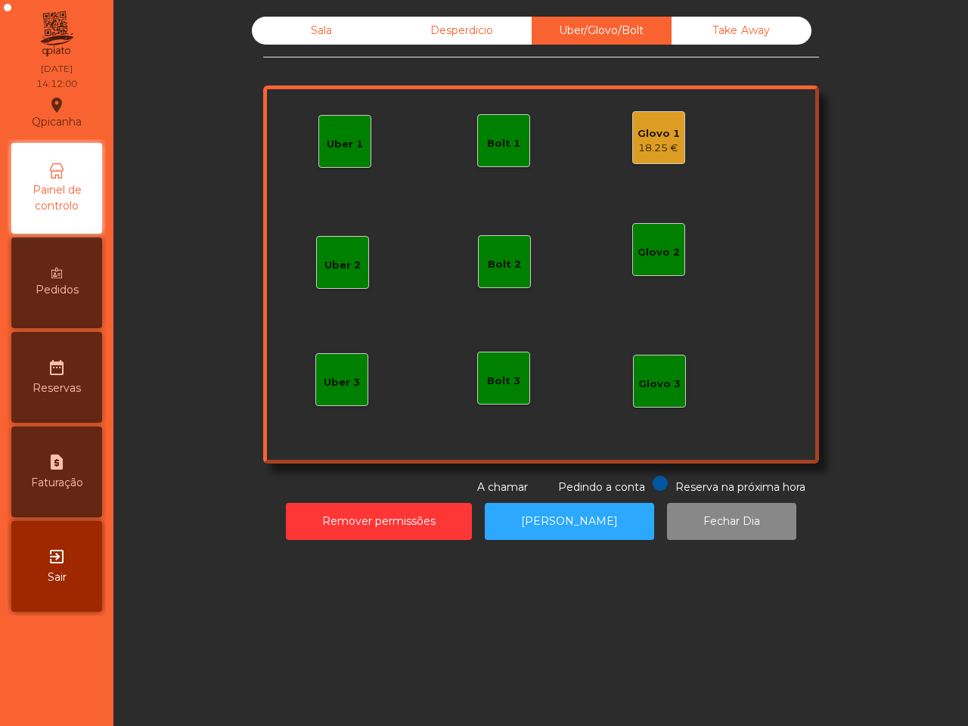
click at [662, 138] on div "Glovo 1" at bounding box center [659, 133] width 42 height 15
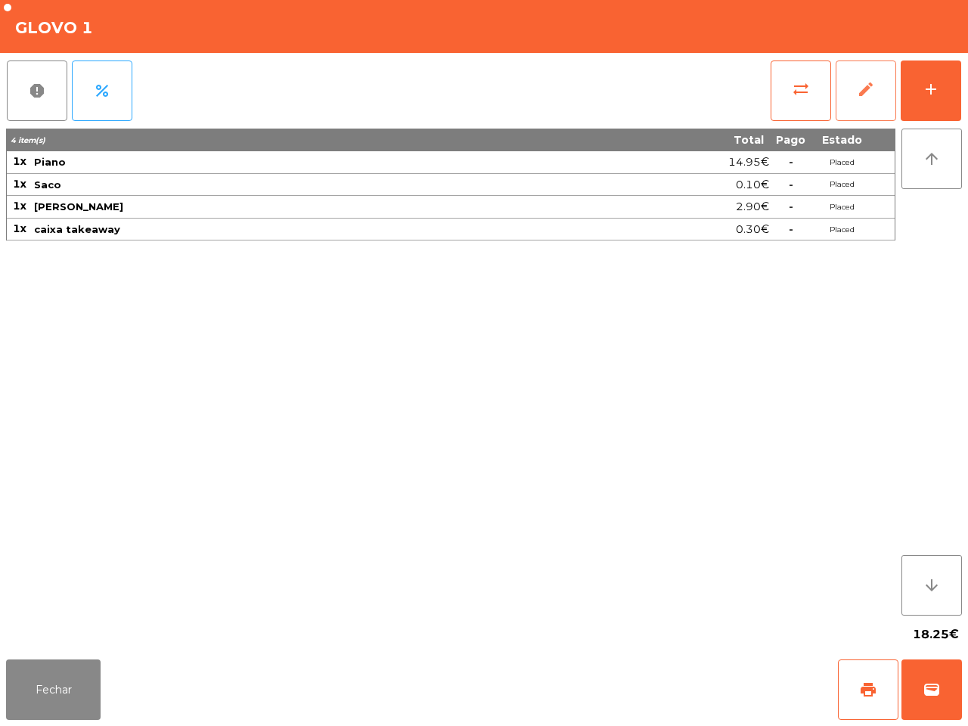
click at [872, 95] on span "edit" at bounding box center [866, 89] width 18 height 18
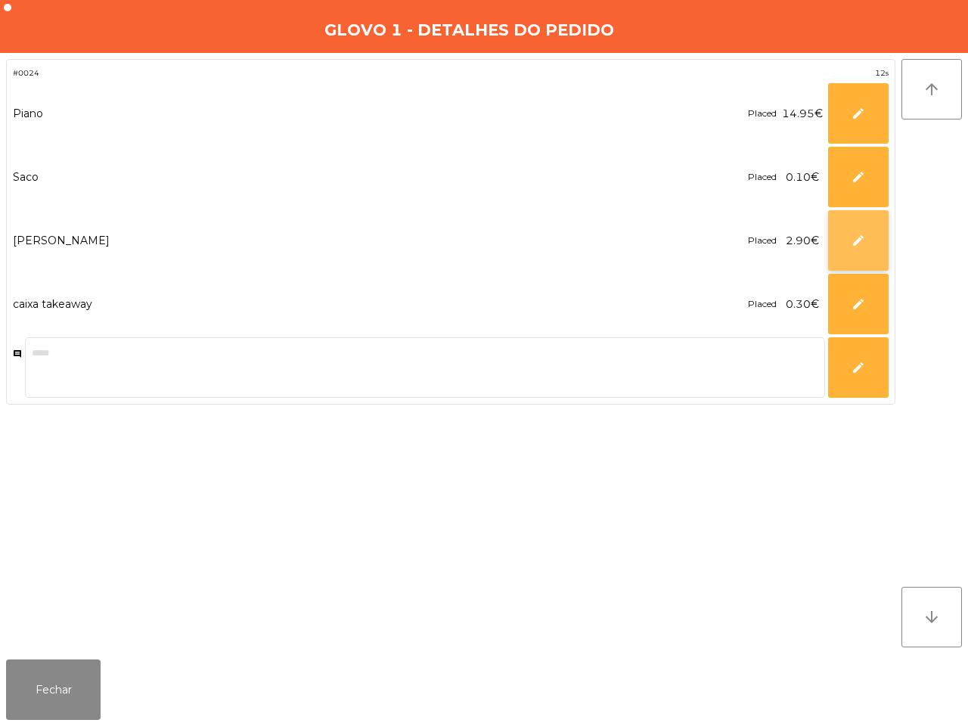
click at [841, 242] on button "edit" at bounding box center [858, 240] width 61 height 61
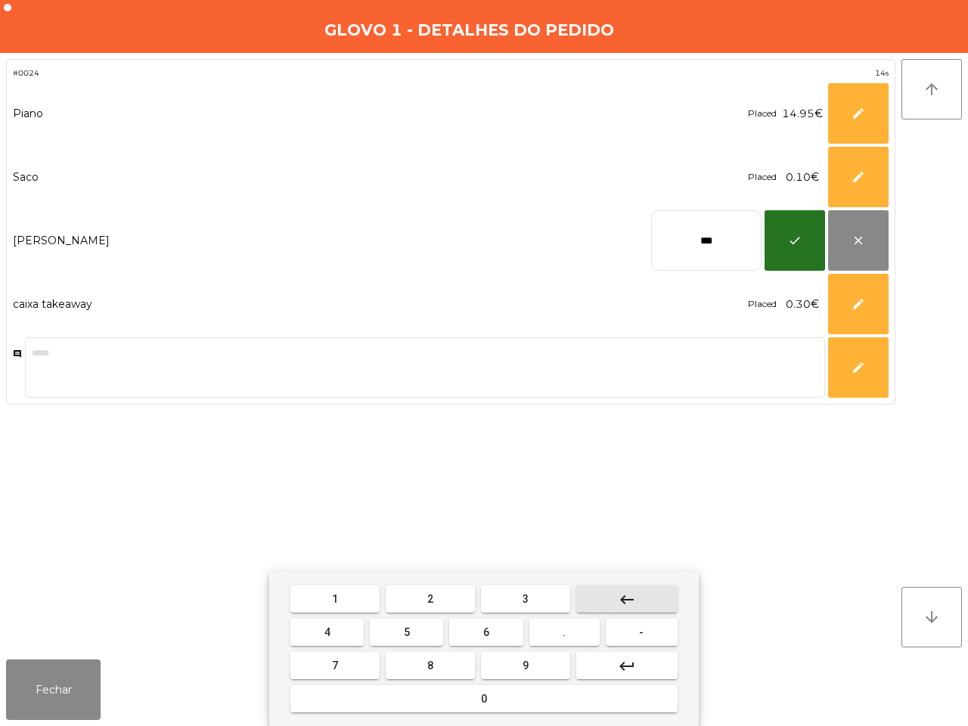
click at [638, 595] on button "keyboard_backspace" at bounding box center [626, 598] width 101 height 27
type input "**"
click at [436, 660] on button "8" at bounding box center [430, 665] width 89 height 27
click at [402, 632] on button "5" at bounding box center [406, 632] width 73 height 27
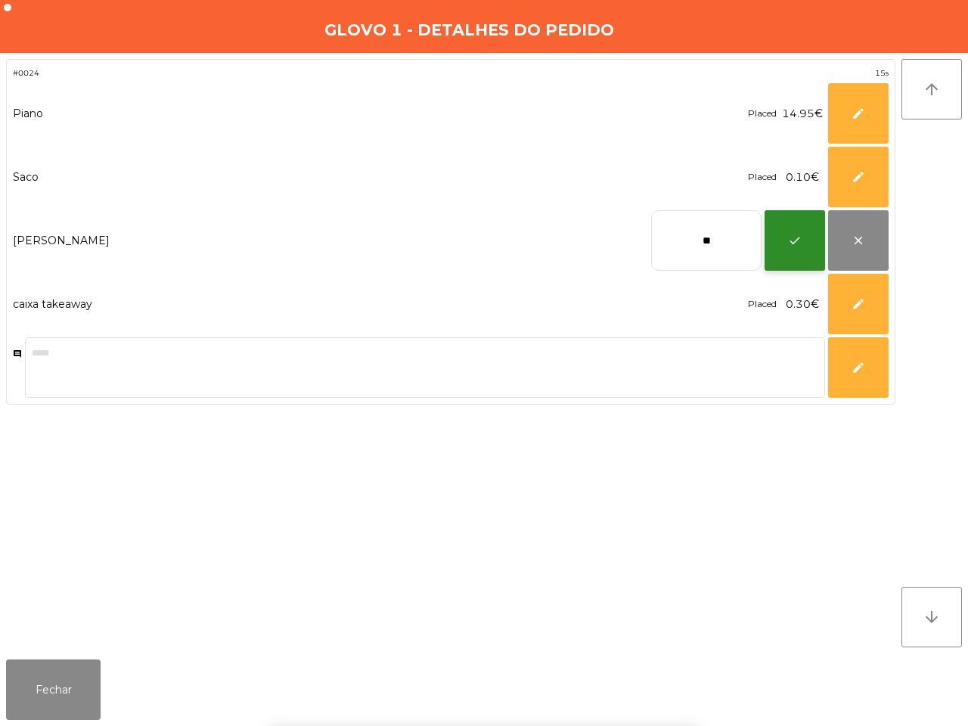
click at [791, 254] on button "check" at bounding box center [795, 240] width 61 height 61
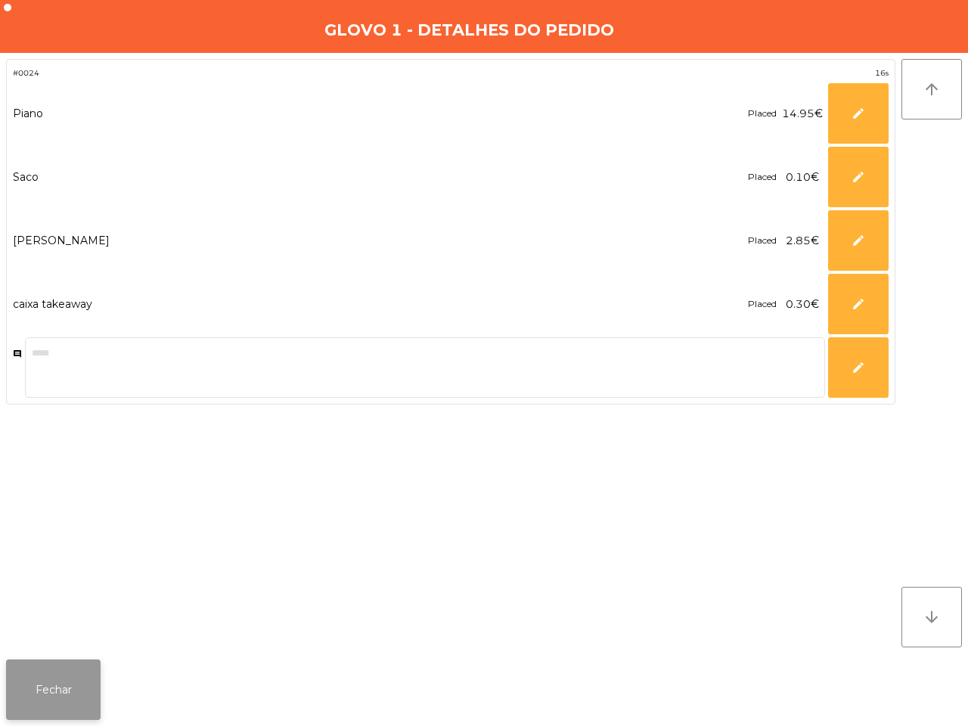
click at [45, 685] on button "Fechar" at bounding box center [53, 690] width 95 height 61
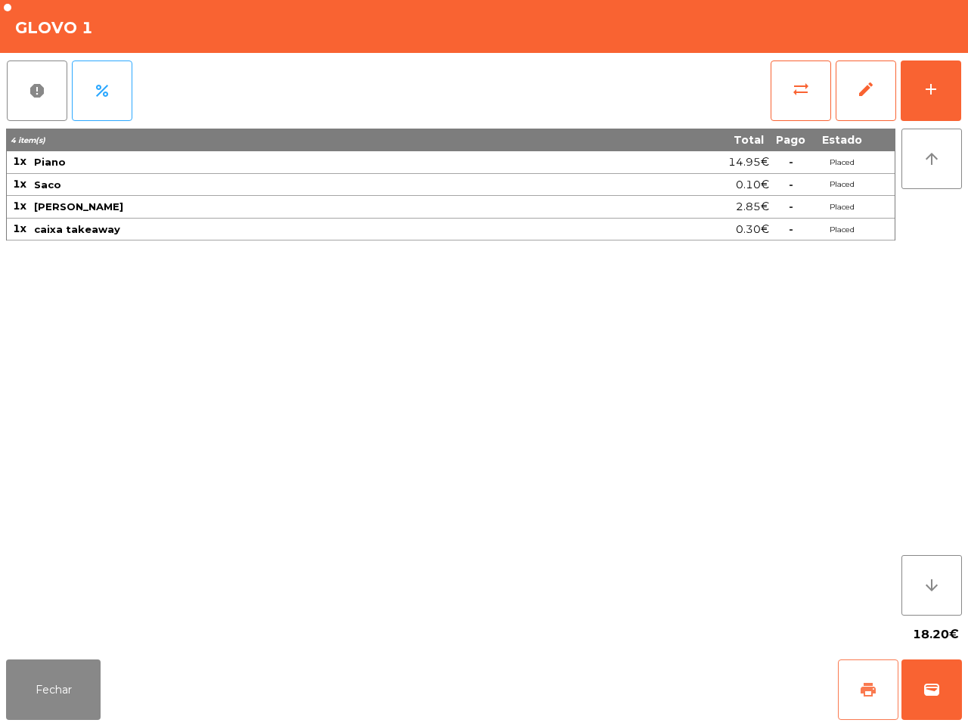
click at [864, 688] on span "print" at bounding box center [868, 690] width 18 height 18
click at [930, 700] on button "wallet" at bounding box center [932, 690] width 61 height 61
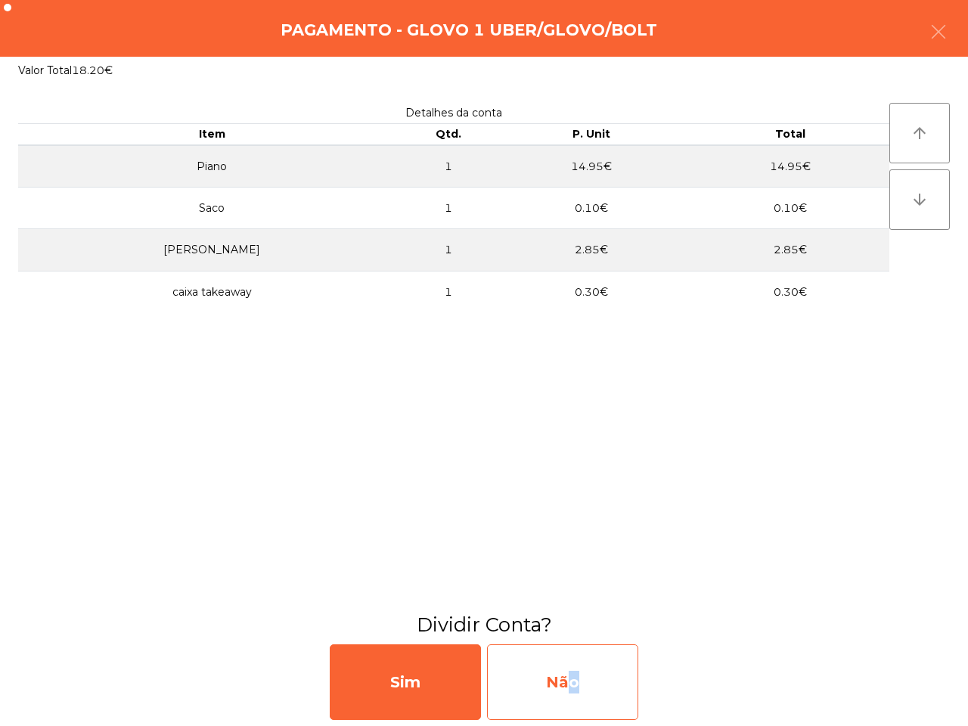
click at [564, 675] on div "Não" at bounding box center [562, 682] width 151 height 76
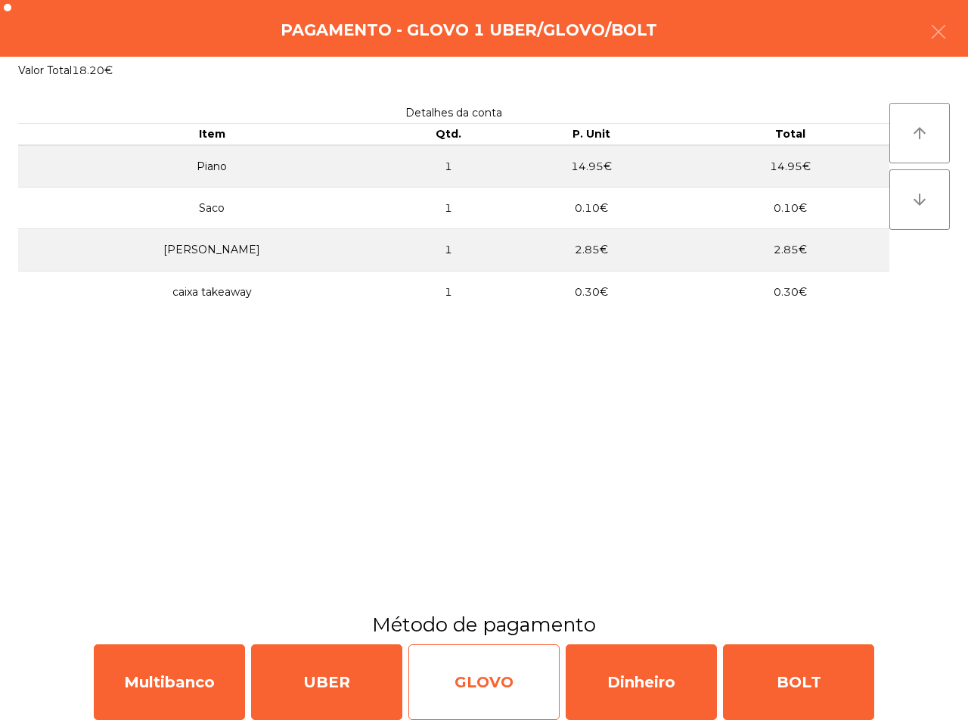
click at [499, 663] on div "GLOVO" at bounding box center [483, 682] width 151 height 76
select select "**"
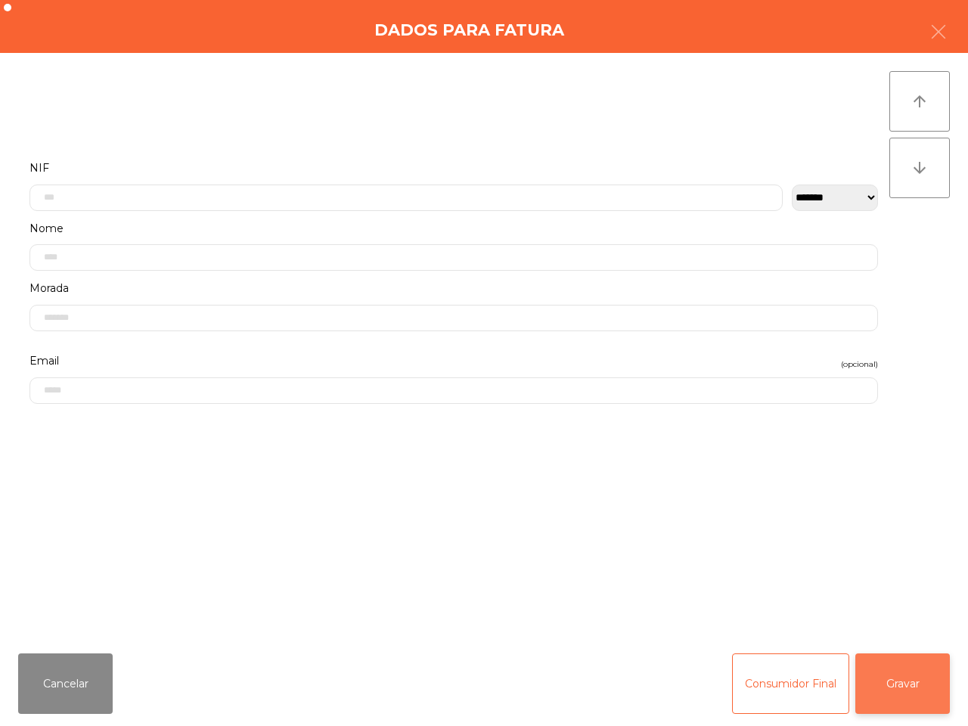
click at [906, 681] on button "Gravar" at bounding box center [902, 684] width 95 height 61
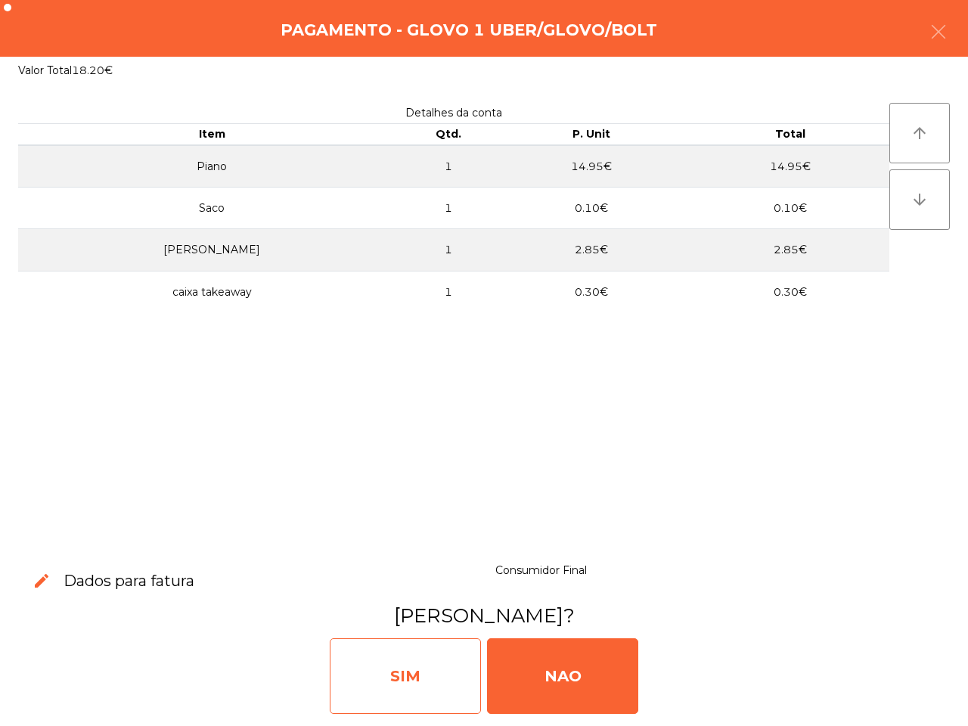
click at [384, 657] on div "SIM" at bounding box center [405, 676] width 151 height 76
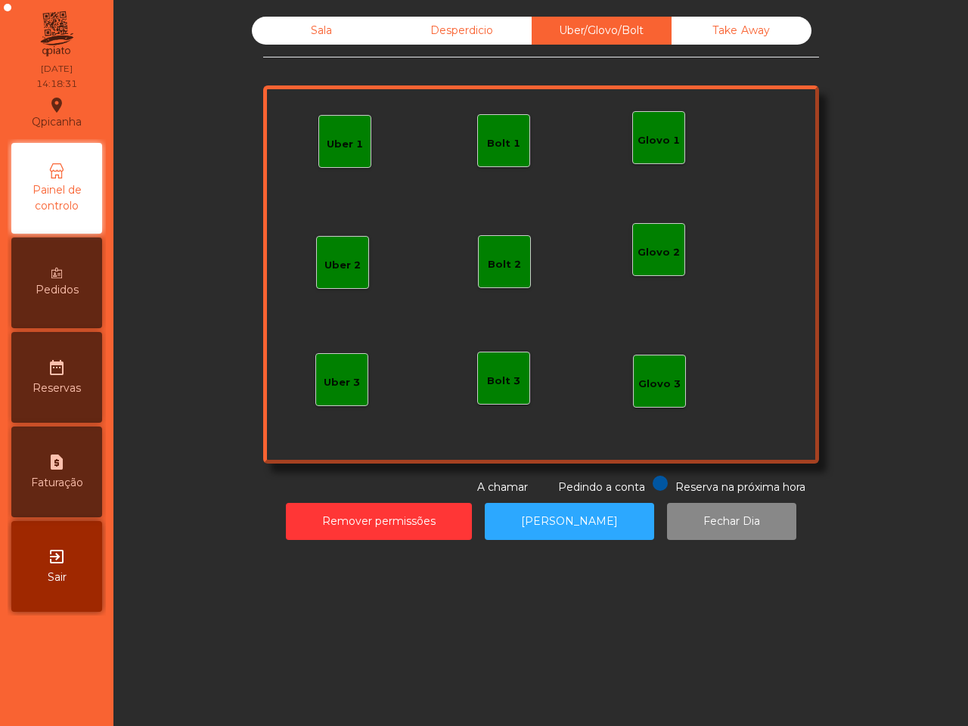
click at [439, 601] on div "Sala Desperdicio Uber/Glovo/Bolt Take Away Uber 1 Glovo 1 Uber 2 Uber 3 Glovo 2…" at bounding box center [540, 363] width 855 height 726
click at [323, 32] on div "Sala" at bounding box center [322, 31] width 140 height 28
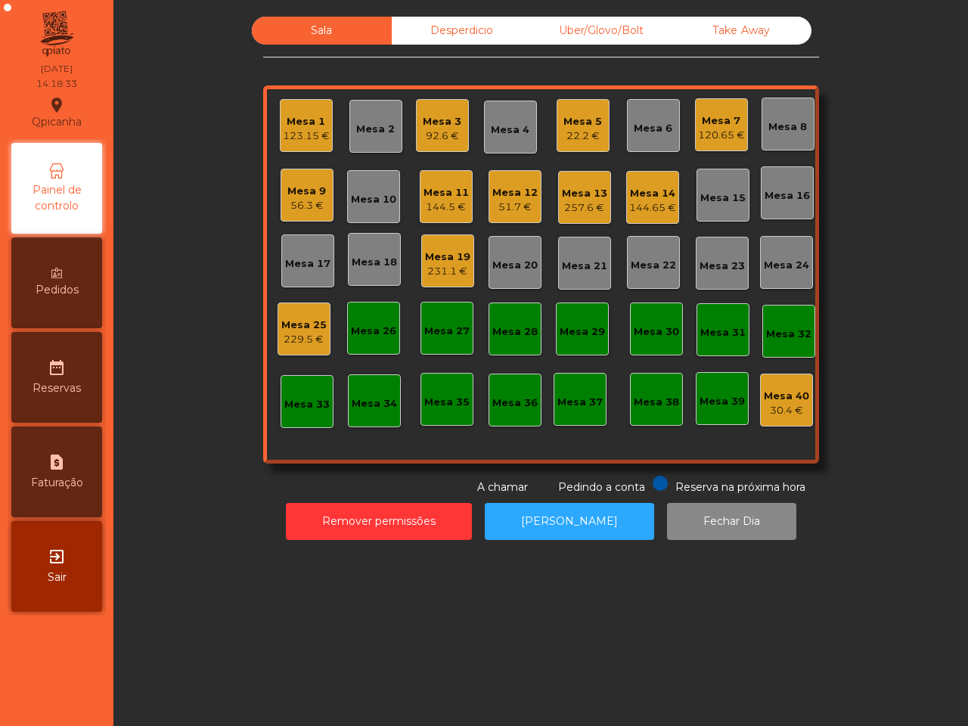
click at [594, 116] on div "Mesa 5" at bounding box center [583, 121] width 39 height 15
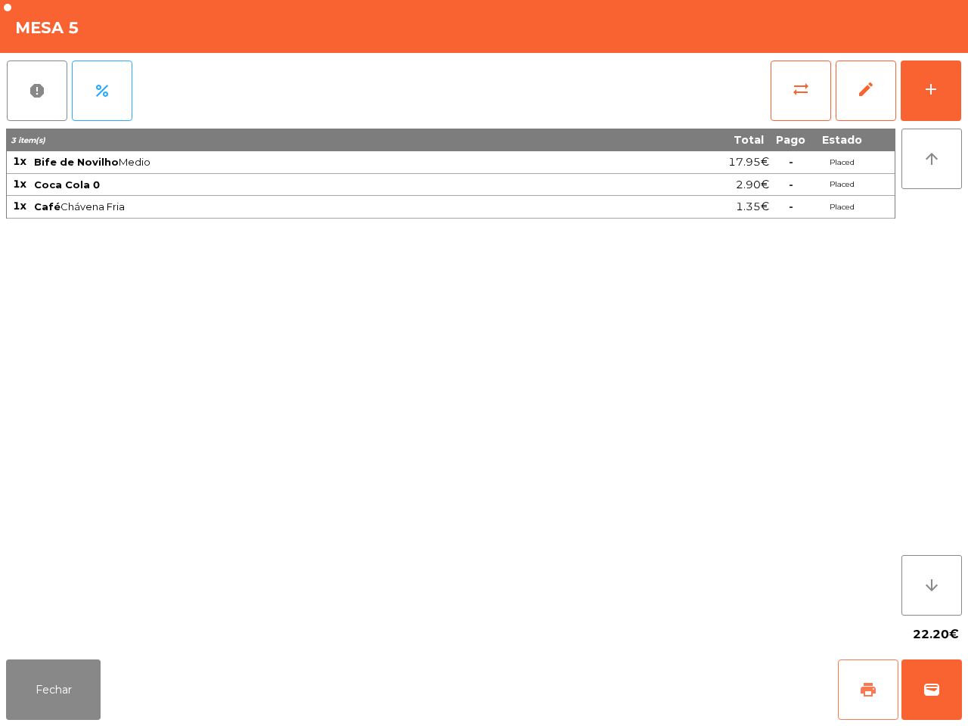
click at [887, 683] on button "print" at bounding box center [868, 690] width 61 height 61
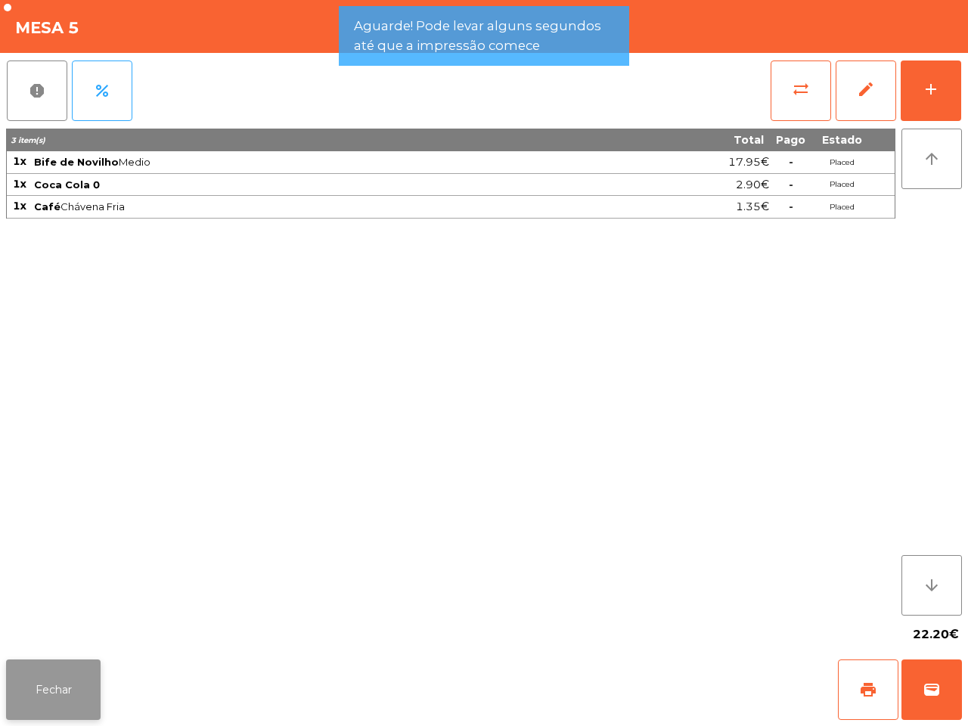
click at [62, 694] on button "Fechar" at bounding box center [53, 690] width 95 height 61
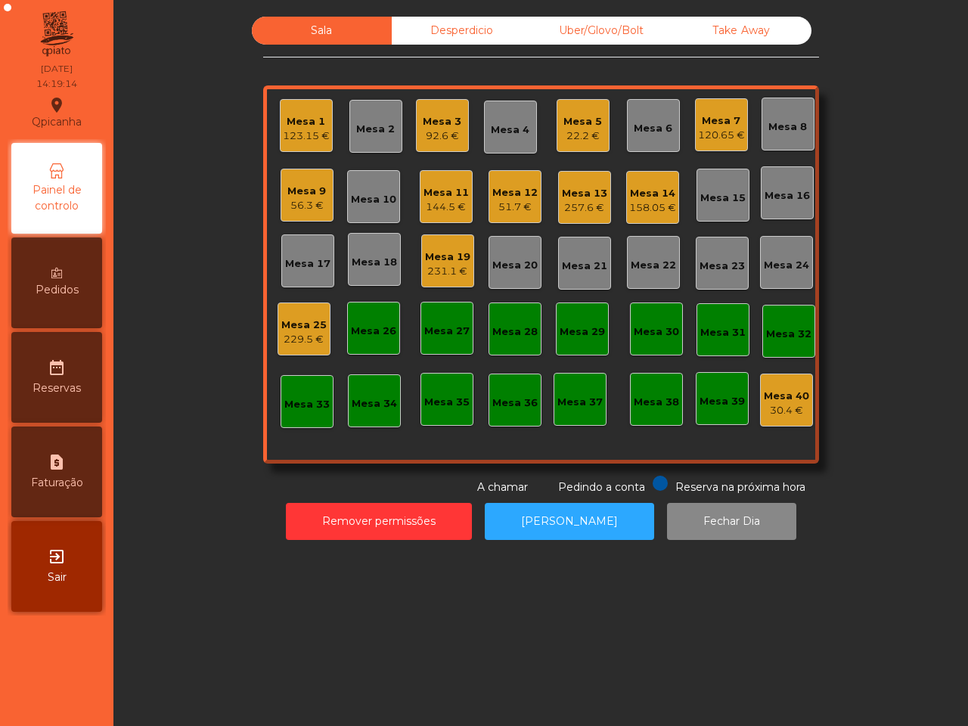
click at [570, 122] on div "Mesa 5" at bounding box center [583, 121] width 39 height 15
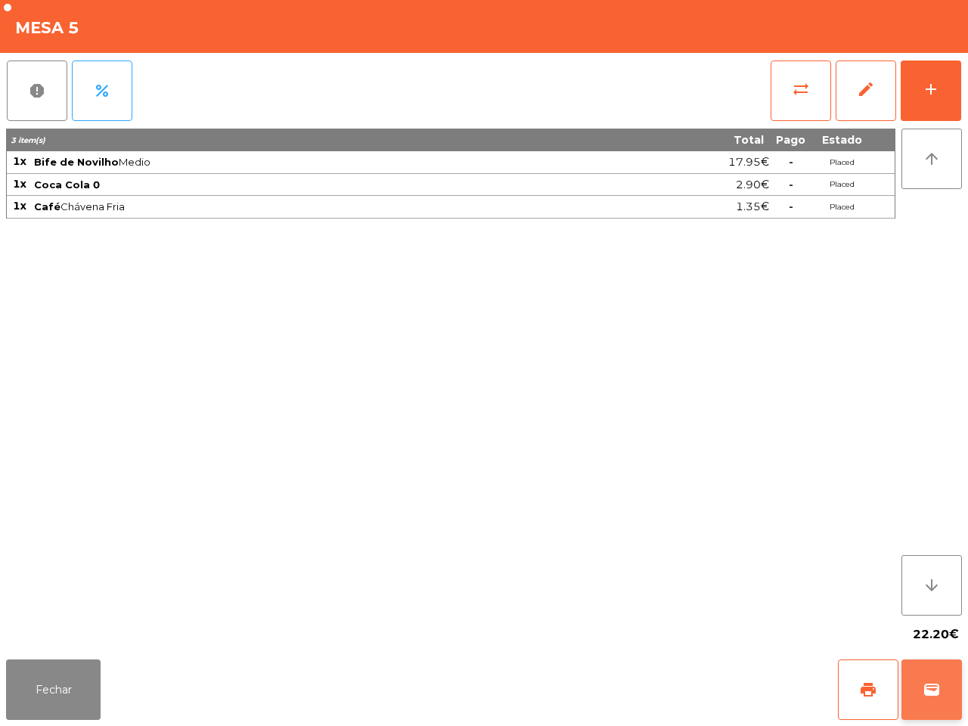
click at [939, 677] on button "wallet" at bounding box center [932, 690] width 61 height 61
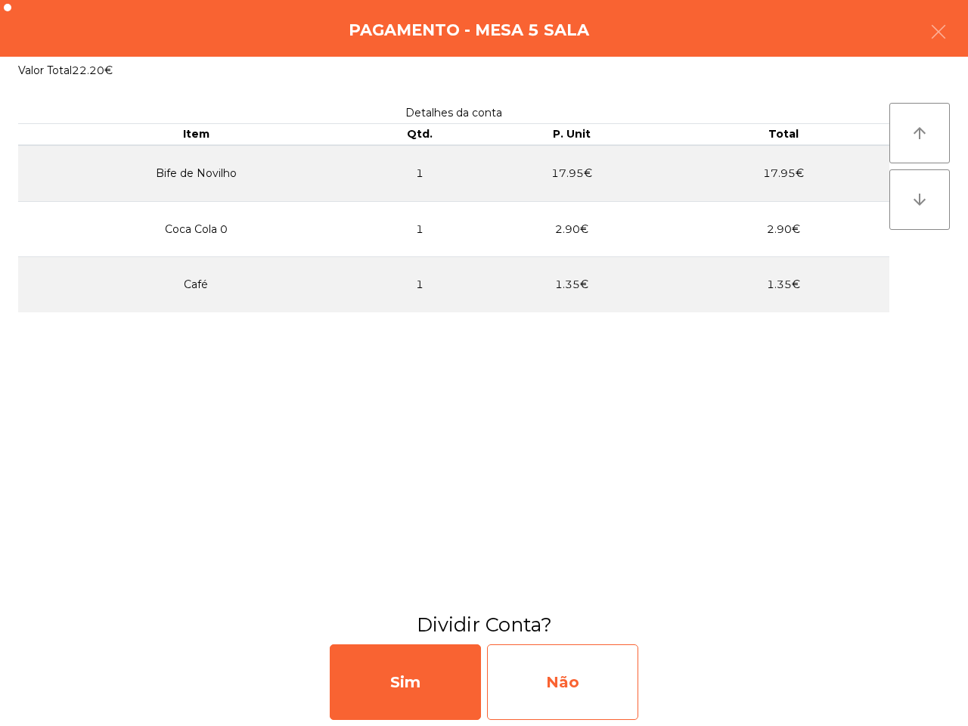
click at [557, 694] on div "Não" at bounding box center [562, 682] width 151 height 76
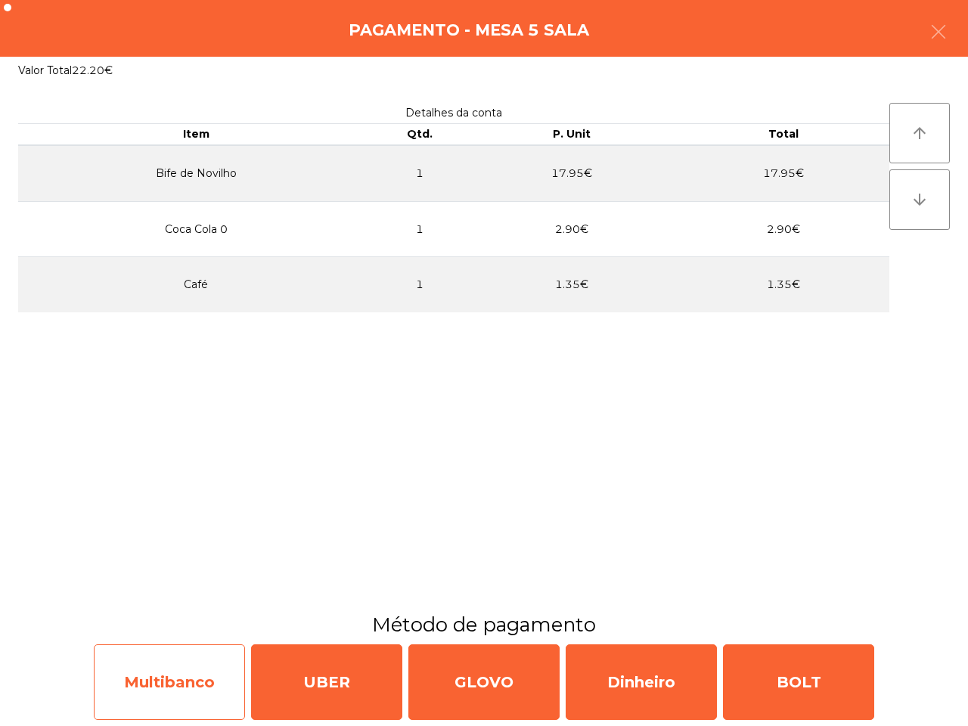
click at [153, 701] on div "Multibanco" at bounding box center [169, 682] width 151 height 76
select select "**"
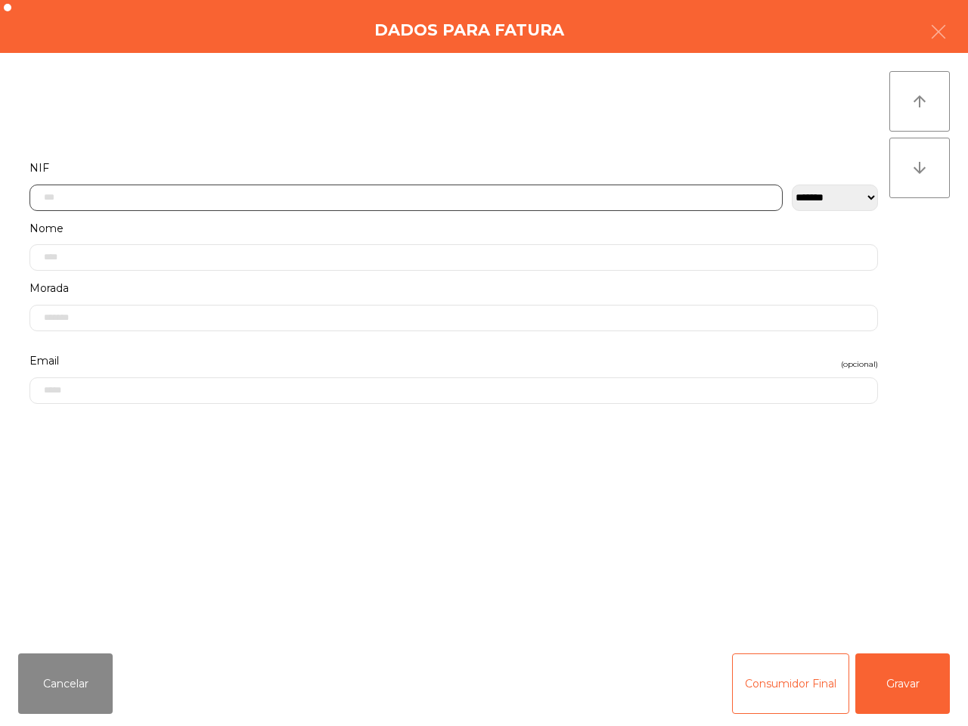
click at [262, 190] on input "text" at bounding box center [405, 198] width 753 height 26
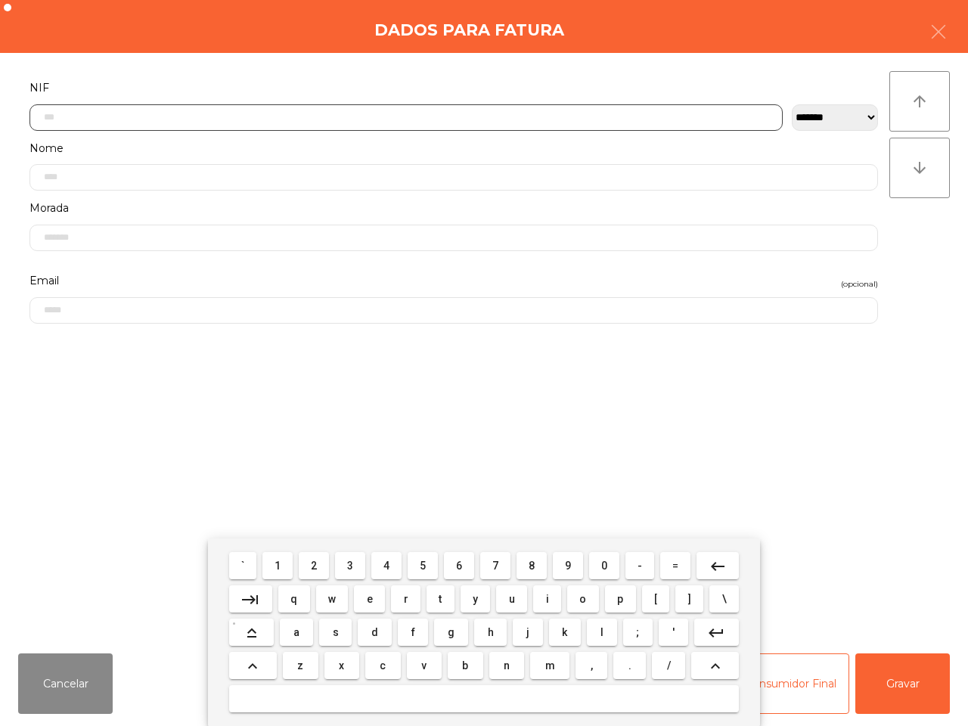
scroll to position [85, 0]
click at [285, 560] on button "1" at bounding box center [277, 565] width 30 height 27
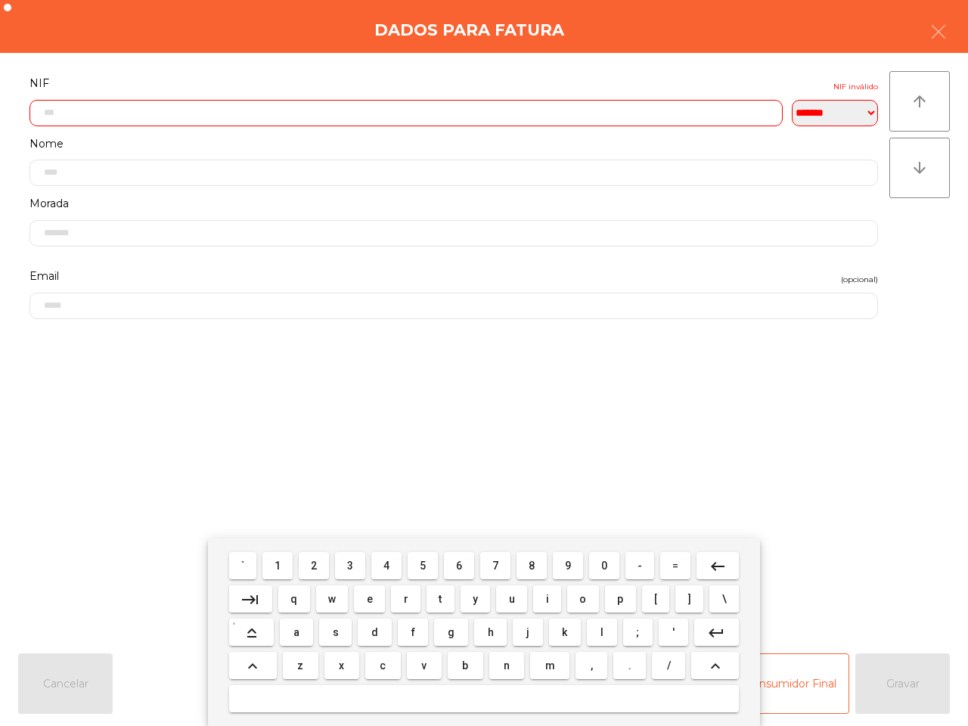
click at [526, 562] on button "8" at bounding box center [532, 565] width 30 height 27
click at [284, 560] on button "1" at bounding box center [277, 565] width 30 height 27
click at [547, 566] on mat-keyboard-key "8" at bounding box center [532, 565] width 36 height 33
click at [533, 561] on span "8" at bounding box center [532, 566] width 6 height 12
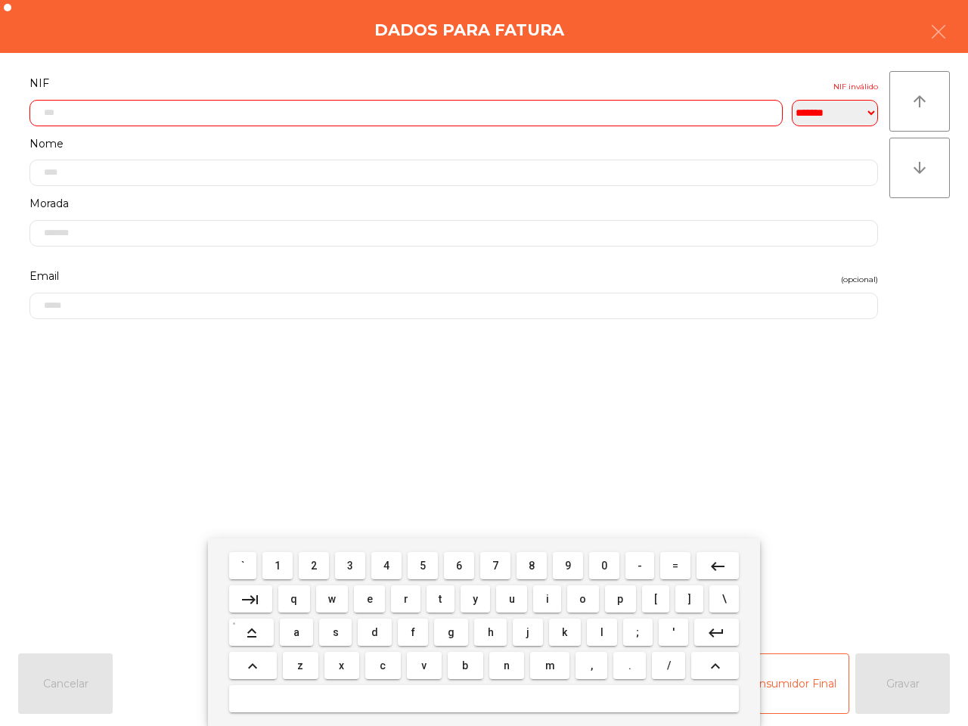
click at [270, 557] on button "1" at bounding box center [277, 565] width 30 height 27
click at [596, 565] on button "0" at bounding box center [604, 565] width 30 height 27
click at [430, 564] on button "5" at bounding box center [423, 565] width 30 height 27
click at [567, 562] on span "9" at bounding box center [568, 566] width 6 height 12
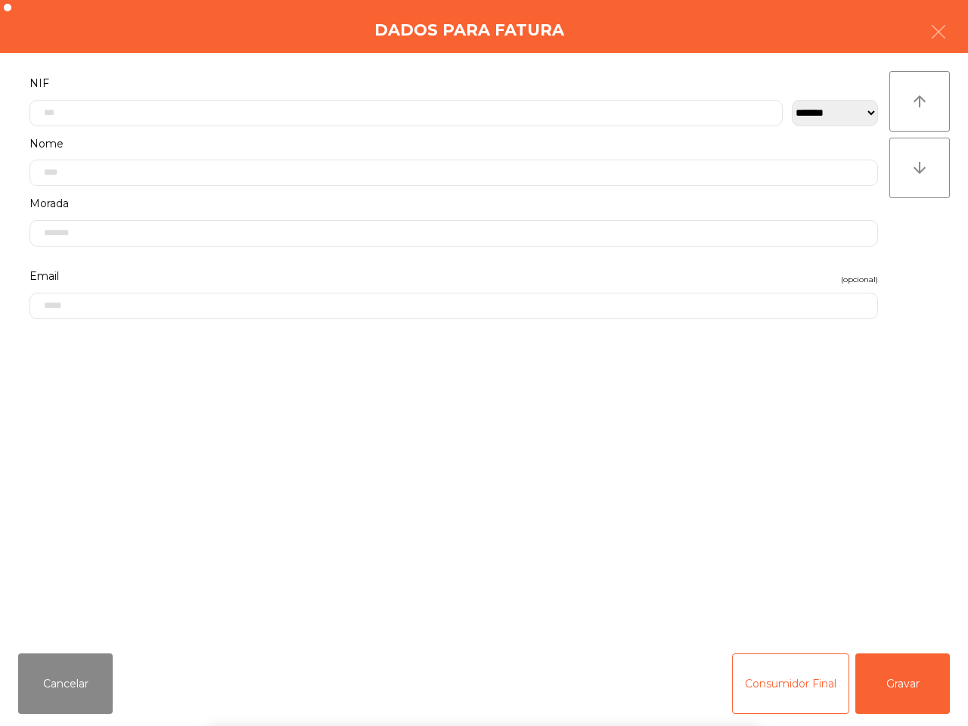
click at [619, 429] on form "**********" at bounding box center [453, 349] width 871 height 552
click at [908, 655] on button "Gravar" at bounding box center [902, 684] width 95 height 61
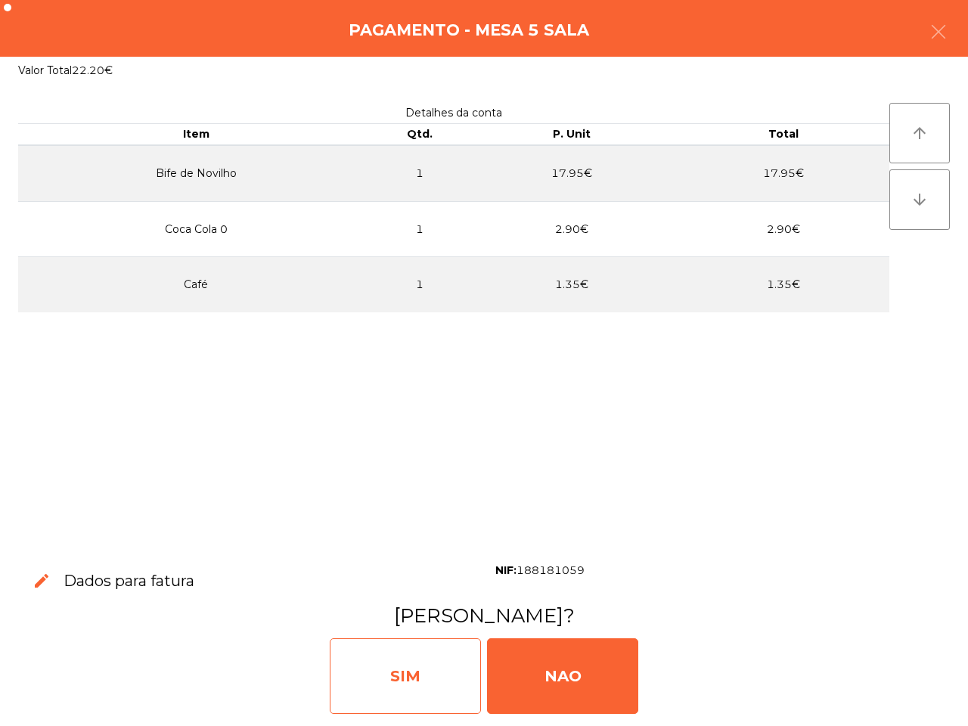
click at [418, 667] on div "SIM" at bounding box center [405, 676] width 151 height 76
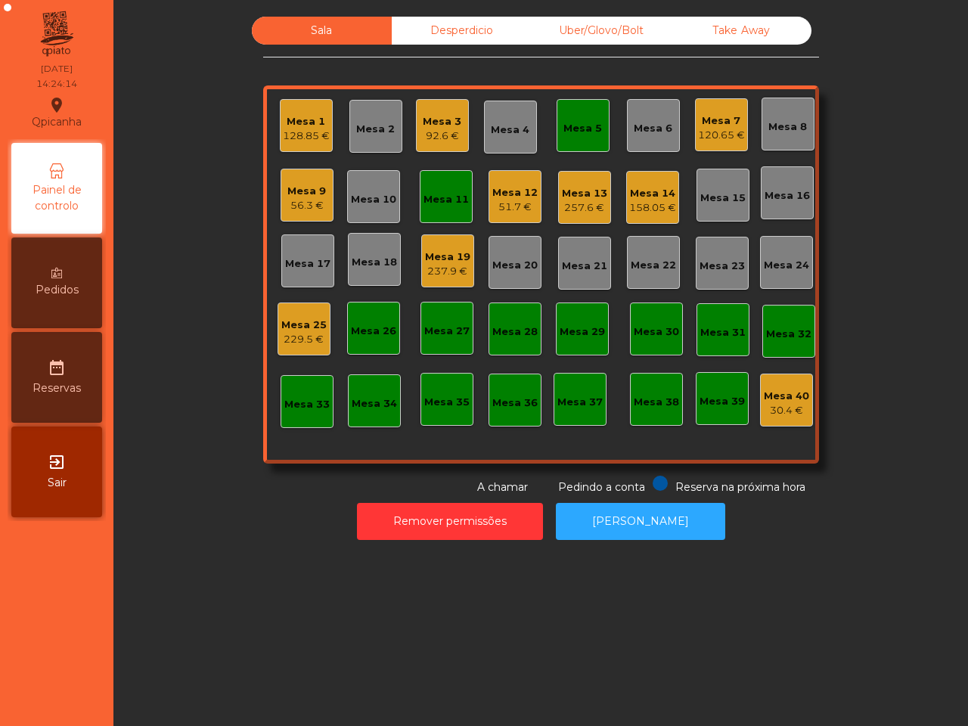
click at [62, 293] on span "Pedidos" at bounding box center [57, 290] width 43 height 16
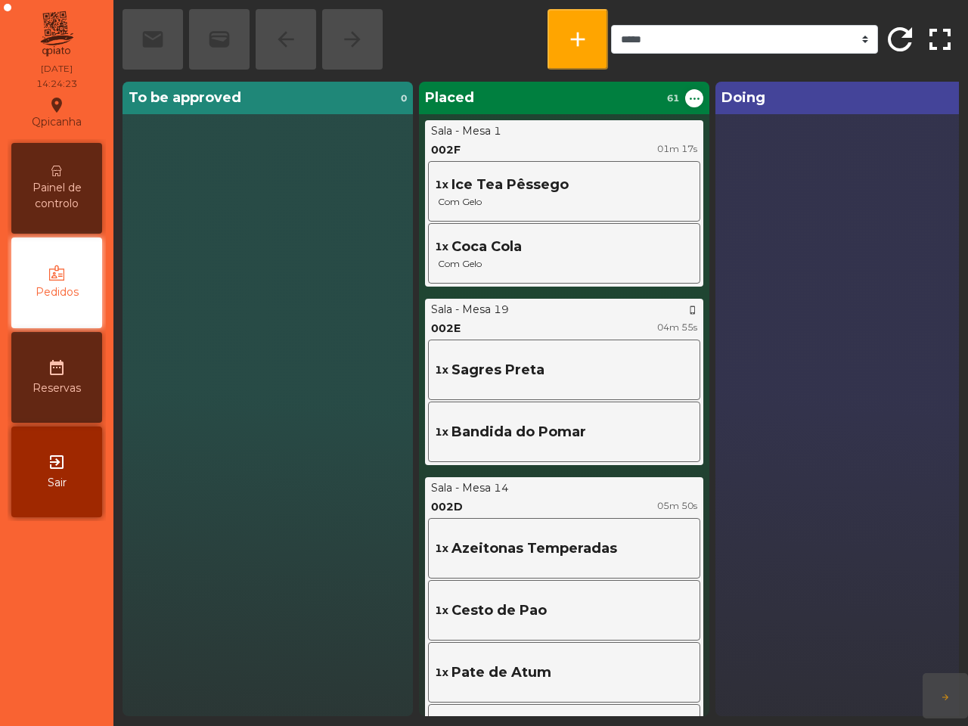
click at [42, 185] on span "Painel de controlo" at bounding box center [56, 196] width 83 height 32
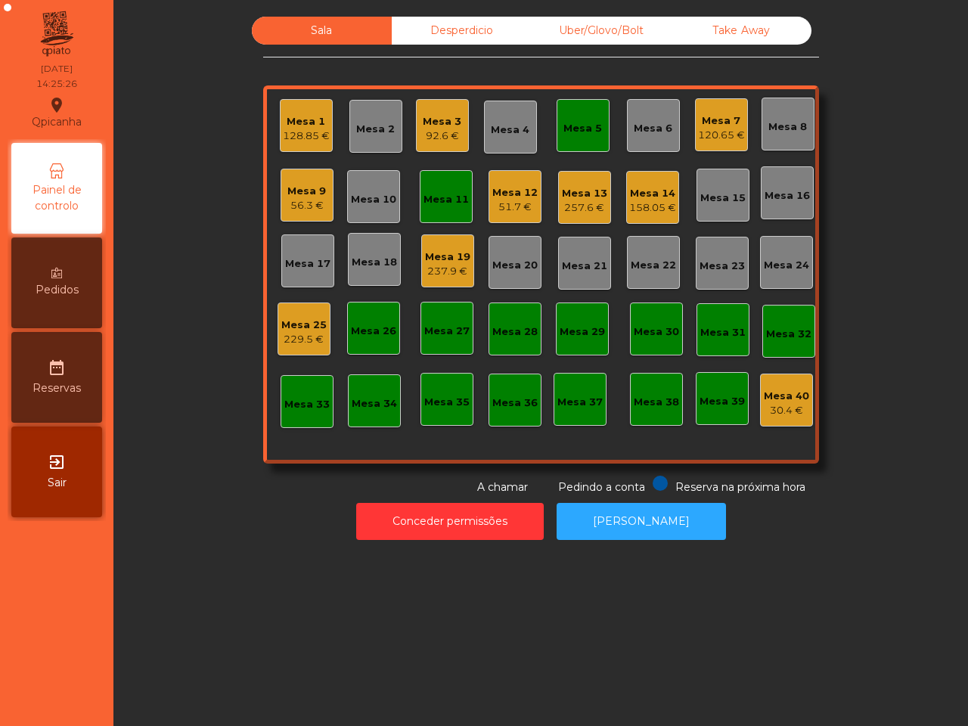
click at [291, 138] on div "128.85 €" at bounding box center [306, 136] width 47 height 15
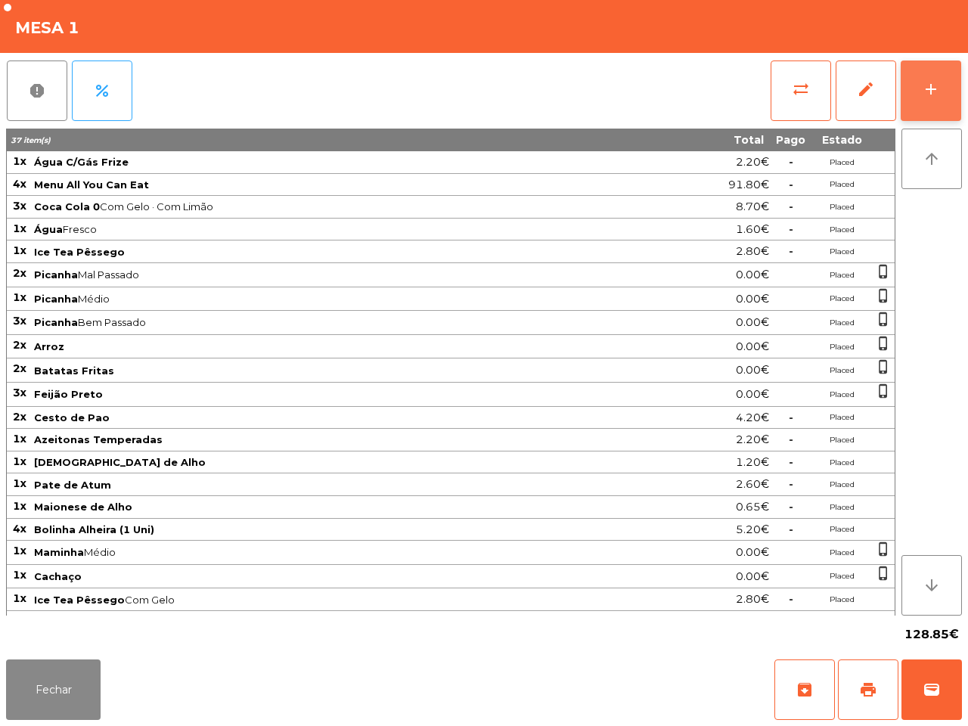
click at [927, 85] on div "add" at bounding box center [931, 89] width 18 height 18
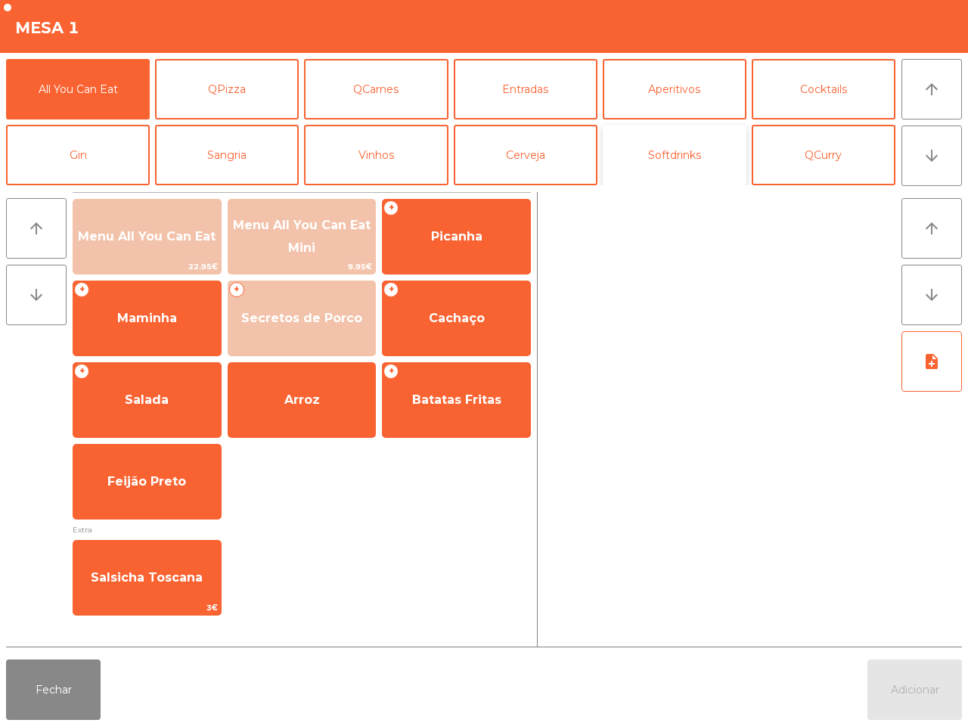
click at [640, 161] on button "Softdrinks" at bounding box center [675, 155] width 144 height 61
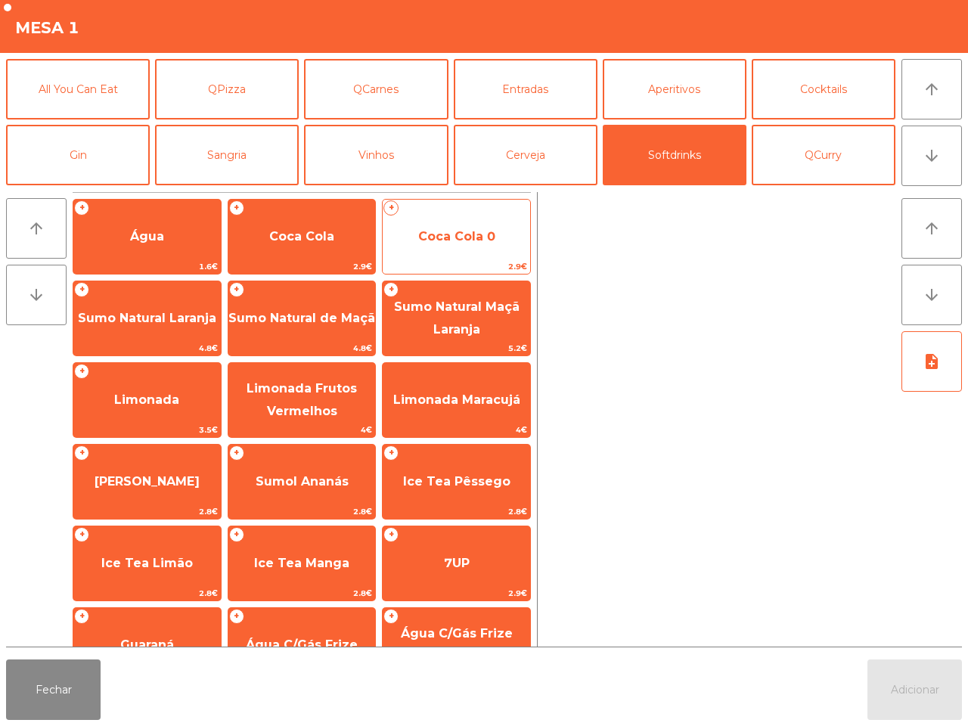
click at [442, 250] on span "Coca Cola 0" at bounding box center [456, 236] width 147 height 41
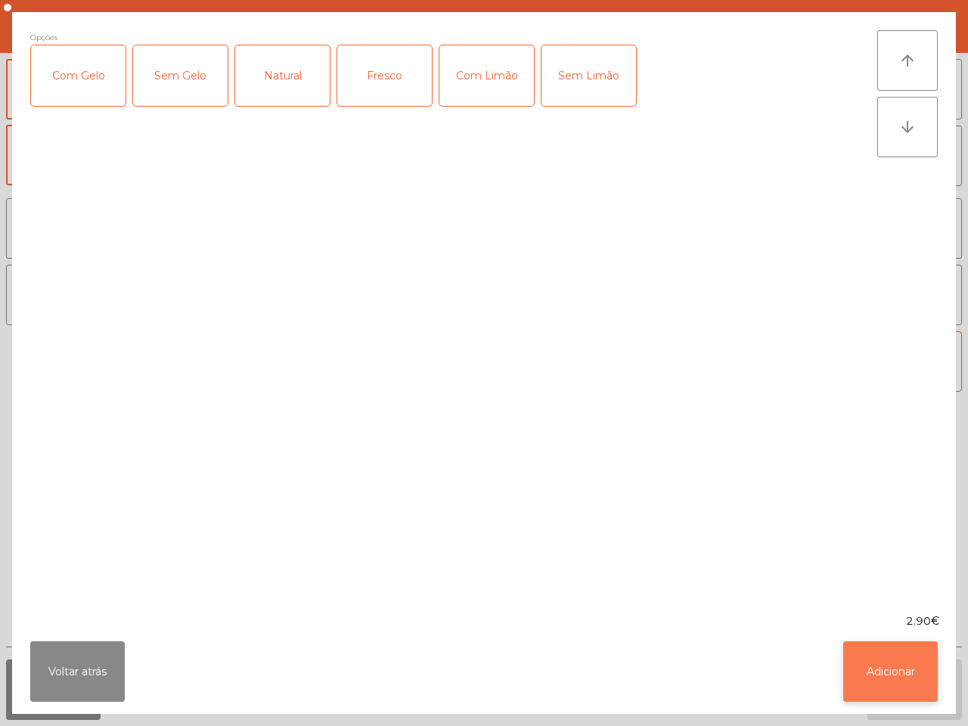
click at [893, 678] on button "Adicionar" at bounding box center [890, 671] width 95 height 61
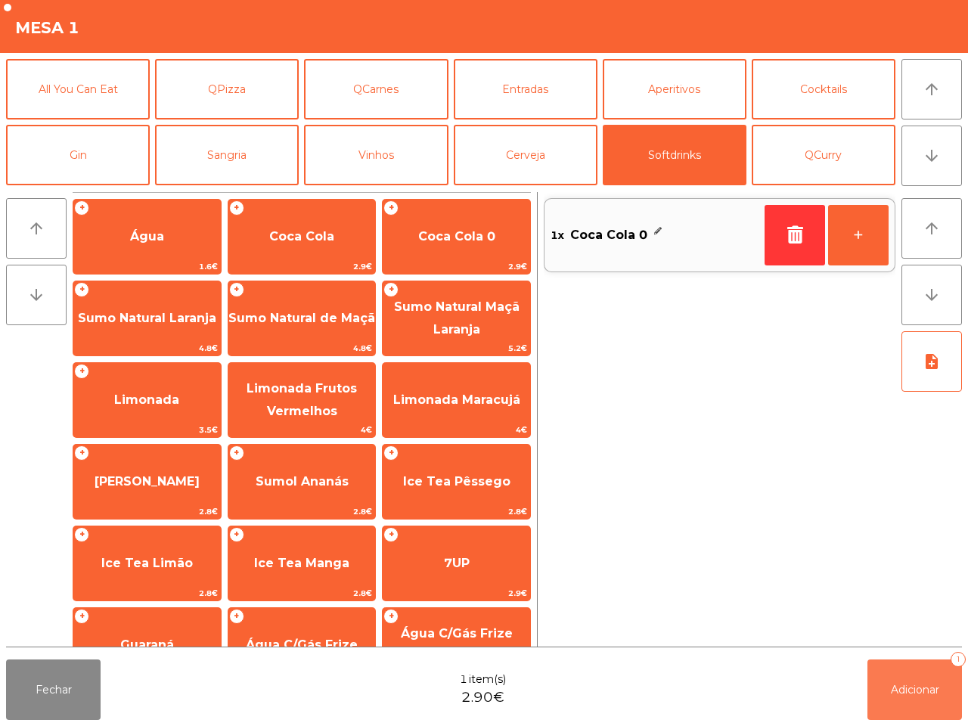
drag, startPoint x: 927, startPoint y: 707, endPoint x: 499, endPoint y: 689, distance: 427.7
click at [925, 707] on button "Adicionar 1" at bounding box center [915, 690] width 95 height 61
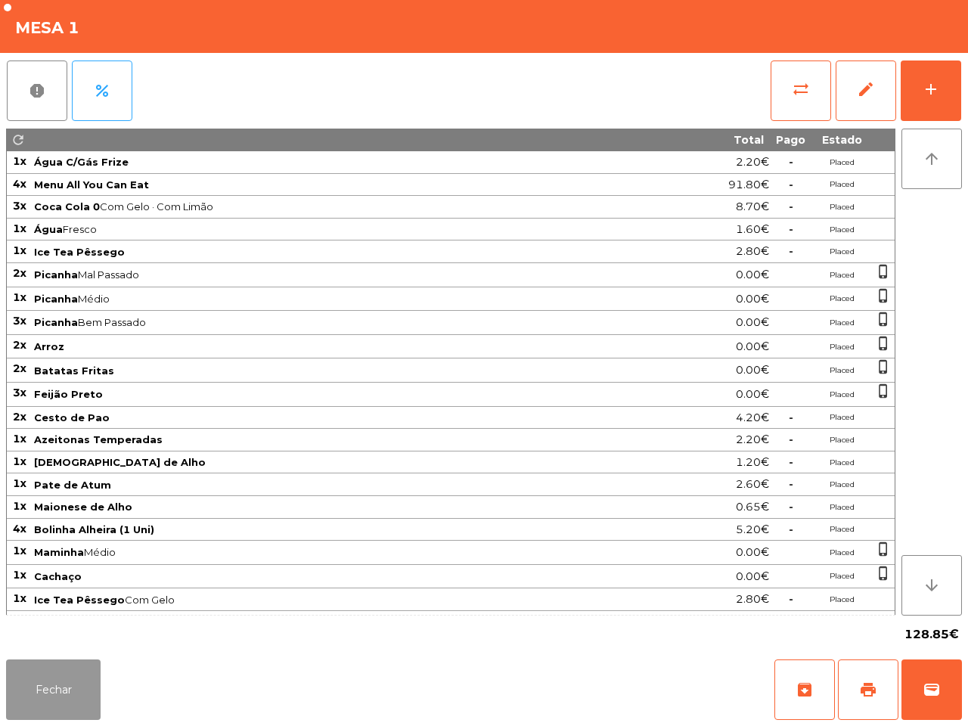
drag, startPoint x: 31, startPoint y: 694, endPoint x: 30, endPoint y: 664, distance: 29.5
click at [32, 694] on button "Fechar" at bounding box center [53, 690] width 95 height 61
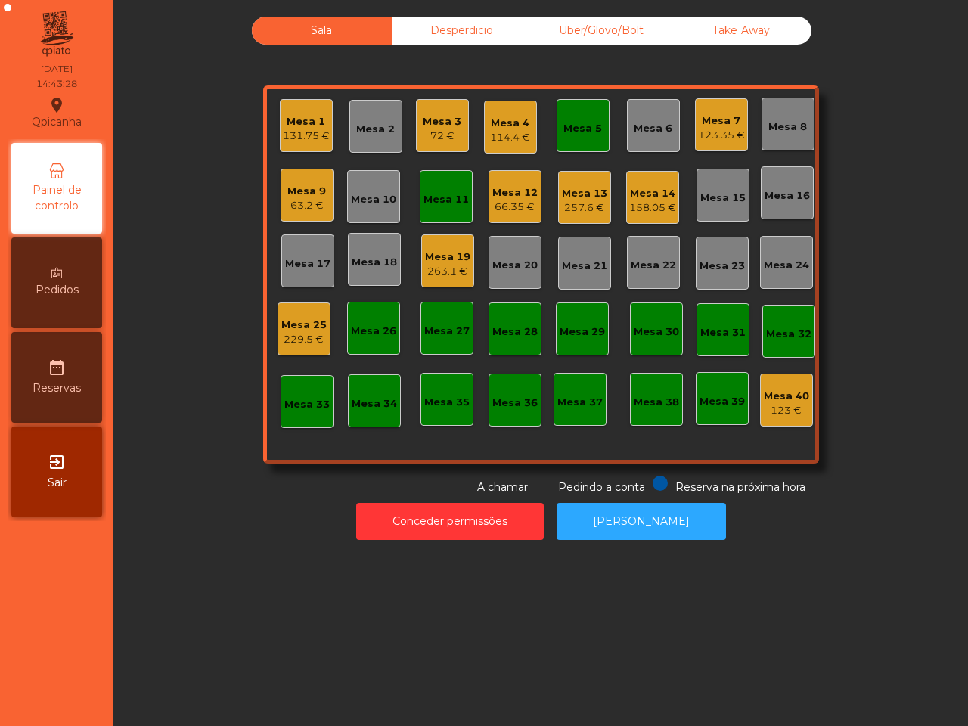
click at [647, 200] on div "158.05 €" at bounding box center [652, 207] width 47 height 15
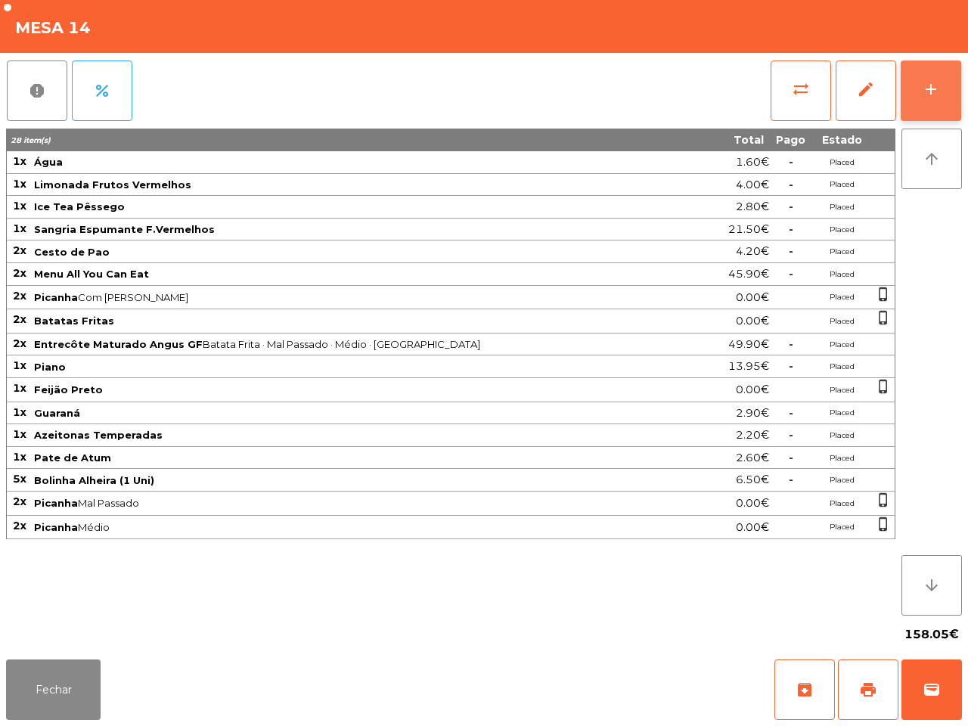
click at [934, 100] on button "add" at bounding box center [931, 91] width 61 height 61
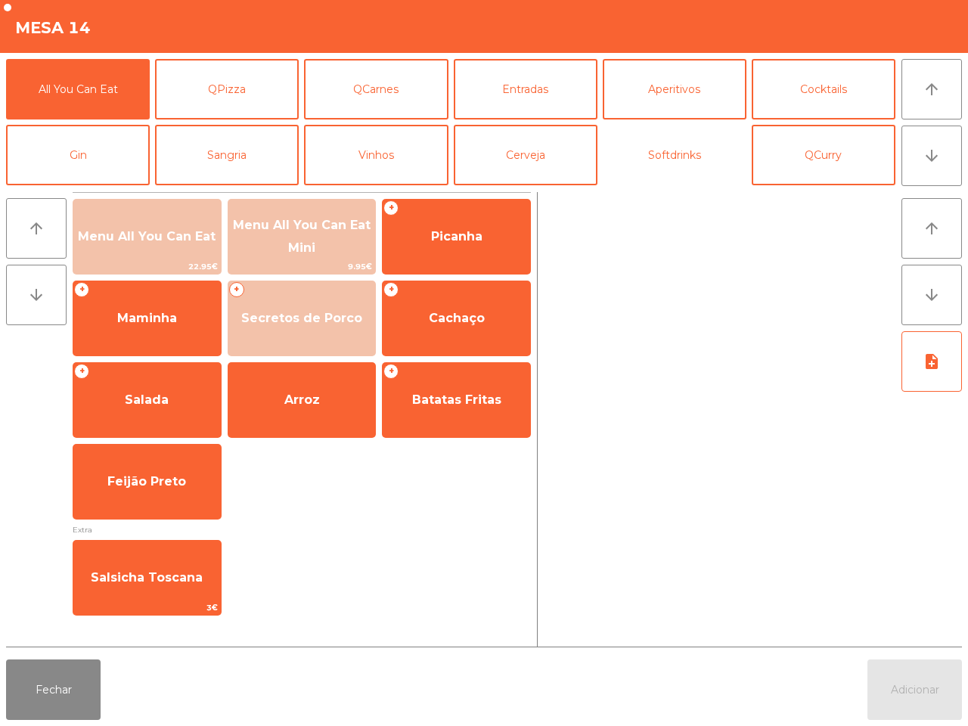
click at [664, 156] on button "Softdrinks" at bounding box center [675, 155] width 144 height 61
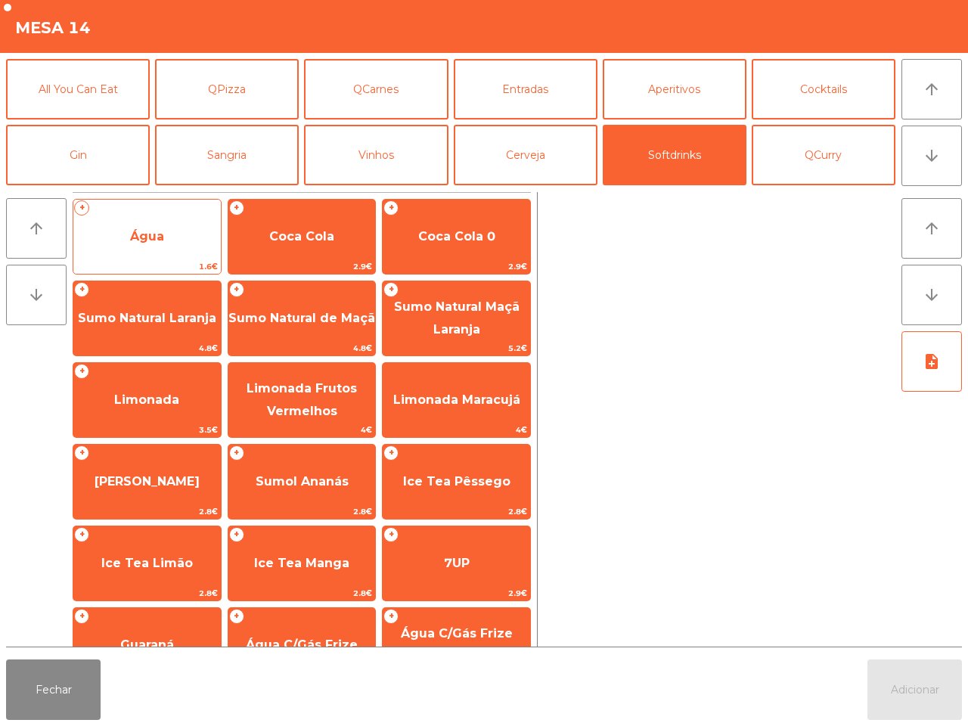
click at [190, 244] on span "Água" at bounding box center [146, 236] width 147 height 41
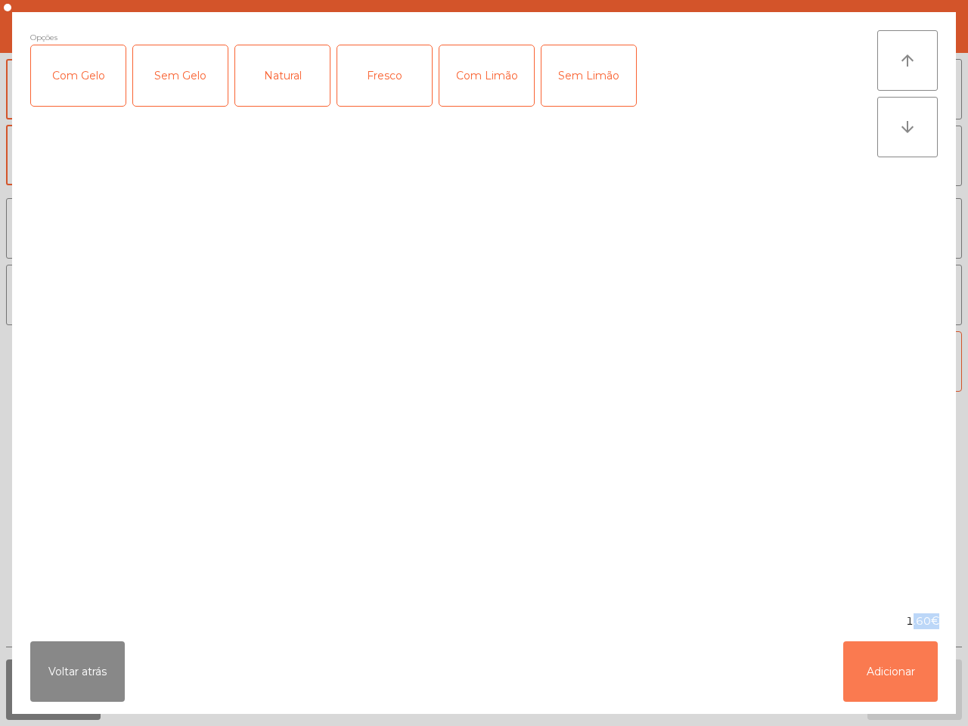
drag, startPoint x: 885, startPoint y: 679, endPoint x: 883, endPoint y: 623, distance: 56.7
click at [886, 679] on button "Adicionar" at bounding box center [890, 671] width 95 height 61
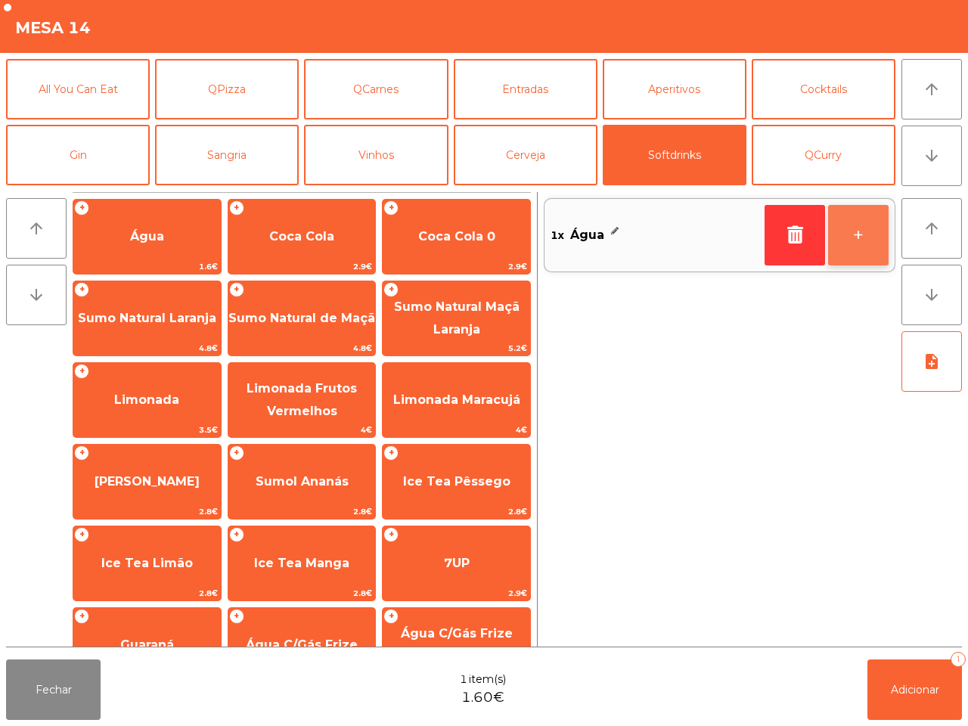
click at [868, 251] on button "+" at bounding box center [858, 235] width 61 height 61
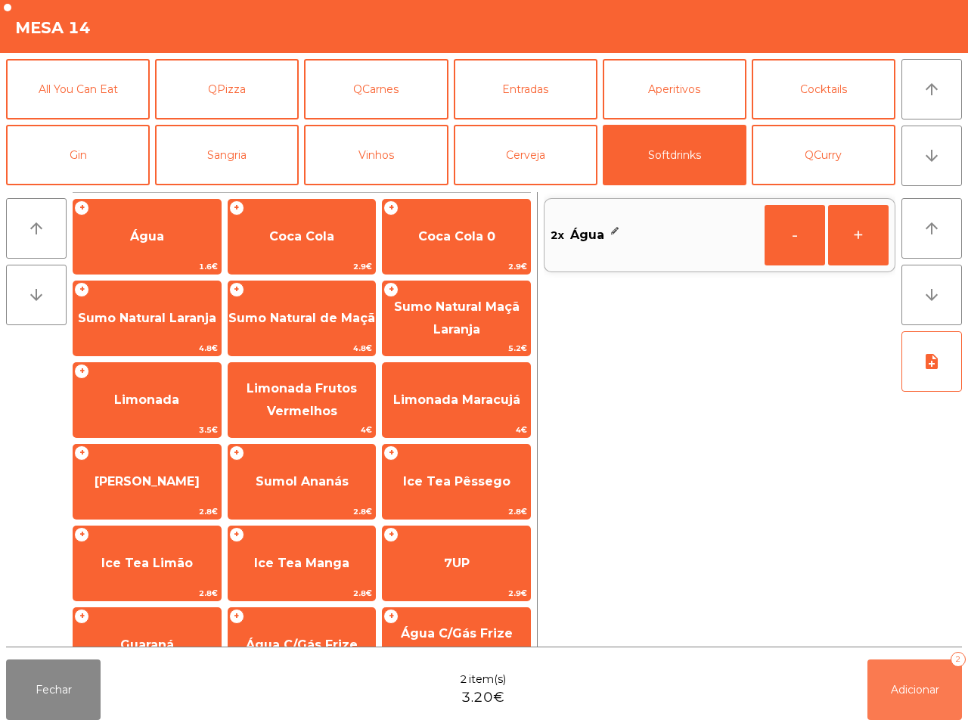
click at [915, 685] on span "Adicionar" at bounding box center [915, 690] width 48 height 14
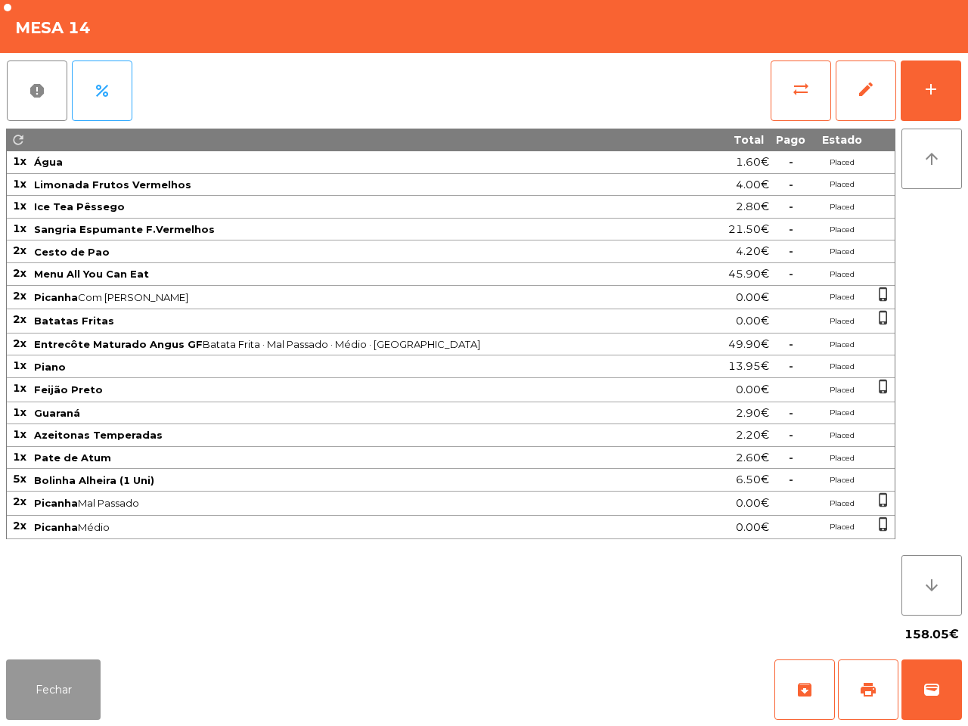
click at [57, 694] on button "Fechar" at bounding box center [53, 690] width 95 height 61
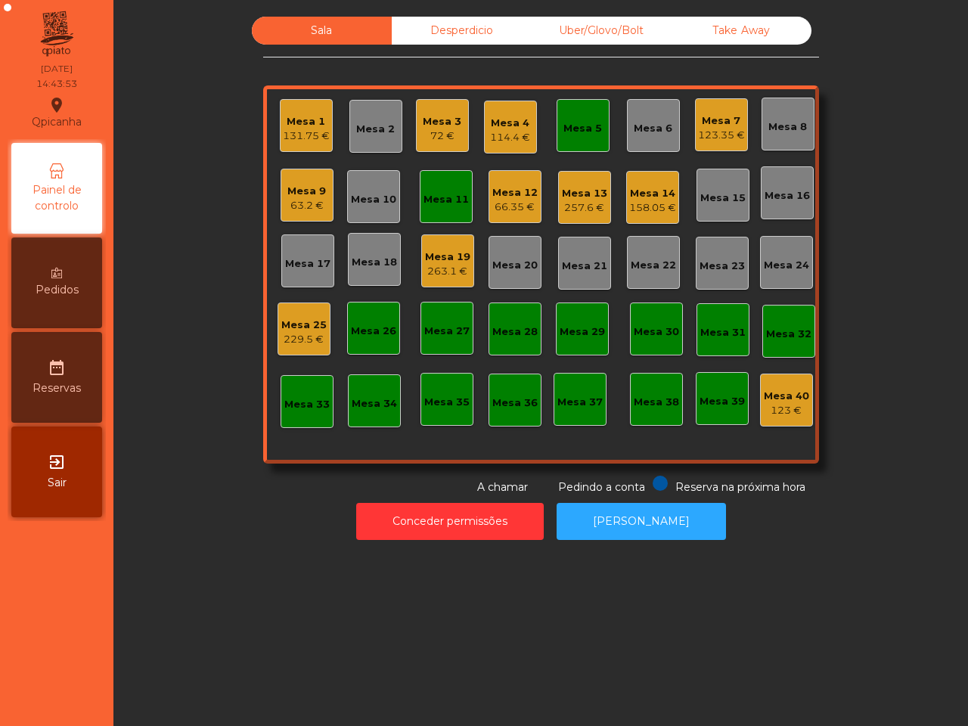
click at [565, 190] on div "Mesa 13" at bounding box center [584, 193] width 45 height 15
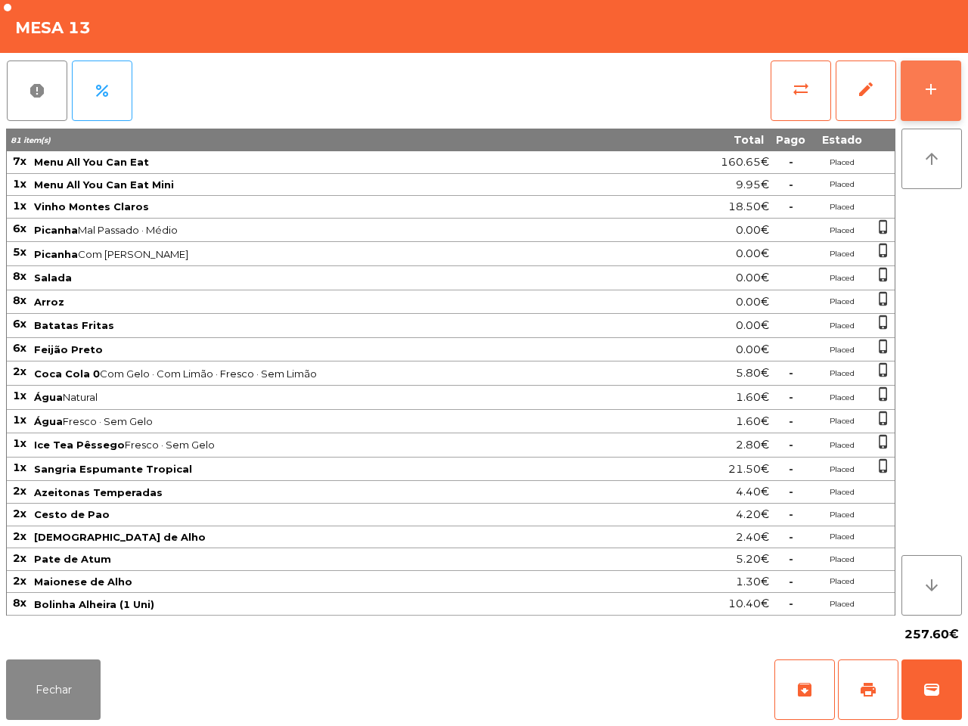
click at [927, 69] on button "add" at bounding box center [931, 91] width 61 height 61
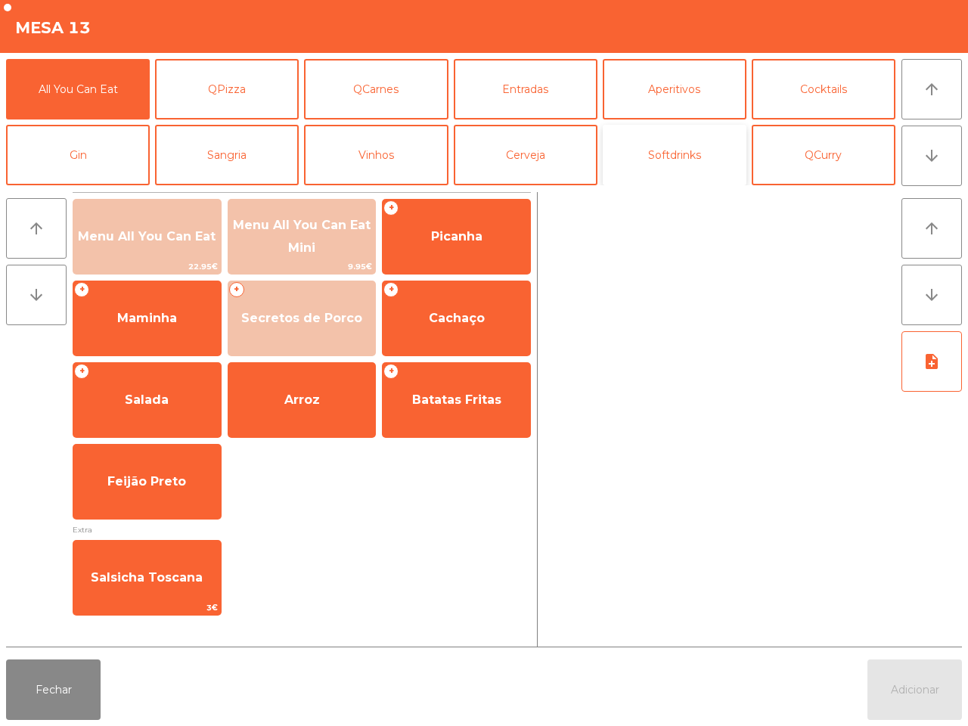
click at [685, 157] on button "Softdrinks" at bounding box center [675, 155] width 144 height 61
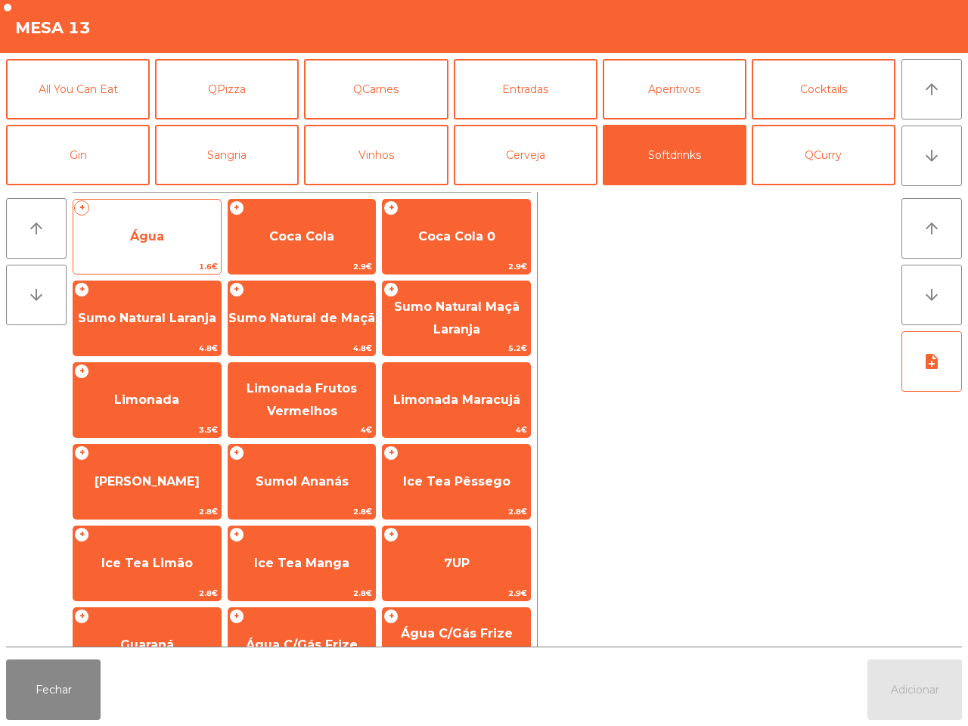
click at [183, 236] on span "Água" at bounding box center [146, 236] width 147 height 41
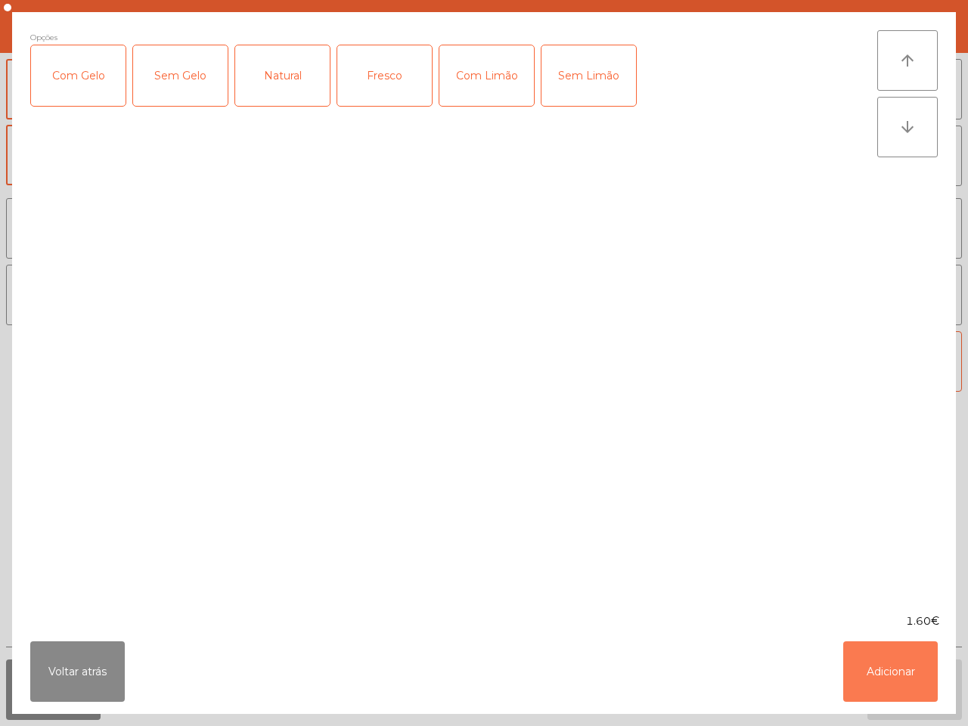
click at [896, 660] on button "Adicionar" at bounding box center [890, 671] width 95 height 61
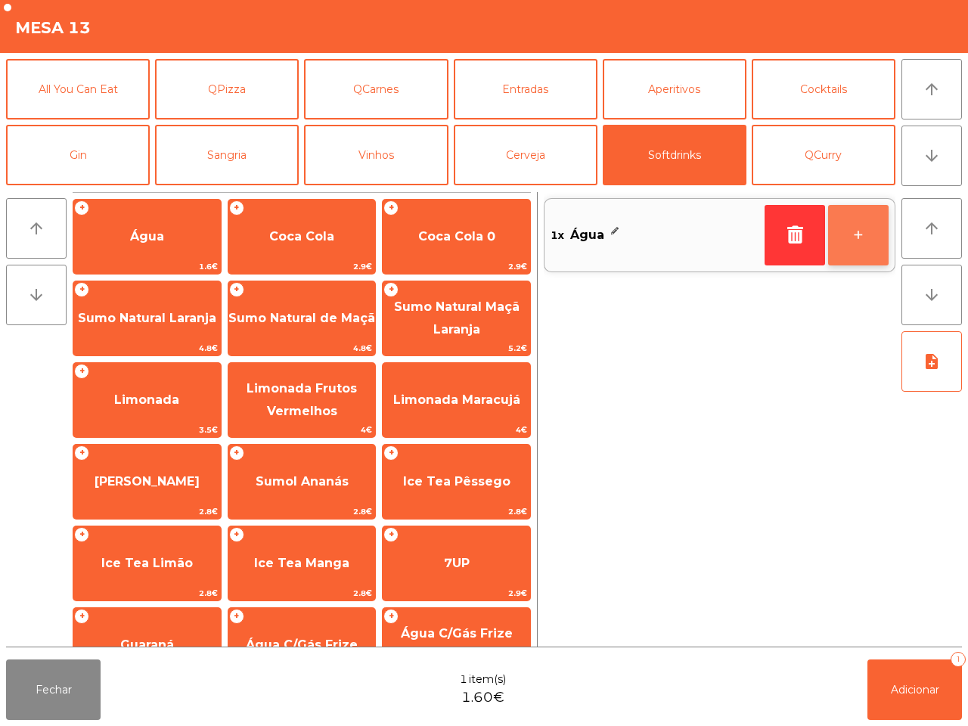
click at [855, 254] on button "+" at bounding box center [858, 235] width 61 height 61
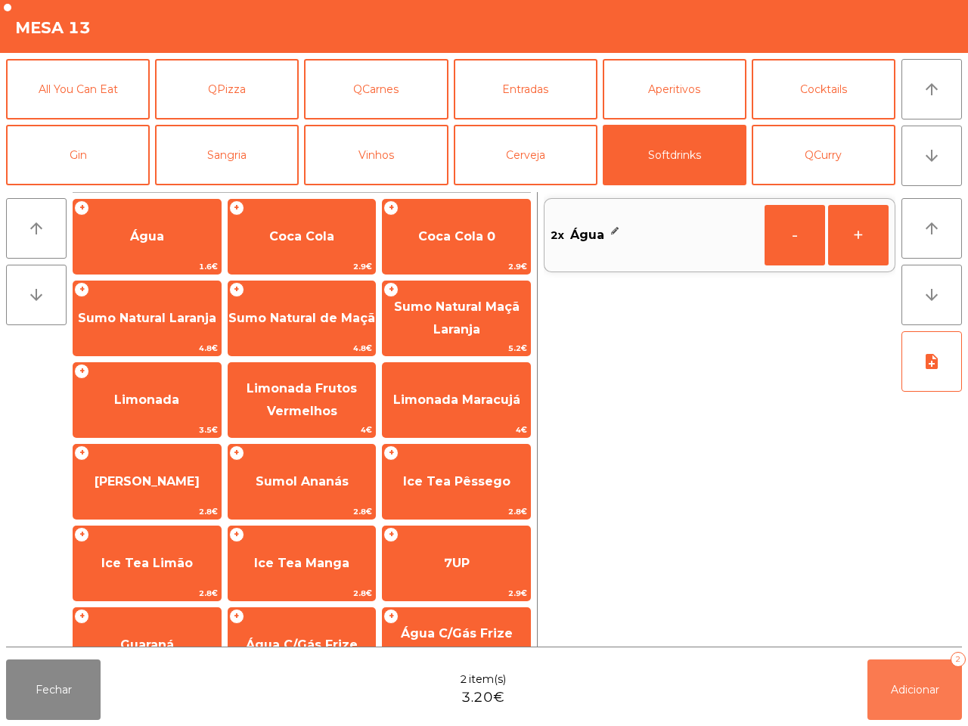
click at [893, 693] on span "Adicionar" at bounding box center [915, 690] width 48 height 14
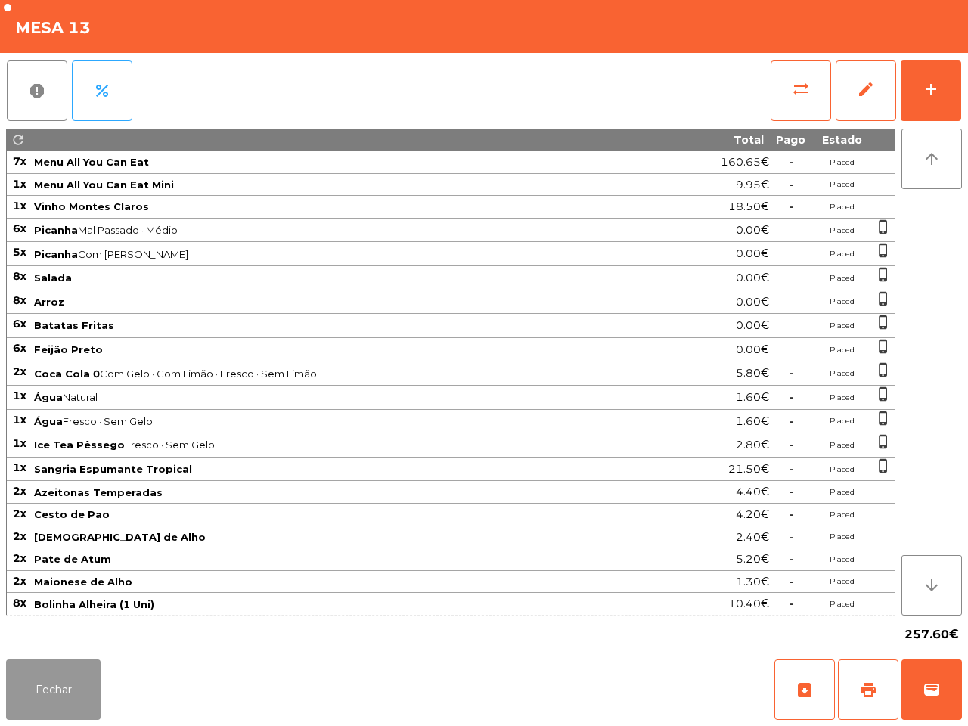
click at [47, 685] on button "Fechar" at bounding box center [53, 690] width 95 height 61
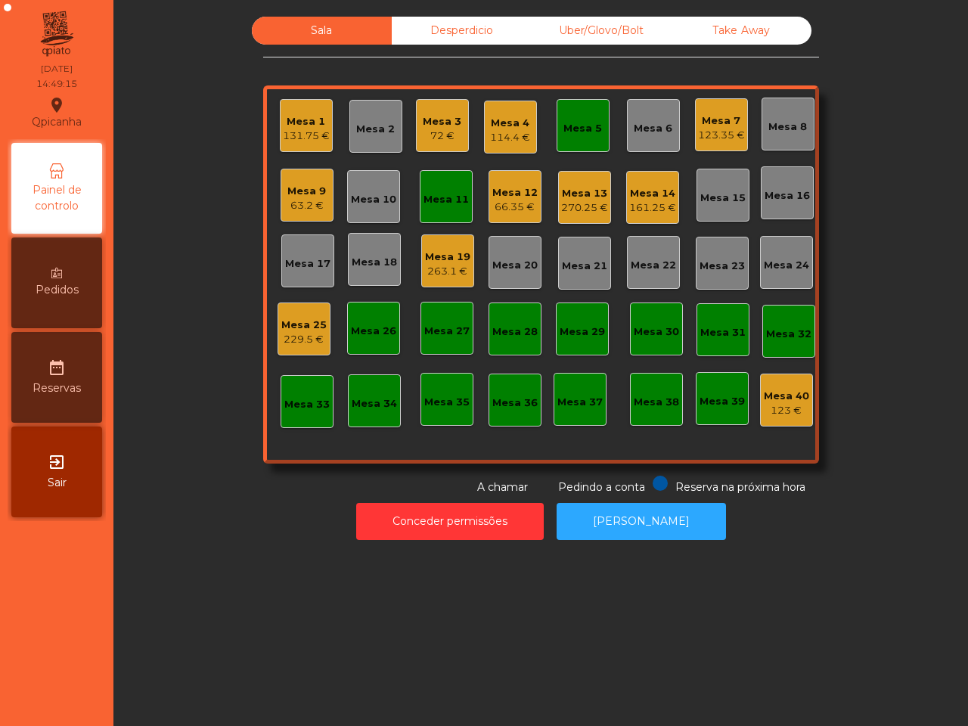
click at [72, 666] on nav "Qpicanha location_on [DATE] 14:49:15 Painel de controlo Pedidos date_range Rese…" at bounding box center [56, 363] width 113 height 726
click at [728, 134] on div "123.35 €" at bounding box center [721, 135] width 47 height 15
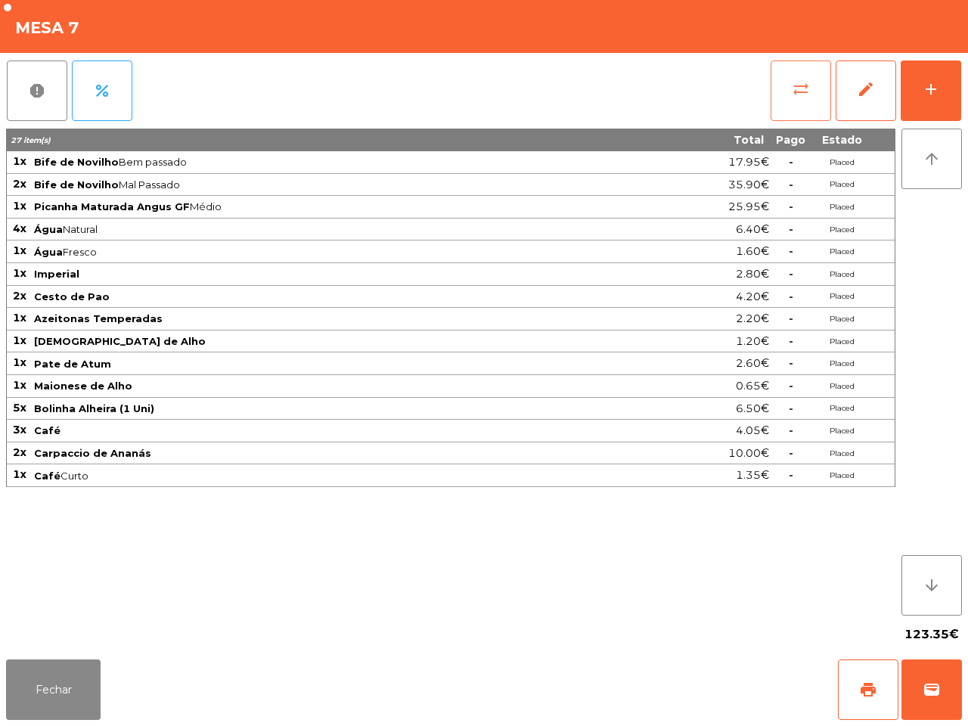
click at [806, 83] on span "sync_alt" at bounding box center [801, 89] width 18 height 18
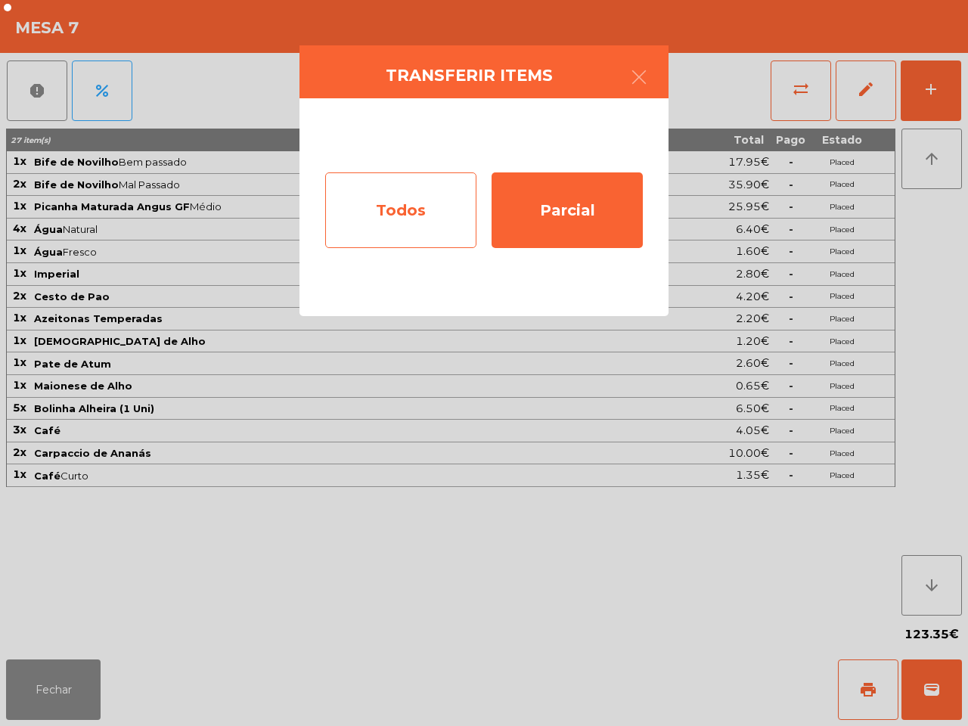
click at [422, 225] on div "Todos" at bounding box center [400, 210] width 151 height 76
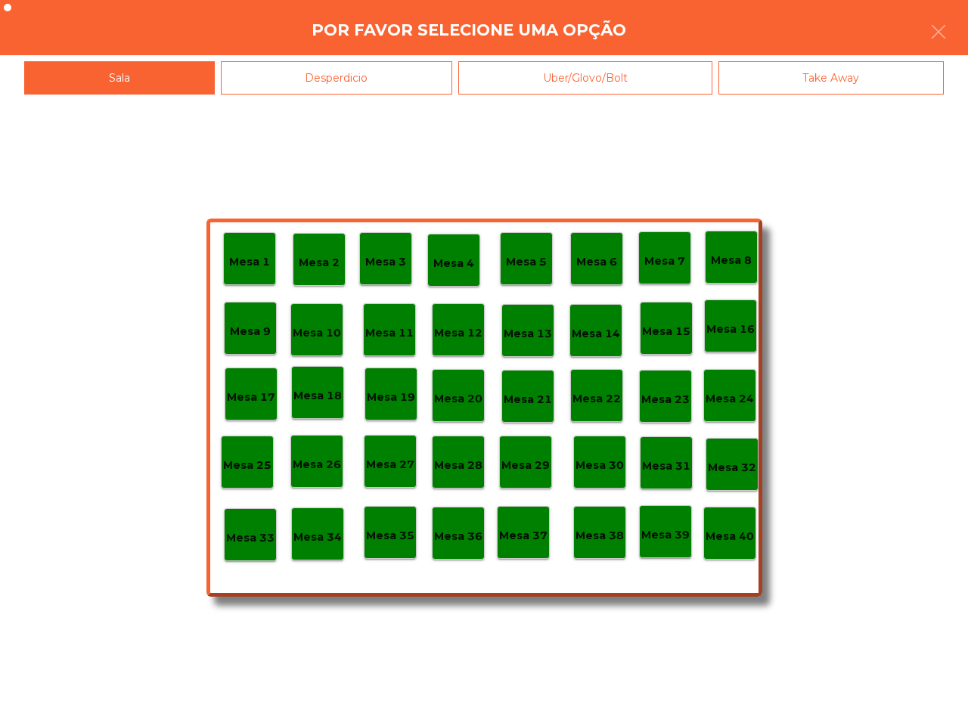
click at [728, 532] on p "Mesa 40" at bounding box center [730, 536] width 48 height 17
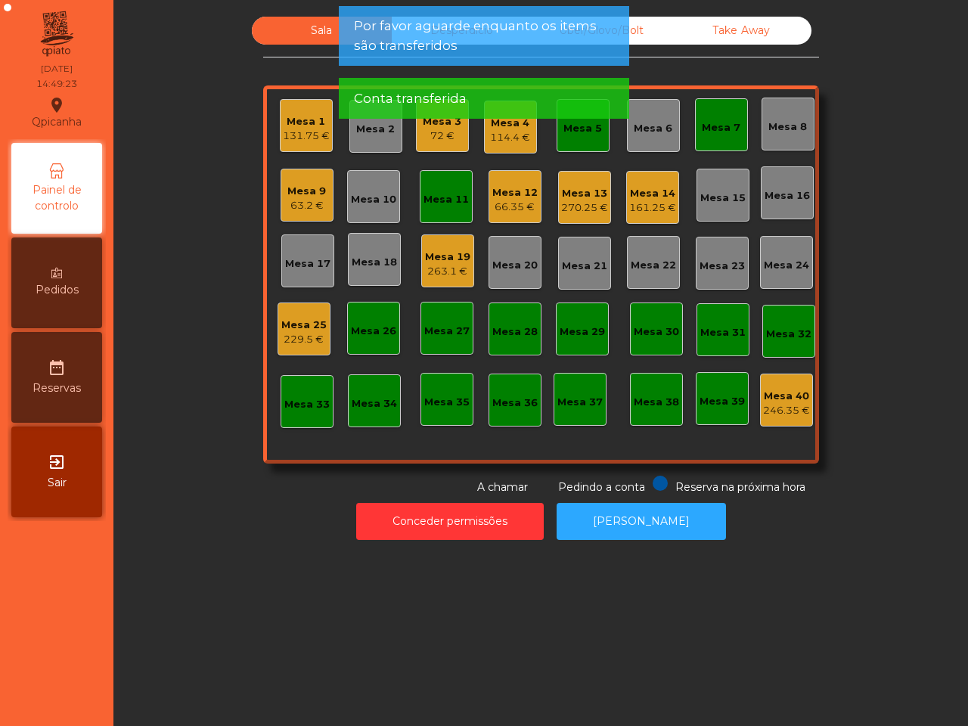
click at [716, 131] on div "Mesa 7" at bounding box center [721, 127] width 39 height 15
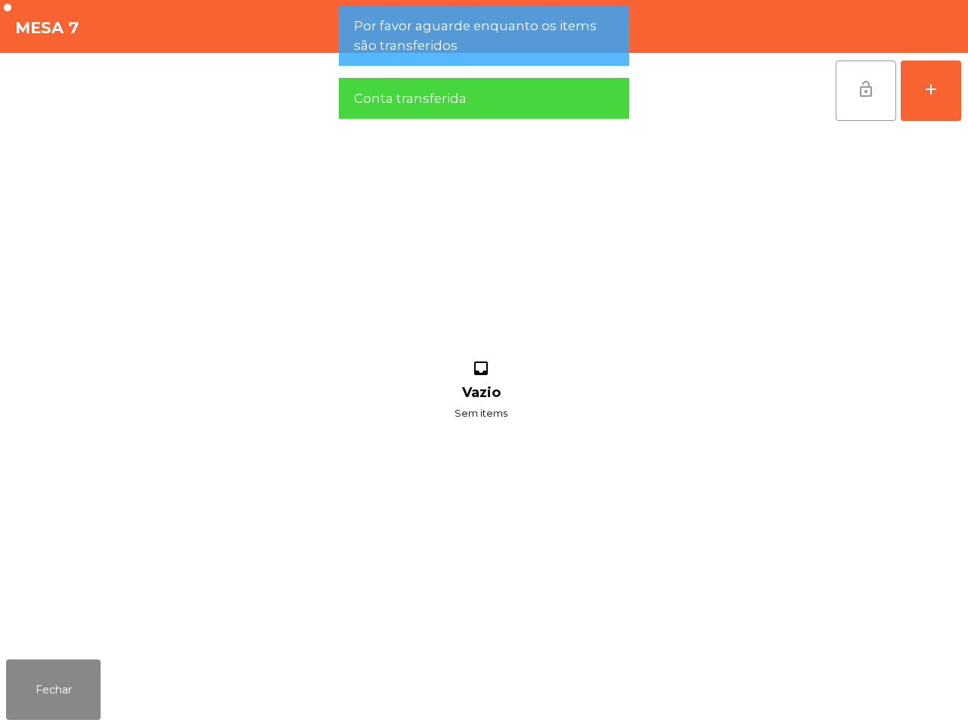
click at [857, 87] on span "lock_open" at bounding box center [866, 89] width 18 height 18
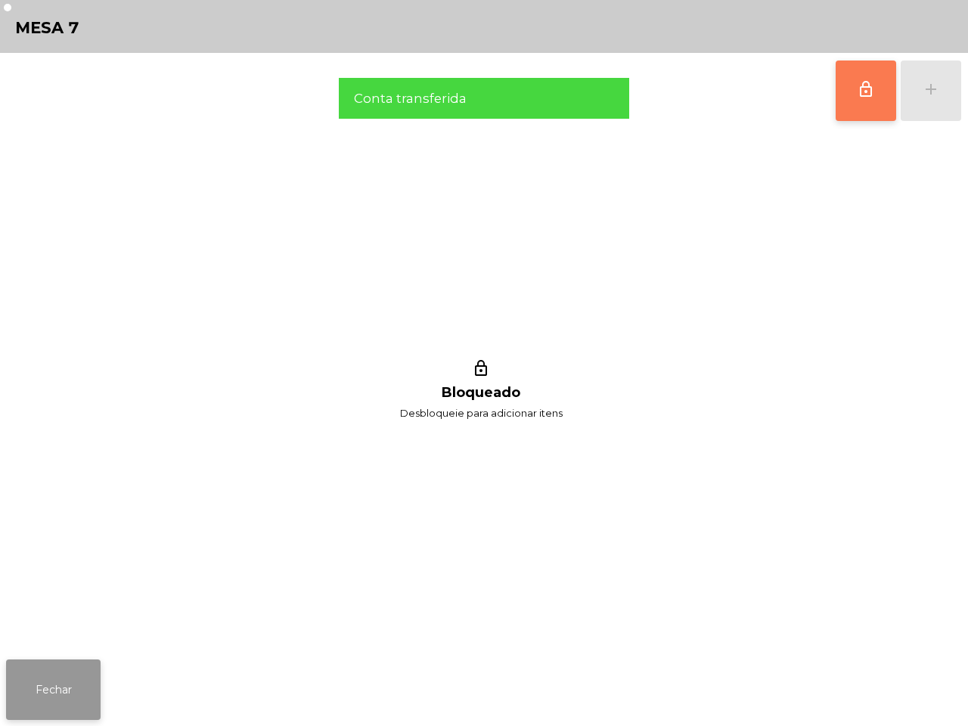
click at [47, 692] on button "Fechar" at bounding box center [53, 690] width 95 height 61
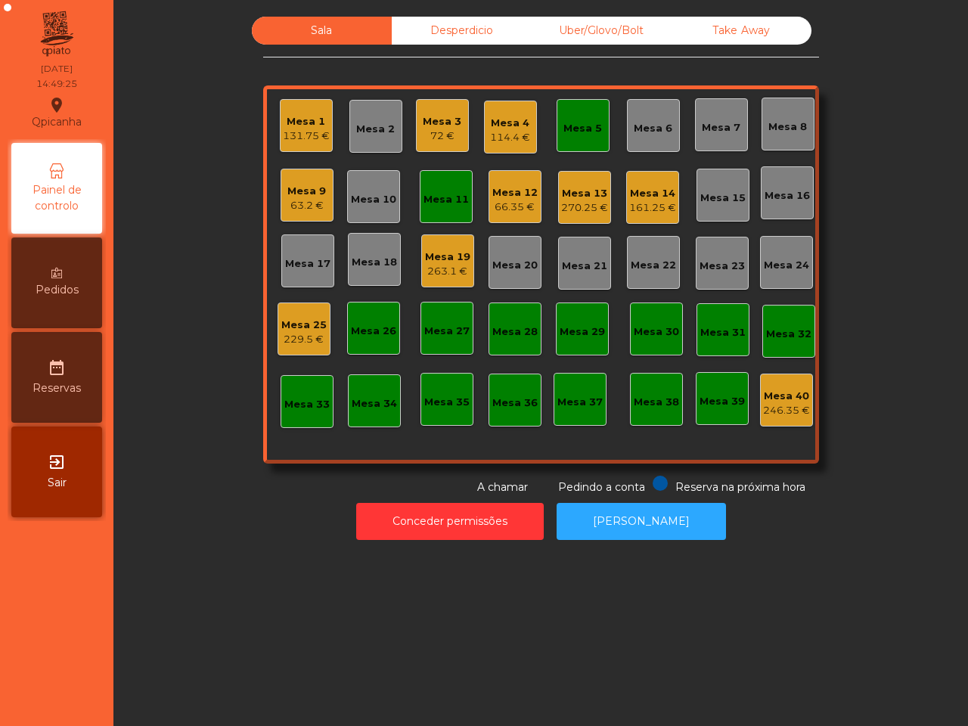
click at [586, 123] on div "Mesa 5" at bounding box center [583, 128] width 39 height 15
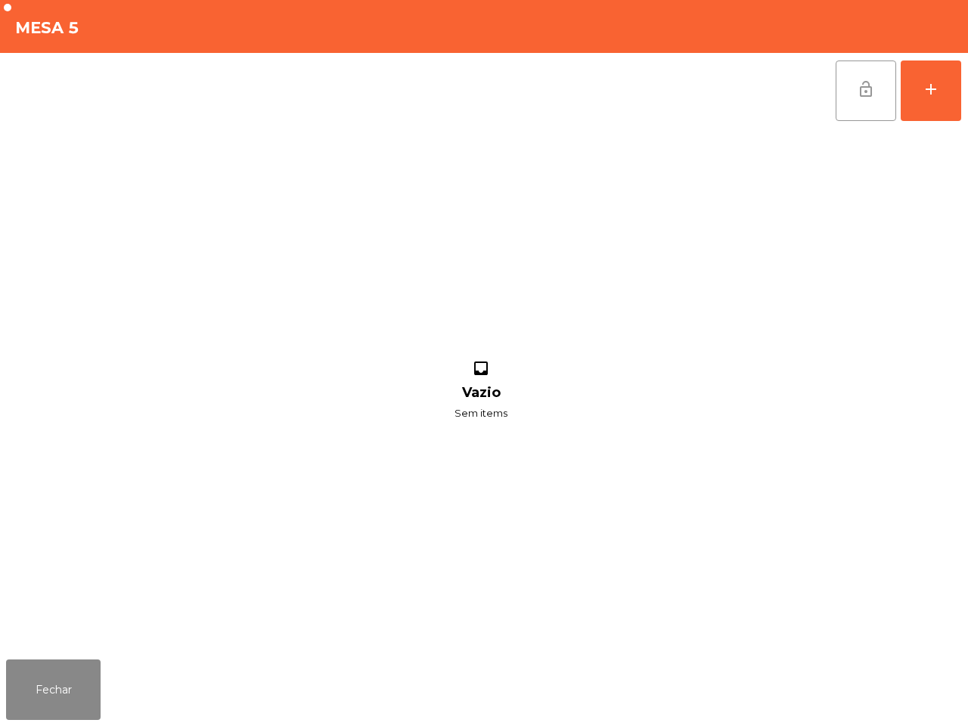
click at [883, 81] on button "lock_open" at bounding box center [866, 91] width 61 height 61
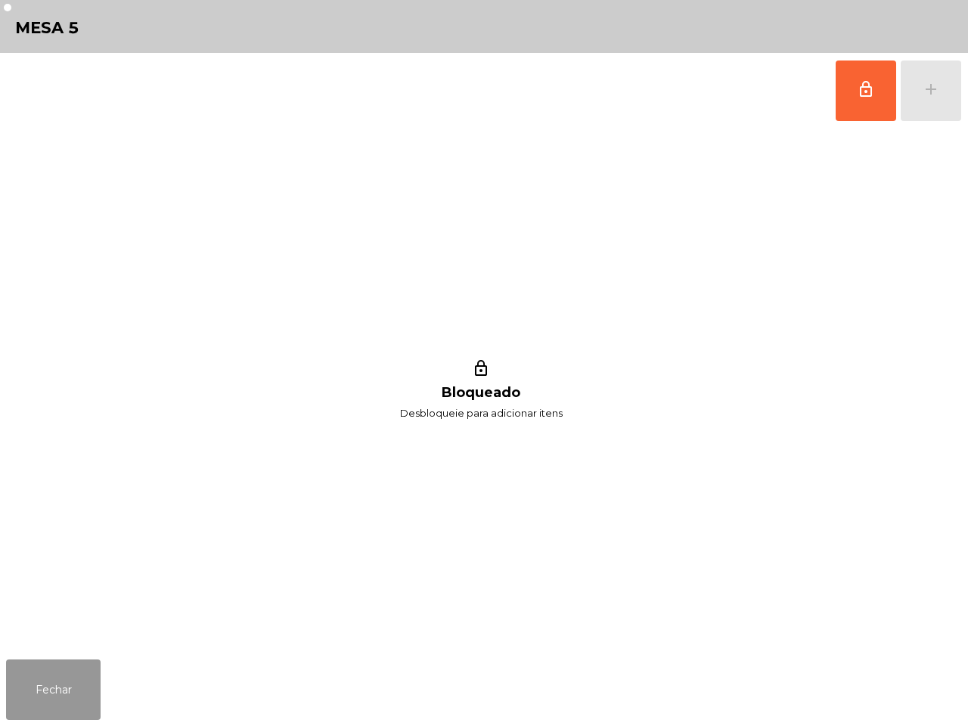
click at [58, 670] on button "Fechar" at bounding box center [53, 690] width 95 height 61
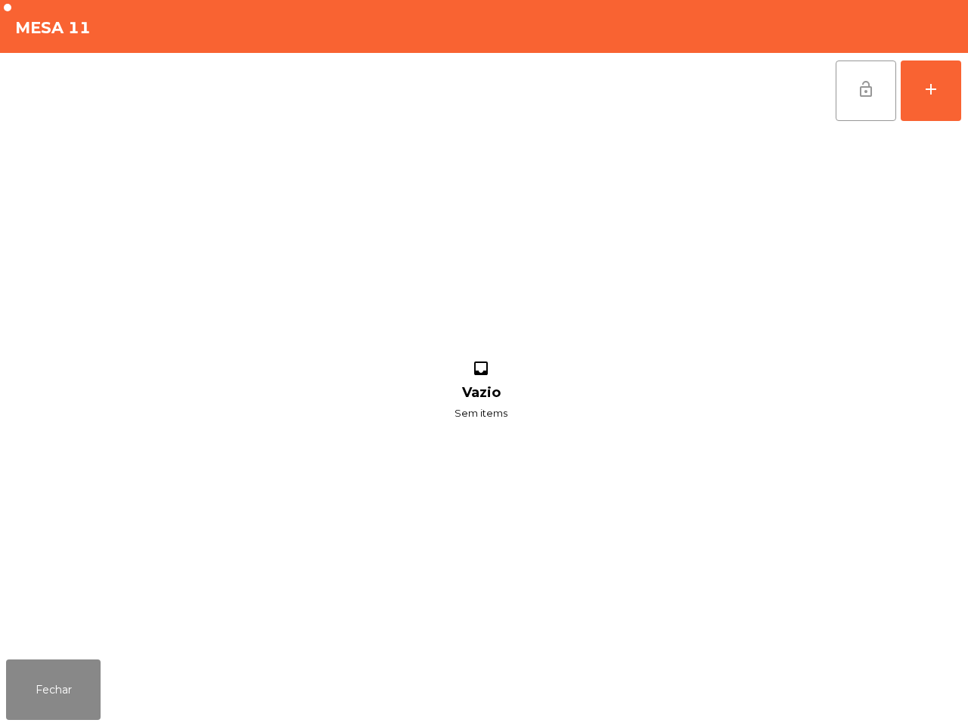
click at [855, 85] on button "lock_open" at bounding box center [866, 91] width 61 height 61
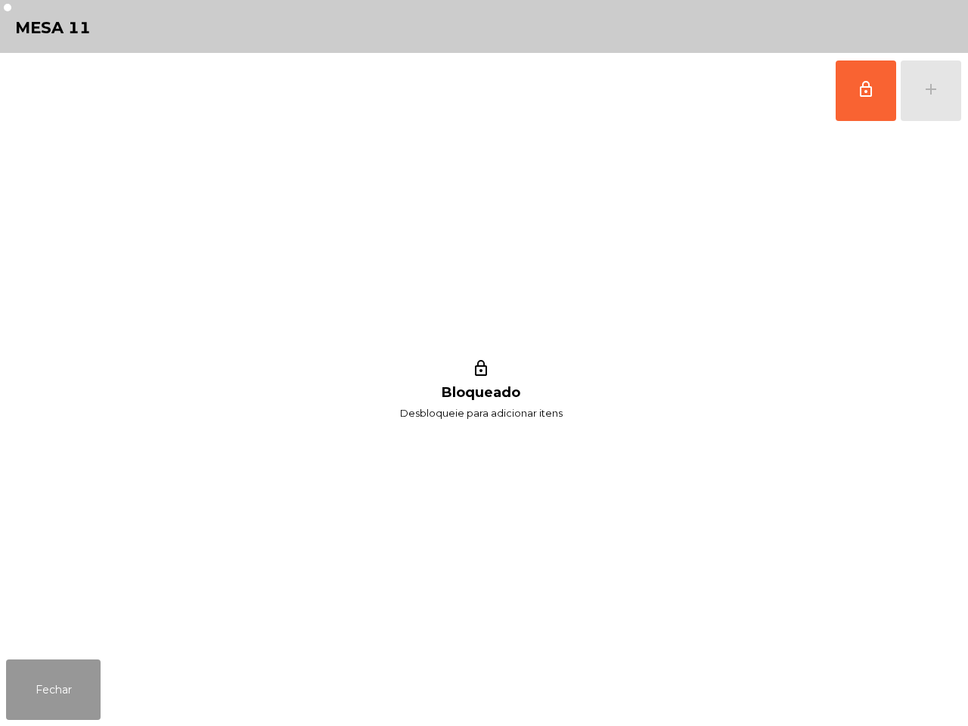
click at [45, 682] on button "Fechar" at bounding box center [53, 690] width 95 height 61
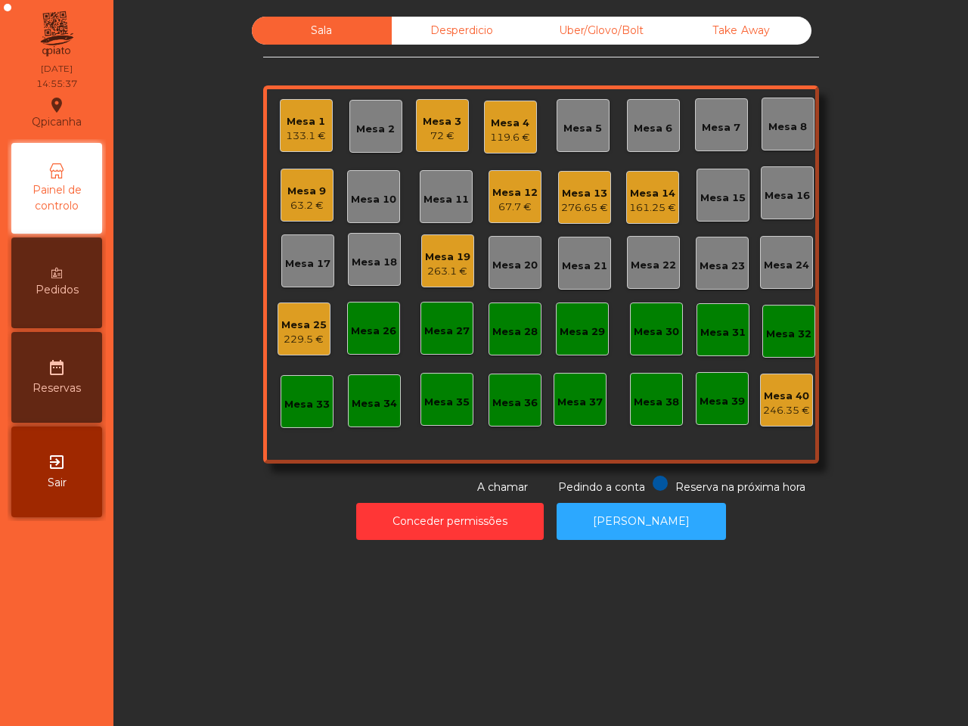
click at [564, 259] on div "Mesa 21" at bounding box center [584, 266] width 45 height 15
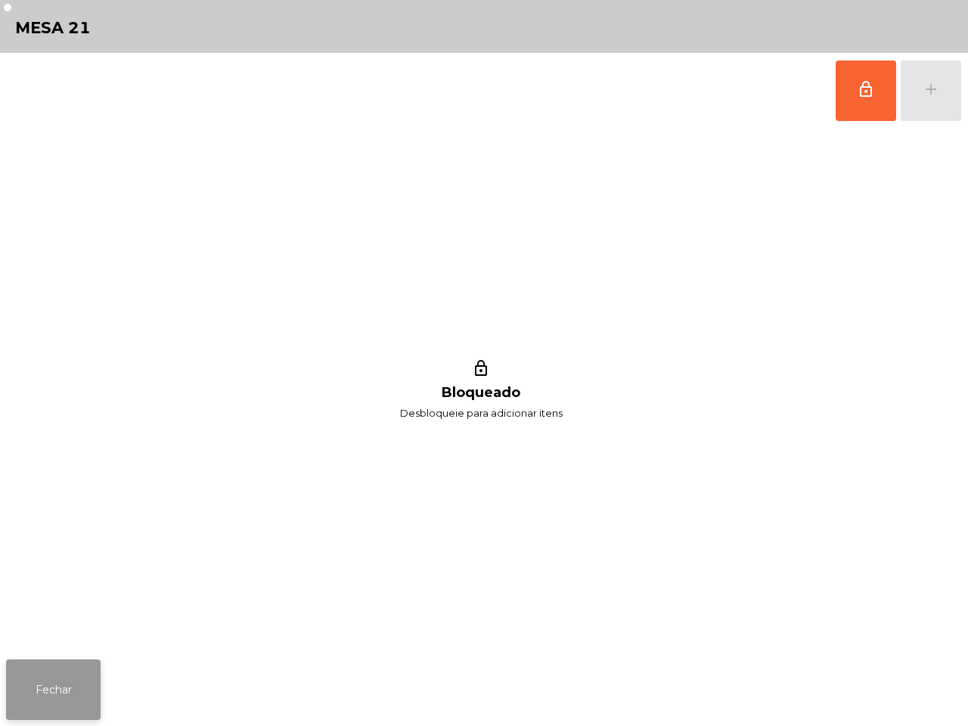
click at [62, 691] on button "Fechar" at bounding box center [53, 690] width 95 height 61
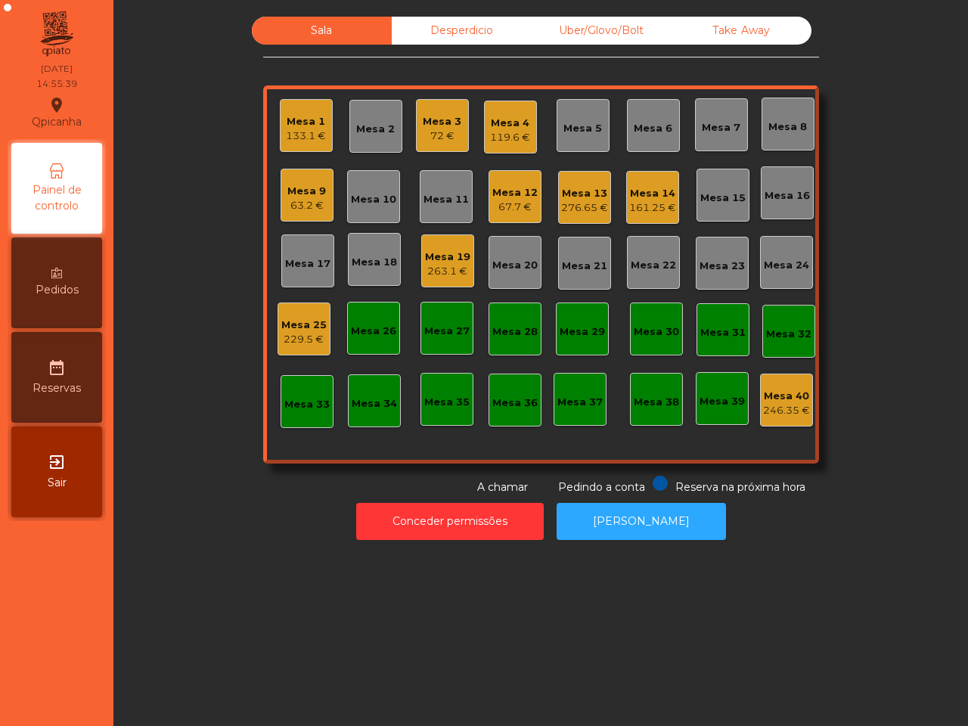
click at [446, 265] on div "263.1 €" at bounding box center [447, 271] width 45 height 15
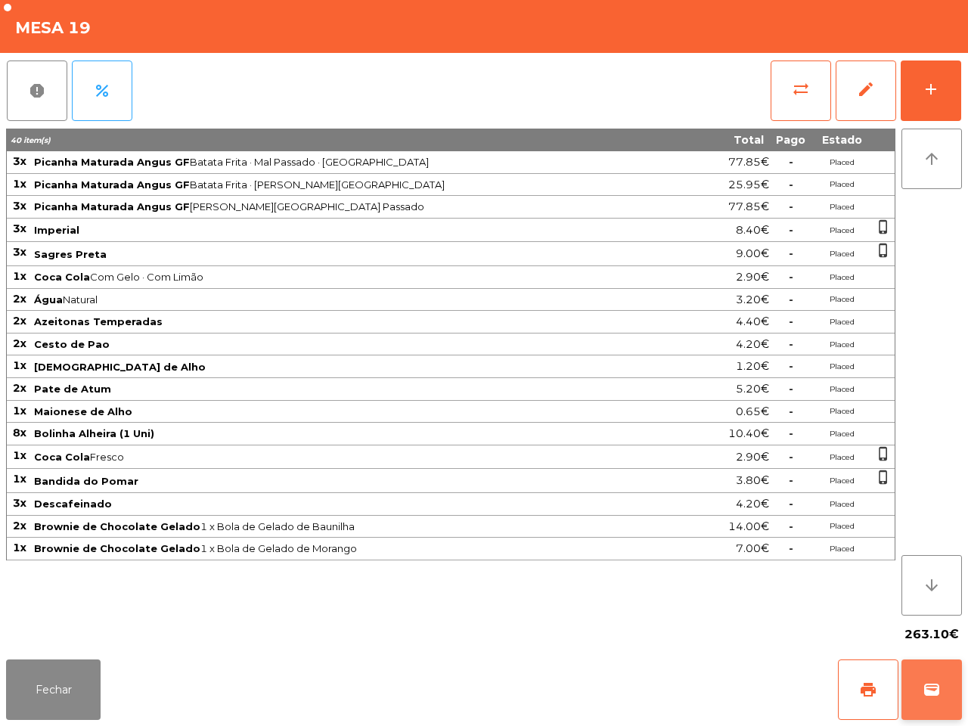
click at [927, 692] on span "wallet" at bounding box center [932, 690] width 18 height 18
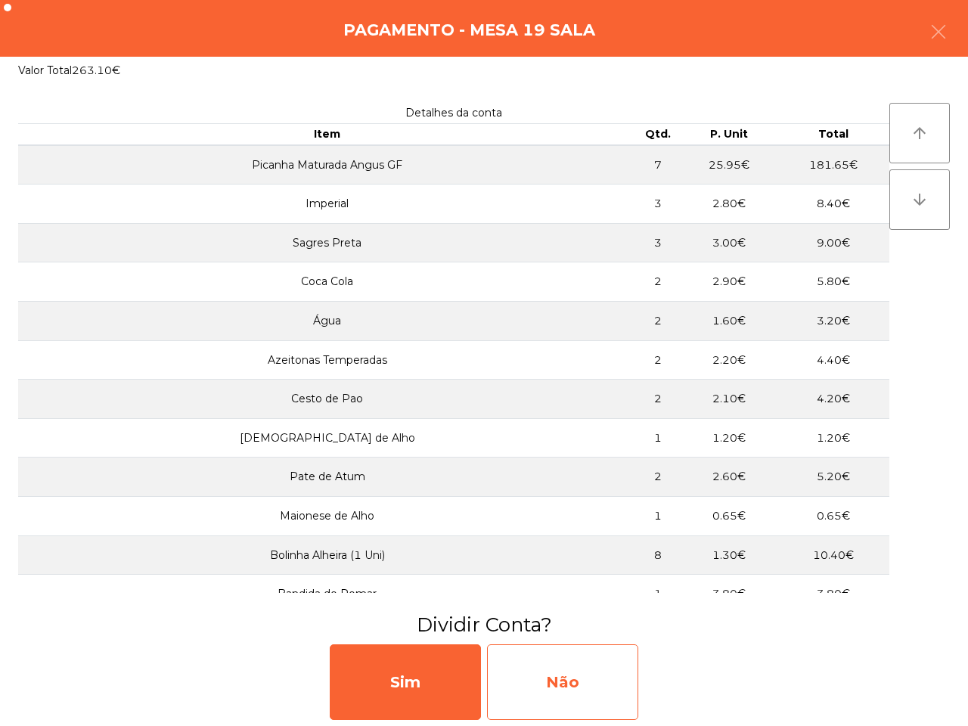
click at [583, 677] on div "Não" at bounding box center [562, 682] width 151 height 76
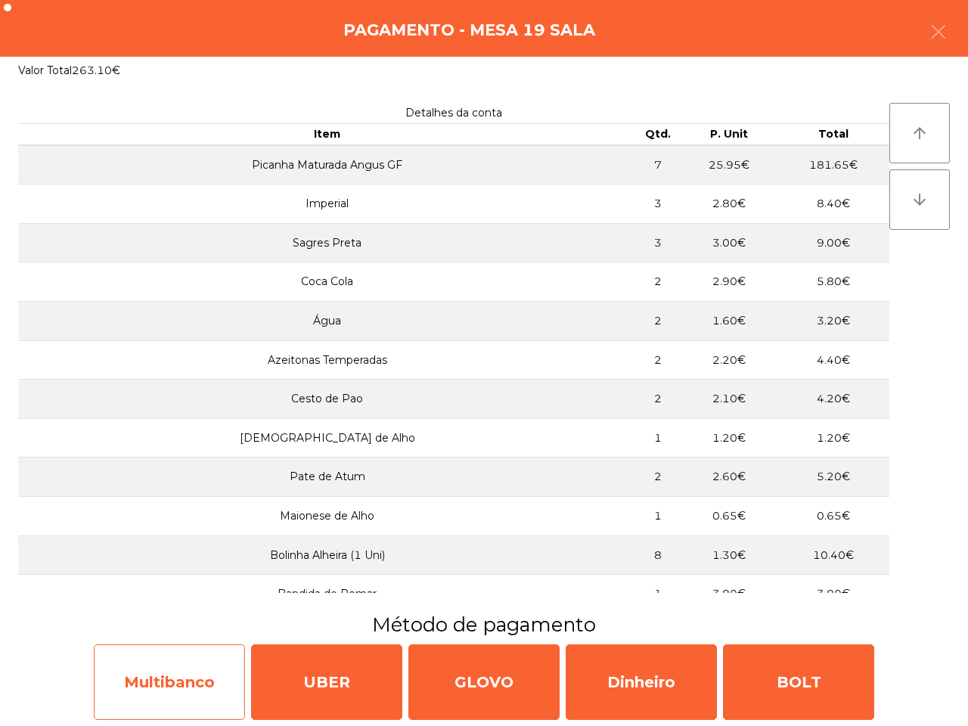
click at [179, 672] on div "Multibanco" at bounding box center [169, 682] width 151 height 76
select select "**"
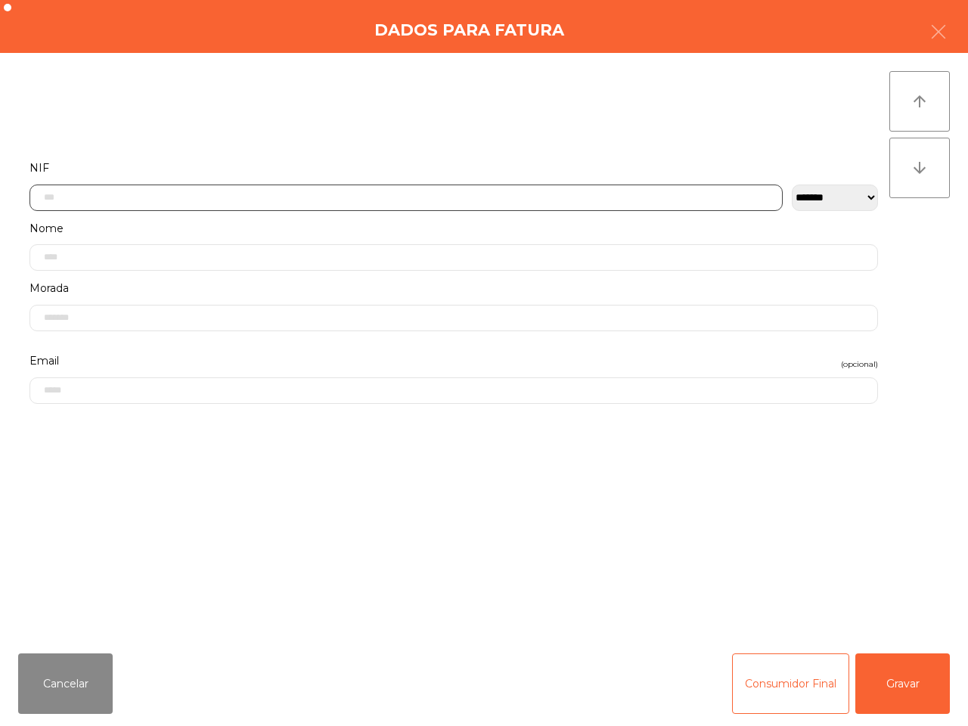
click at [287, 197] on input "text" at bounding box center [405, 198] width 753 height 26
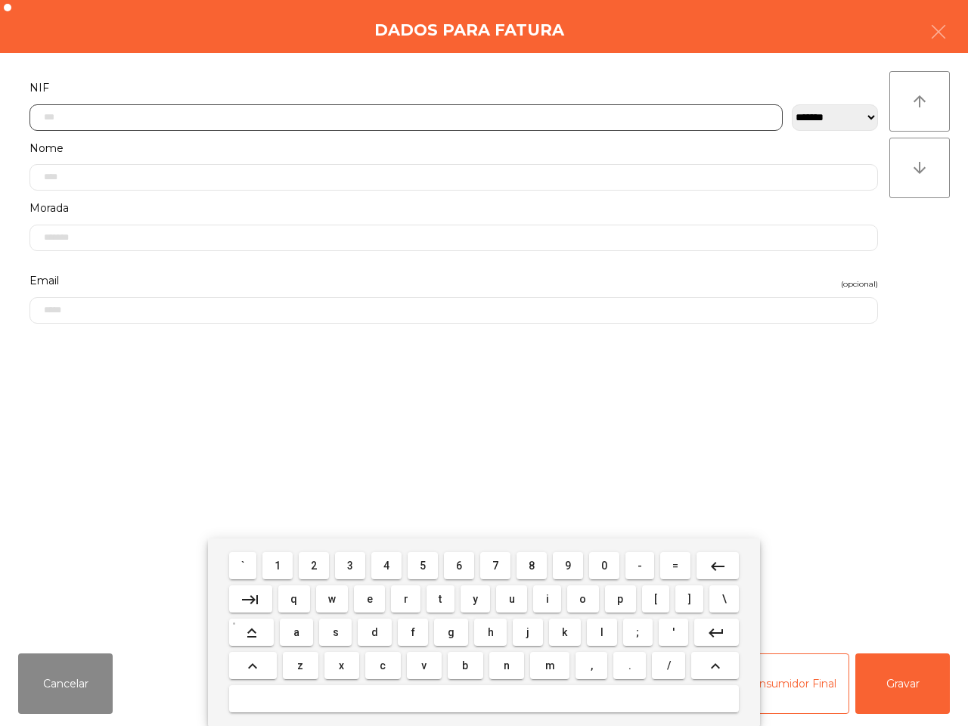
scroll to position [85, 0]
click at [276, 566] on button "1" at bounding box center [277, 565] width 30 height 27
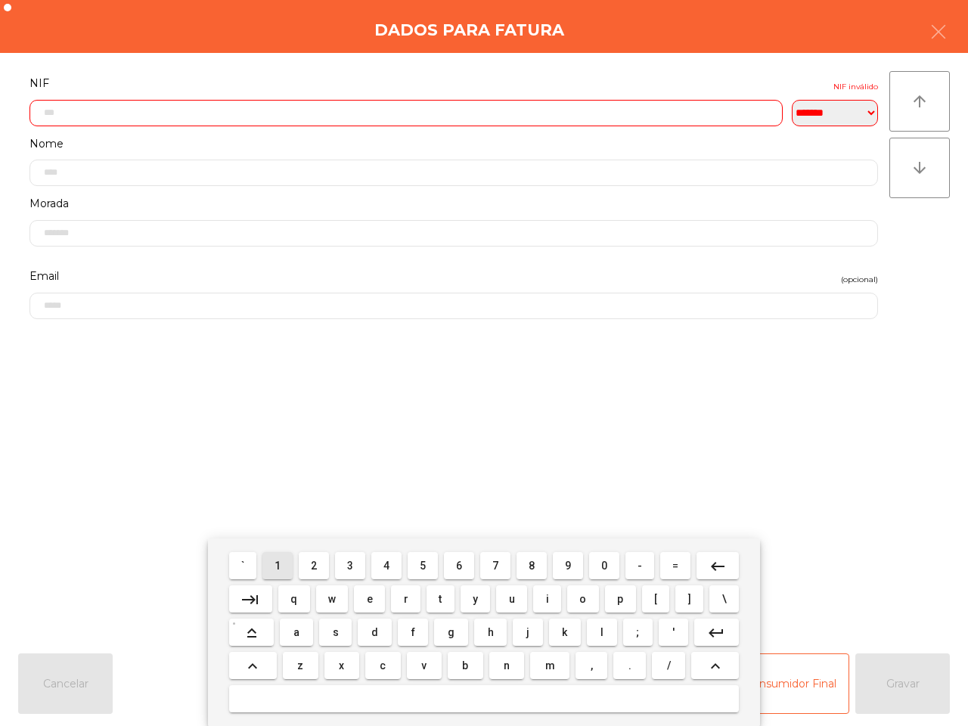
click at [356, 564] on button "3" at bounding box center [350, 565] width 30 height 27
click at [600, 560] on button "0" at bounding box center [604, 565] width 30 height 27
click at [601, 560] on span "0" at bounding box center [604, 566] width 6 height 12
click at [353, 566] on span "3" at bounding box center [350, 566] width 6 height 12
click at [310, 570] on button "2" at bounding box center [314, 565] width 30 height 27
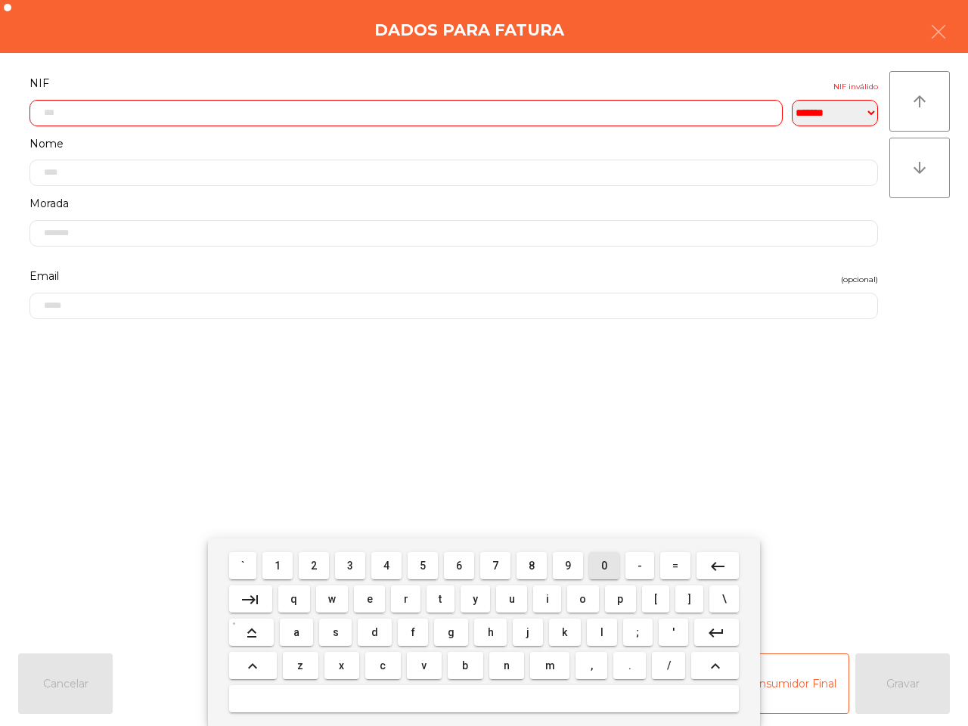
click at [604, 562] on span "0" at bounding box center [604, 566] width 6 height 12
click at [424, 569] on span "5" at bounding box center [423, 566] width 6 height 12
click at [529, 567] on span "8" at bounding box center [532, 566] width 6 height 12
click at [709, 562] on mat-icon "keyboard_backspace" at bounding box center [718, 566] width 18 height 18
click at [285, 560] on button "1" at bounding box center [277, 565] width 30 height 27
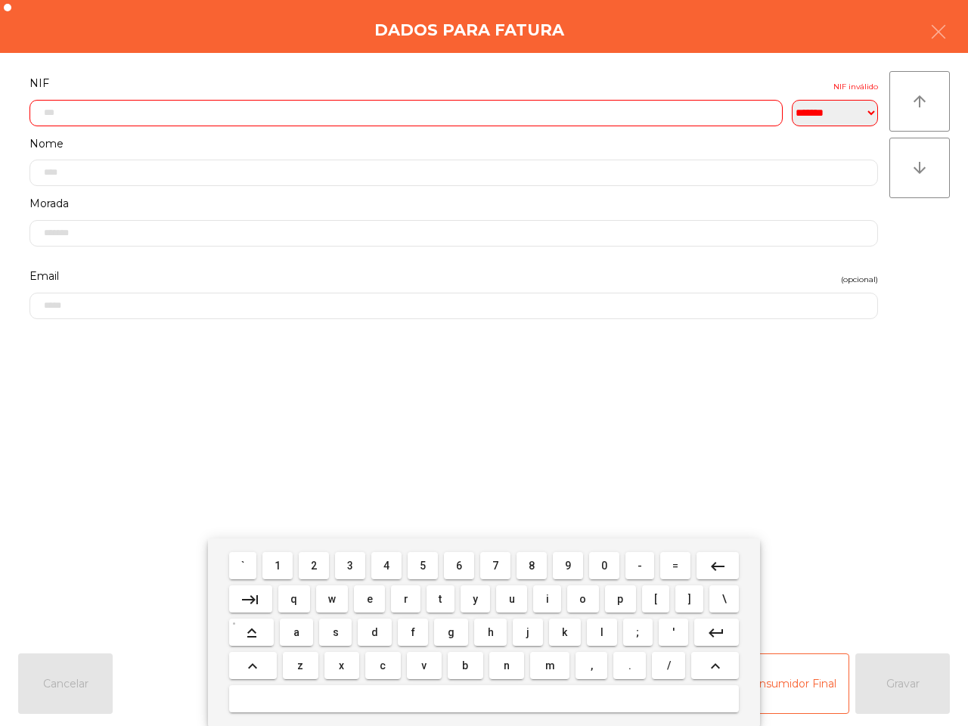
click at [720, 564] on mat-icon "keyboard_backspace" at bounding box center [718, 566] width 18 height 18
click at [312, 564] on span "2" at bounding box center [314, 566] width 6 height 12
click at [713, 557] on mat-icon "keyboard_backspace" at bounding box center [718, 566] width 18 height 18
click at [350, 562] on span "3" at bounding box center [350, 566] width 6 height 12
click at [711, 560] on mat-icon "keyboard_backspace" at bounding box center [718, 566] width 18 height 18
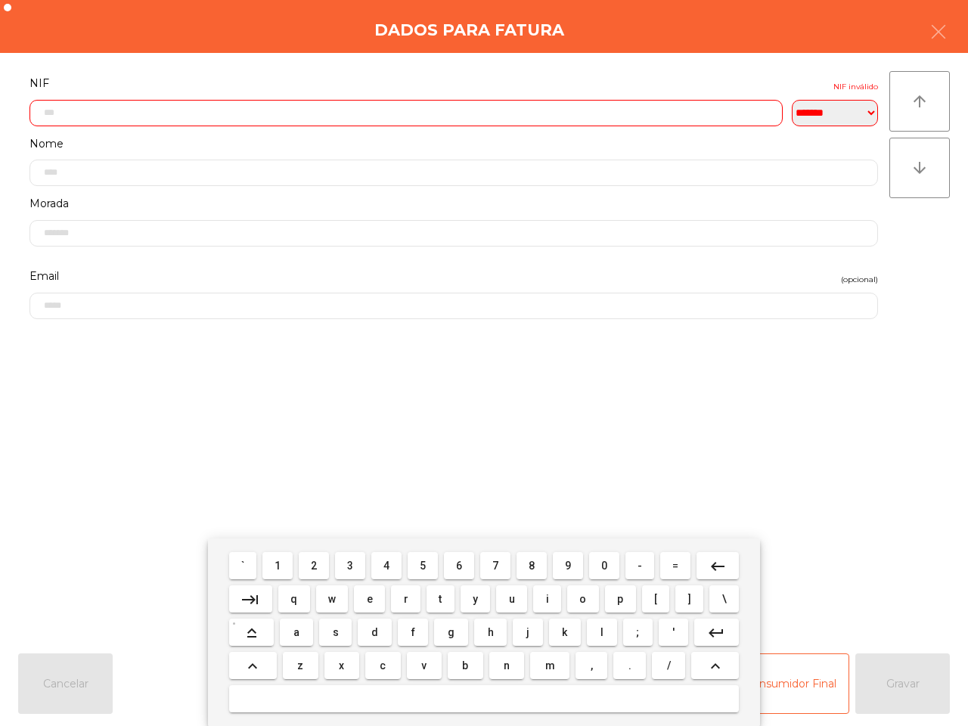
click at [609, 558] on button "0" at bounding box center [604, 565] width 30 height 27
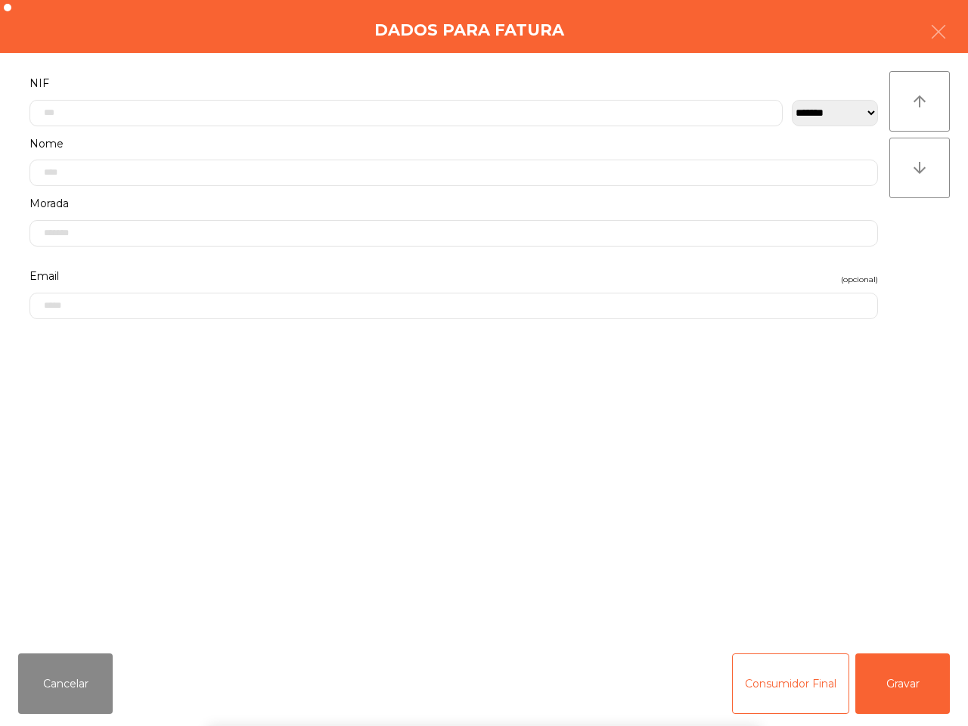
click at [905, 688] on div "` 1 2 3 4 5 6 7 8 9 0 - = keyboard_backspace keyboard_tab q w e r t y u i o p […" at bounding box center [484, 633] width 968 height 188
click at [905, 688] on button "Gravar" at bounding box center [902, 684] width 95 height 61
click at [623, 650] on div "NAO" at bounding box center [562, 676] width 151 height 76
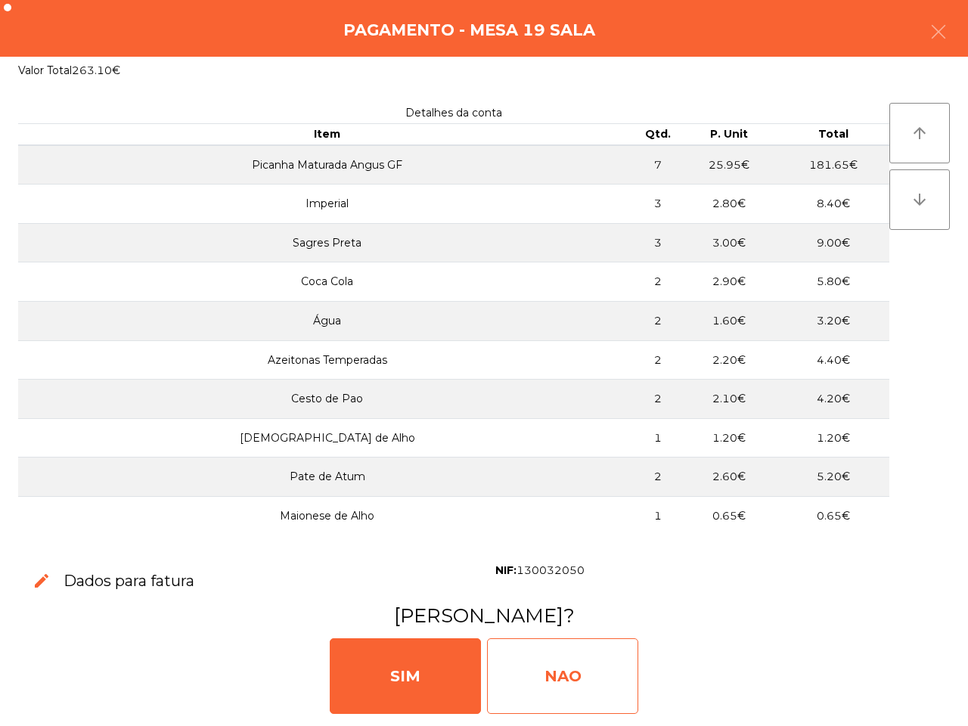
click at [610, 669] on div "NAO" at bounding box center [562, 676] width 151 height 76
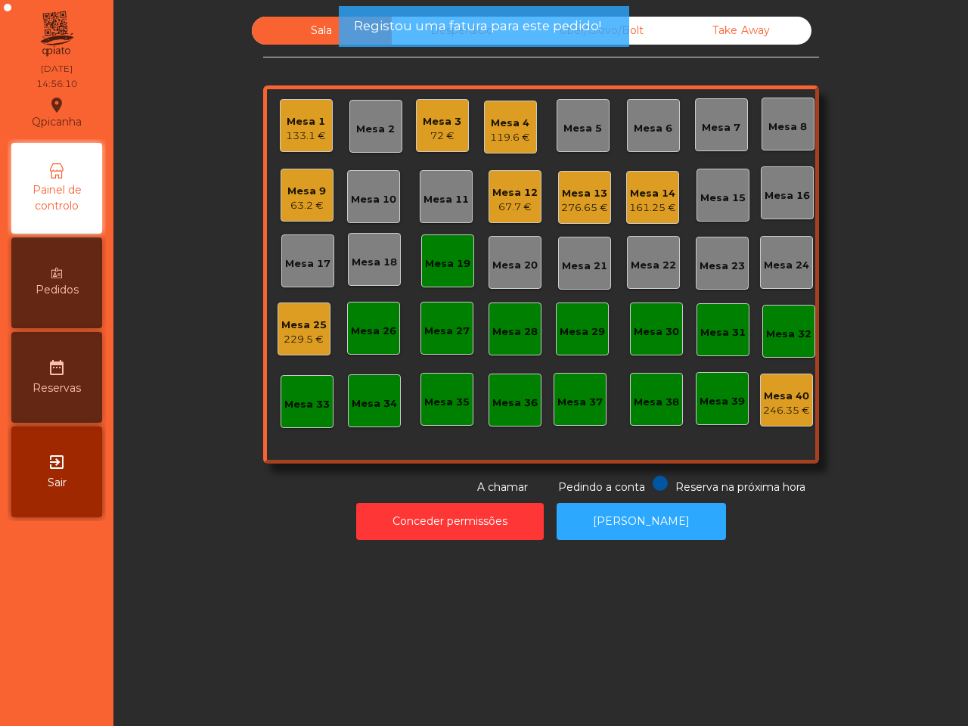
drag, startPoint x: 470, startPoint y: 286, endPoint x: 415, endPoint y: 259, distance: 61.2
click at [469, 286] on div "Mesa 1 133.1 € Mesa 2 Mesa 3 72 € Mesa 4 119.6 € Mesa 5 Mesa 6 Mesa 7 Mesa 8 Me…" at bounding box center [541, 274] width 556 height 378
click at [411, 253] on div "Mesa 1 133.1 € Mesa 2 Mesa 3 72 € Mesa 4 119.6 € Mesa 5 Mesa 6 Mesa 7 Mesa 8 Me…" at bounding box center [541, 274] width 556 height 378
click at [433, 266] on div "Mesa 19" at bounding box center [447, 263] width 45 height 15
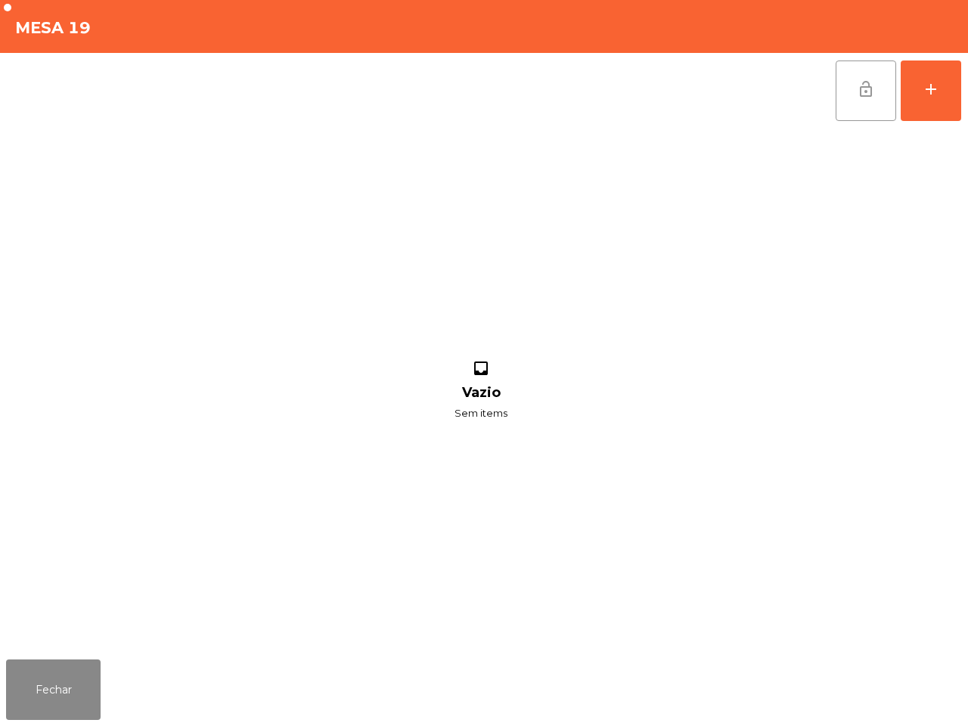
click at [852, 91] on button "lock_open" at bounding box center [866, 91] width 61 height 61
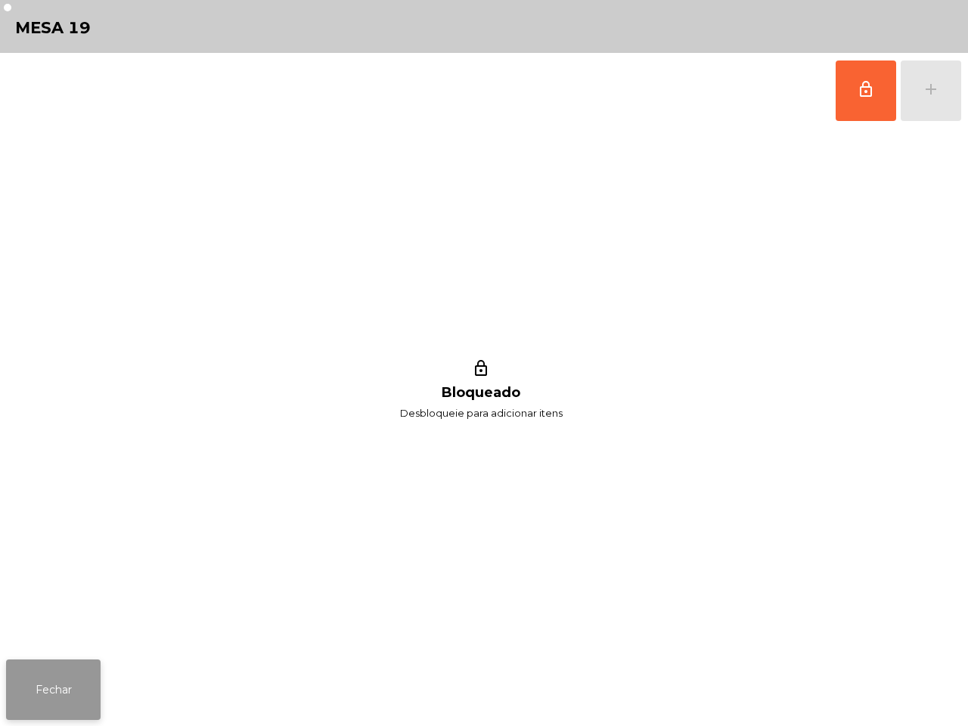
click at [81, 675] on button "Fechar" at bounding box center [53, 690] width 95 height 61
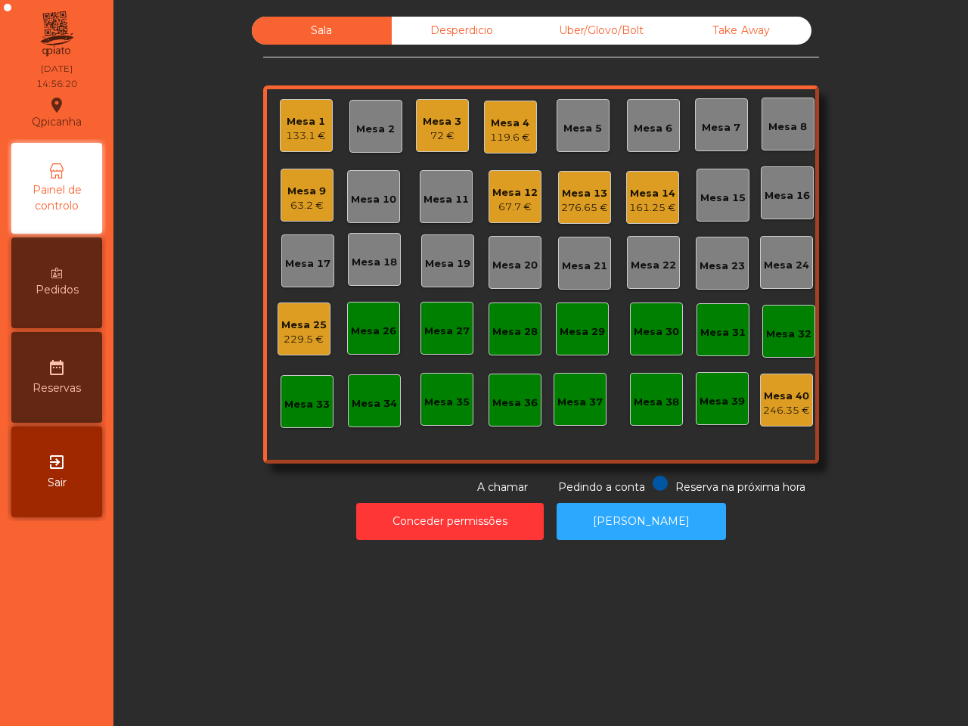
click at [371, 387] on div "Mesa 34" at bounding box center [374, 400] width 53 height 53
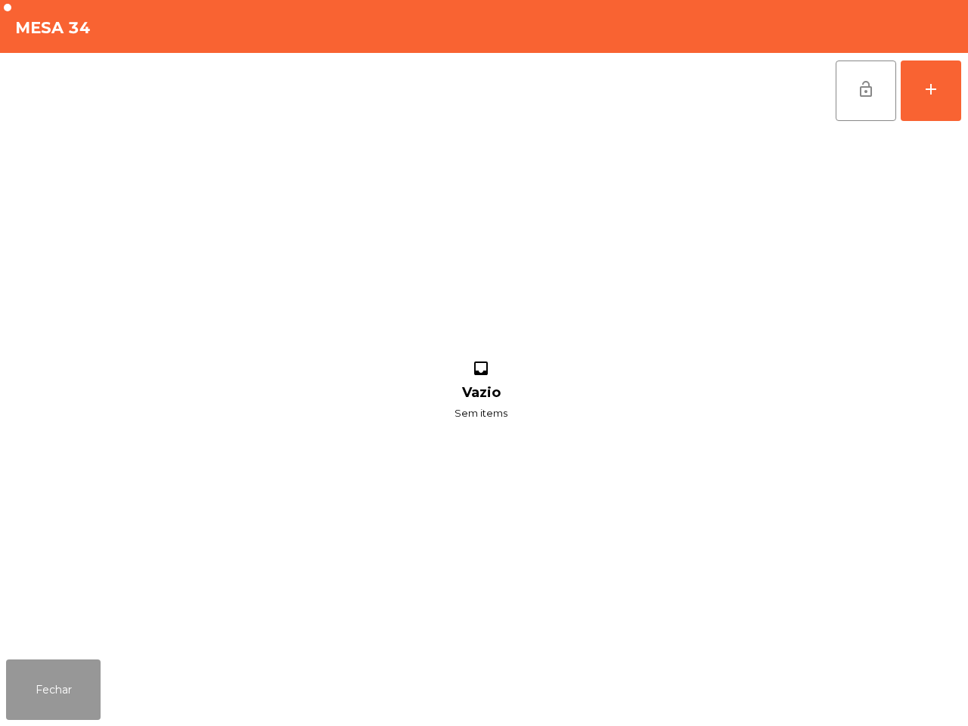
click at [68, 675] on button "Fechar" at bounding box center [53, 690] width 95 height 61
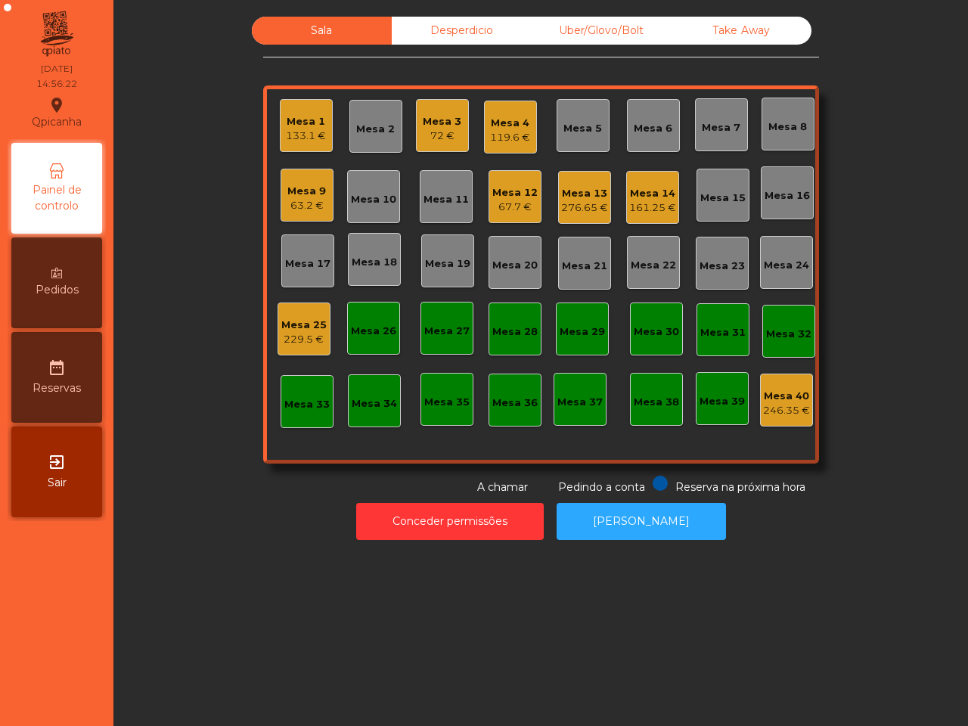
click at [429, 138] on div "72 €" at bounding box center [442, 136] width 39 height 15
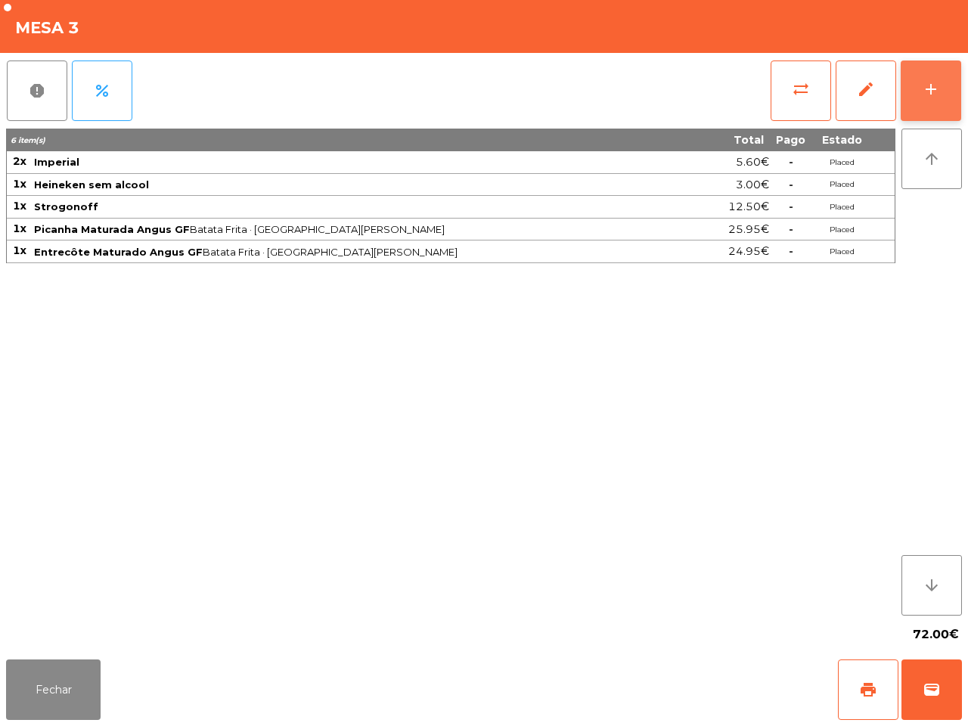
click at [924, 93] on div "add" at bounding box center [931, 89] width 18 height 18
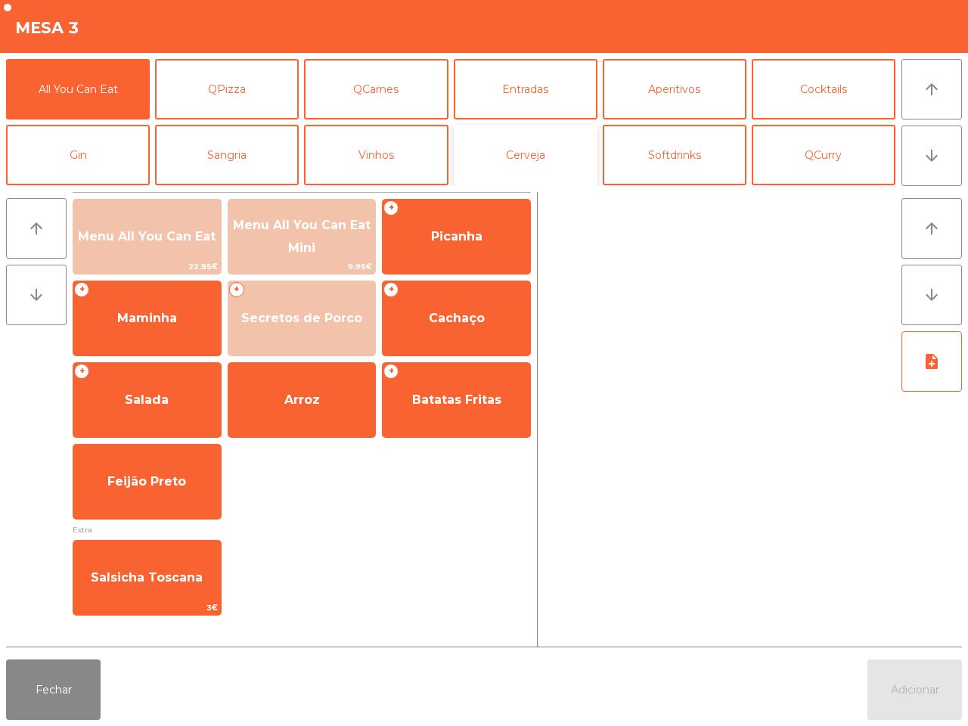
click at [527, 156] on button "Cerveja" at bounding box center [526, 155] width 144 height 61
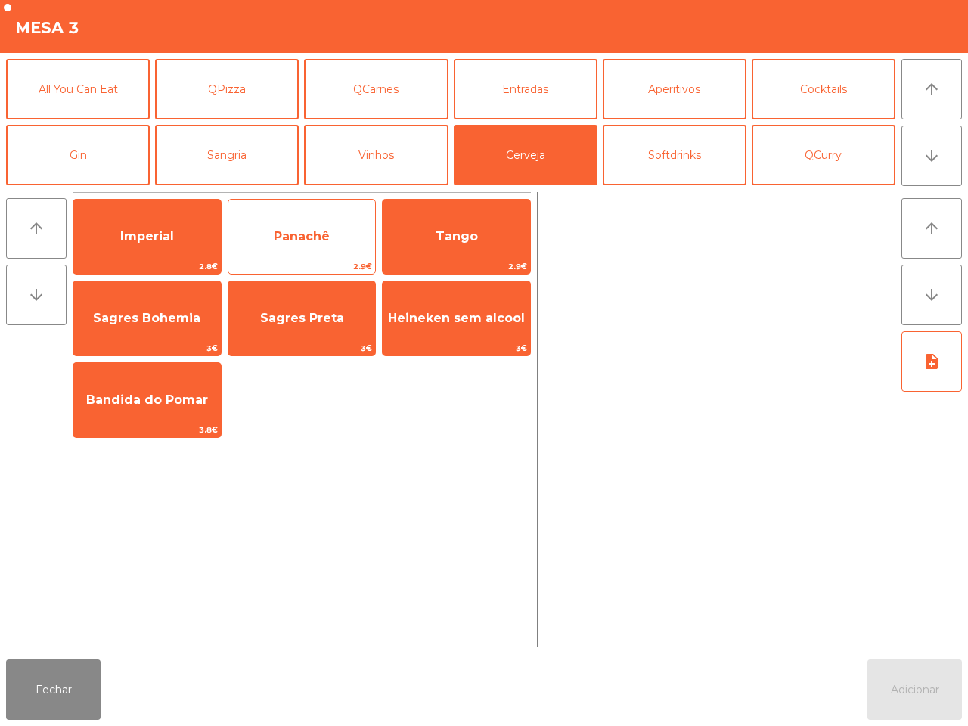
click at [229, 225] on span "Panachê" at bounding box center [301, 236] width 147 height 41
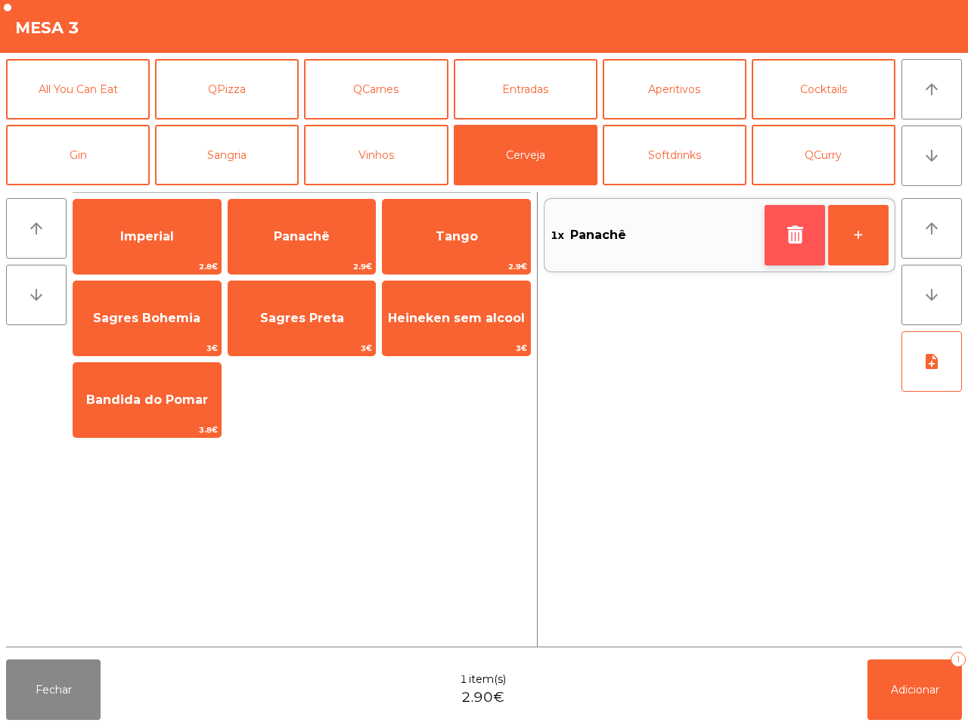
click at [784, 242] on icon "button" at bounding box center [795, 234] width 23 height 18
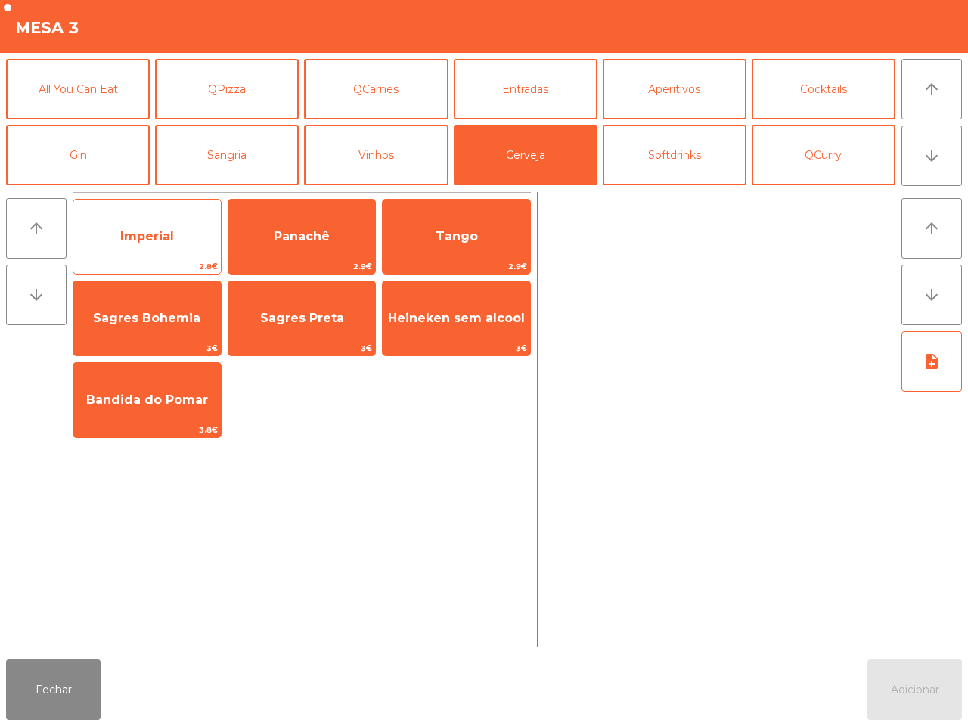
click at [134, 225] on span "Imperial" at bounding box center [146, 236] width 147 height 41
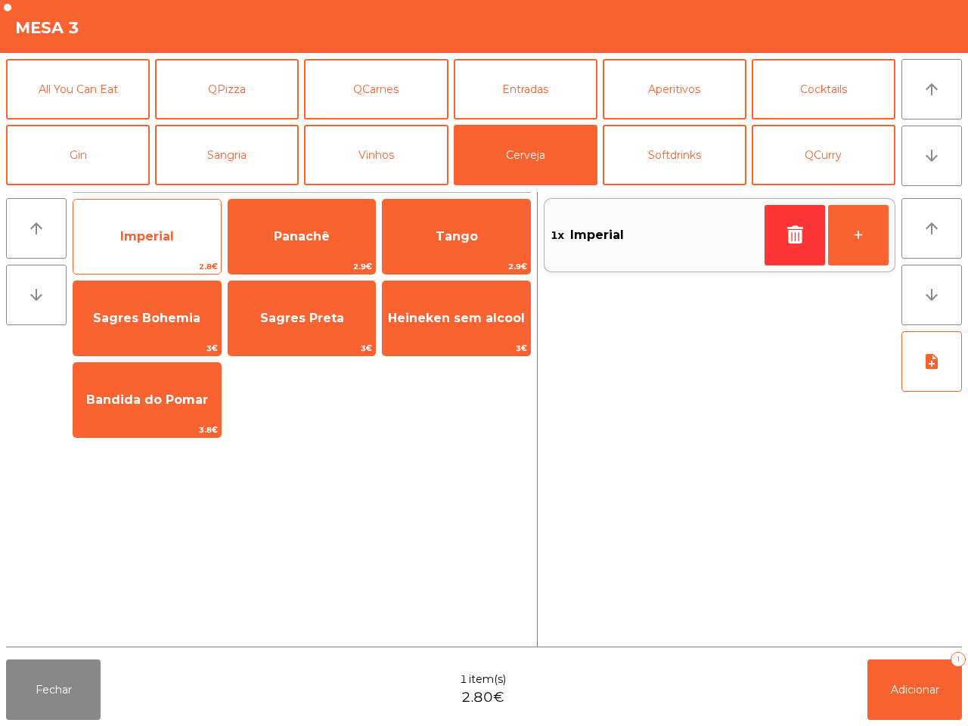
click at [134, 225] on span "Imperial" at bounding box center [146, 236] width 147 height 41
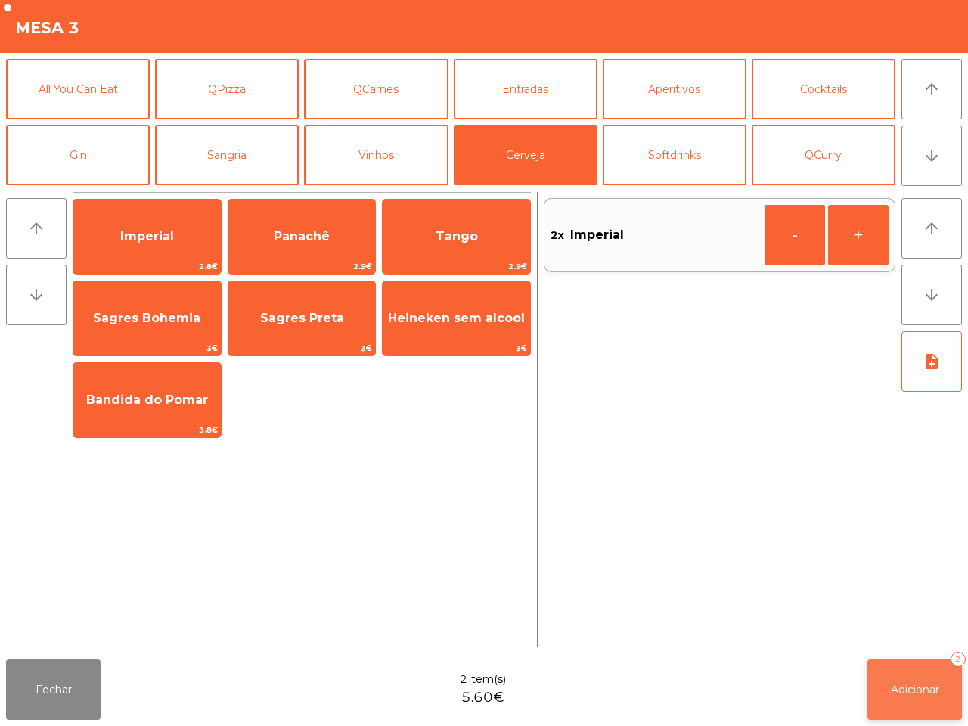
click at [908, 682] on button "Adicionar 2" at bounding box center [915, 690] width 95 height 61
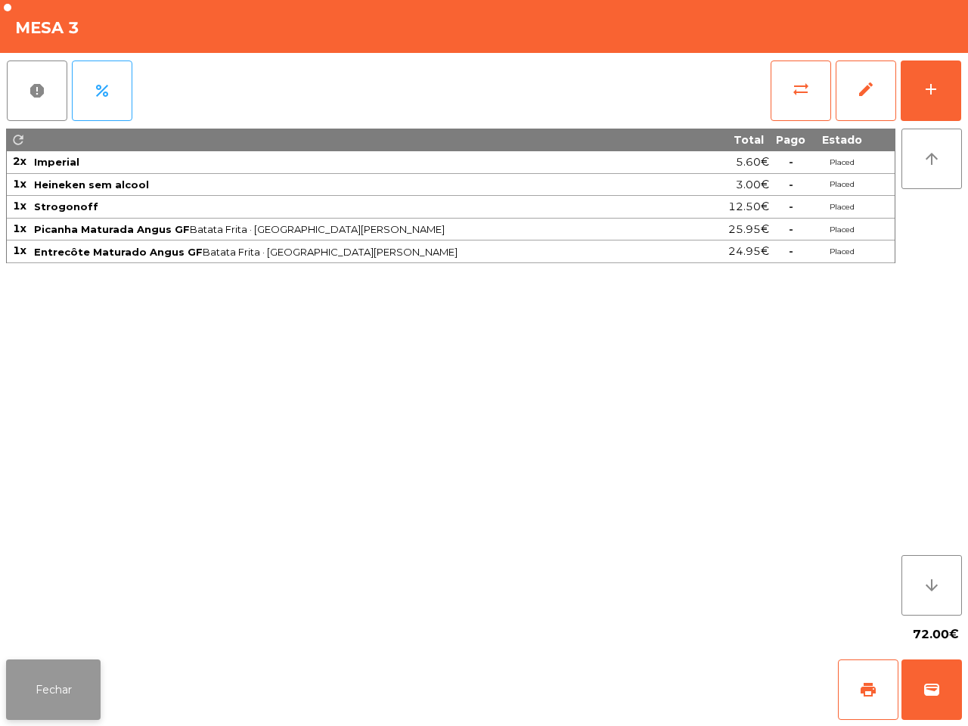
click at [61, 689] on button "Fechar" at bounding box center [53, 690] width 95 height 61
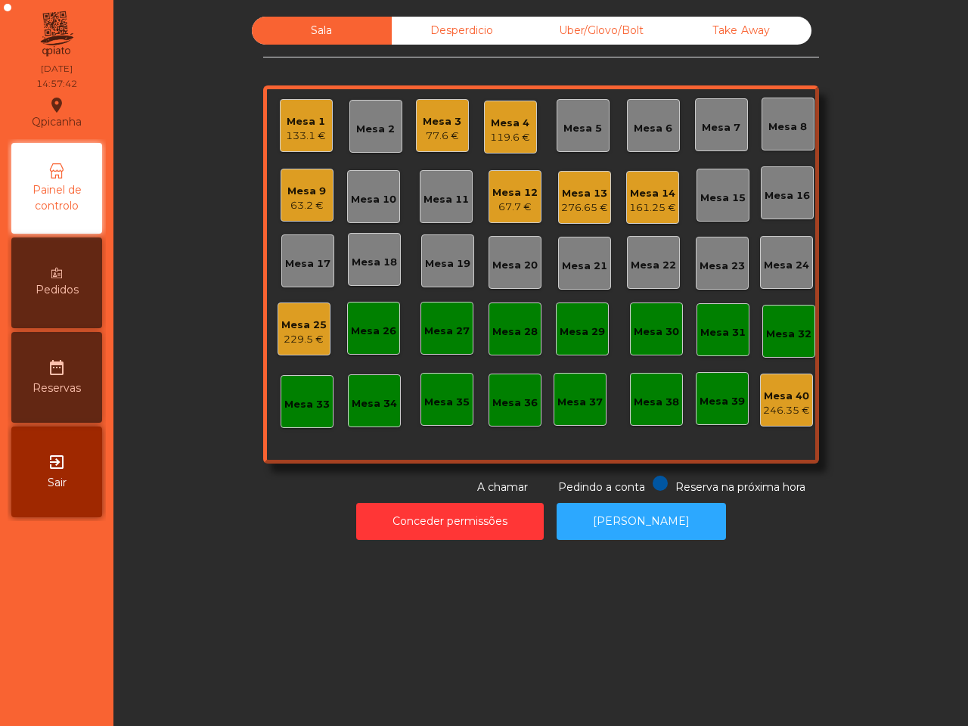
drag, startPoint x: 61, startPoint y: 689, endPoint x: 116, endPoint y: 663, distance: 60.2
click at [78, 700] on nav "Qpicanha location_on 31/08/2025 14:57:42 Painel de controlo Pedidos date_range …" at bounding box center [56, 363] width 113 height 726
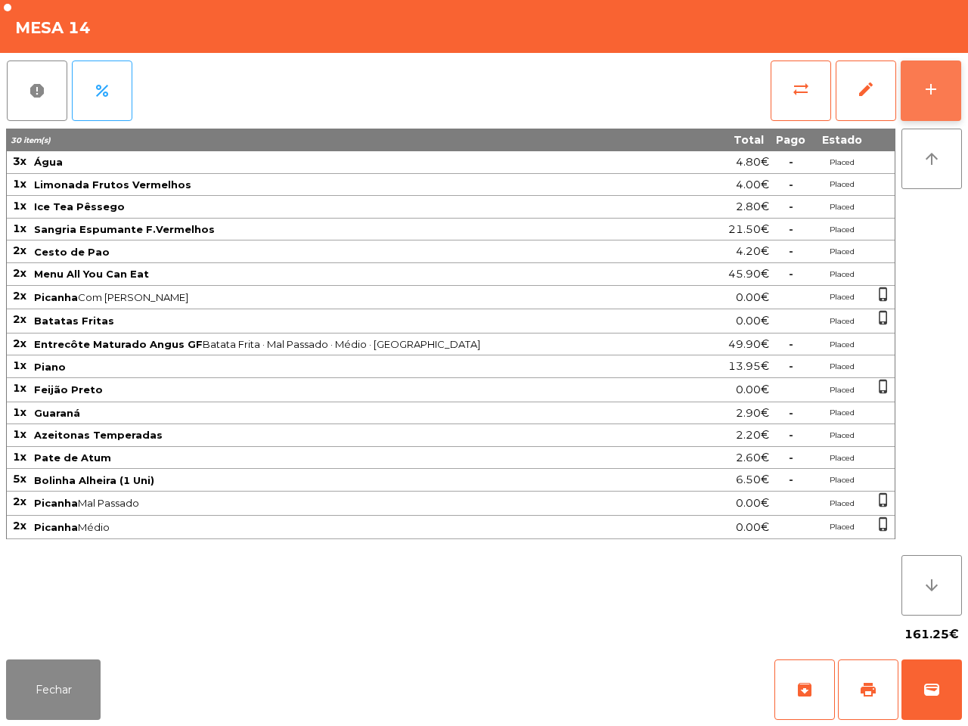
click at [923, 85] on div "add" at bounding box center [931, 89] width 18 height 18
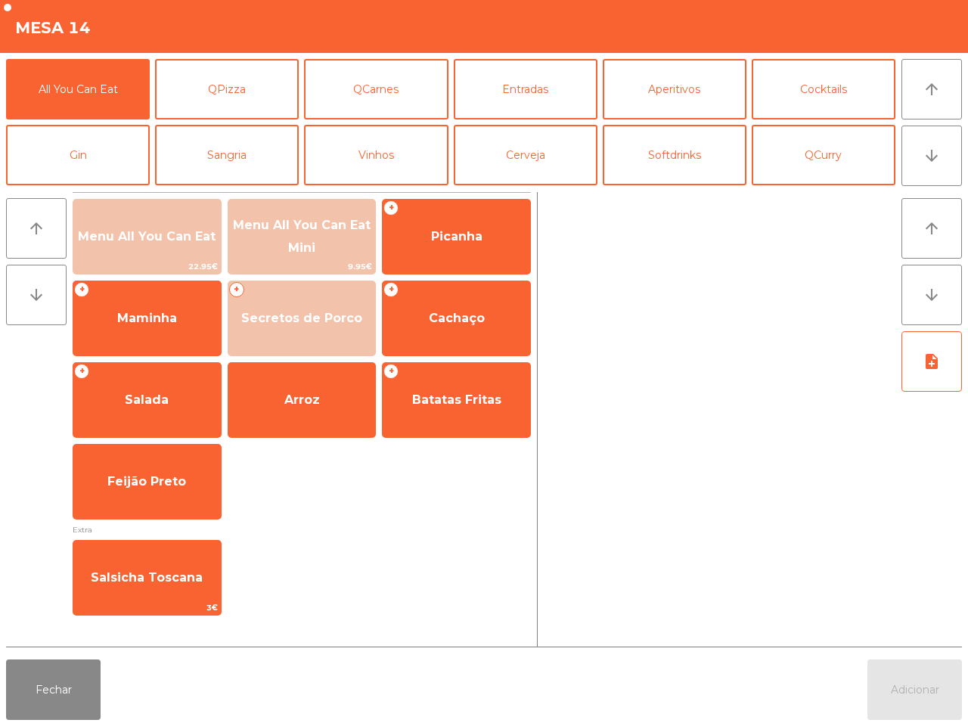
scroll to position [95, 0]
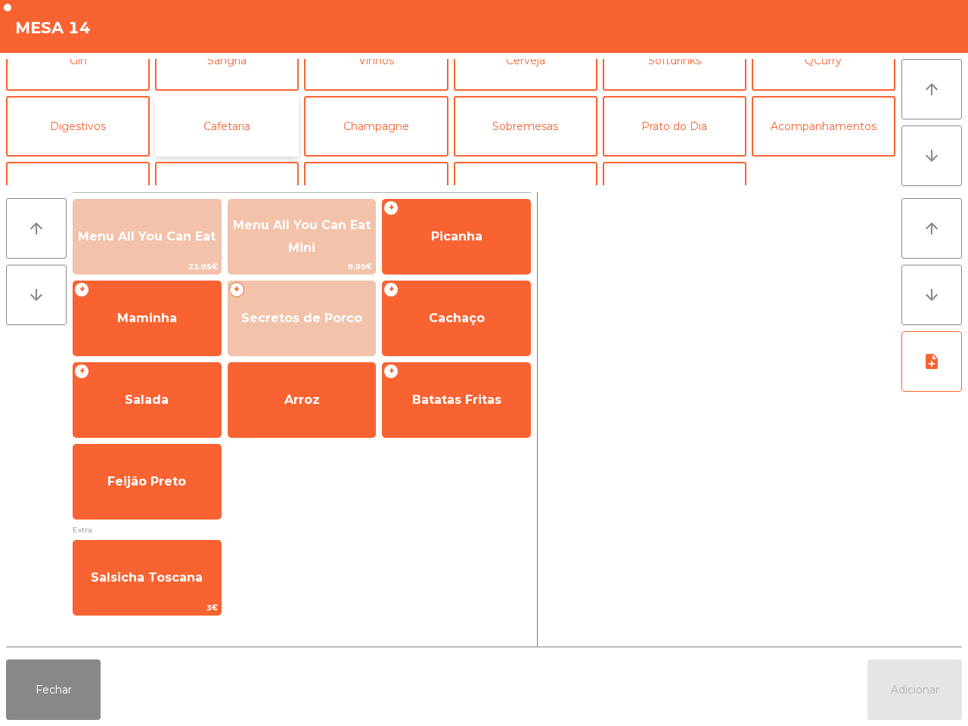
click at [280, 135] on button "Cafetaria" at bounding box center [227, 126] width 144 height 61
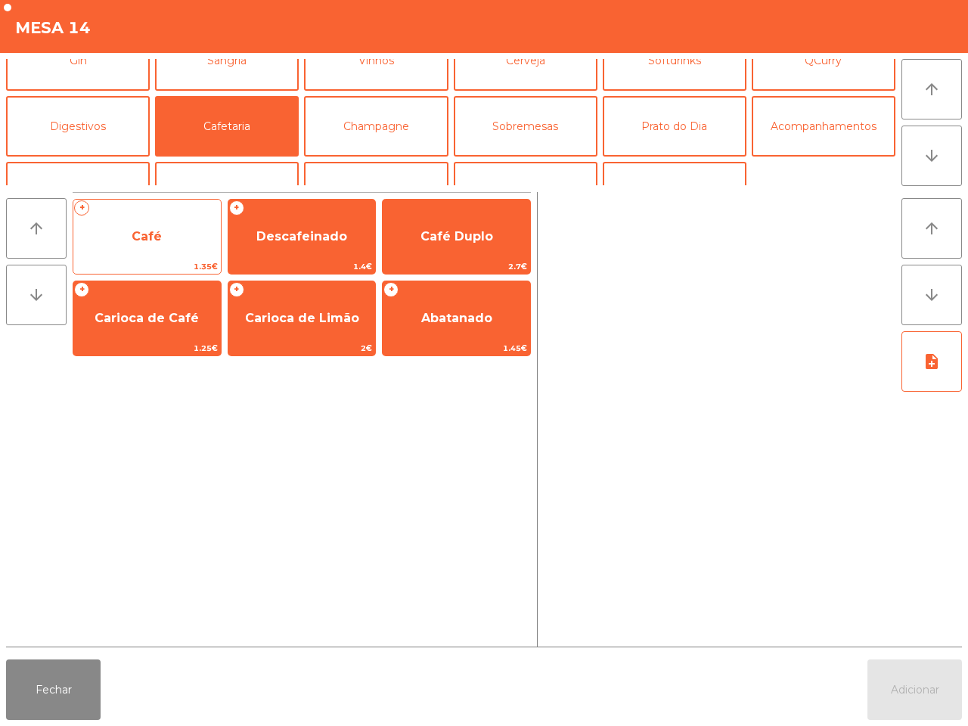
click at [160, 225] on span "Café" at bounding box center [146, 236] width 147 height 41
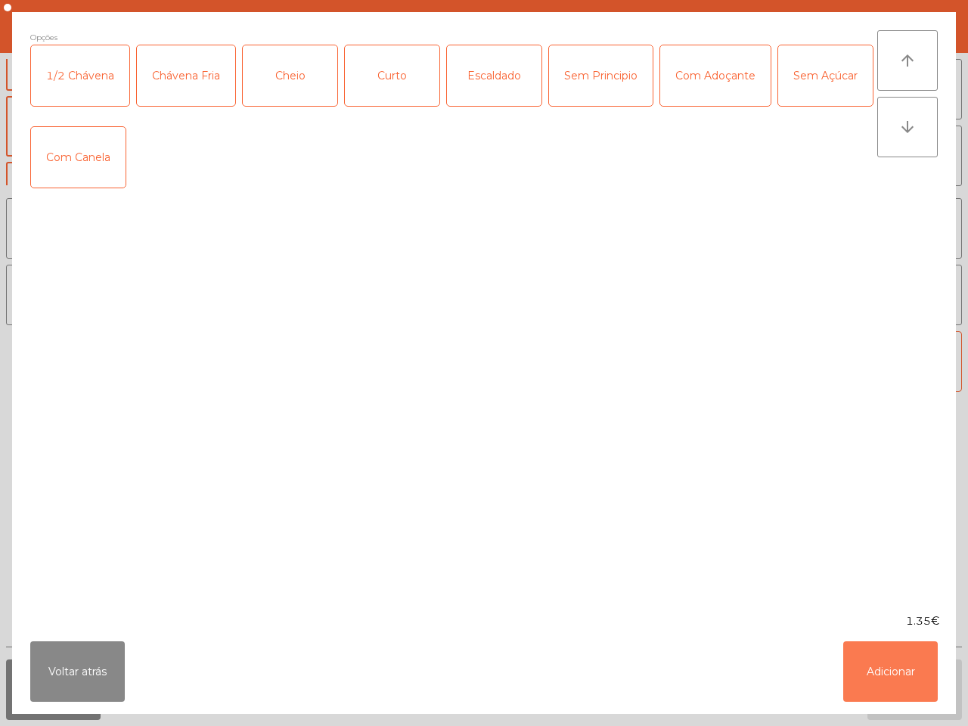
click at [875, 672] on button "Adicionar" at bounding box center [890, 671] width 95 height 61
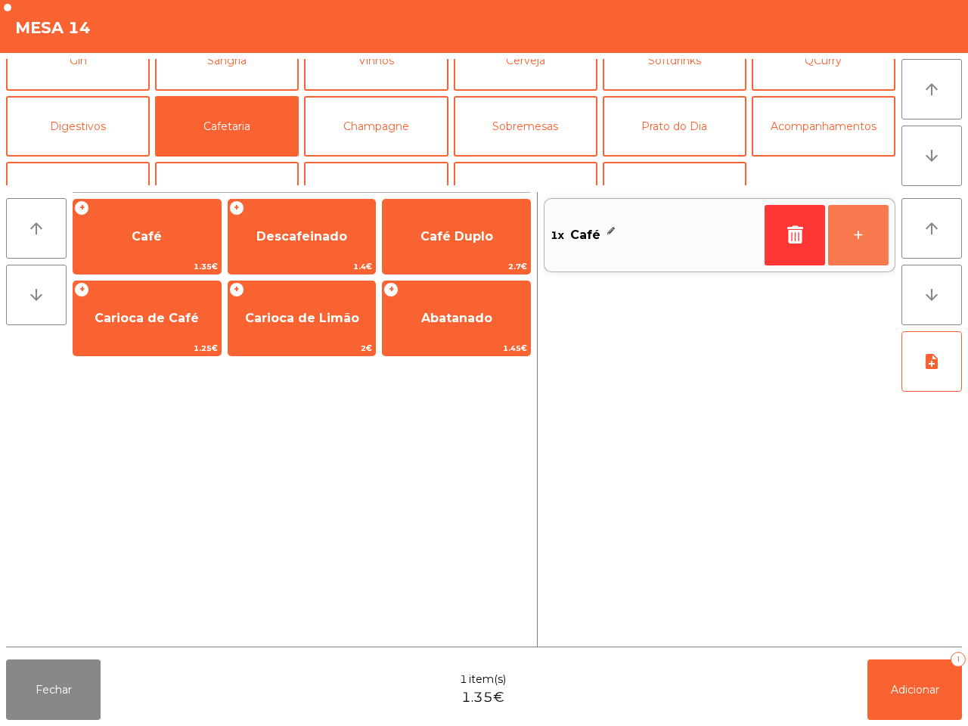
click at [847, 242] on button "+" at bounding box center [858, 235] width 61 height 61
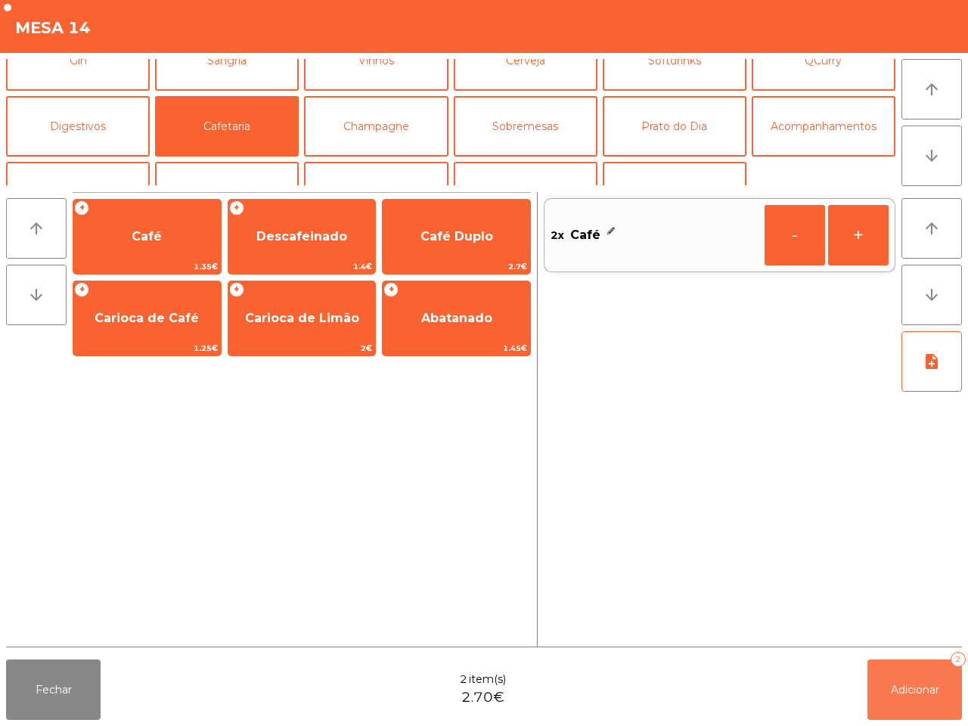
click at [936, 675] on button "Adicionar 2" at bounding box center [915, 690] width 95 height 61
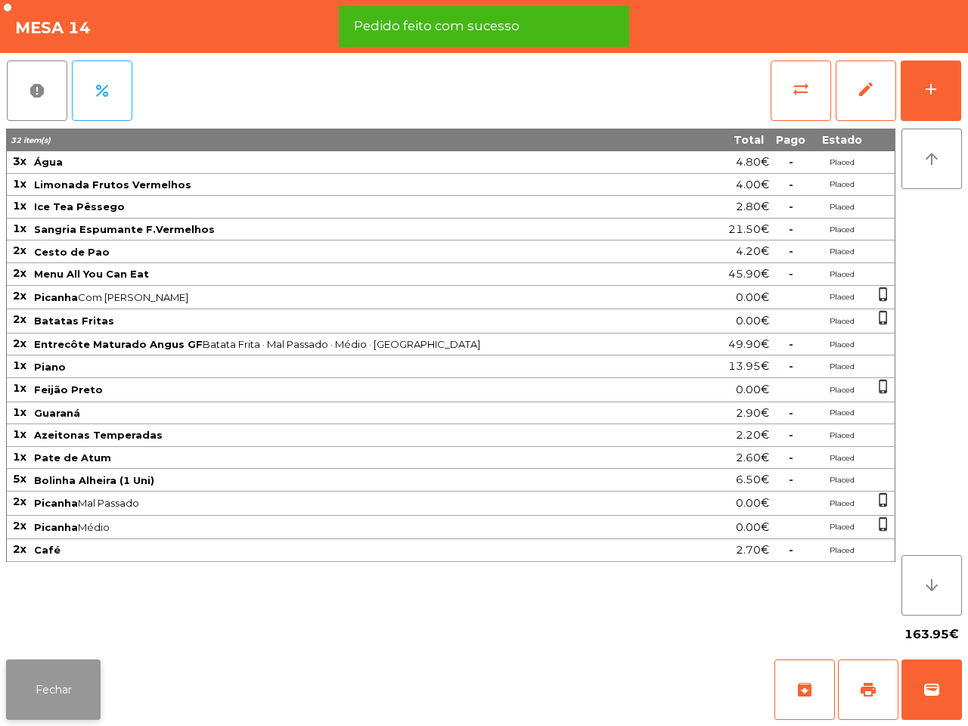
click at [63, 690] on button "Fechar" at bounding box center [53, 690] width 95 height 61
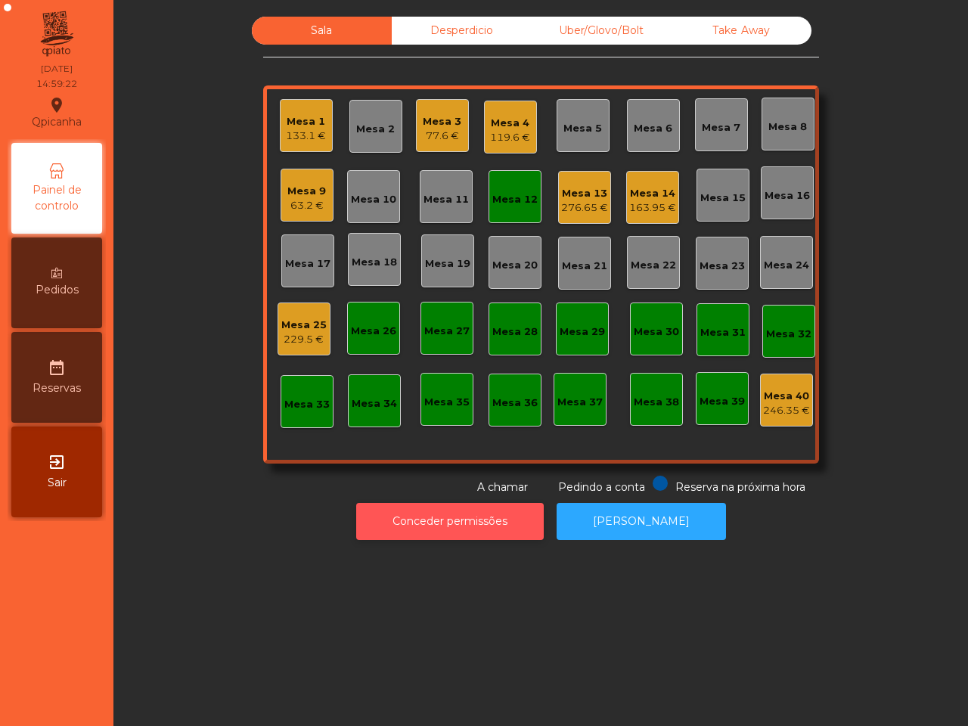
click at [436, 513] on button "Conceder permissões" at bounding box center [450, 521] width 188 height 37
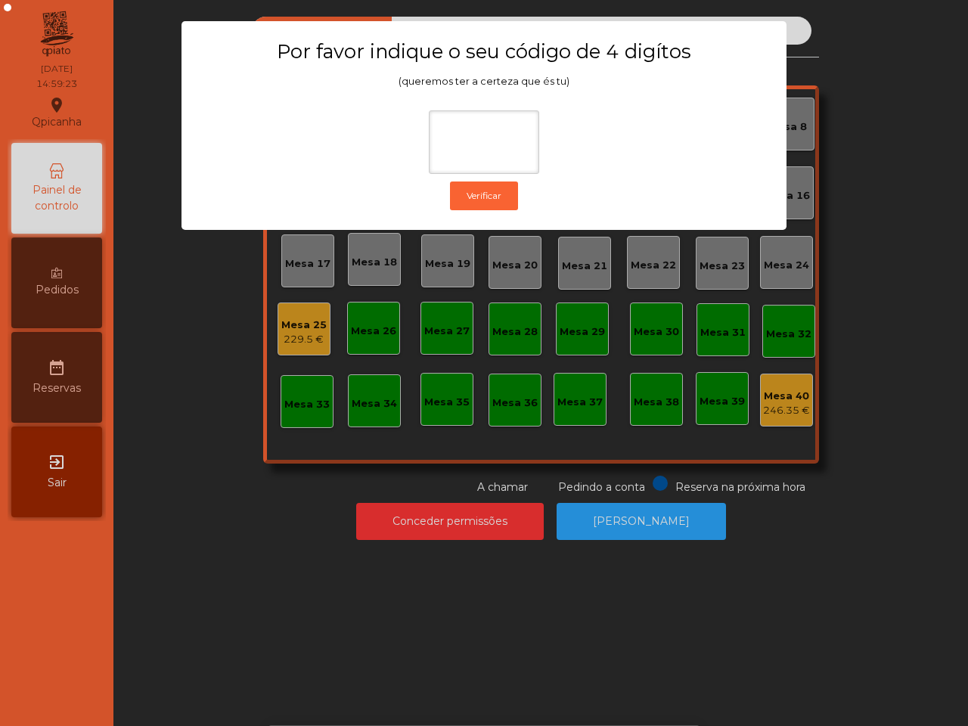
click at [652, 334] on ngb-modal-window "Por favor indique o seu código de 4 digítos (queremos ter a certeza que és tu) …" at bounding box center [484, 363] width 920 height 726
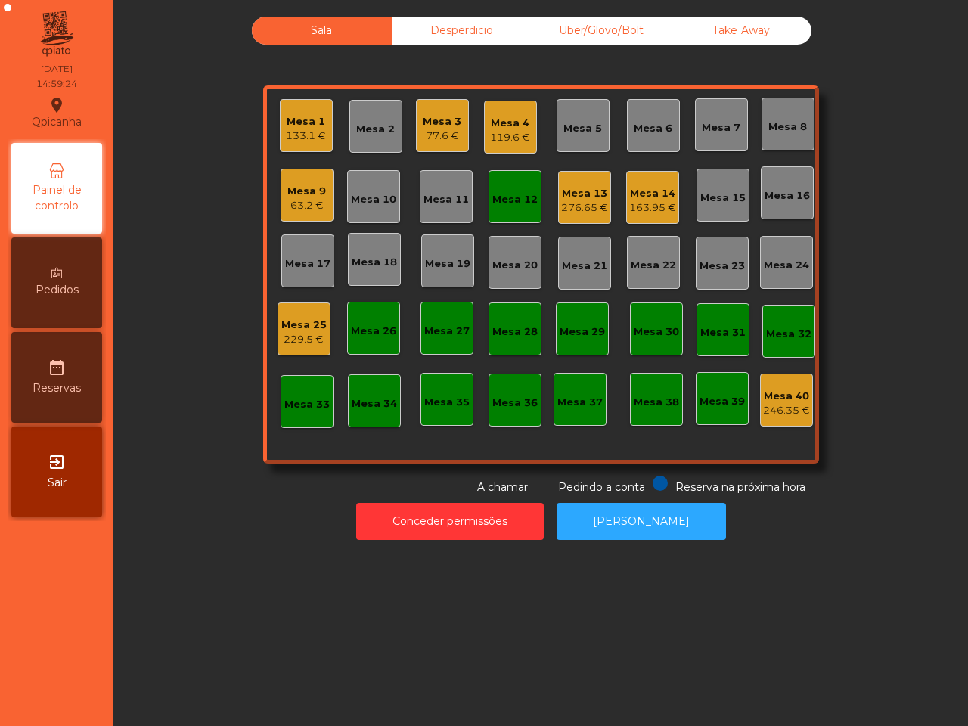
click at [576, 206] on div "276.65 €" at bounding box center [584, 207] width 47 height 15
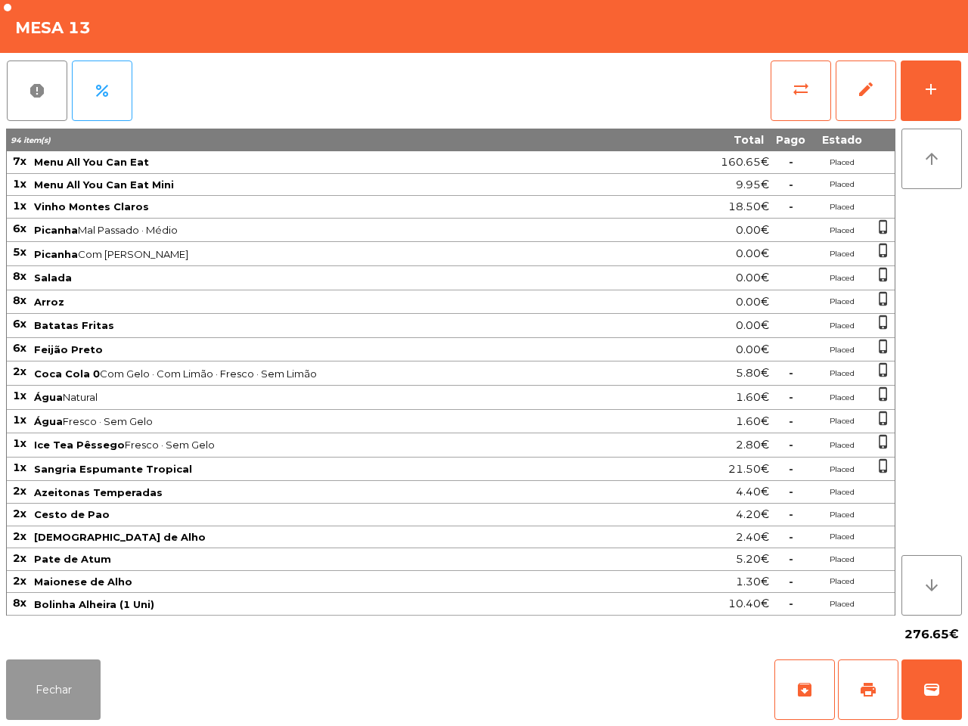
click at [50, 703] on button "Fechar" at bounding box center [53, 690] width 95 height 61
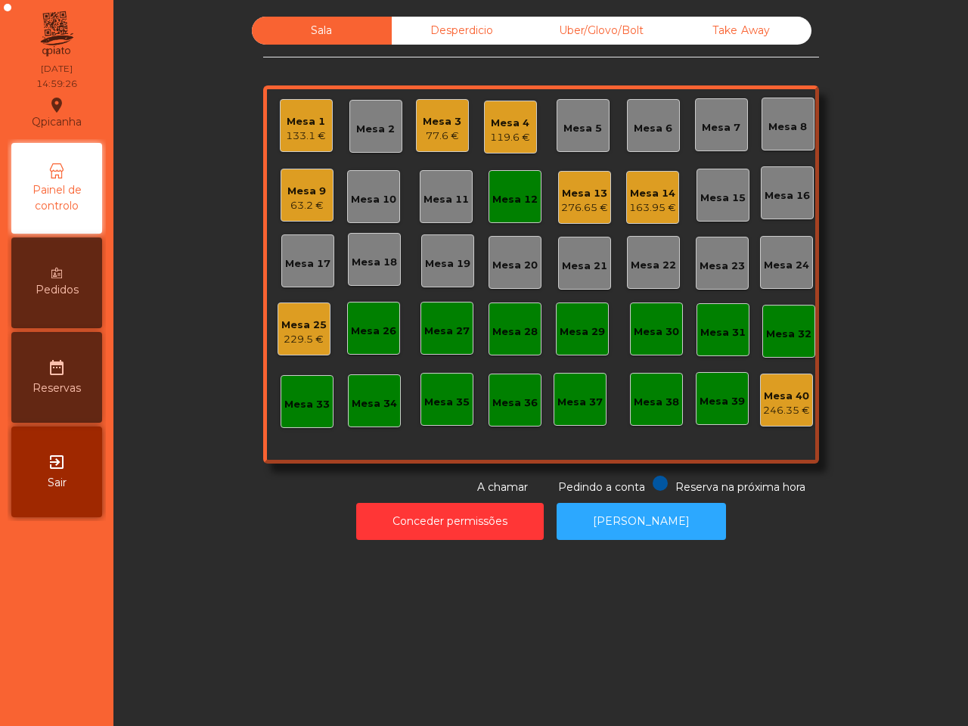
click at [508, 206] on div "Mesa 12" at bounding box center [514, 199] width 45 height 15
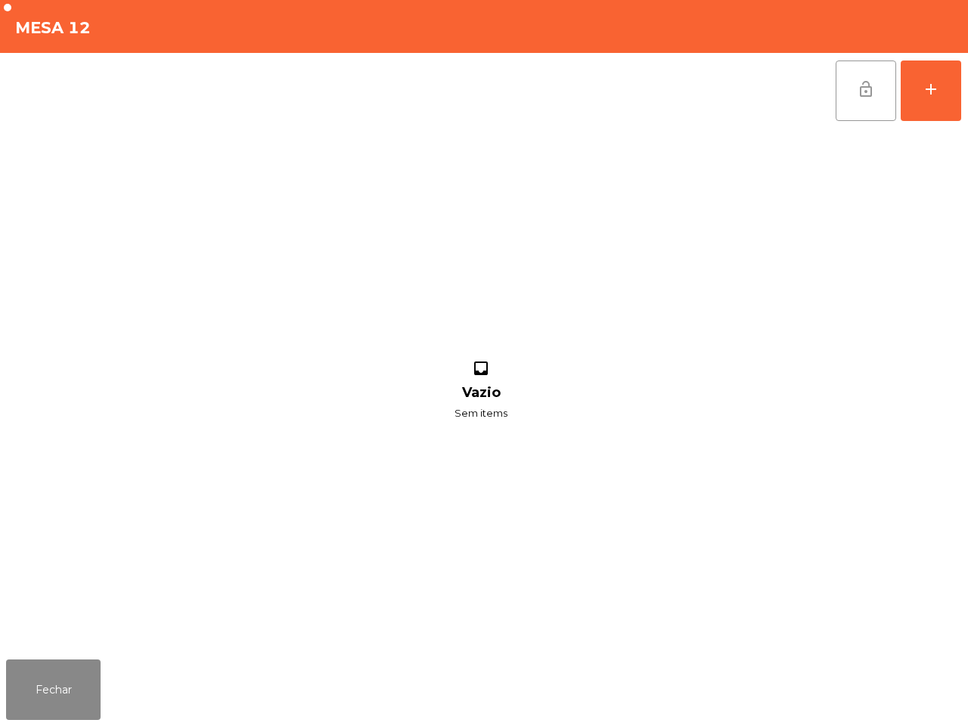
click at [855, 95] on button "lock_open" at bounding box center [866, 91] width 61 height 61
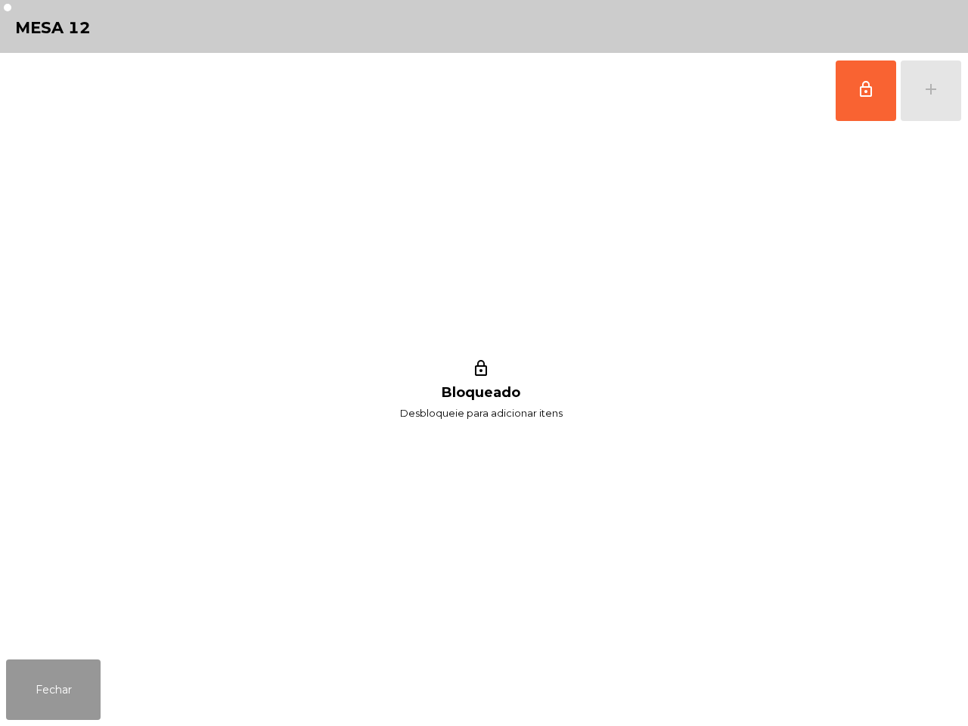
click at [57, 678] on button "Fechar" at bounding box center [53, 690] width 95 height 61
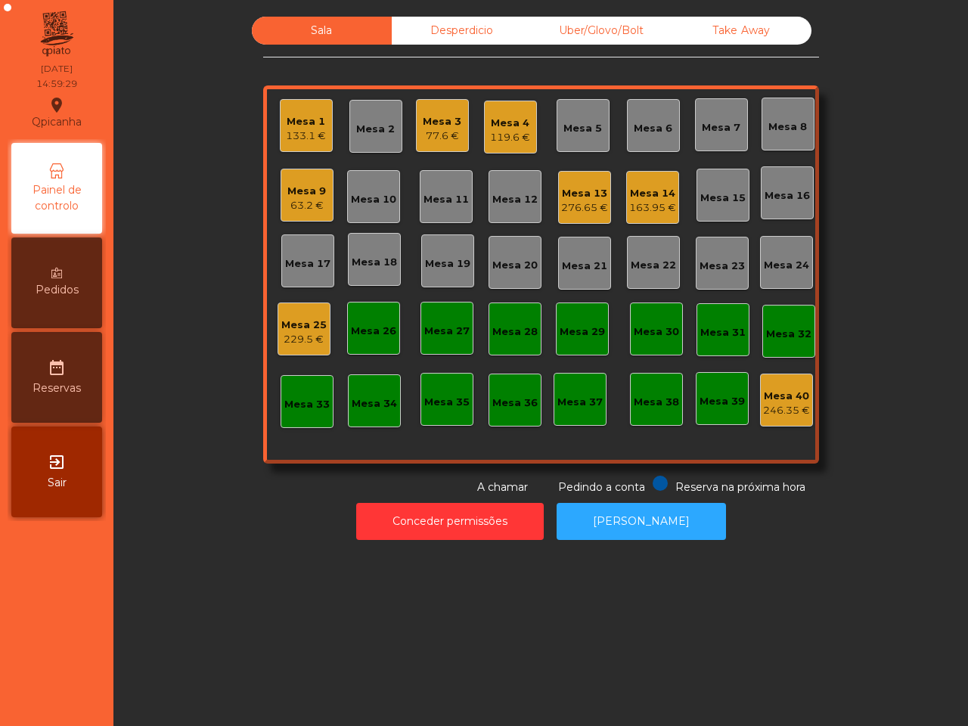
click at [652, 208] on div "163.95 €" at bounding box center [652, 207] width 47 height 15
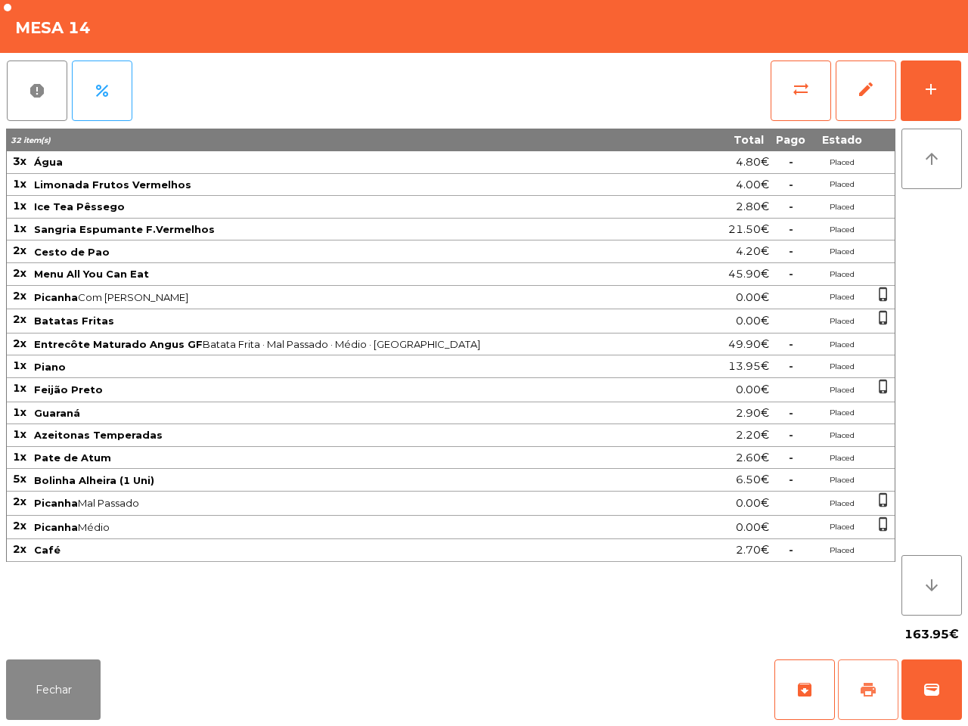
drag, startPoint x: 862, startPoint y: 685, endPoint x: 853, endPoint y: 686, distance: 9.1
click at [863, 686] on span "print" at bounding box center [868, 690] width 18 height 18
click at [54, 673] on button "Fechar" at bounding box center [53, 690] width 95 height 61
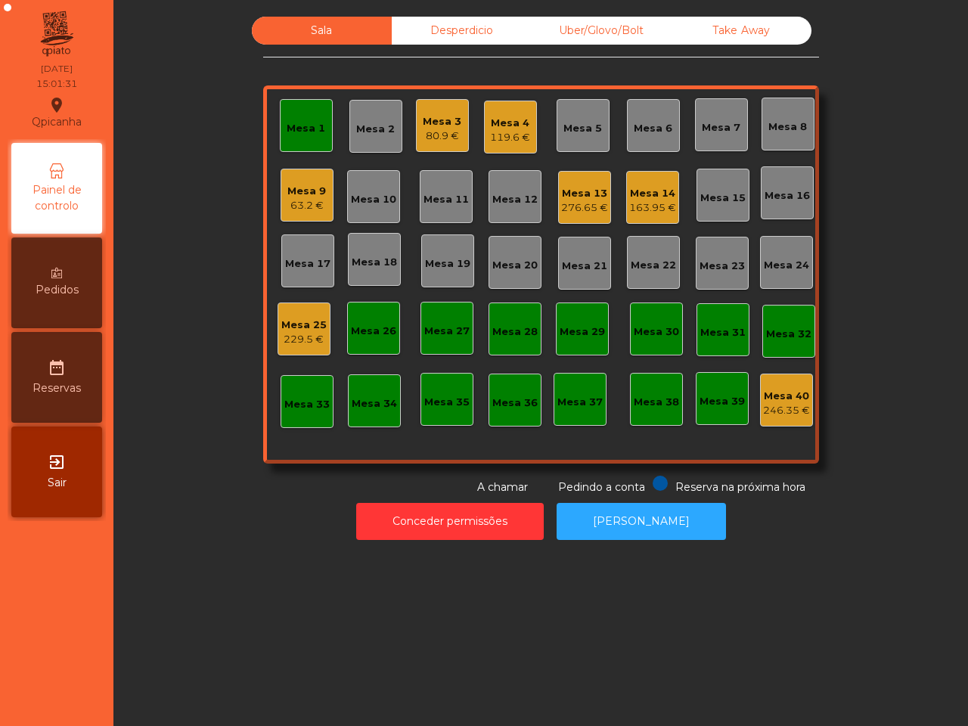
click at [53, 662] on nav "Qpicanha location_on 31/08/2025 15:01:31 Painel de controlo Pedidos date_range …" at bounding box center [56, 363] width 113 height 726
click at [666, 204] on div "163.95 €" at bounding box center [652, 207] width 47 height 15
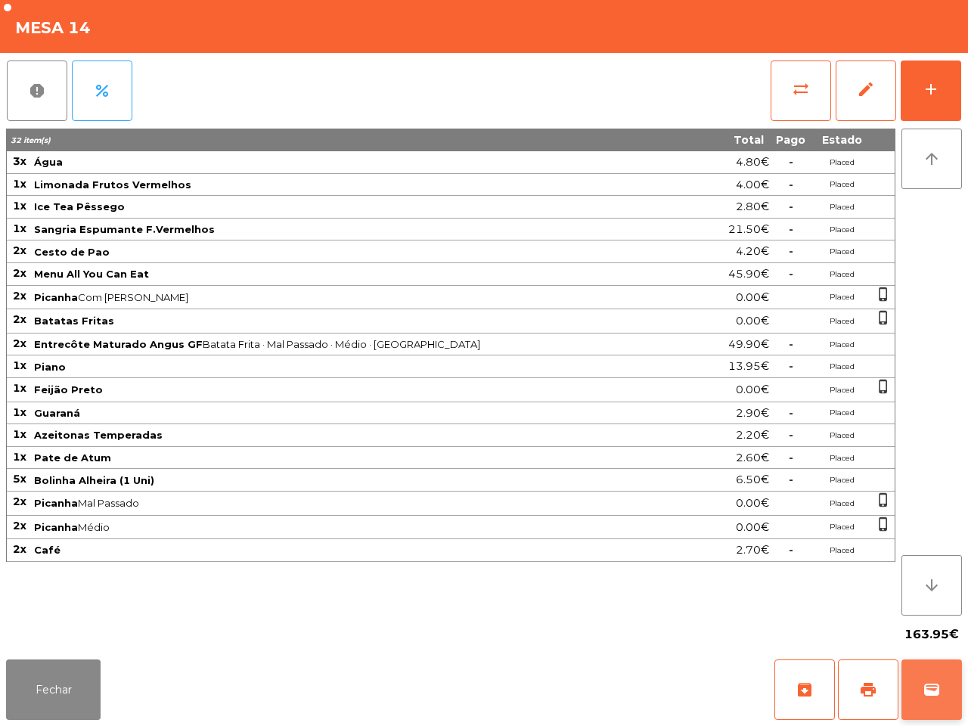
click at [943, 689] on button "wallet" at bounding box center [932, 690] width 61 height 61
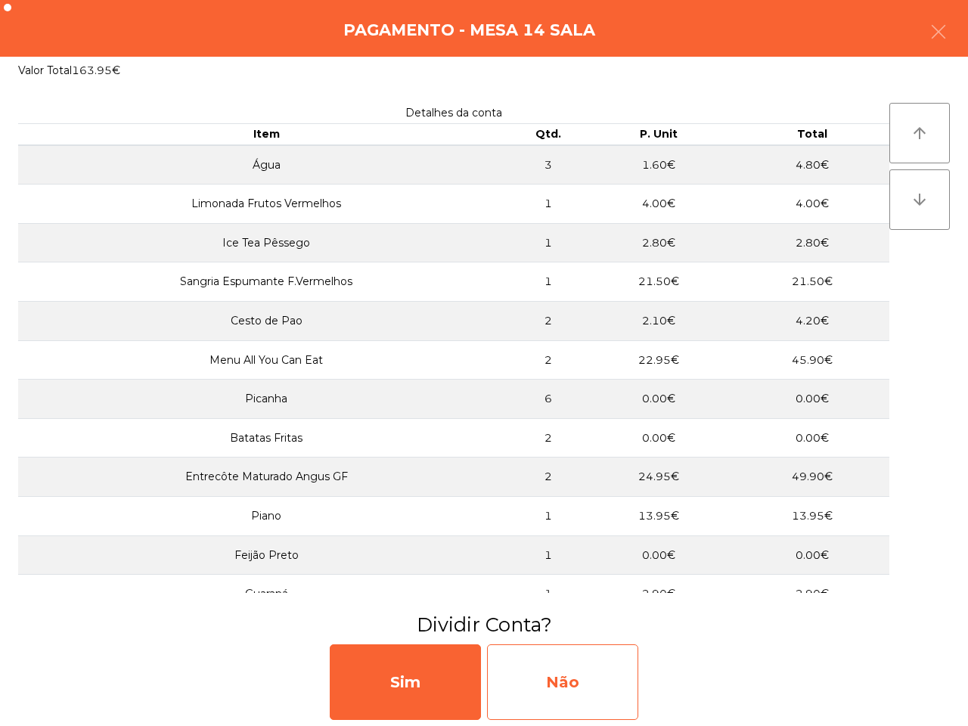
click at [579, 670] on div "Não" at bounding box center [562, 682] width 151 height 76
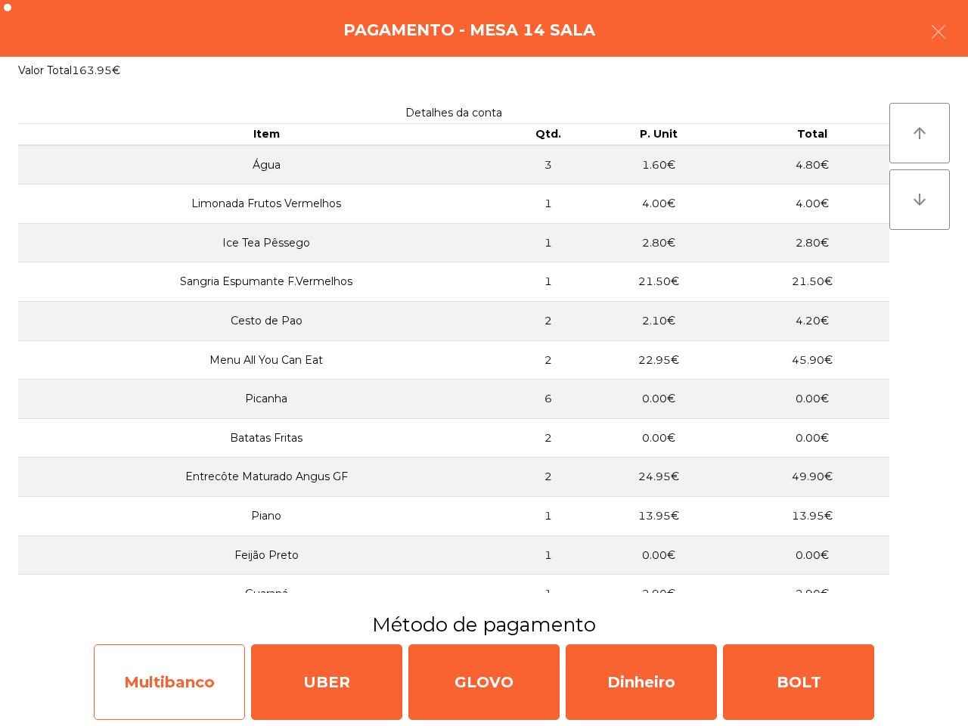
click at [170, 666] on div "Multibanco" at bounding box center [169, 682] width 151 height 76
select select "**"
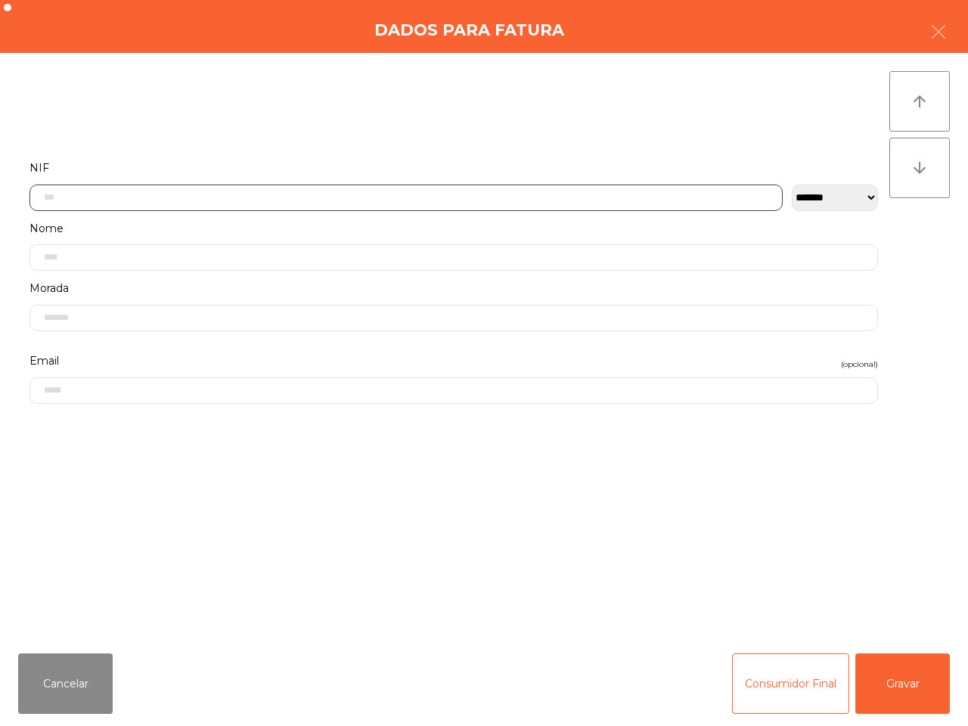
click at [228, 204] on input "text" at bounding box center [405, 198] width 753 height 26
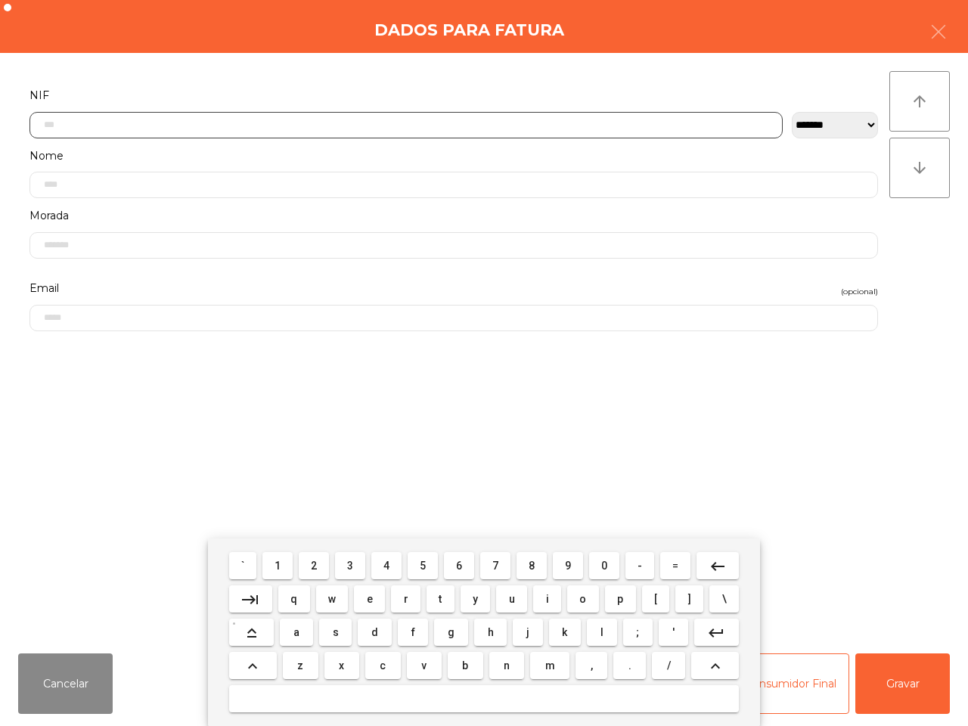
scroll to position [85, 0]
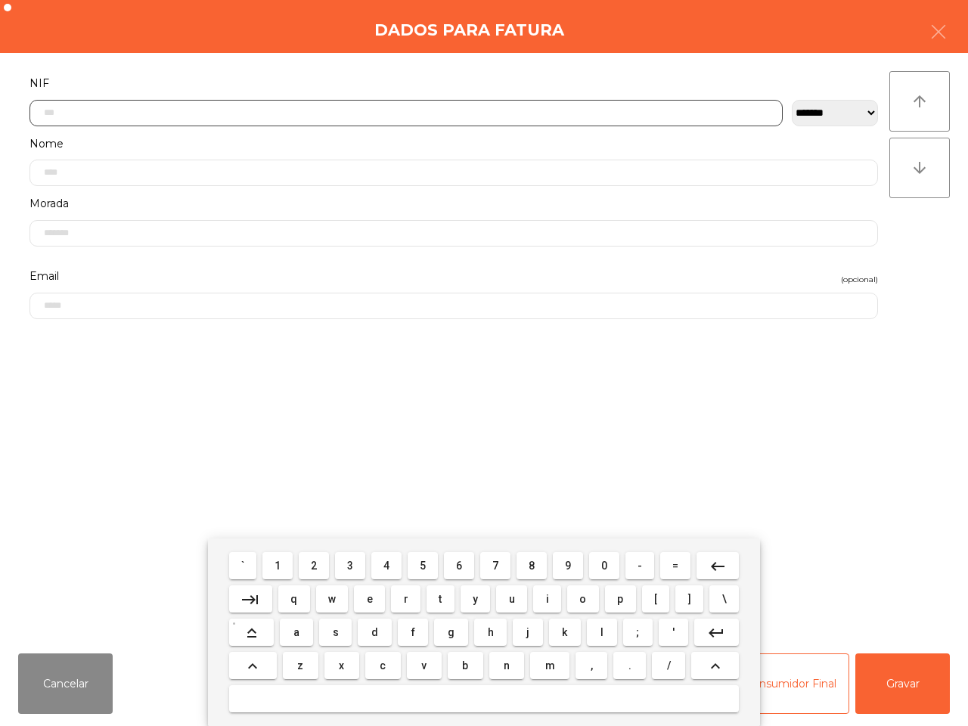
drag, startPoint x: 305, startPoint y: 567, endPoint x: 282, endPoint y: 569, distance: 22.7
click at [306, 568] on button "2" at bounding box center [314, 565] width 30 height 27
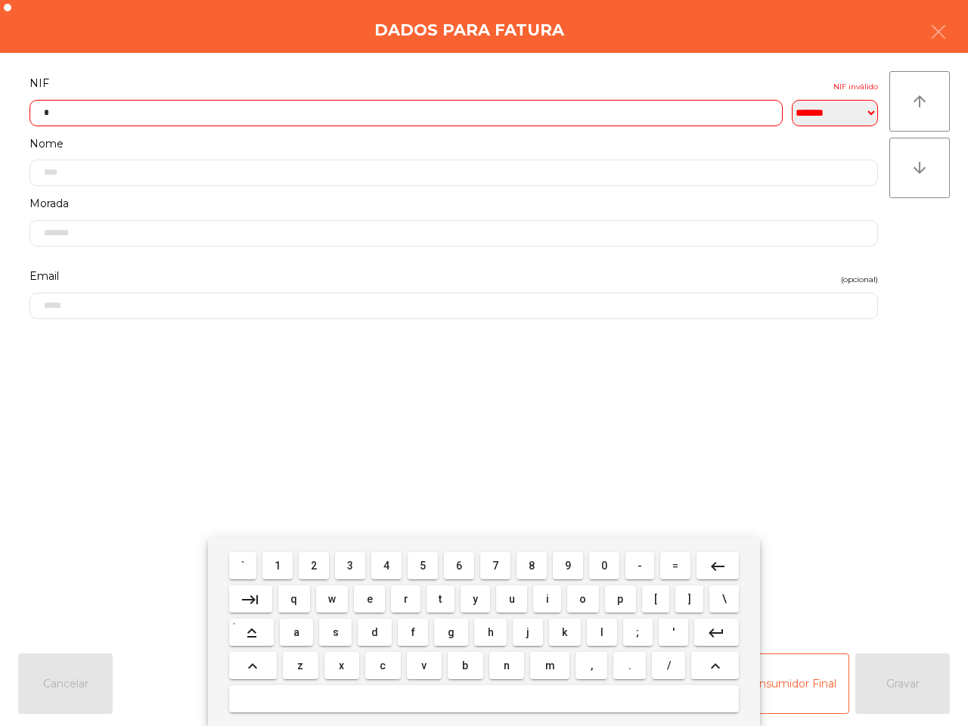
click at [280, 567] on span "1" at bounding box center [278, 566] width 6 height 12
click at [343, 564] on button "3" at bounding box center [350, 565] width 30 height 27
click at [388, 560] on span "4" at bounding box center [386, 566] width 6 height 12
click at [424, 564] on span "5" at bounding box center [423, 566] width 6 height 12
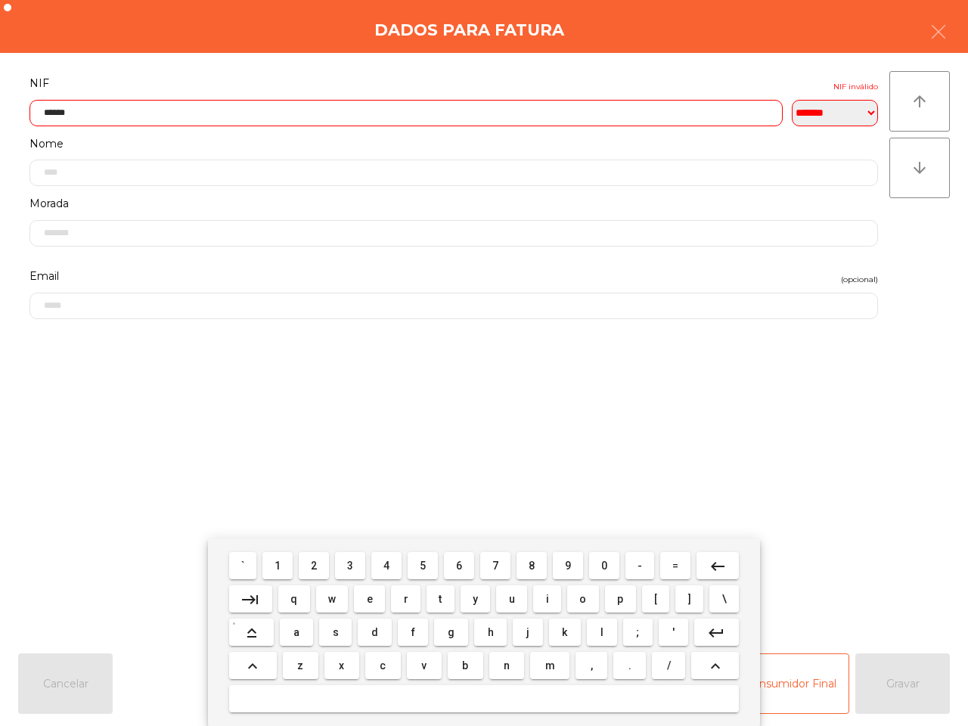
click at [424, 566] on span "5" at bounding box center [423, 566] width 6 height 12
click at [390, 564] on span "4" at bounding box center [386, 566] width 6 height 12
type input "*********"
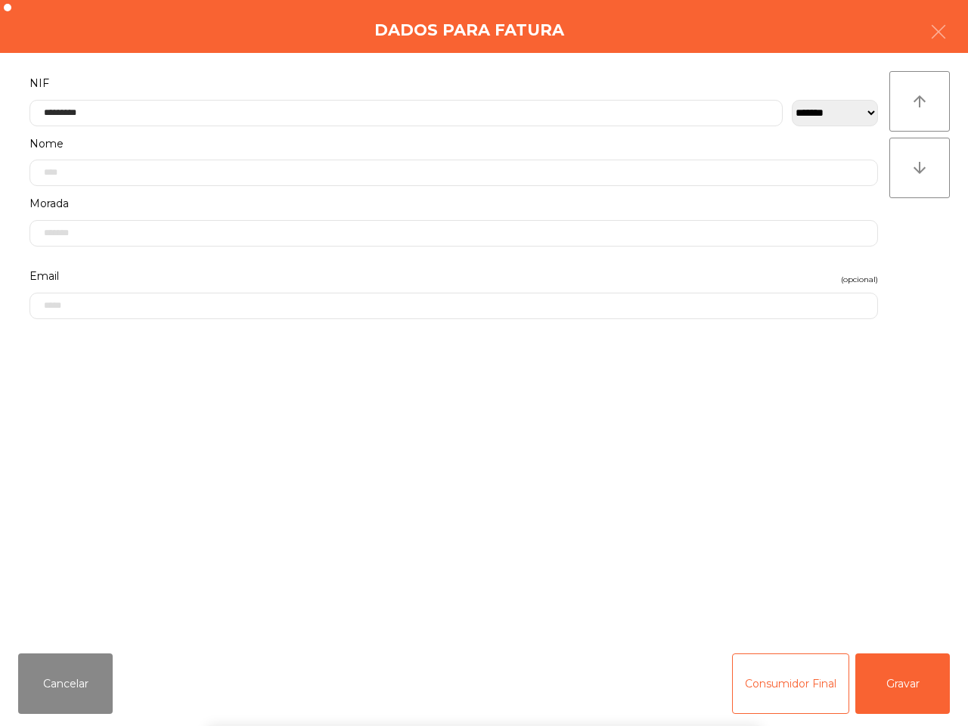
click at [908, 675] on div "` 1 2 3 4 5 6 7 8 9 0 - = keyboard_backspace keyboard_tab q w e r t y u i o p […" at bounding box center [484, 633] width 968 height 188
click at [902, 686] on button "Gravar" at bounding box center [902, 684] width 95 height 61
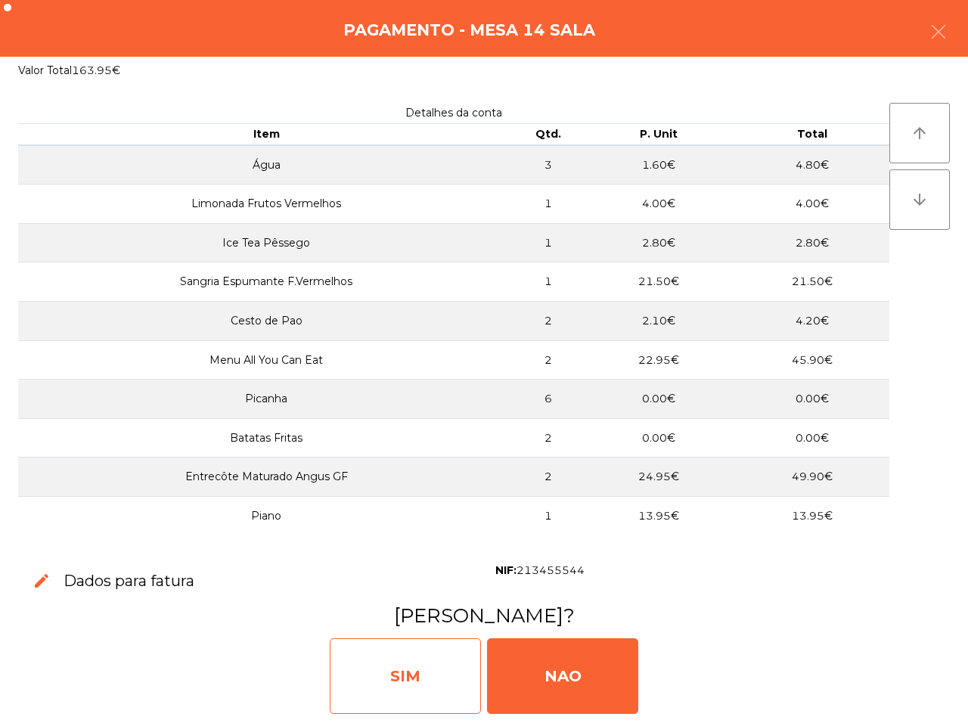
click at [411, 674] on div "SIM" at bounding box center [405, 676] width 151 height 76
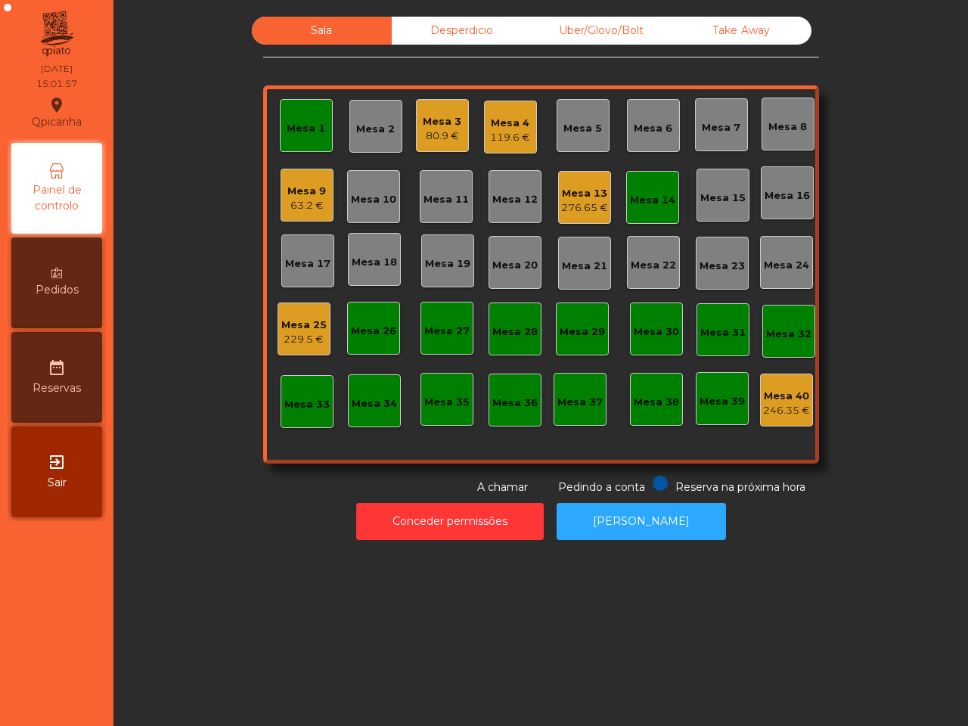
click at [289, 115] on div "Mesa 1" at bounding box center [306, 125] width 39 height 21
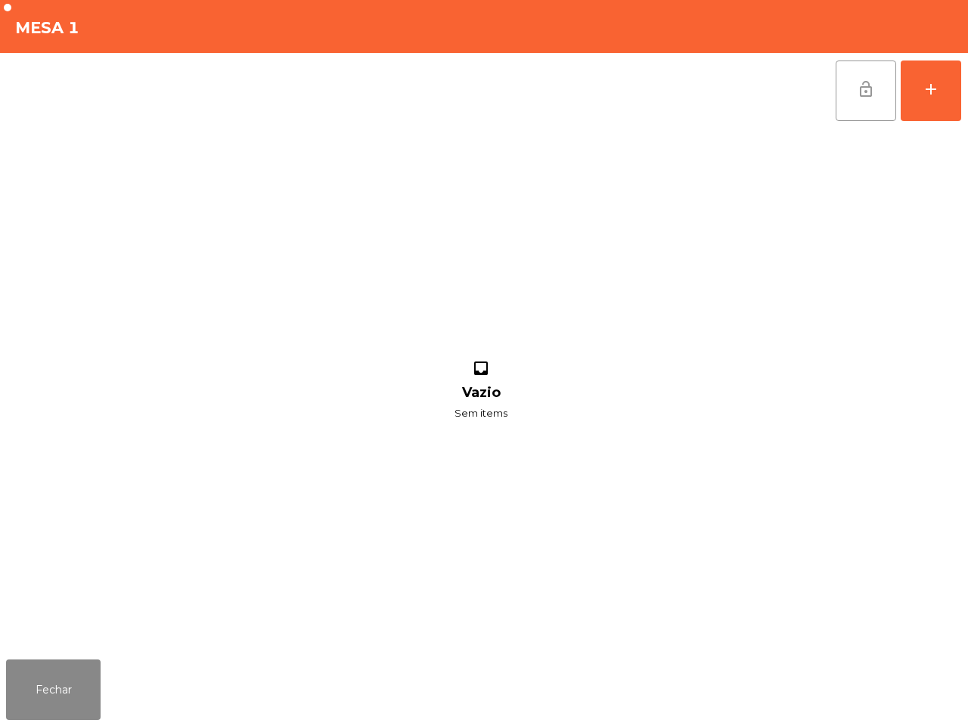
click at [878, 97] on button "lock_open" at bounding box center [866, 91] width 61 height 61
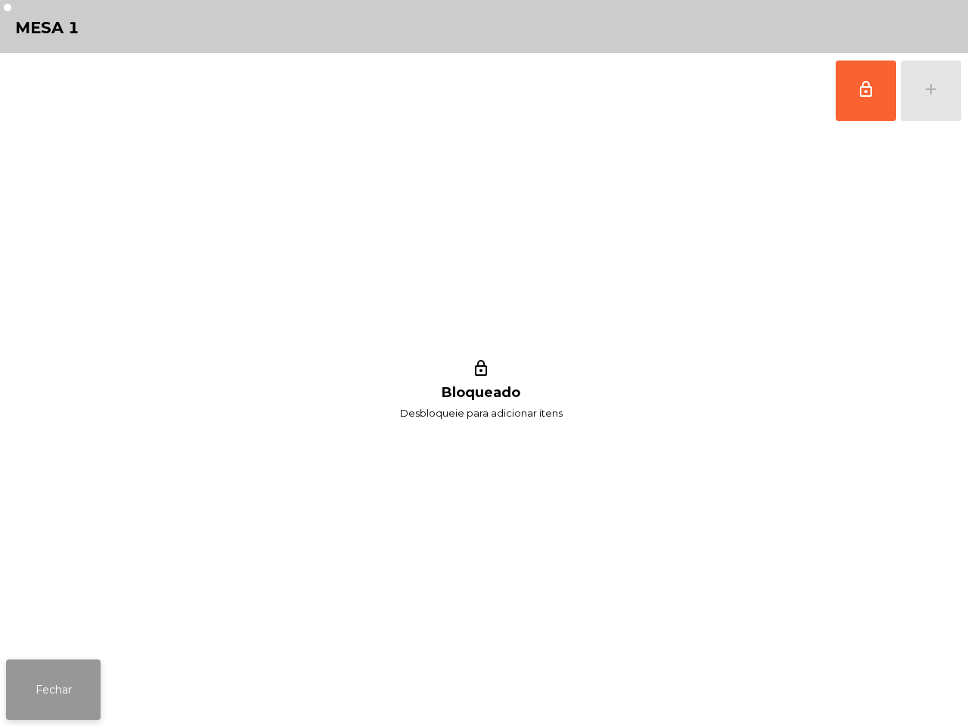
click at [73, 672] on button "Fechar" at bounding box center [53, 690] width 95 height 61
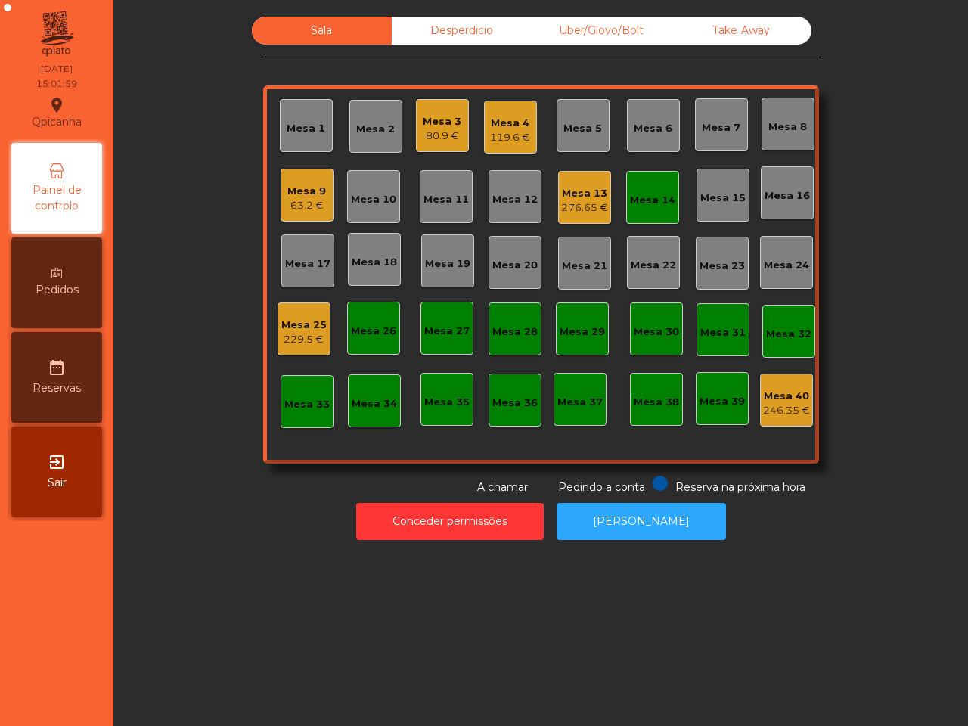
click at [659, 212] on div "Mesa 14" at bounding box center [652, 197] width 53 height 53
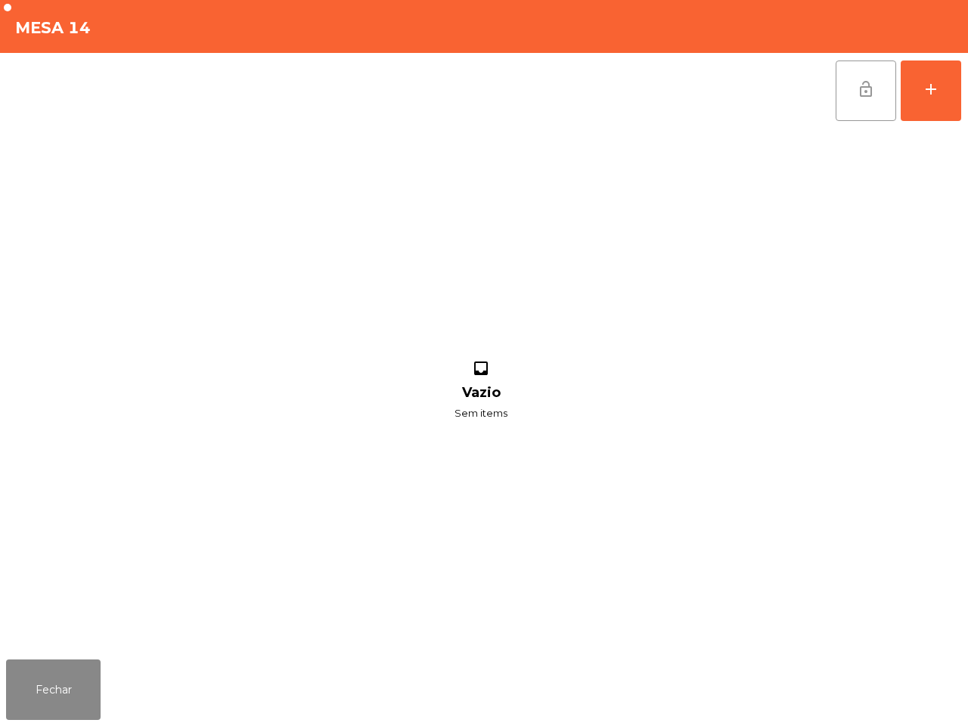
click at [857, 92] on span "lock_open" at bounding box center [866, 89] width 18 height 18
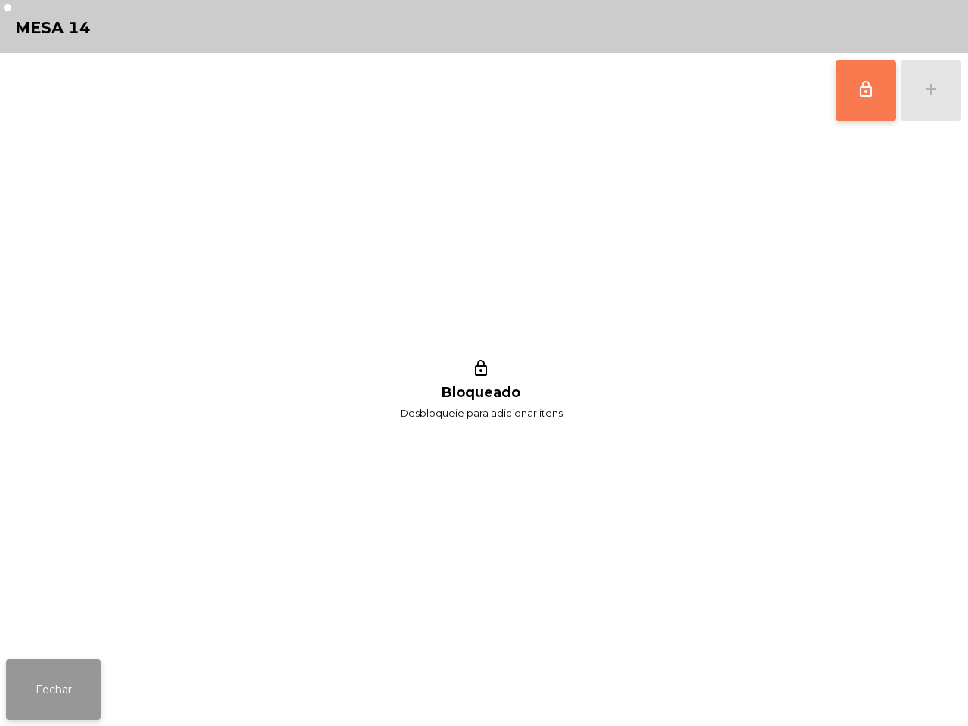
click at [59, 678] on button "Fechar" at bounding box center [53, 690] width 95 height 61
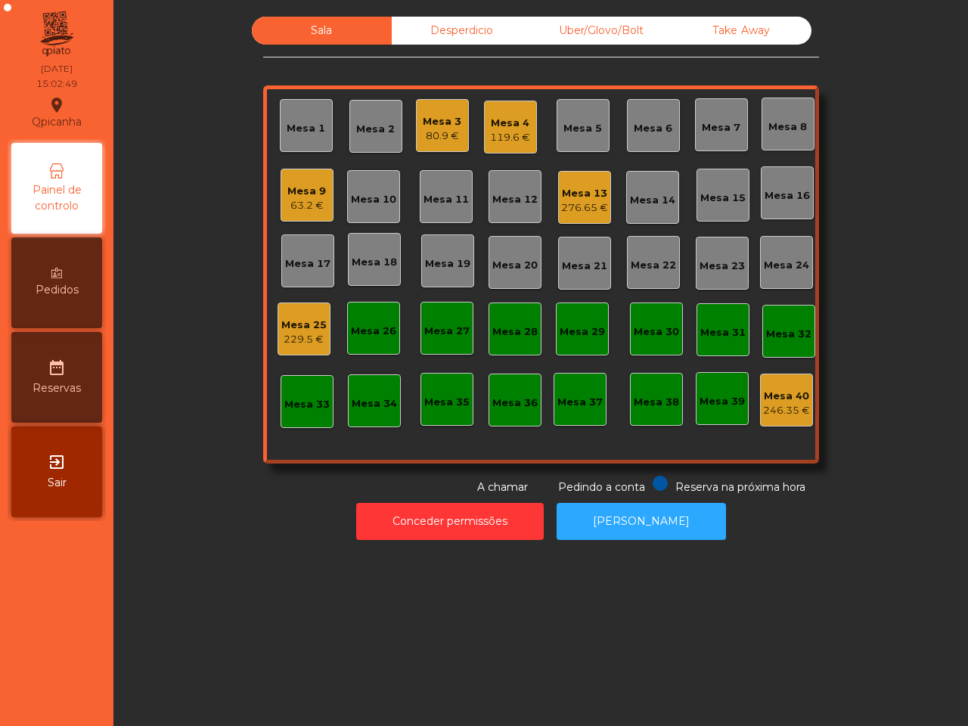
click at [577, 194] on div "Mesa 13" at bounding box center [584, 193] width 47 height 15
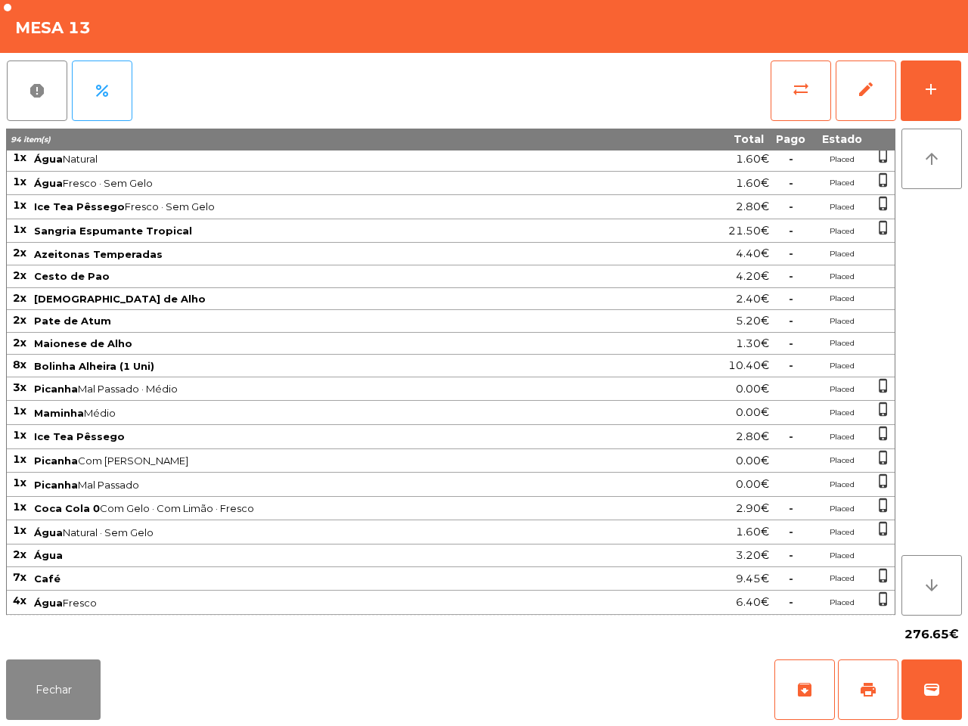
scroll to position [250, 0]
click at [867, 685] on span "print" at bounding box center [868, 690] width 18 height 18
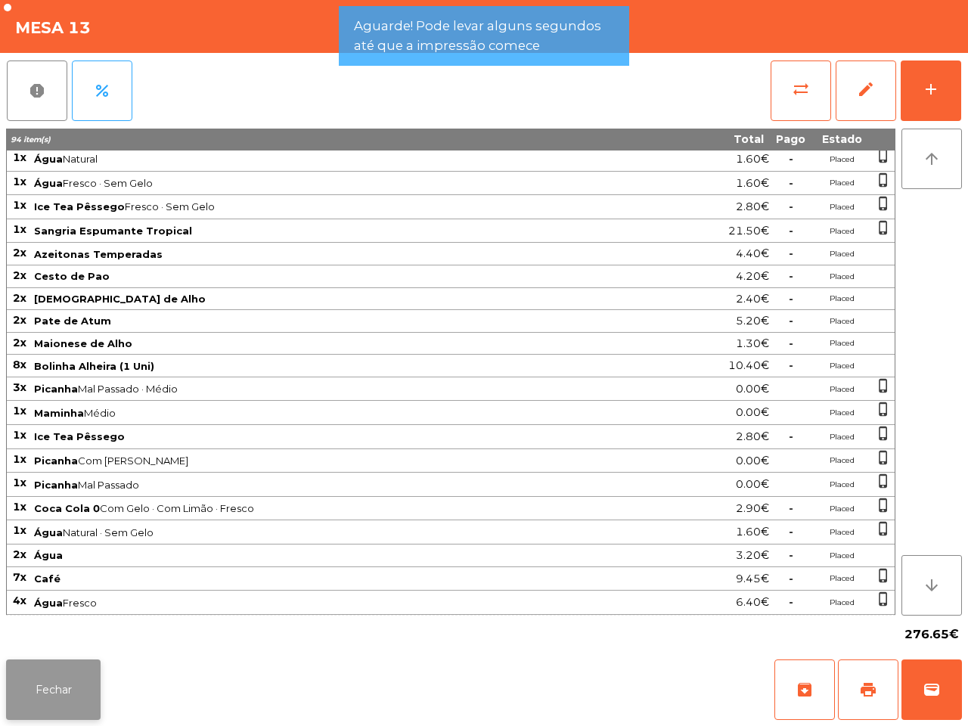
click at [97, 686] on button "Fechar" at bounding box center [53, 690] width 95 height 61
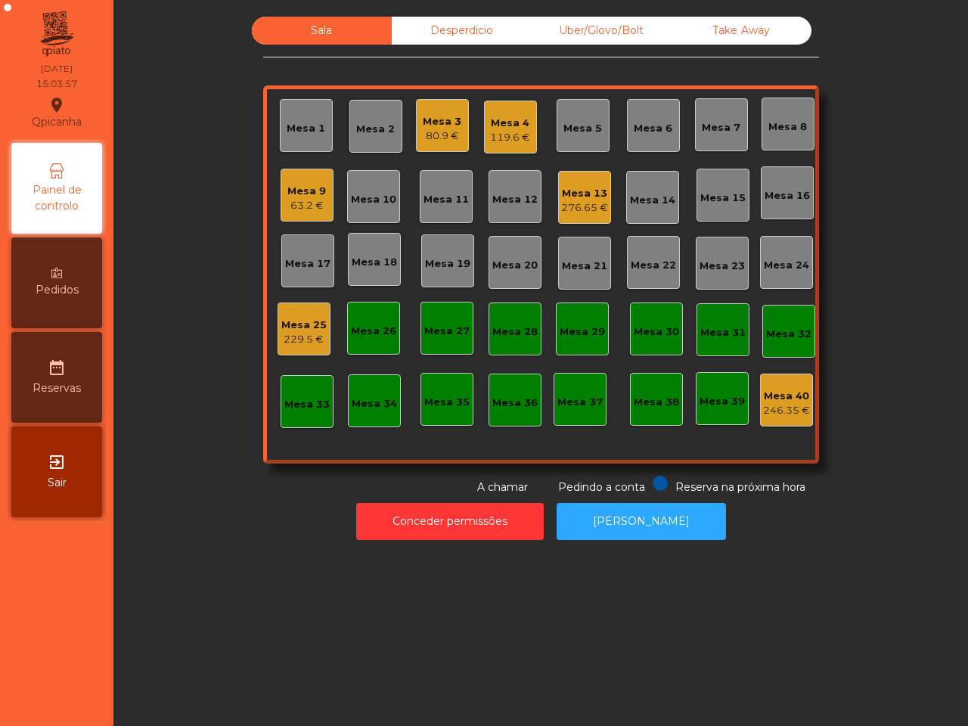
click at [586, 208] on div "276.65 €" at bounding box center [584, 207] width 47 height 15
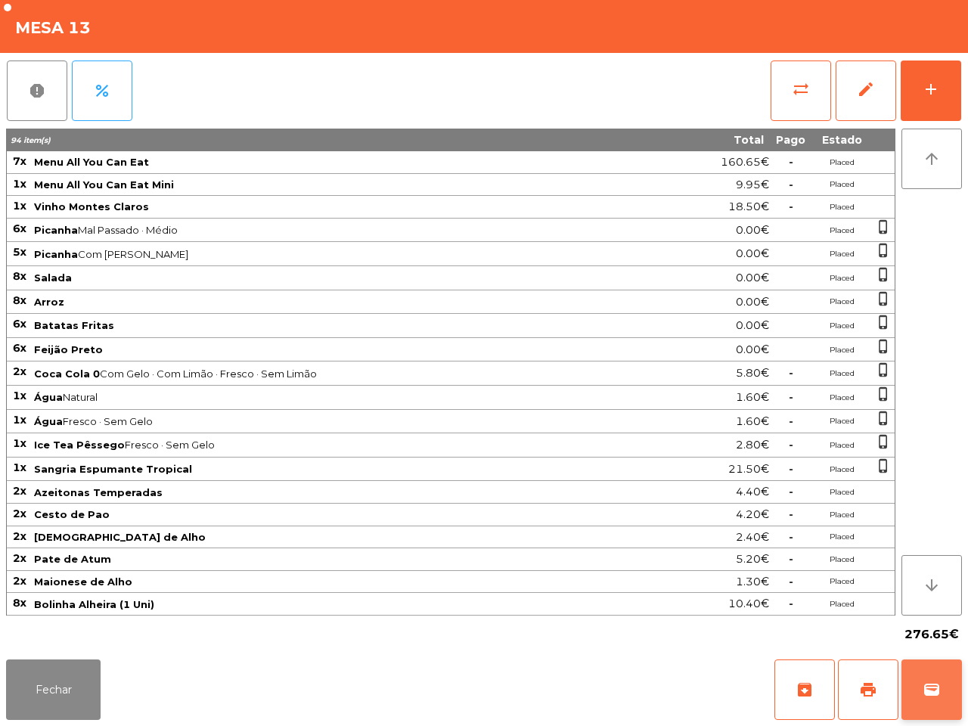
click at [910, 677] on button "wallet" at bounding box center [932, 690] width 61 height 61
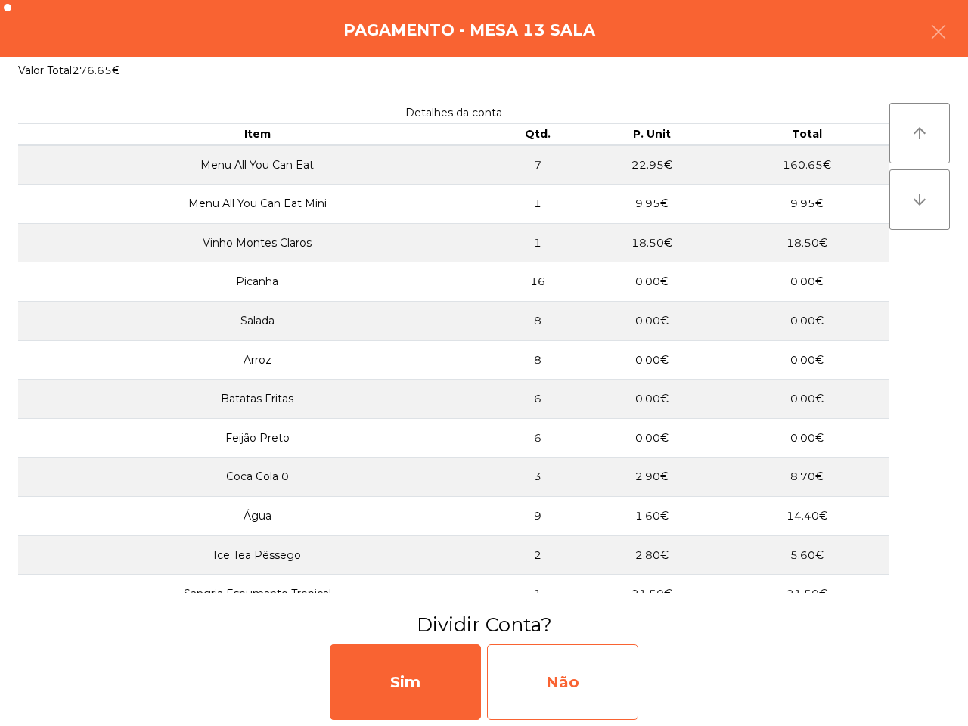
click at [588, 672] on div "Não" at bounding box center [562, 682] width 151 height 76
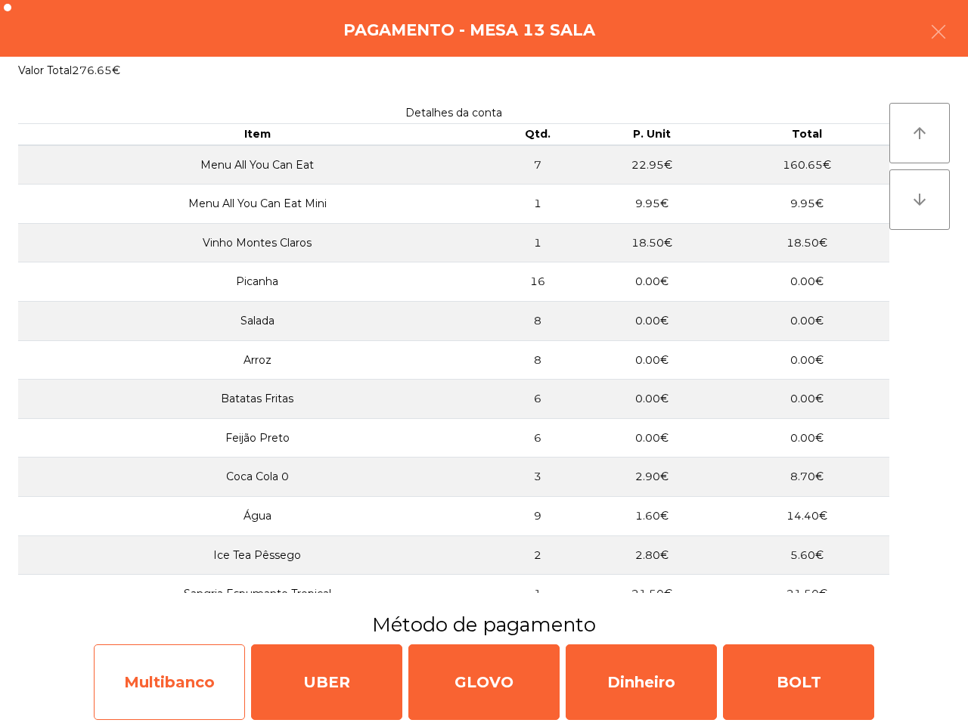
click at [200, 694] on div "Multibanco" at bounding box center [169, 682] width 151 height 76
select select "**"
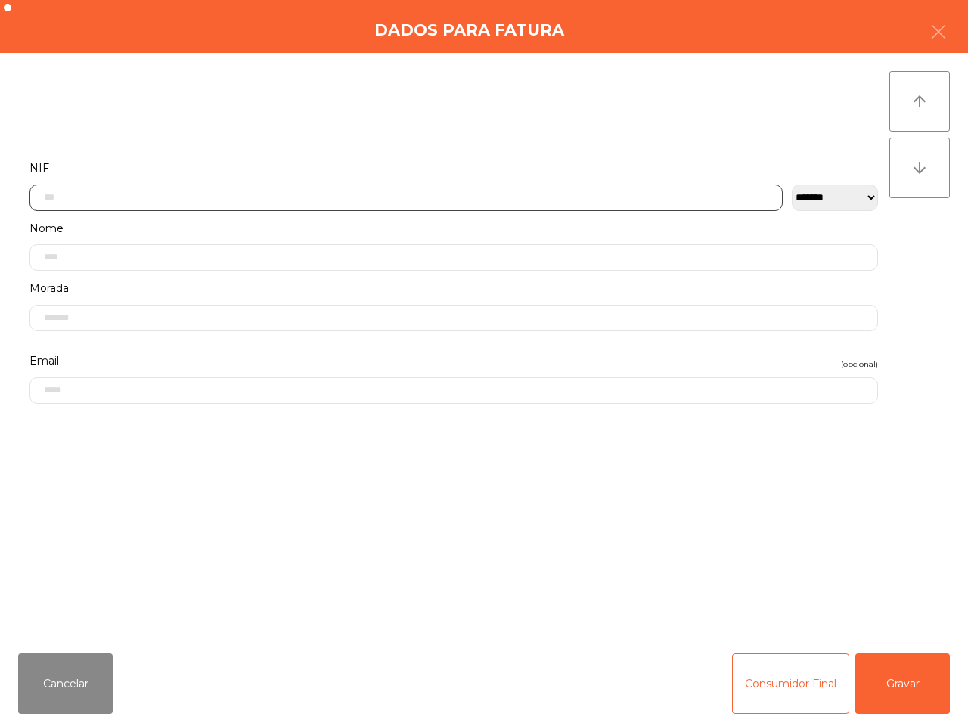
click at [341, 185] on input "text" at bounding box center [405, 198] width 753 height 26
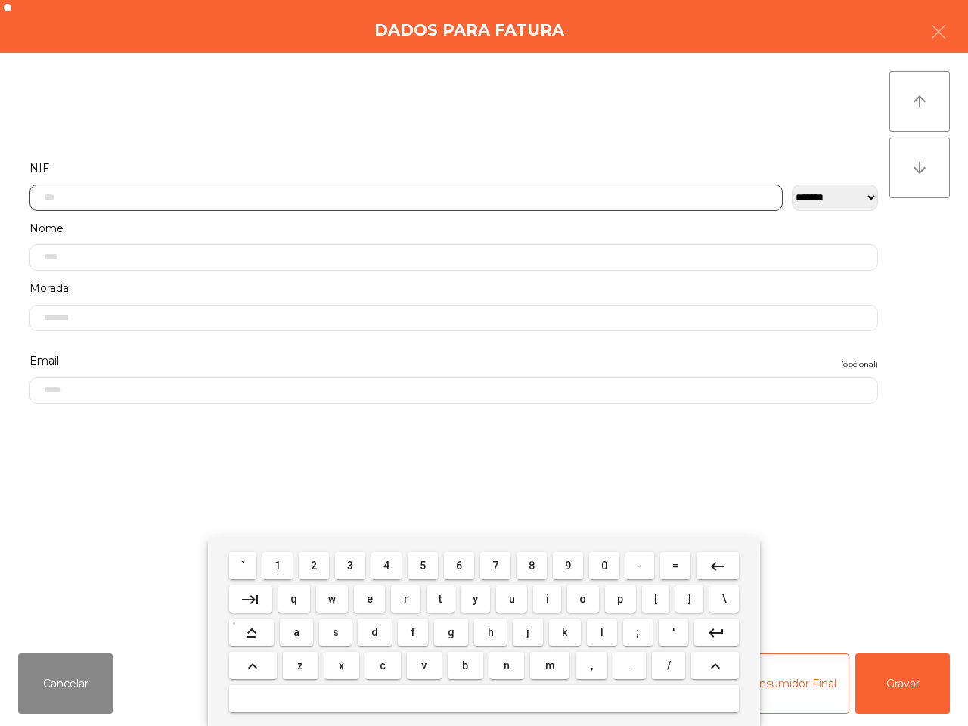
scroll to position [85, 0]
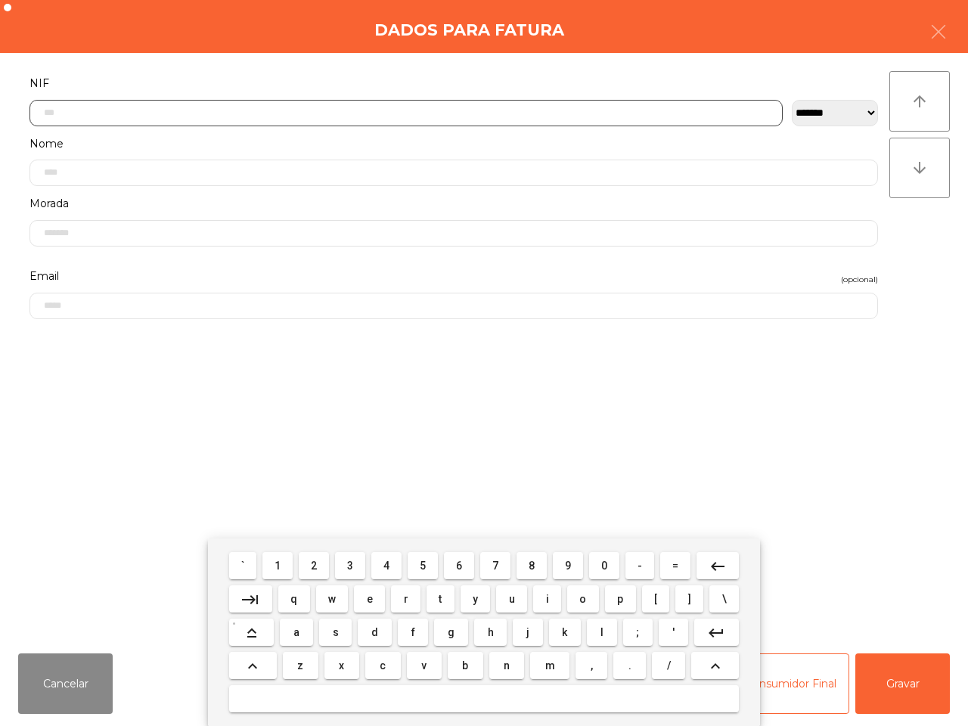
click at [315, 564] on span "2" at bounding box center [314, 566] width 6 height 12
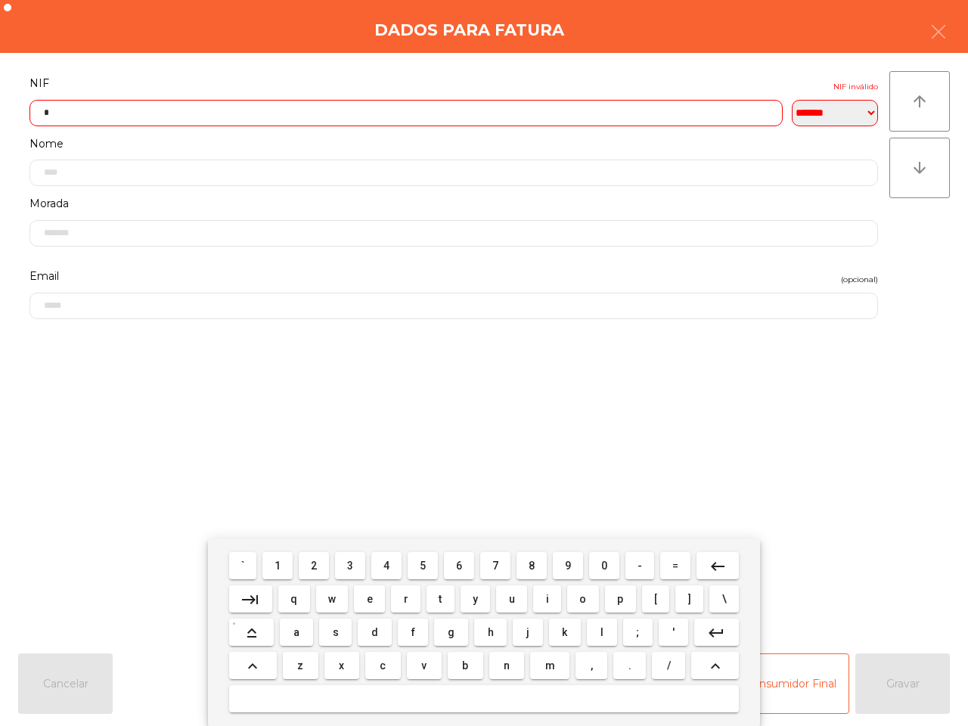
click at [281, 564] on span "1" at bounding box center [278, 566] width 6 height 12
click at [493, 565] on span "7" at bounding box center [495, 566] width 6 height 12
click at [568, 565] on span "9" at bounding box center [568, 566] width 6 height 12
click at [489, 564] on button "7" at bounding box center [495, 565] width 30 height 27
click at [565, 564] on span "9" at bounding box center [568, 566] width 6 height 12
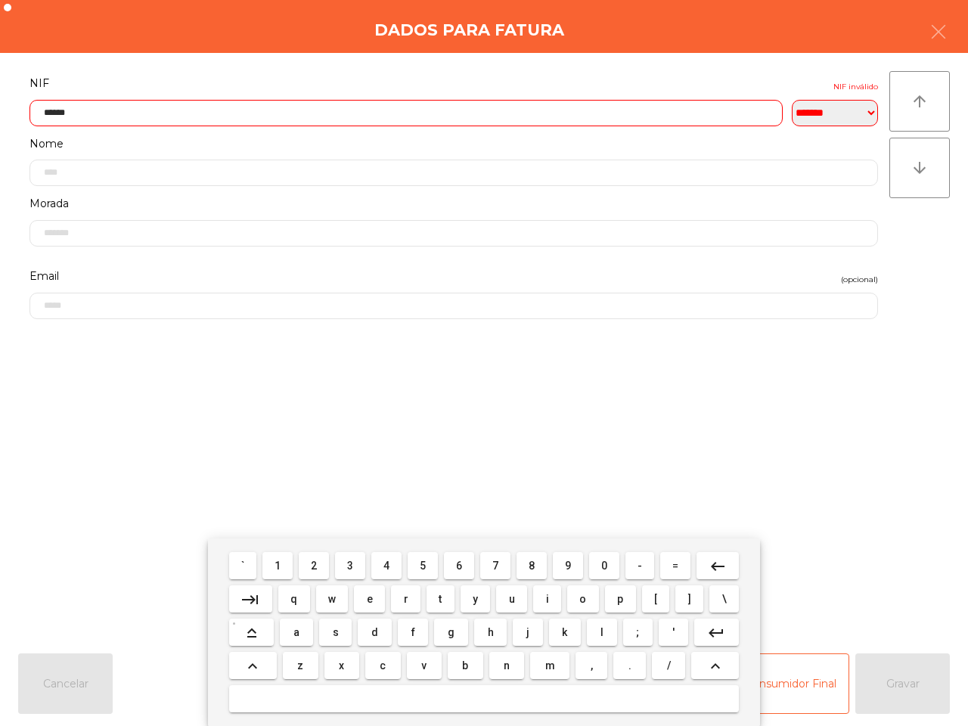
click at [280, 564] on span "1" at bounding box center [278, 566] width 6 height 12
click at [455, 560] on button "6" at bounding box center [459, 565] width 30 height 27
click at [420, 562] on span "5" at bounding box center [423, 566] width 6 height 12
type input "*********"
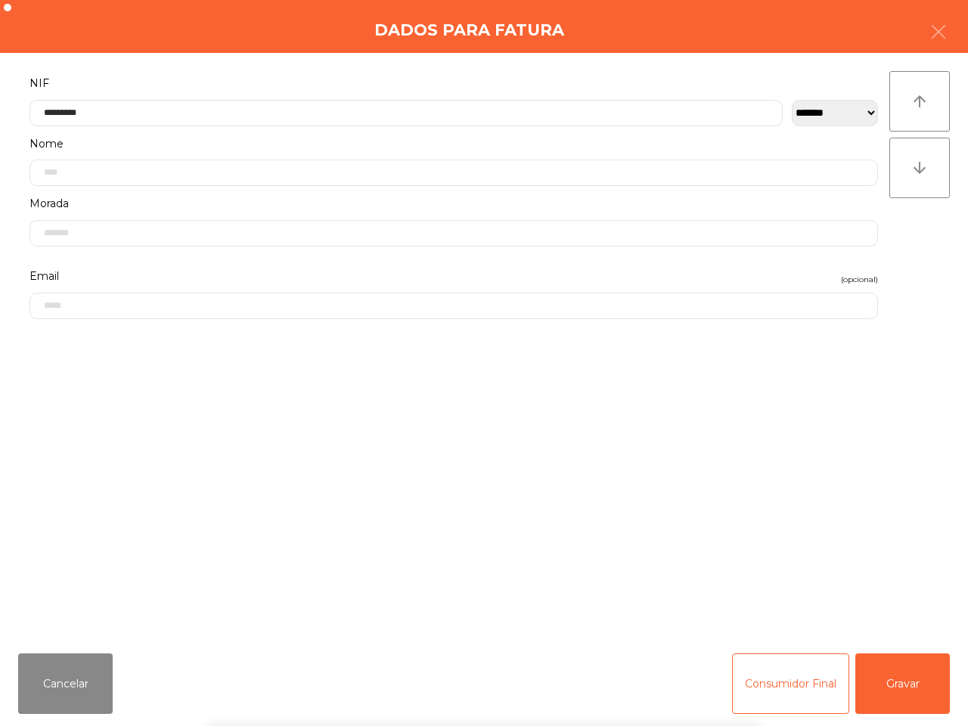
click at [536, 460] on form "**********" at bounding box center [453, 349] width 871 height 552
click at [886, 675] on button "Gravar" at bounding box center [902, 684] width 95 height 61
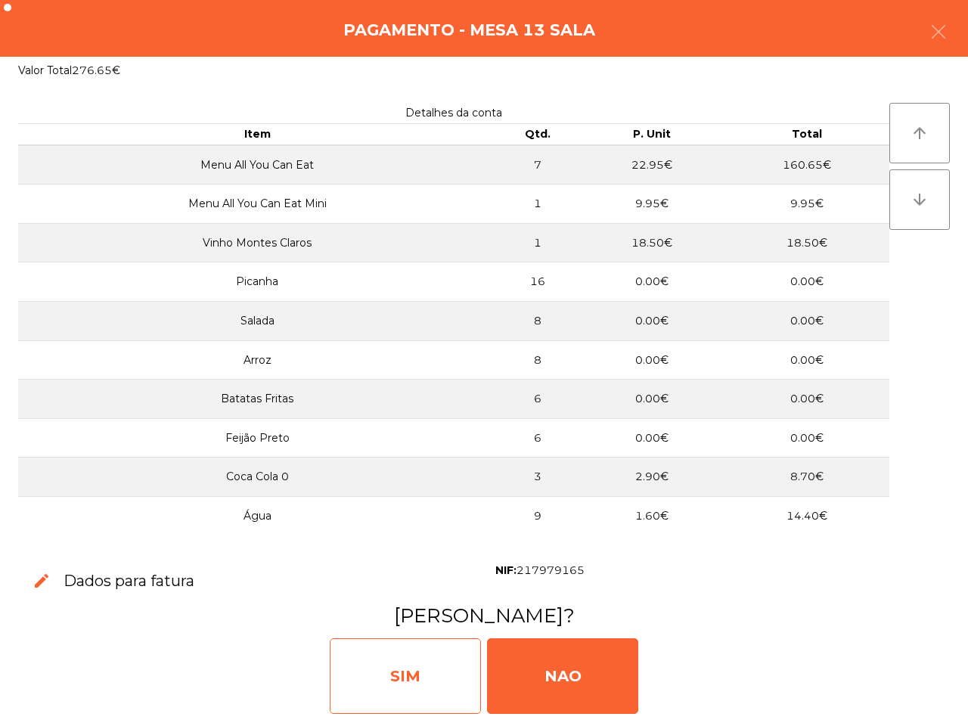
click at [424, 655] on div "SIM" at bounding box center [405, 676] width 151 height 76
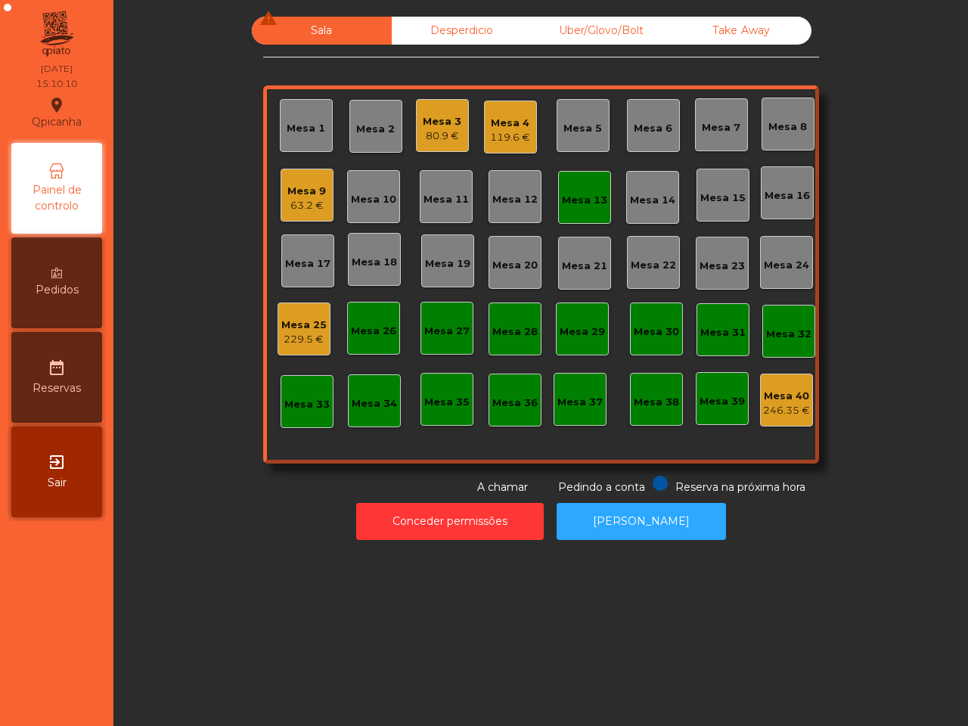
click at [534, 660] on div "Sala warning Desperdicio Uber/Glovo/Bolt Take Away Mesa 1 Mesa 2 Mesa 3 80.9 € …" at bounding box center [540, 363] width 855 height 726
click at [289, 178] on div "Mesa 9 63.2 €" at bounding box center [306, 196] width 39 height 36
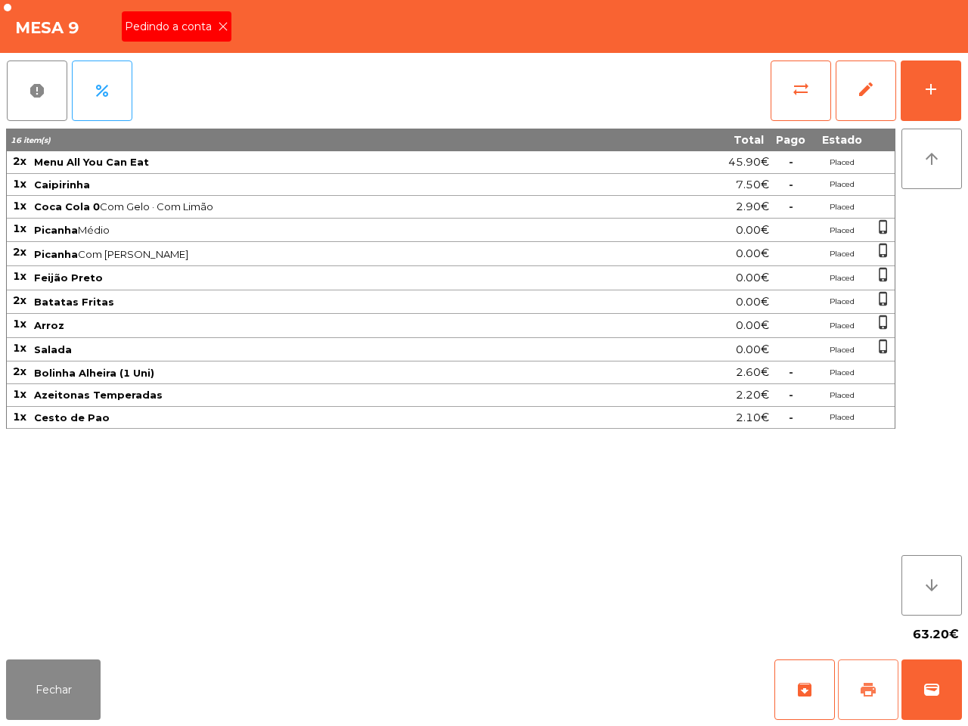
click at [863, 688] on span "print" at bounding box center [868, 690] width 18 height 18
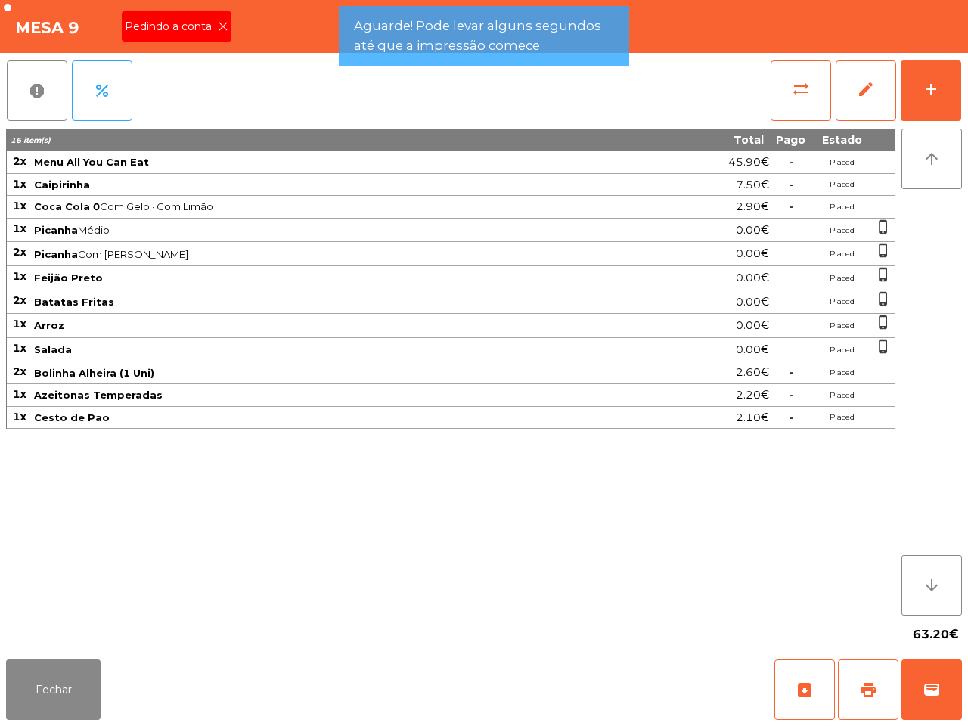
click at [218, 26] on icon at bounding box center [223, 26] width 11 height 11
click at [42, 708] on button "Fechar" at bounding box center [53, 690] width 95 height 61
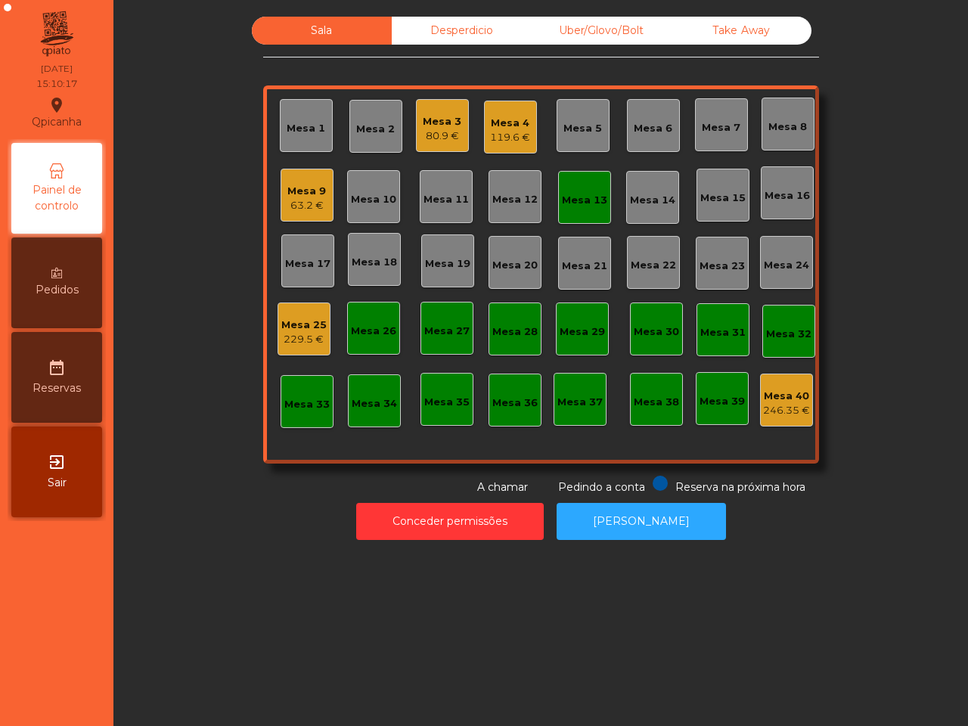
click at [554, 36] on div "Uber/Glovo/Bolt" at bounding box center [602, 31] width 140 height 28
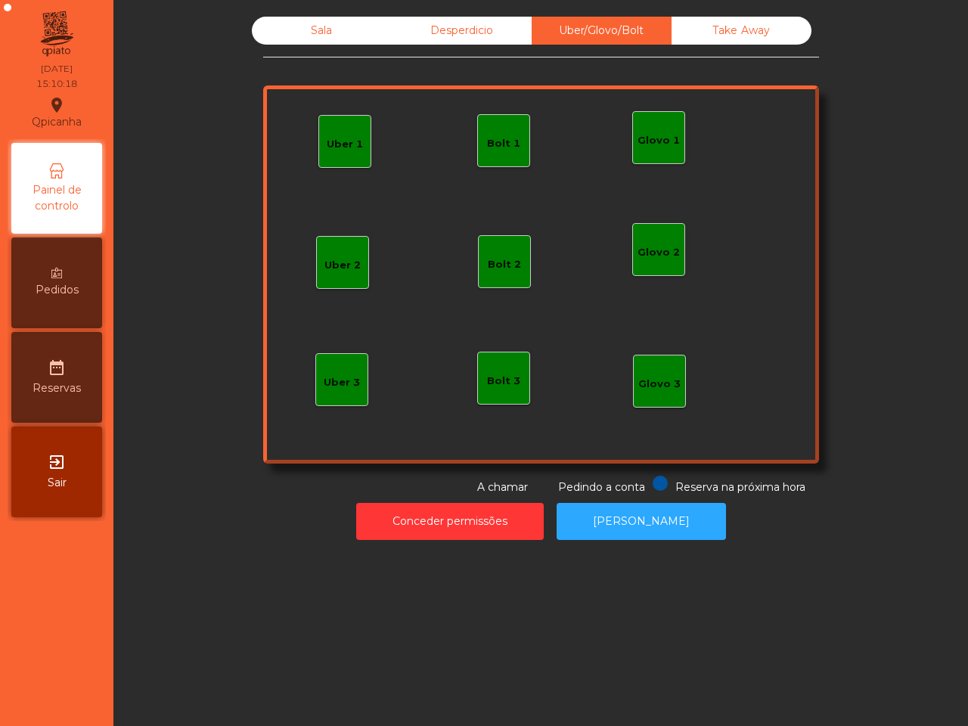
click at [350, 141] on div "Uber 1" at bounding box center [345, 144] width 36 height 15
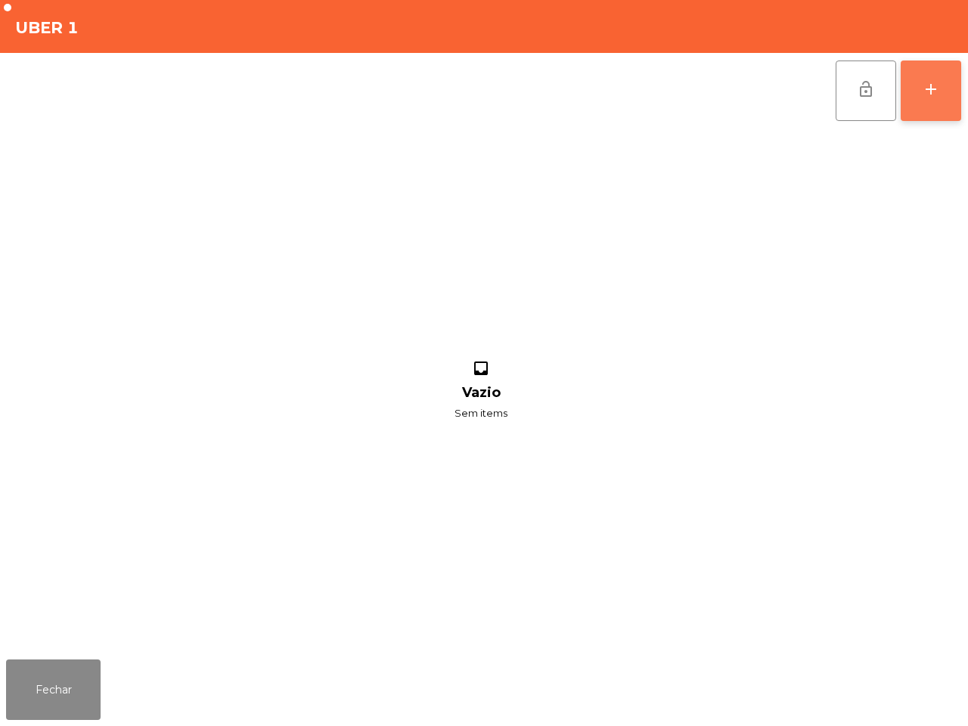
click at [918, 100] on button "add" at bounding box center [931, 91] width 61 height 61
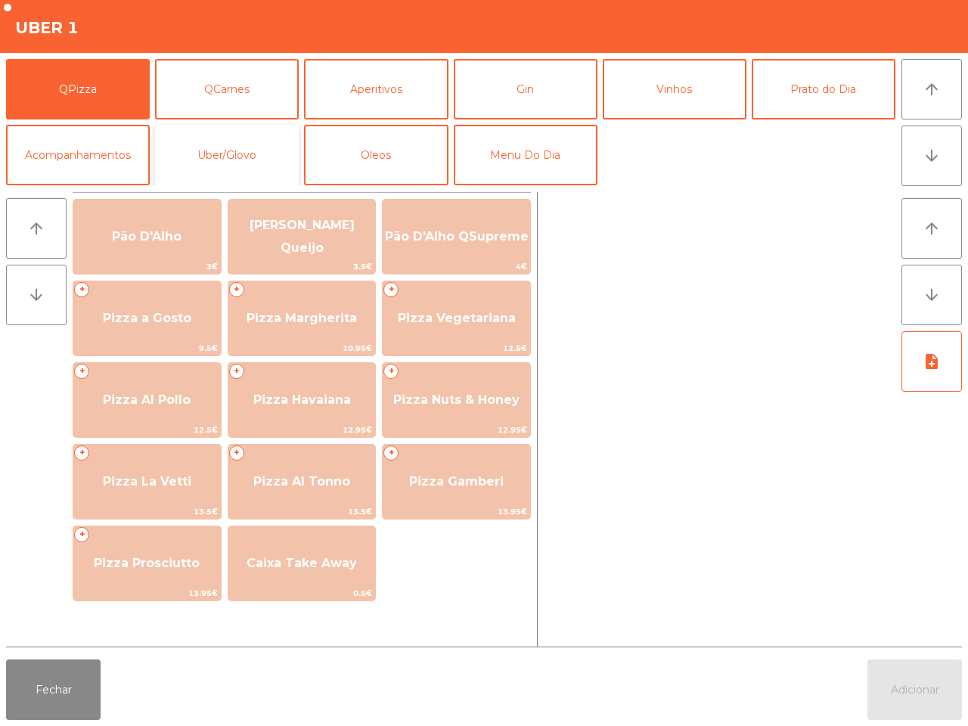
click at [259, 160] on button "Uber/Glovo" at bounding box center [227, 155] width 144 height 61
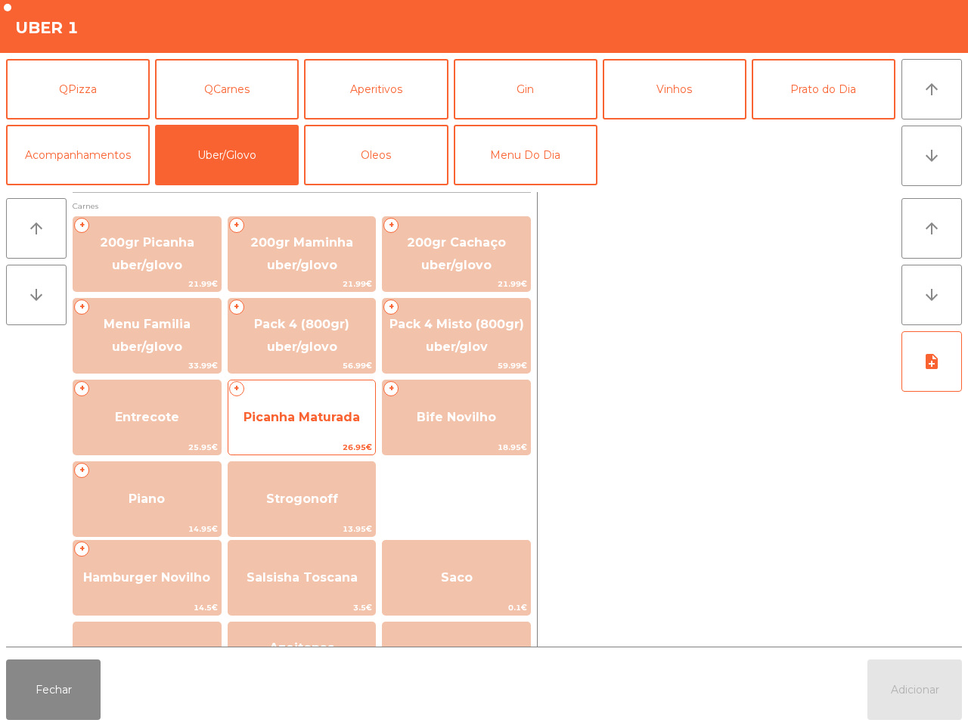
scroll to position [95, 0]
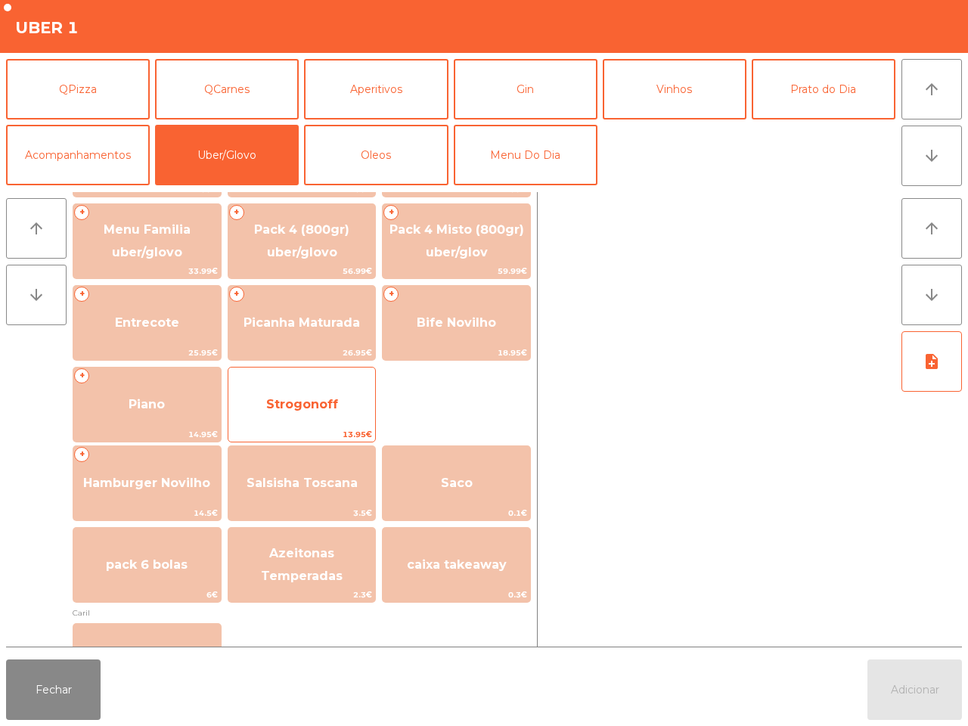
click at [289, 403] on span "Strogonoff" at bounding box center [302, 404] width 72 height 14
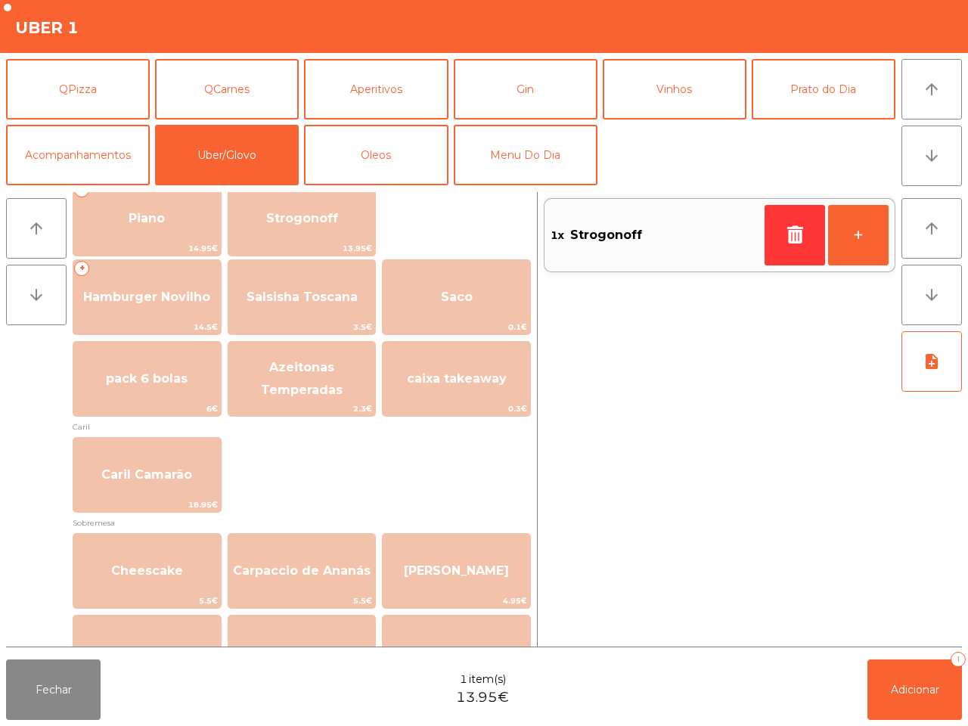
scroll to position [284, 0]
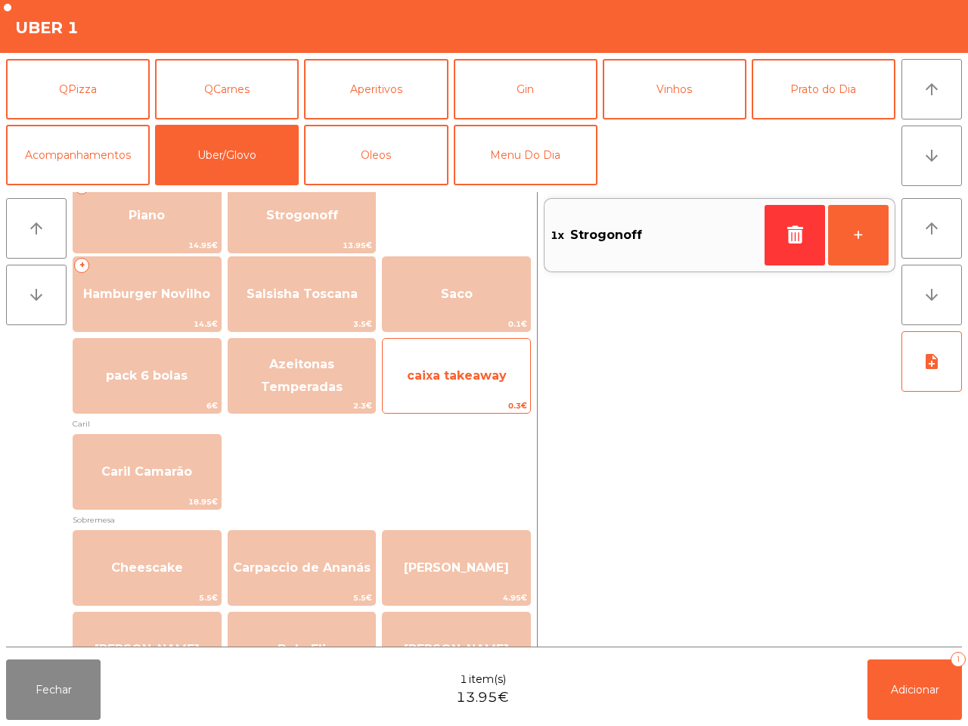
click at [486, 371] on span "caixa takeaway" at bounding box center [457, 375] width 100 height 14
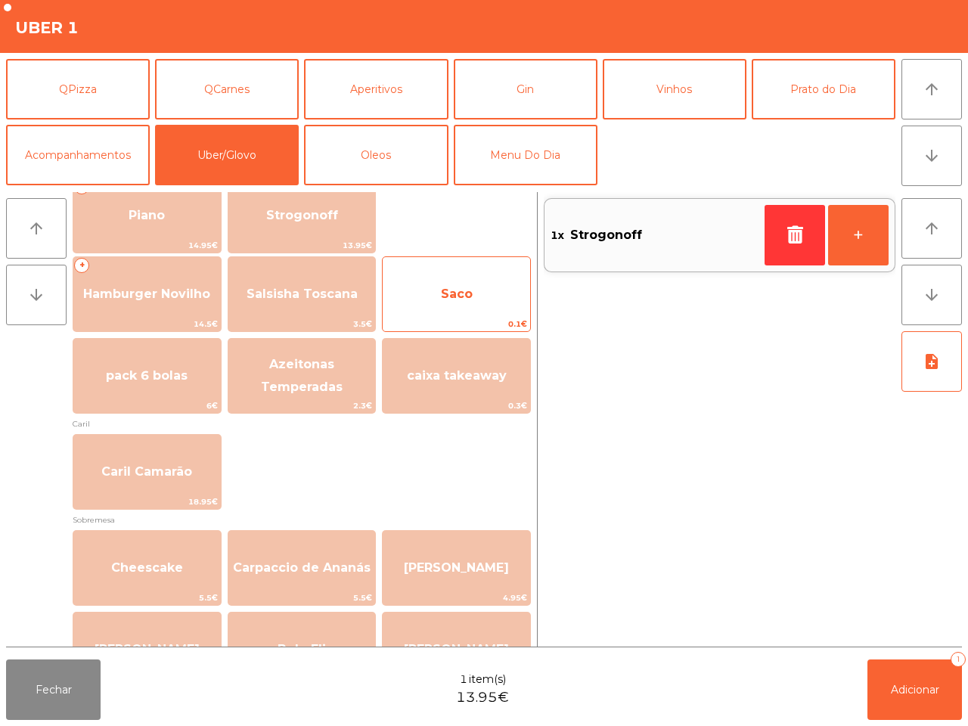
click at [489, 326] on span "0.1€" at bounding box center [456, 324] width 147 height 14
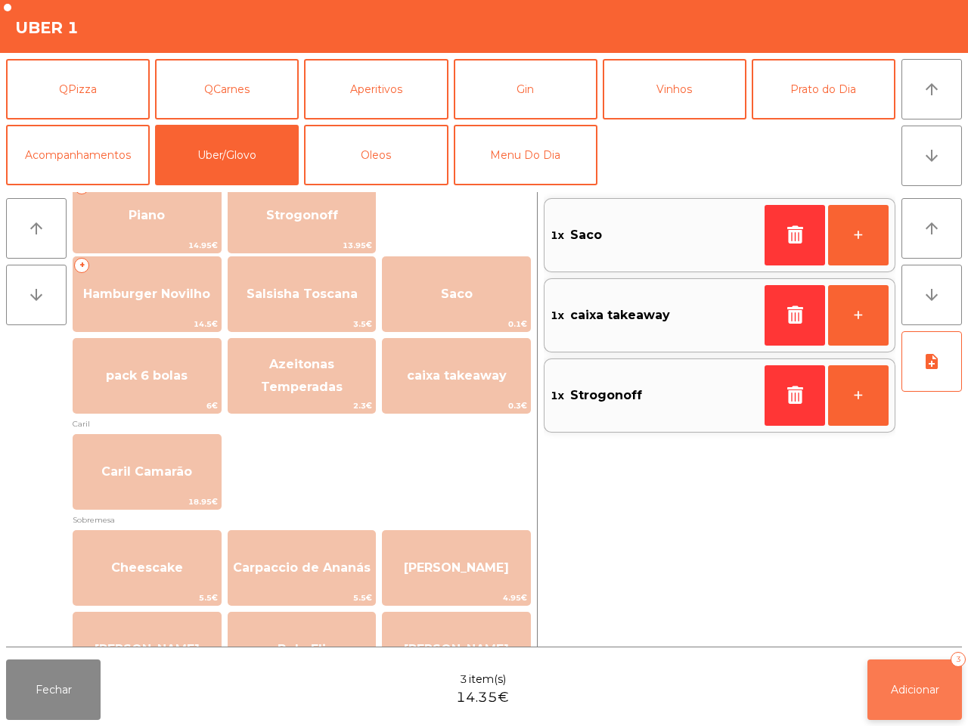
click at [908, 694] on span "Adicionar" at bounding box center [915, 690] width 48 height 14
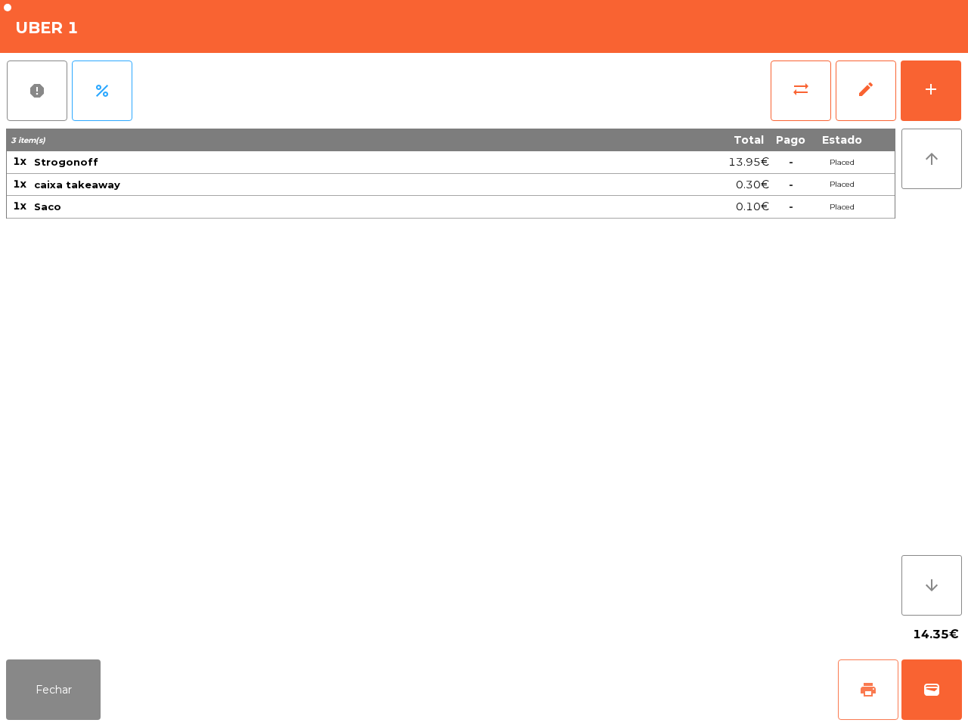
click at [871, 671] on button "print" at bounding box center [868, 690] width 61 height 61
click at [945, 682] on button "wallet" at bounding box center [932, 690] width 61 height 61
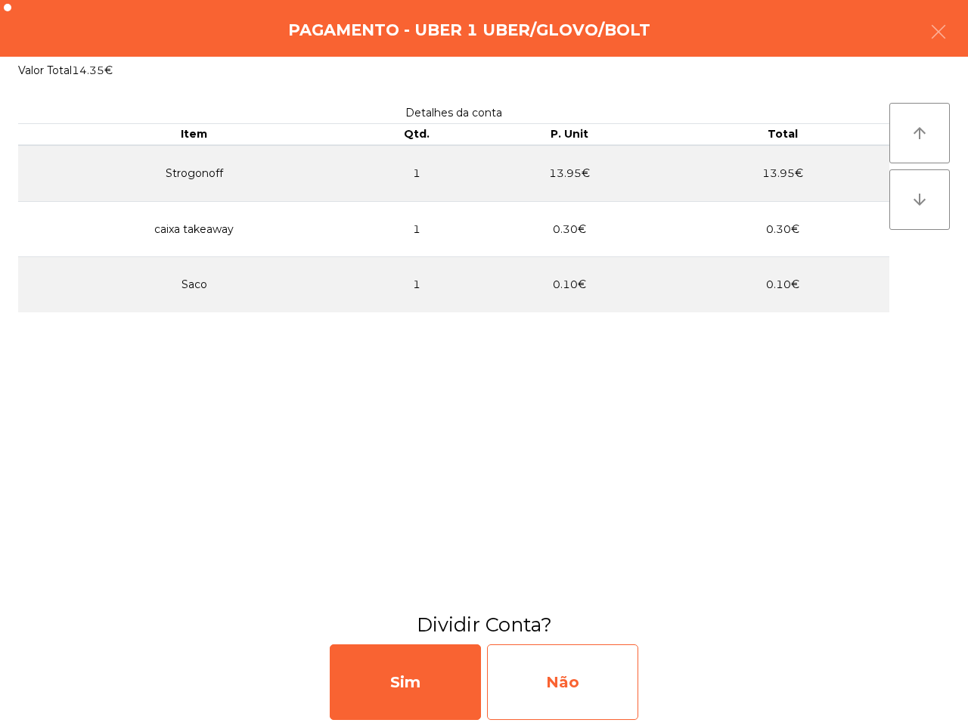
click at [542, 712] on div "Não" at bounding box center [562, 682] width 151 height 76
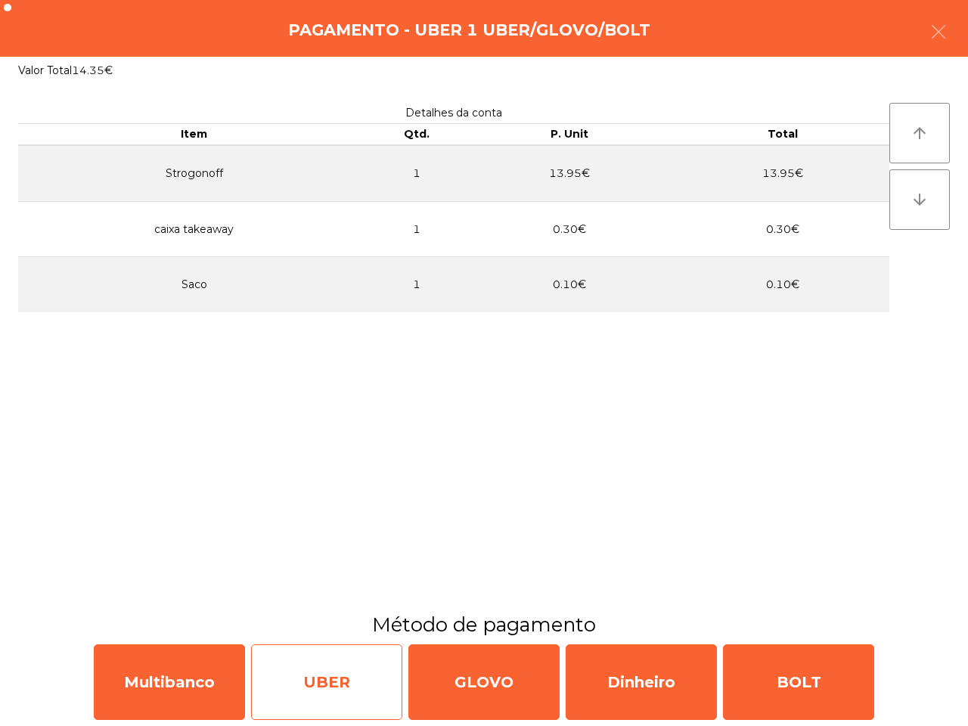
click at [300, 685] on div "UBER" at bounding box center [326, 682] width 151 height 76
select select "**"
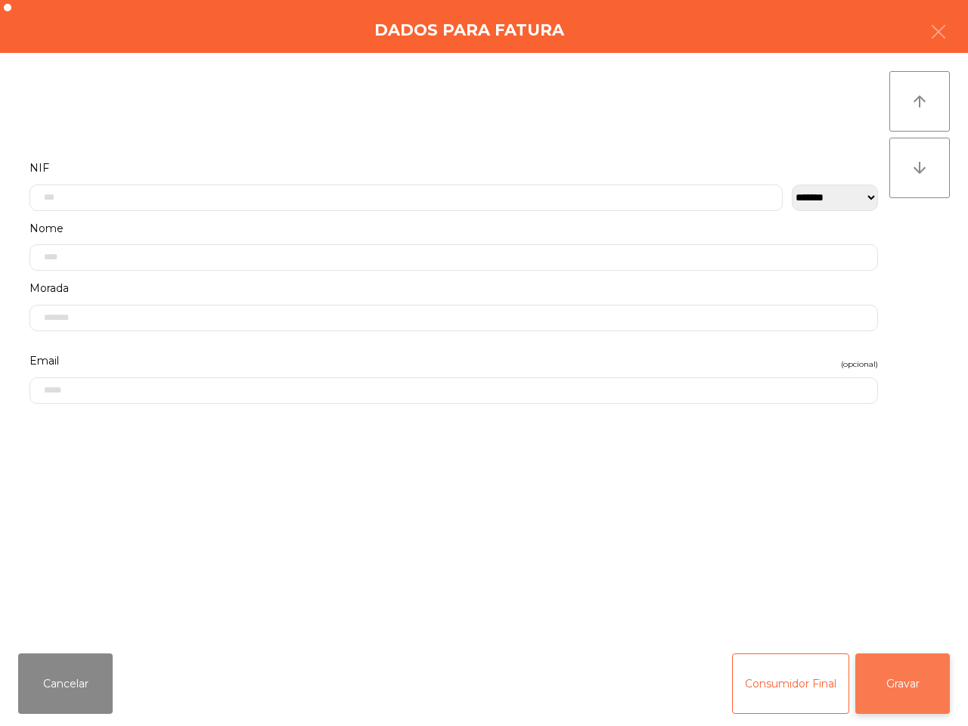
click at [875, 677] on button "Gravar" at bounding box center [902, 684] width 95 height 61
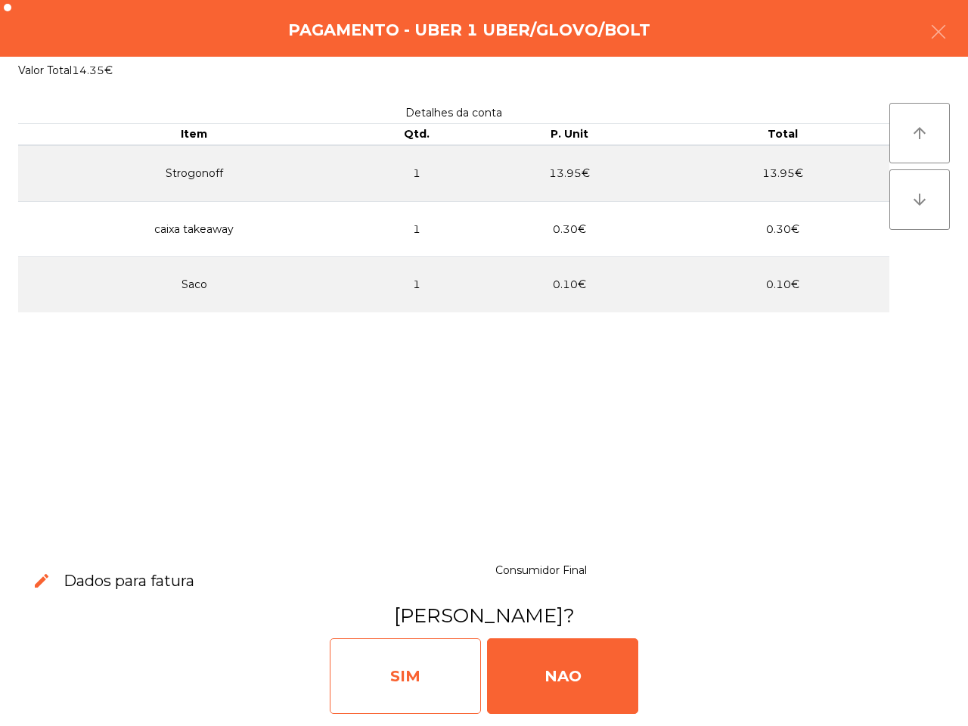
click at [378, 652] on div "SIM" at bounding box center [405, 676] width 151 height 76
